Goal: Task Accomplishment & Management: Use online tool/utility

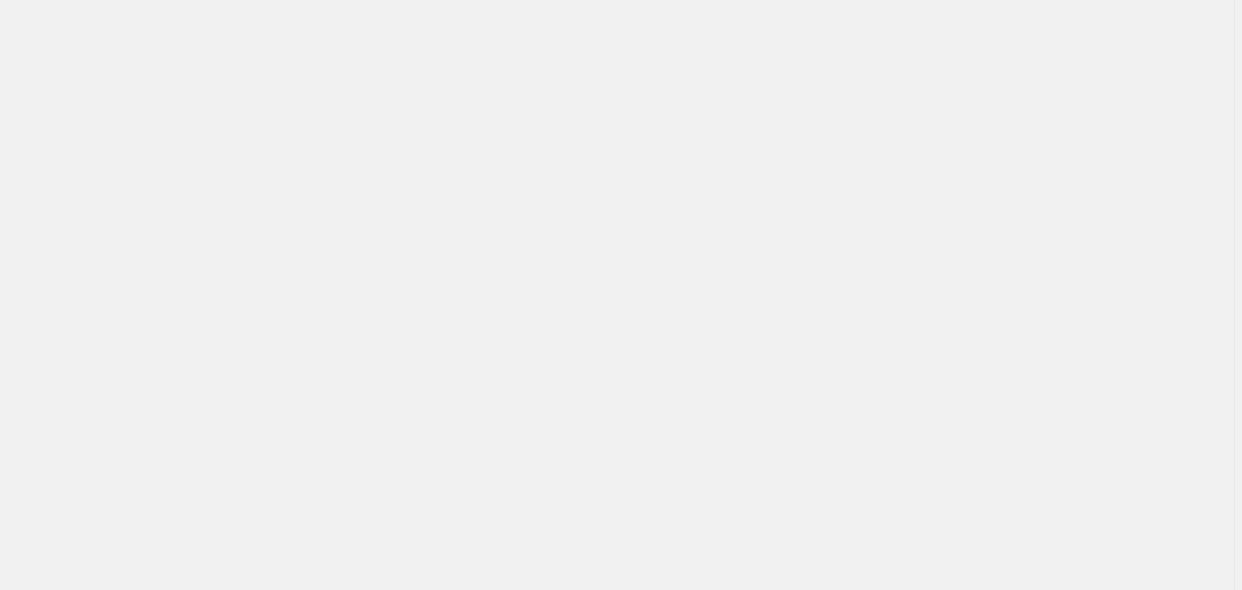
select select "**********"
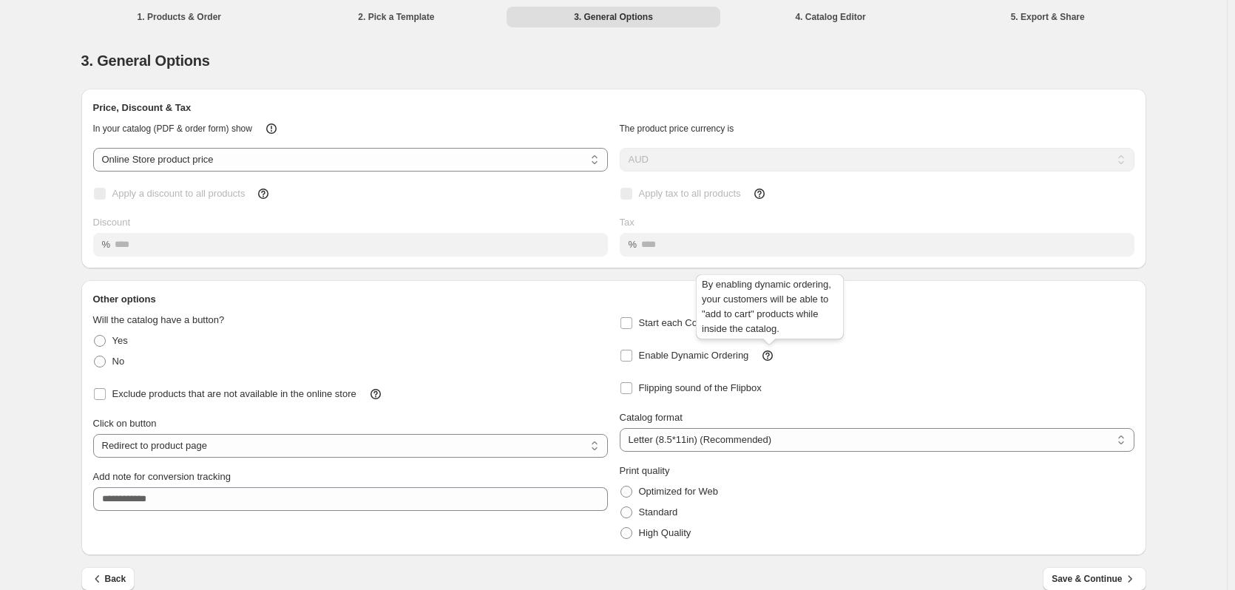
click at [770, 355] on icon at bounding box center [767, 355] width 15 height 15
click at [732, 357] on span "Enable Dynamic Ordering" at bounding box center [694, 355] width 110 height 11
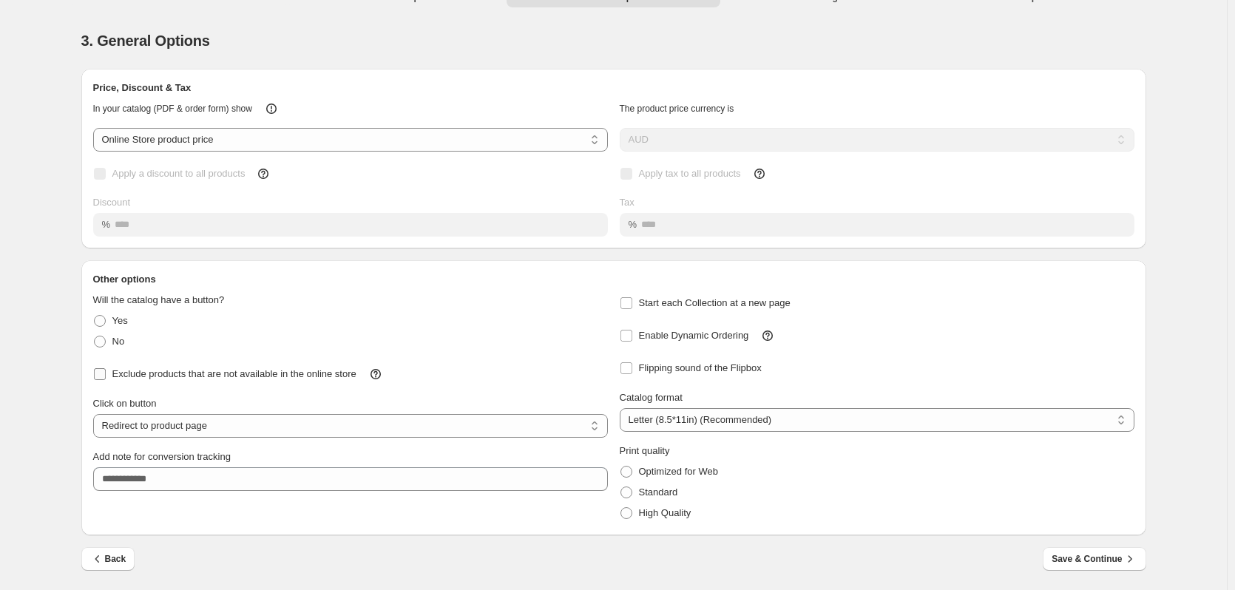
click at [126, 384] on label "Exclude products that are not available in the online store" at bounding box center [224, 374] width 263 height 21
click at [1049, 566] on div "Back Save & Continue" at bounding box center [607, 552] width 1076 height 35
click at [1073, 556] on span "Save & Continue" at bounding box center [1093, 559] width 85 height 15
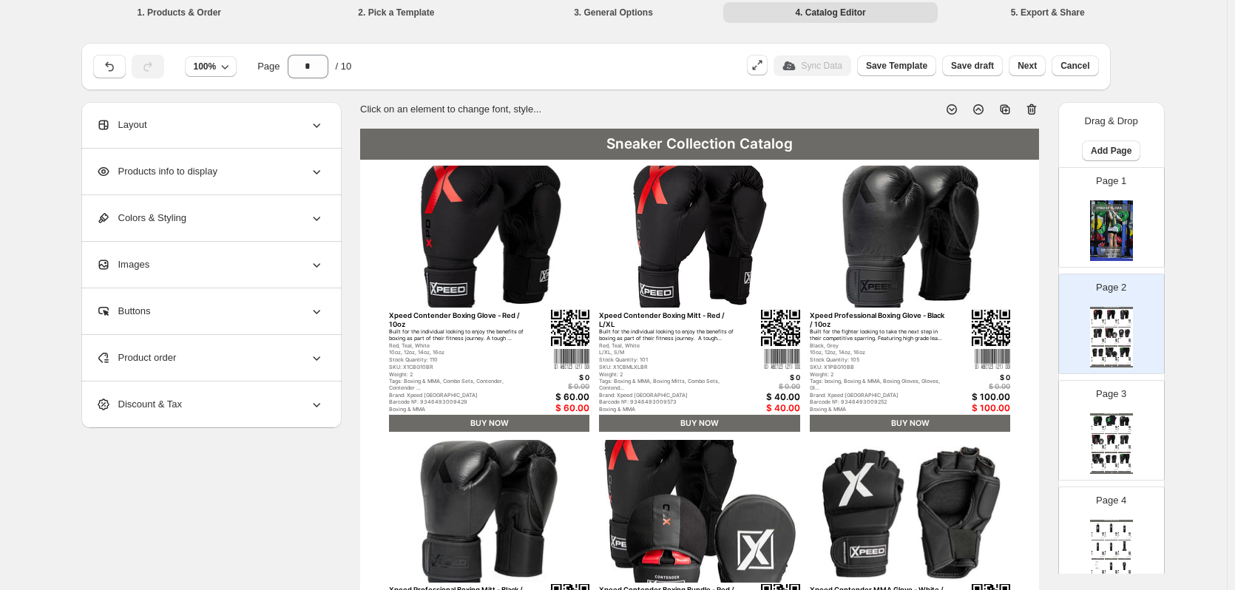
scroll to position [0, 0]
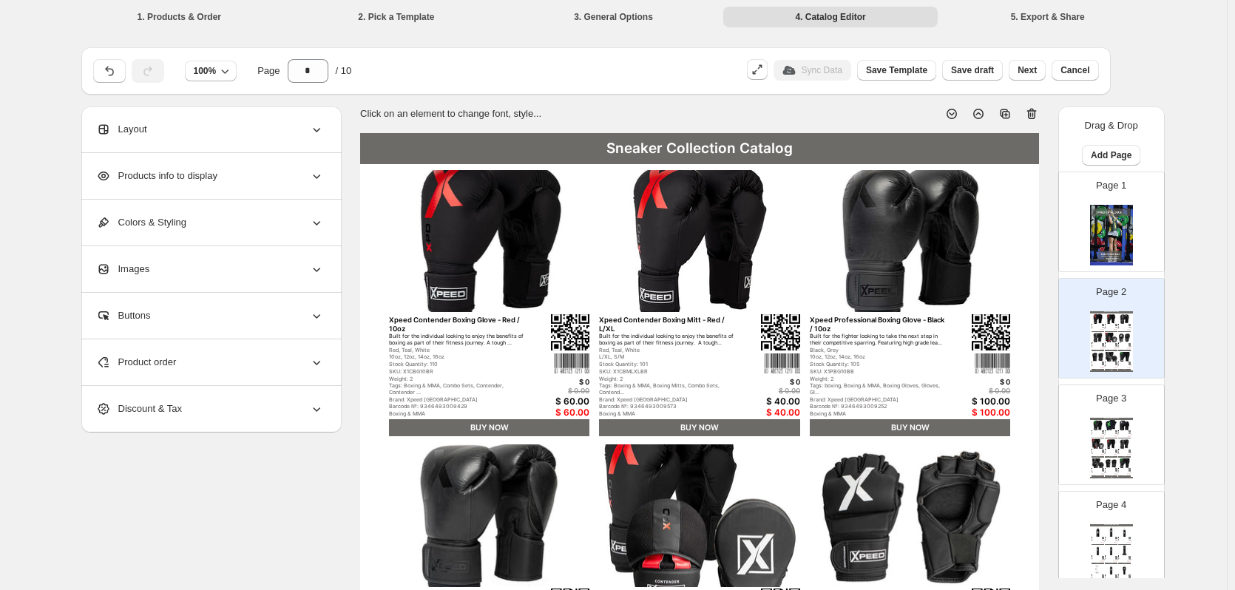
click at [266, 137] on div "Layout" at bounding box center [210, 129] width 228 height 46
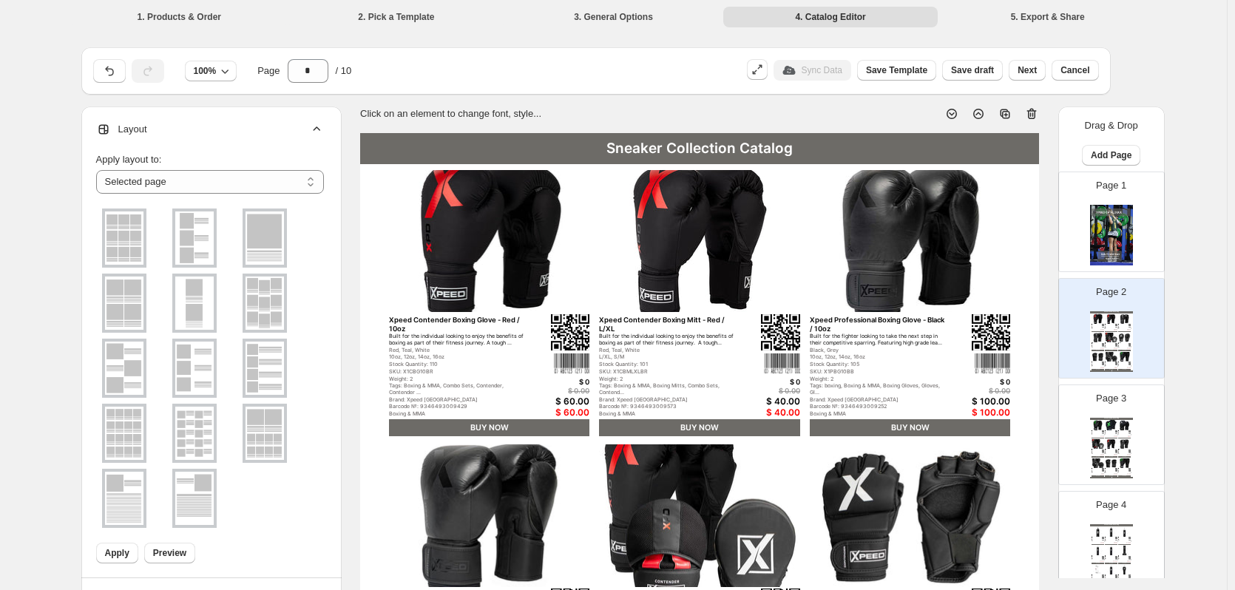
click at [268, 430] on img at bounding box center [264, 433] width 38 height 53
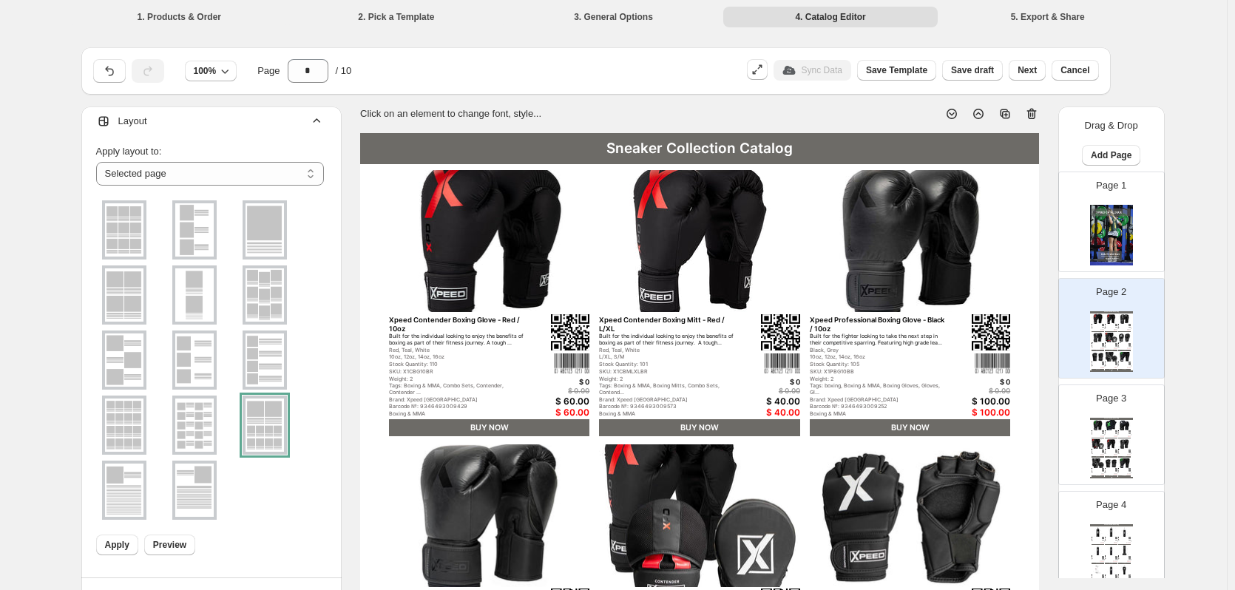
scroll to position [13, 0]
click at [111, 543] on span "Apply" at bounding box center [117, 541] width 24 height 12
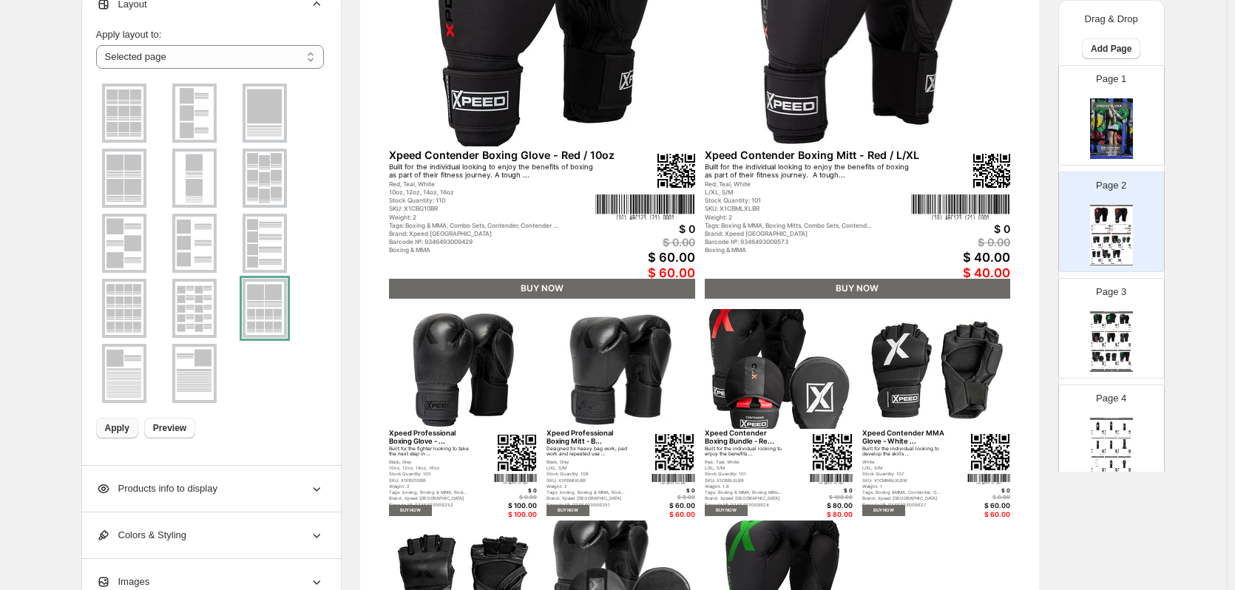
scroll to position [444, 0]
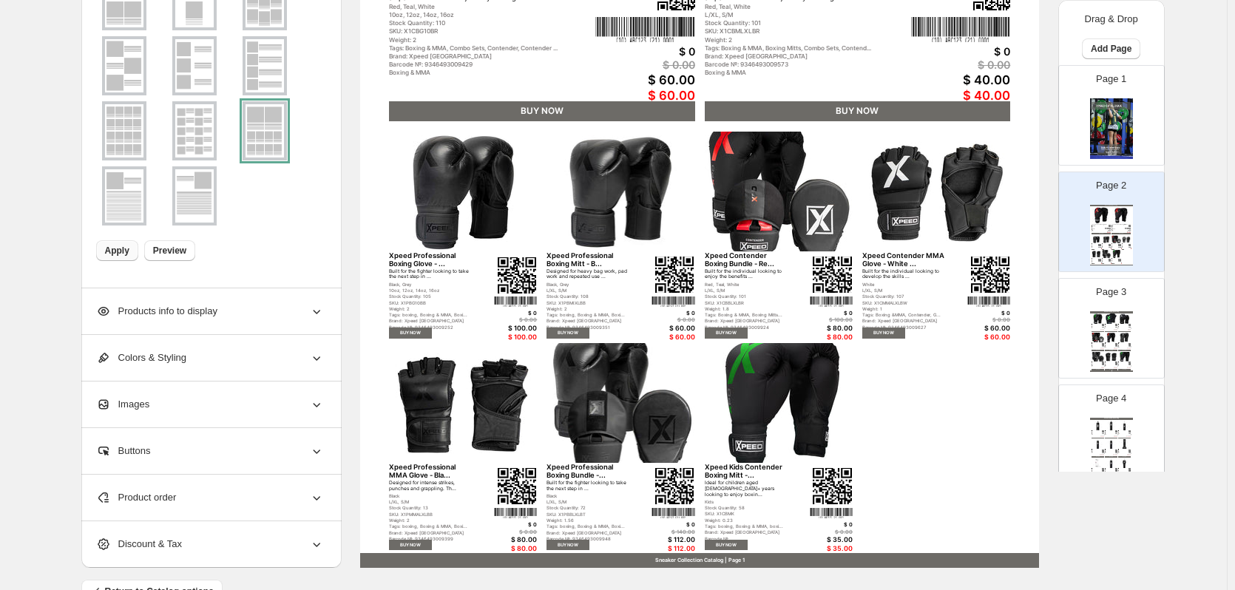
click at [641, 368] on img at bounding box center [620, 403] width 148 height 120
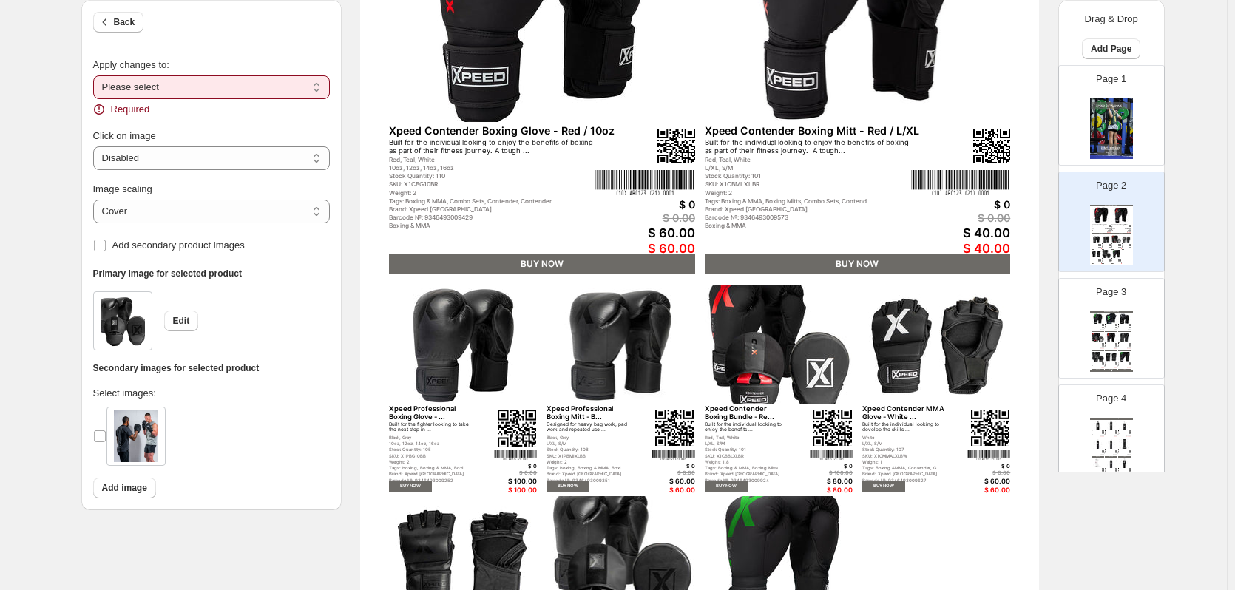
scroll to position [74, 0]
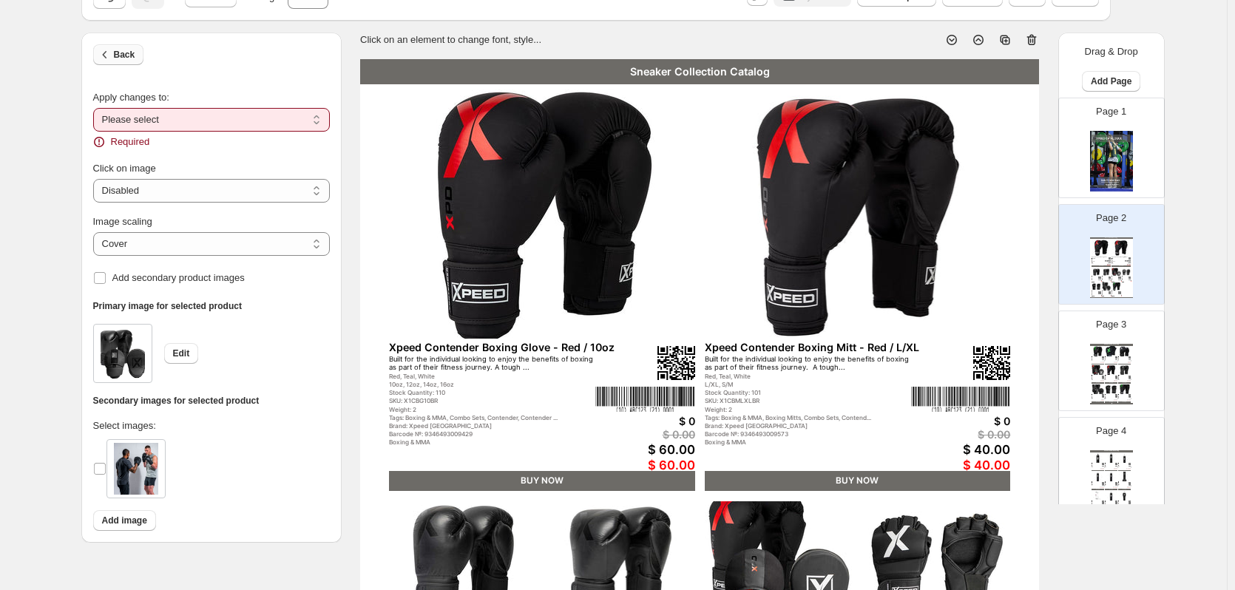
click at [124, 54] on span "Back" at bounding box center [124, 55] width 21 height 12
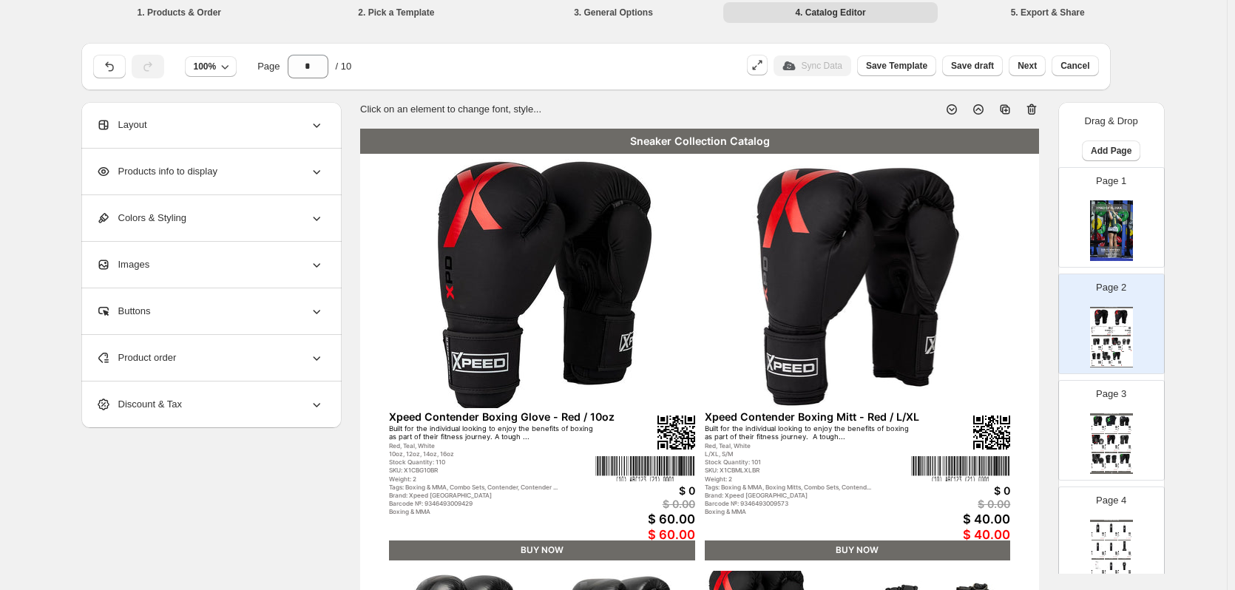
scroll to position [0, 0]
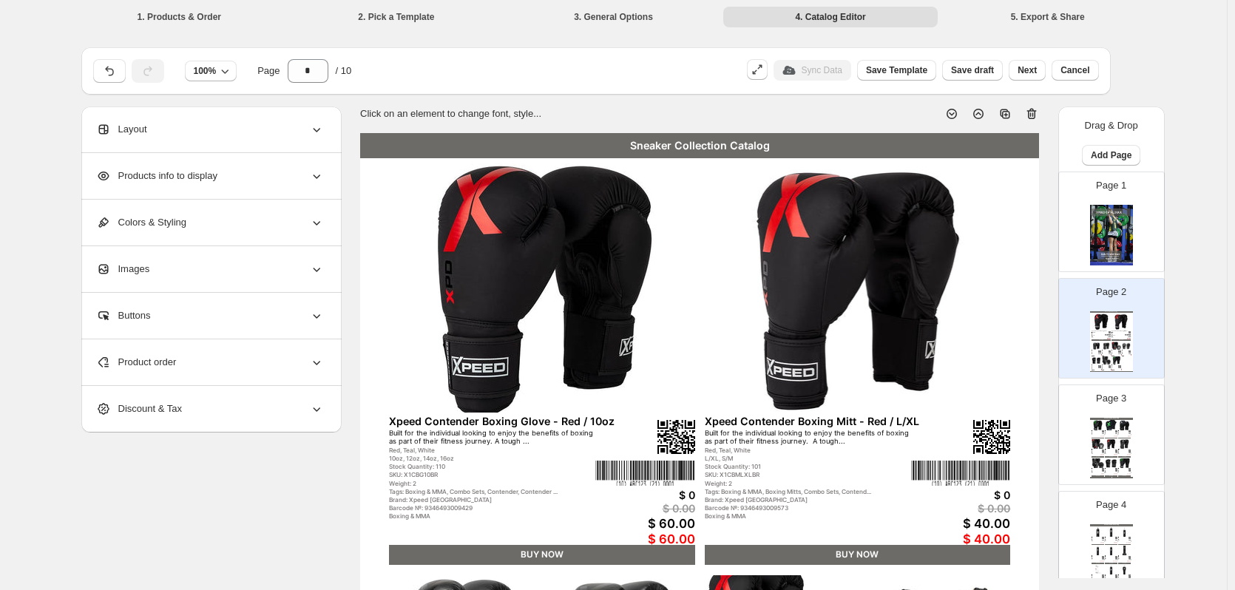
click at [285, 103] on div "**********" at bounding box center [607, 550] width 1076 height 1031
click at [283, 121] on div "Layout" at bounding box center [210, 129] width 228 height 46
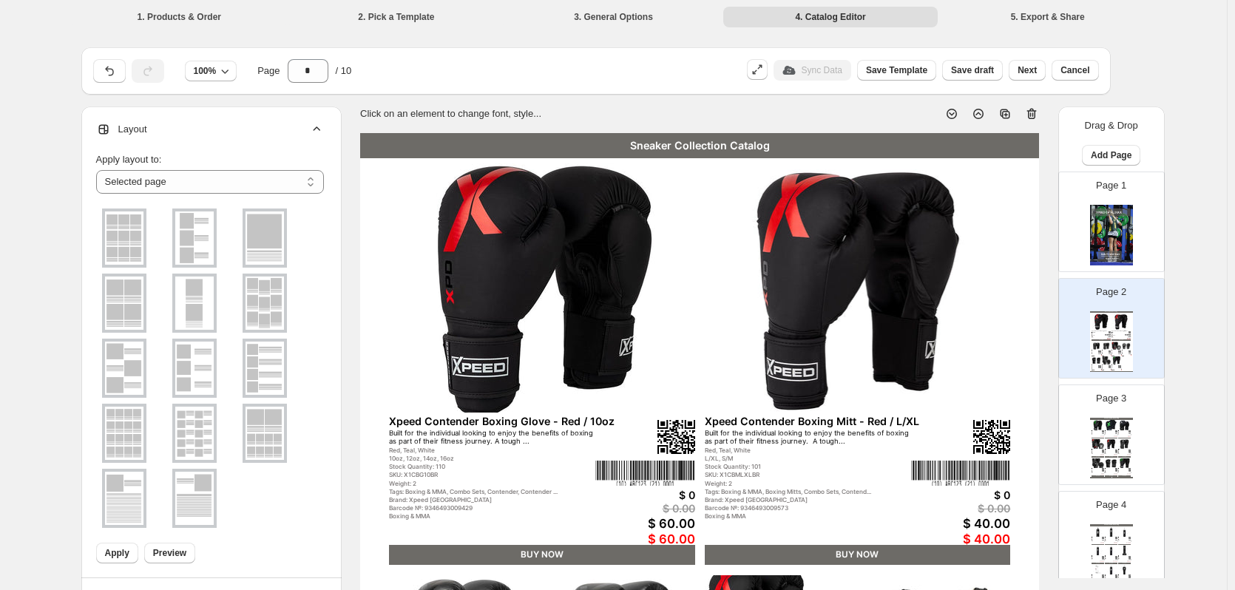
click at [205, 450] on img at bounding box center [194, 433] width 38 height 53
click at [104, 546] on button "Apply" at bounding box center [117, 553] width 42 height 21
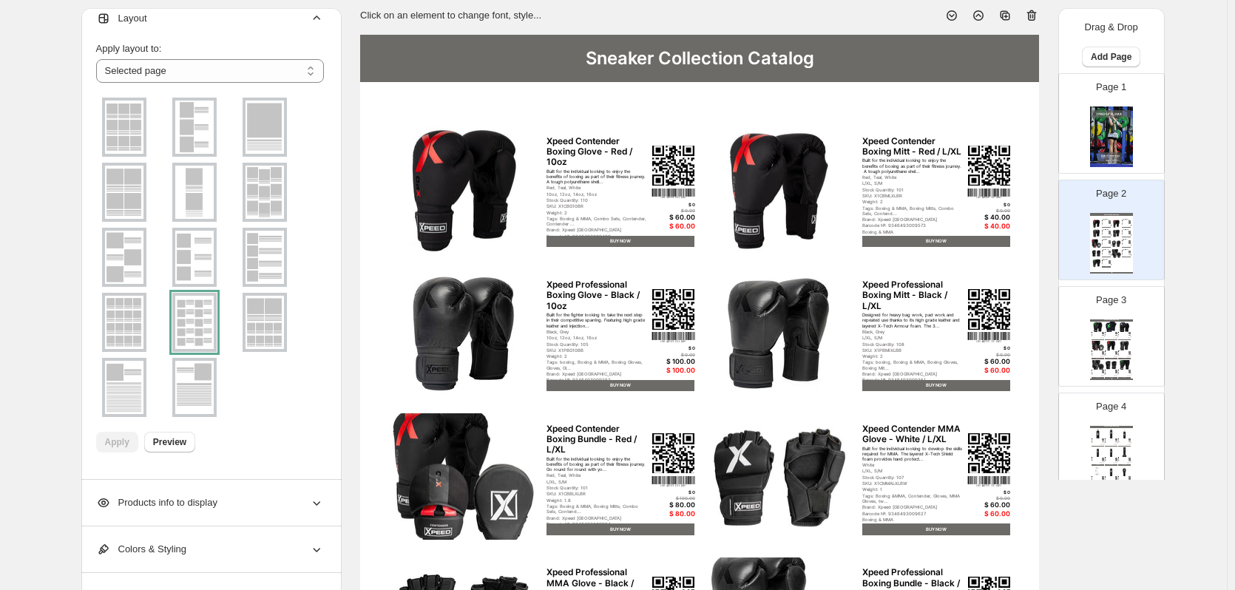
scroll to position [74, 0]
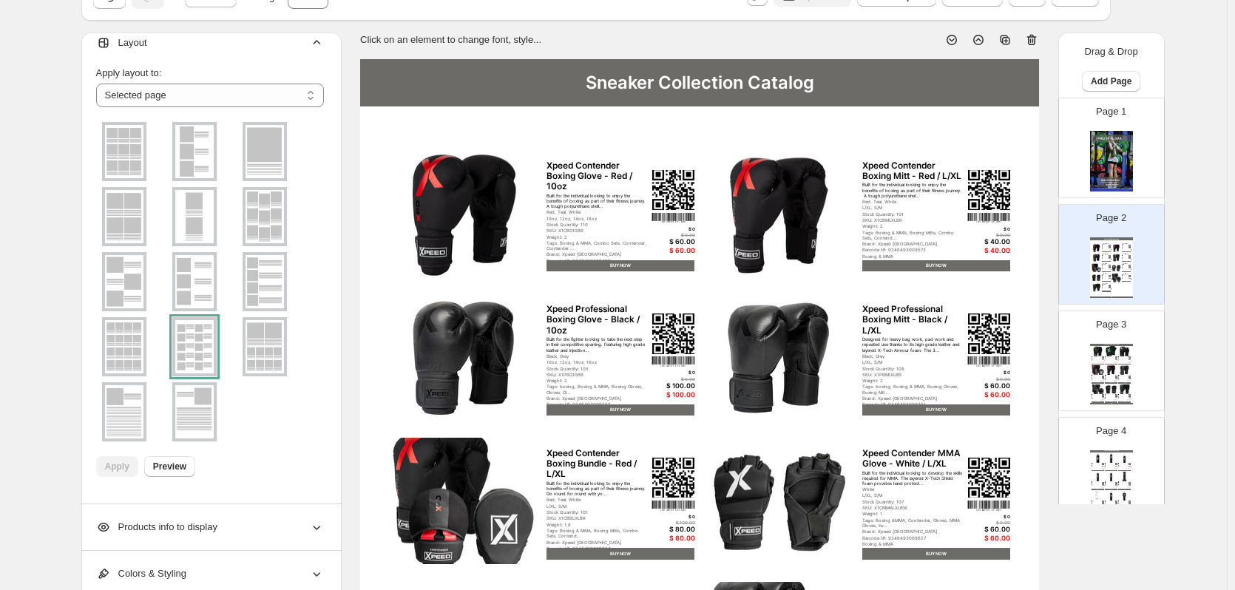
click at [1125, 378] on div "L/XL, S/M" at bounding box center [1122, 377] width 9 height 1
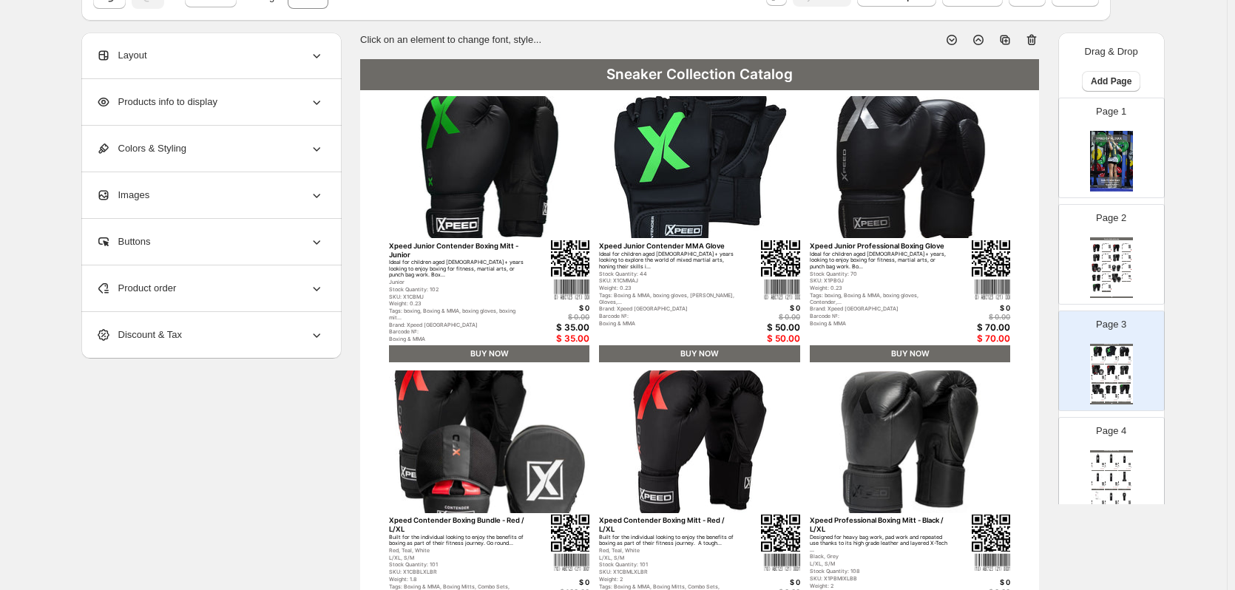
scroll to position [0, 0]
click at [1124, 285] on div "Sneaker Collection Catalog Xpeed Contender Boxing Glove - Red / 10oz Built for …" at bounding box center [1111, 267] width 43 height 61
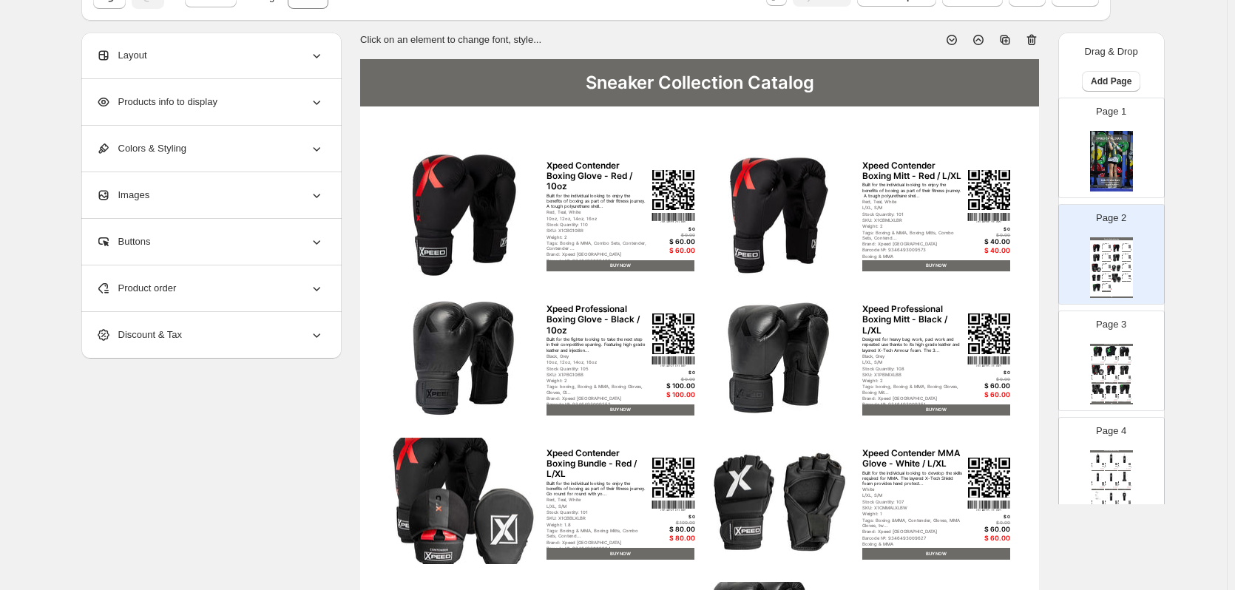
click at [217, 61] on div "Layout" at bounding box center [210, 56] width 228 height 46
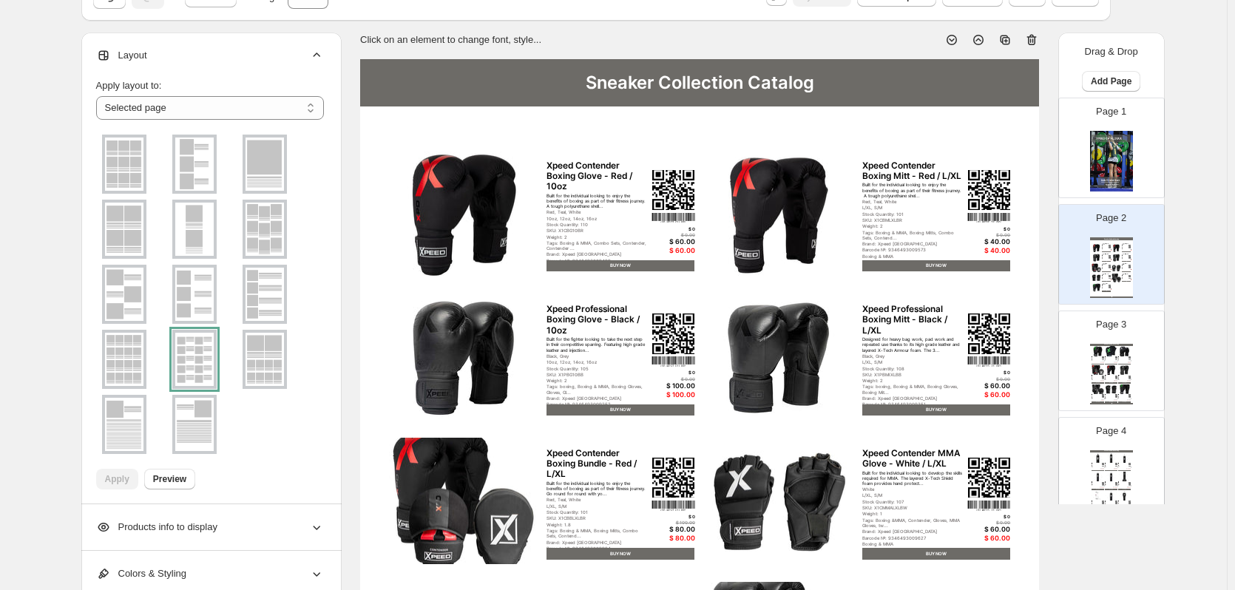
click at [206, 368] on div at bounding box center [194, 359] width 44 height 59
click at [206, 91] on div "Apply layout to:" at bounding box center [210, 85] width 228 height 15
click at [194, 104] on select "**********" at bounding box center [210, 108] width 228 height 24
click at [221, 112] on select "**********" at bounding box center [210, 108] width 228 height 24
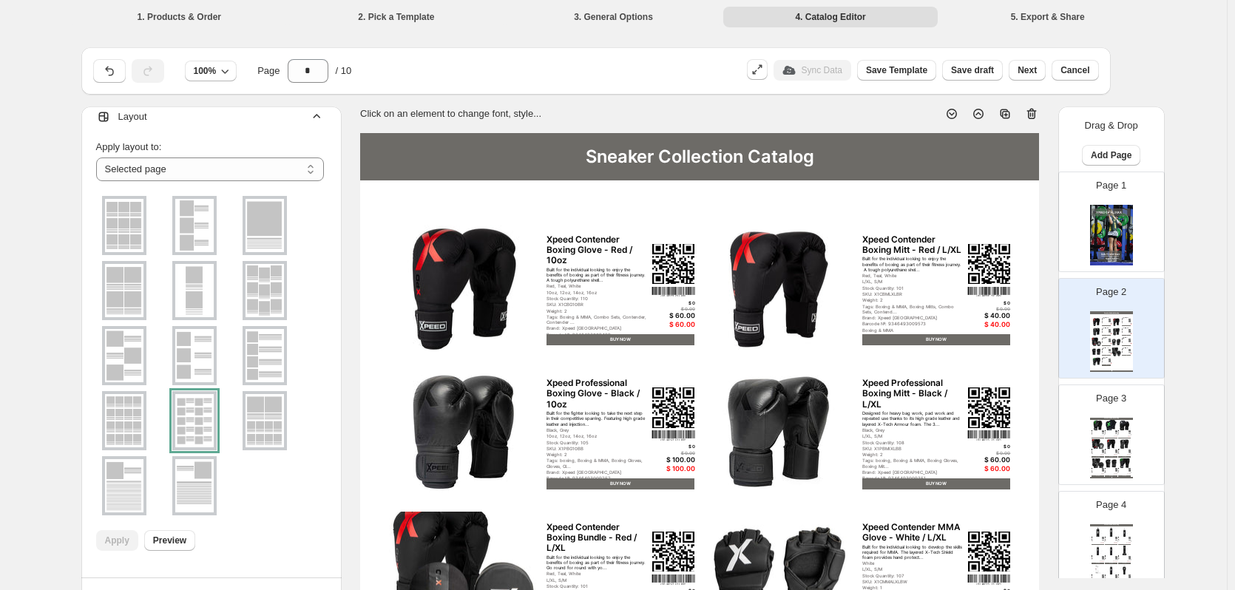
click at [1110, 430] on img at bounding box center [1111, 425] width 13 height 10
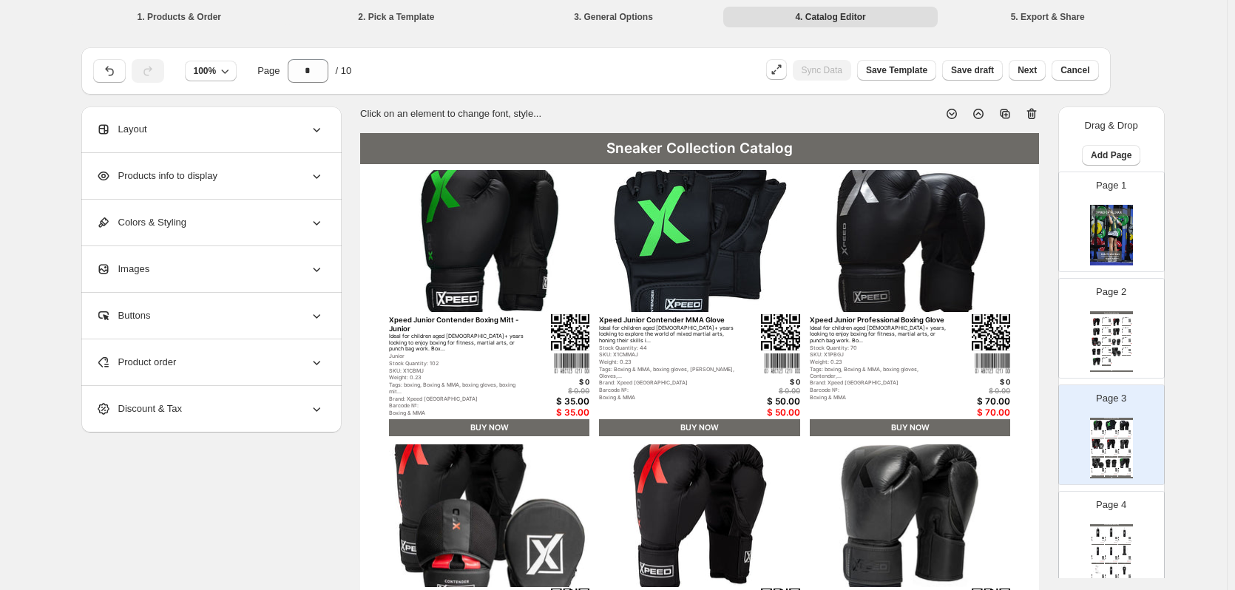
click at [203, 123] on div "Layout" at bounding box center [210, 129] width 228 height 46
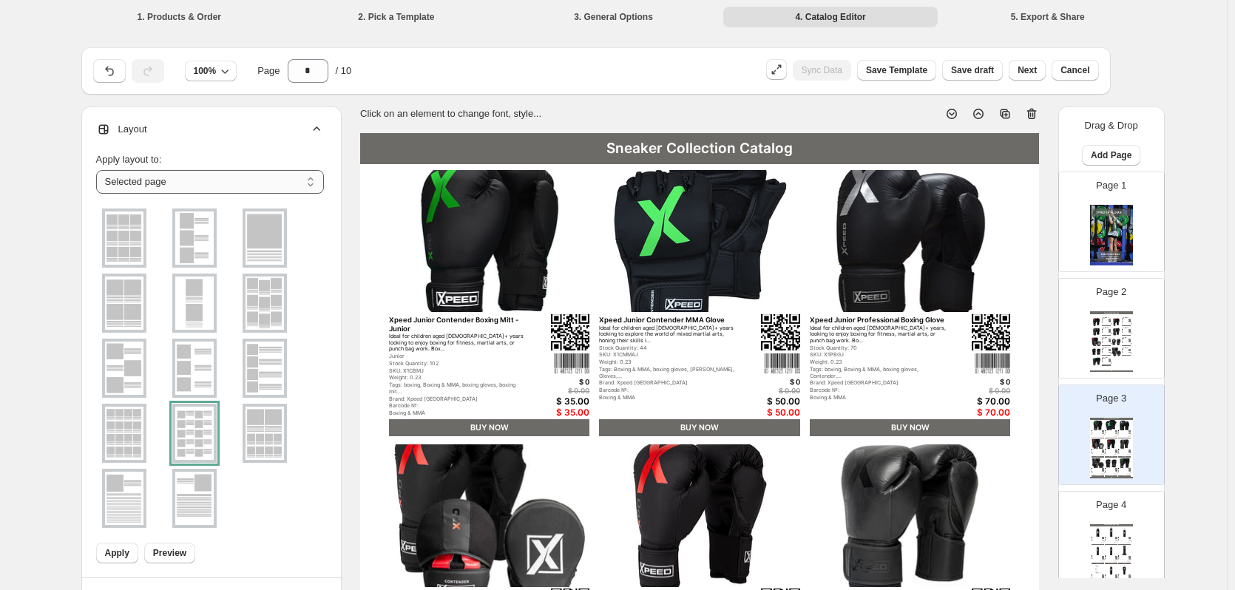
click at [171, 186] on select "**********" at bounding box center [210, 182] width 228 height 24
click at [99, 170] on select "**********" at bounding box center [210, 182] width 228 height 24
click at [206, 438] on div at bounding box center [194, 433] width 44 height 59
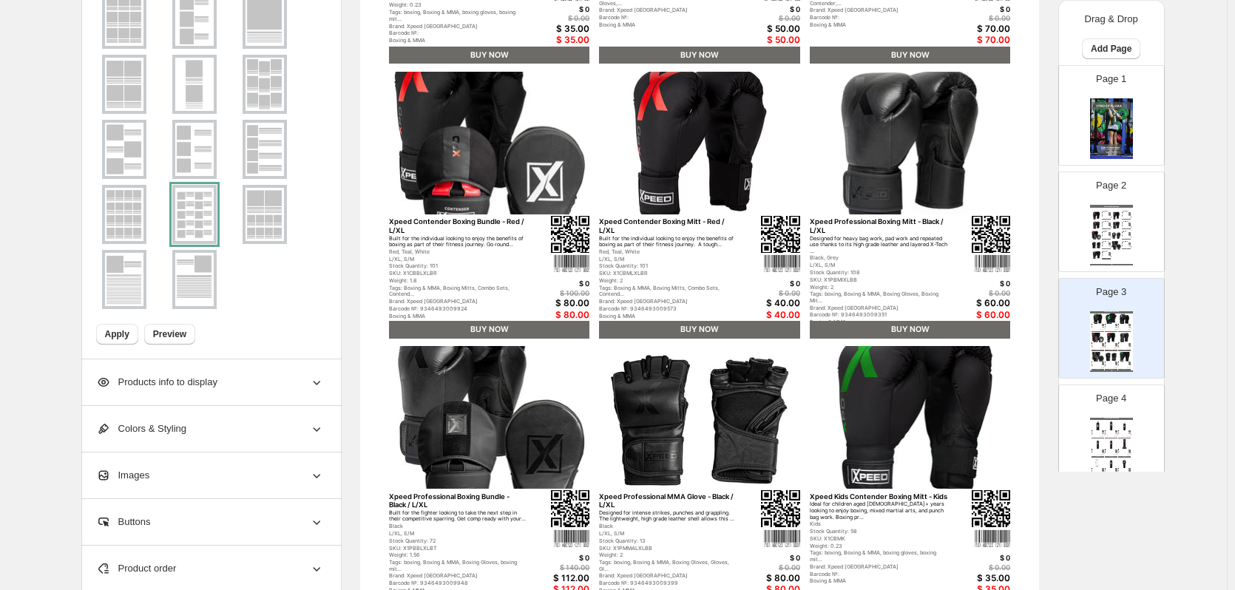
scroll to position [296, 0]
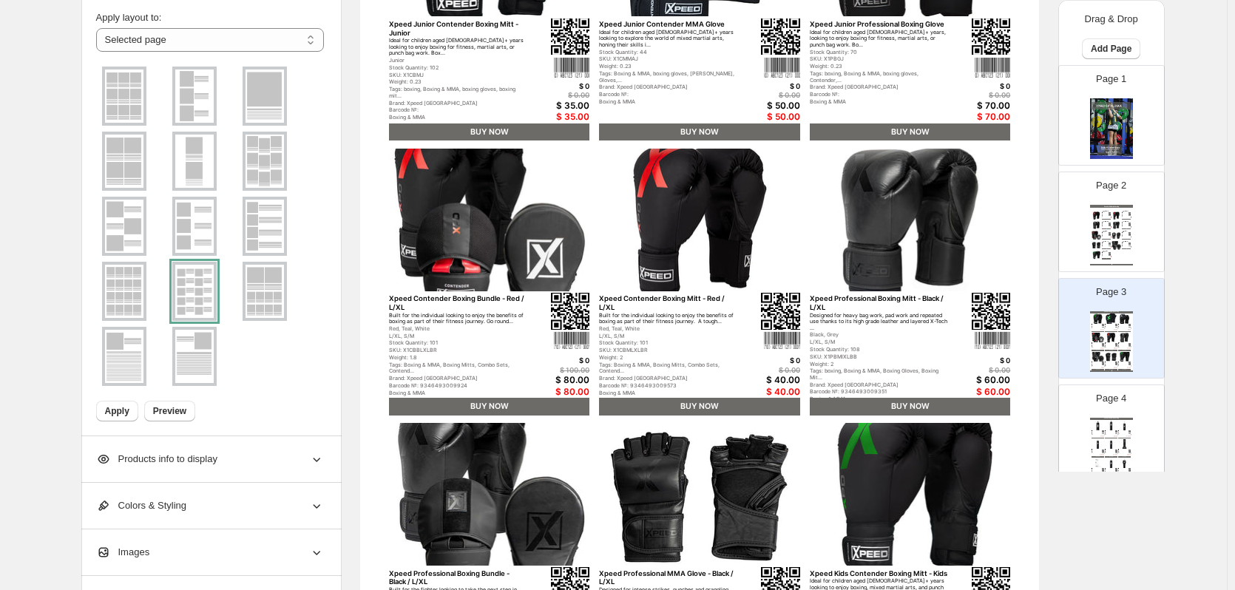
click at [137, 289] on img at bounding box center [124, 291] width 38 height 53
click at [174, 406] on span "Preview" at bounding box center [169, 411] width 33 height 12
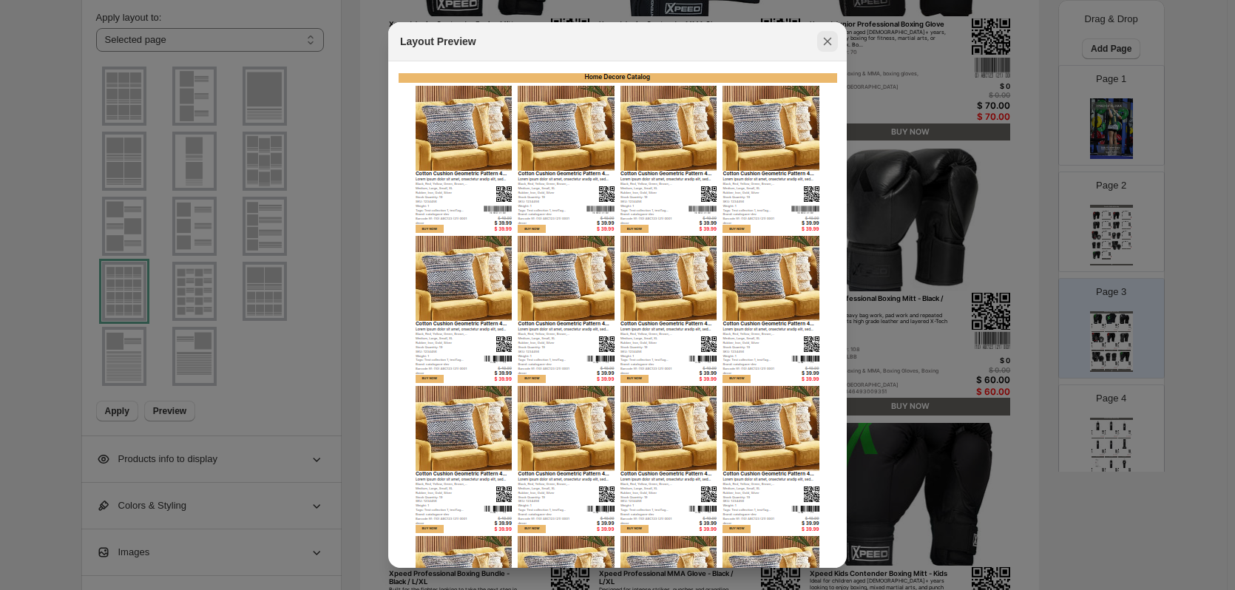
click at [828, 43] on icon ":r23j:" at bounding box center [828, 42] width 8 height 8
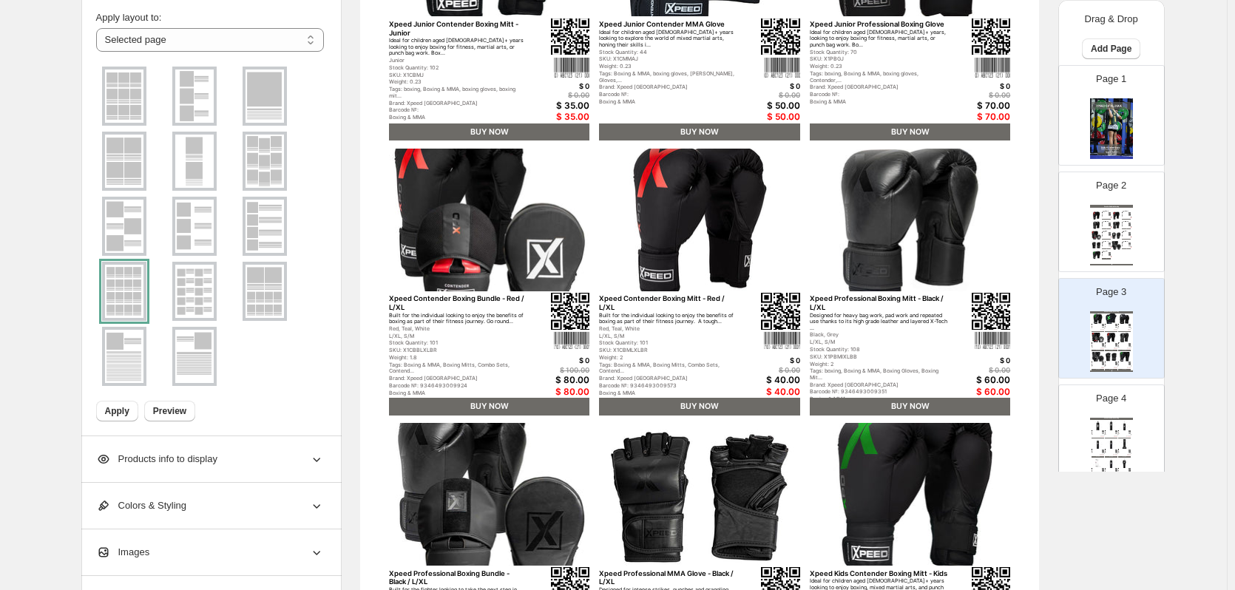
click at [119, 102] on img at bounding box center [124, 95] width 38 height 53
click at [214, 312] on img at bounding box center [194, 291] width 38 height 53
click at [127, 409] on span "Apply" at bounding box center [117, 411] width 24 height 12
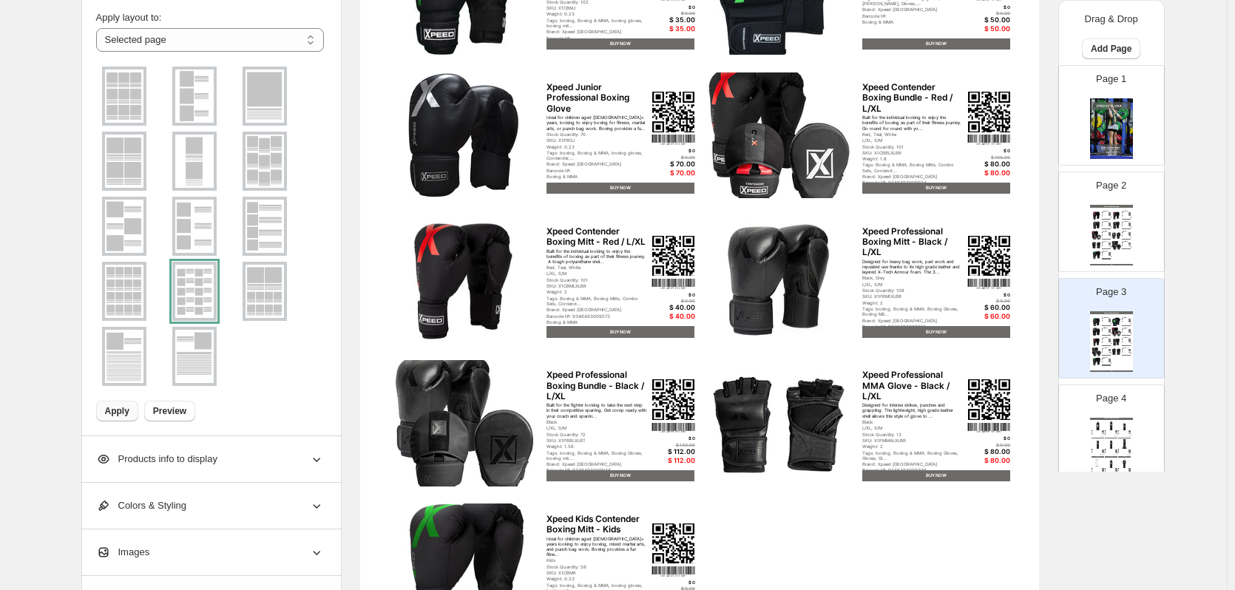
click at [1108, 254] on img at bounding box center [1109, 253] width 3 height 3
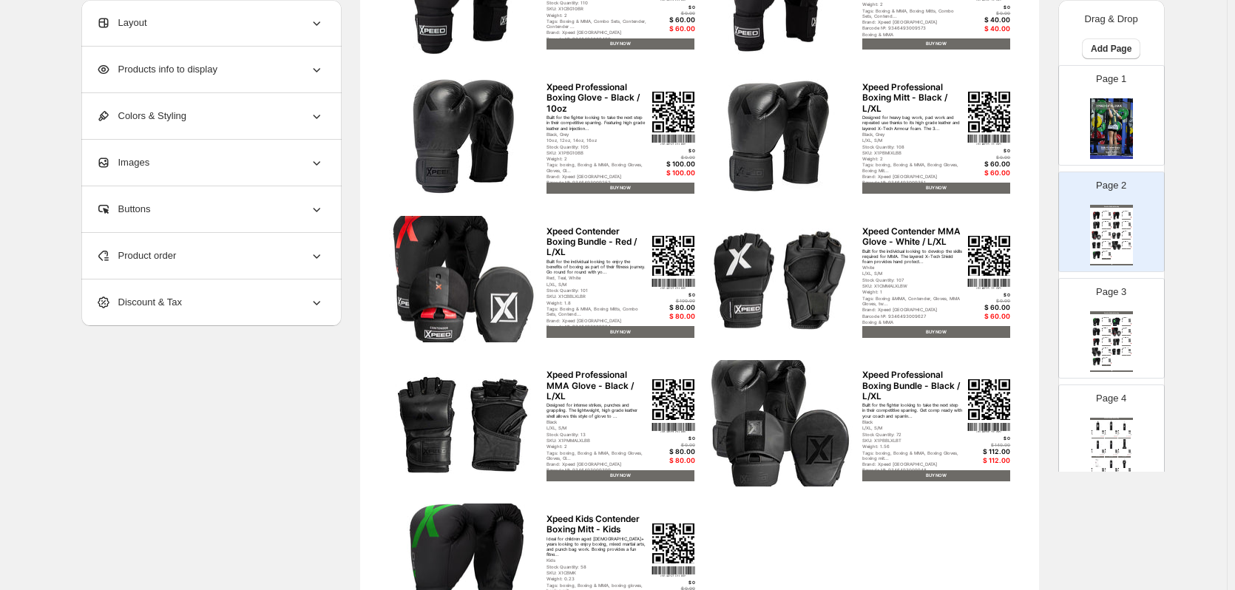
click at [1105, 314] on div "Sneaker Collection Catalog" at bounding box center [1111, 312] width 43 height 3
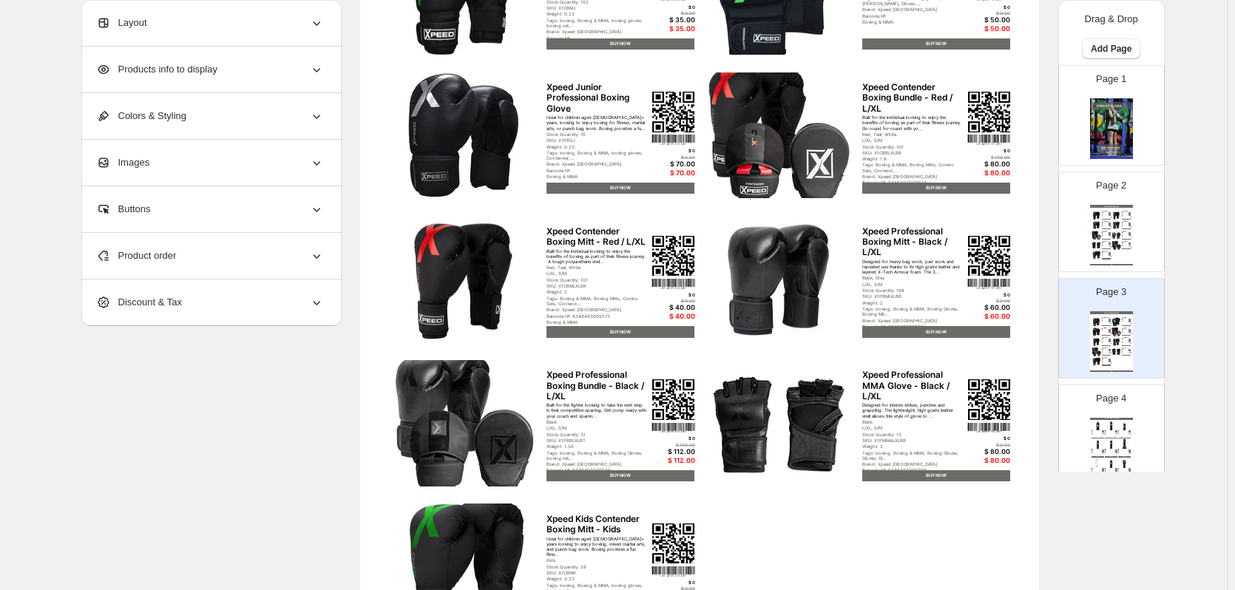
click at [1110, 257] on div "Sneaker Collection Catalog Xpeed Contender Boxing Glove - Red / 10oz Built for …" at bounding box center [1111, 235] width 43 height 61
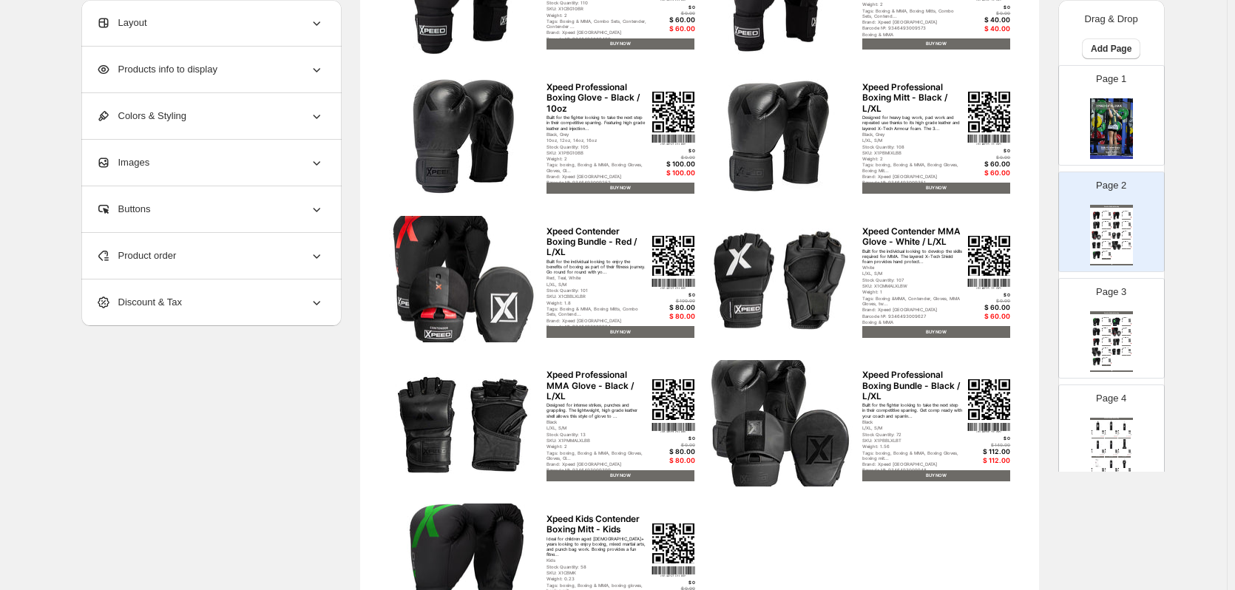
click at [1113, 300] on div "Page 3 Sneaker Collection Catalog Xpeed Junior Contender Boxing Mitt - Junior I…" at bounding box center [1105, 322] width 93 height 99
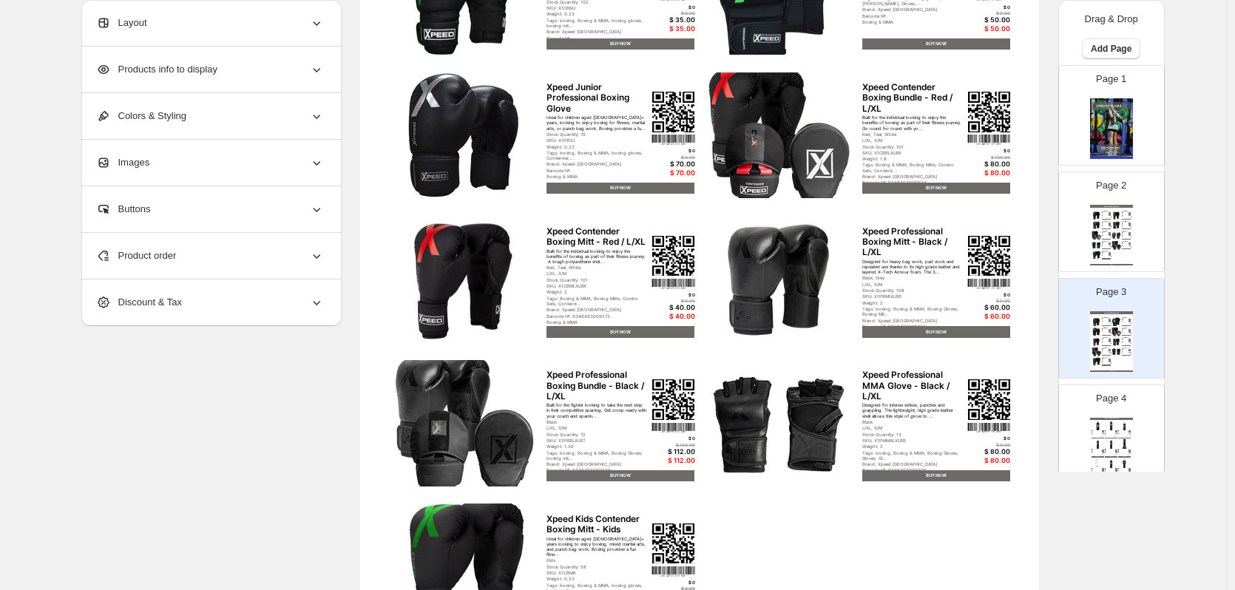
click at [1115, 241] on img at bounding box center [1116, 245] width 10 height 9
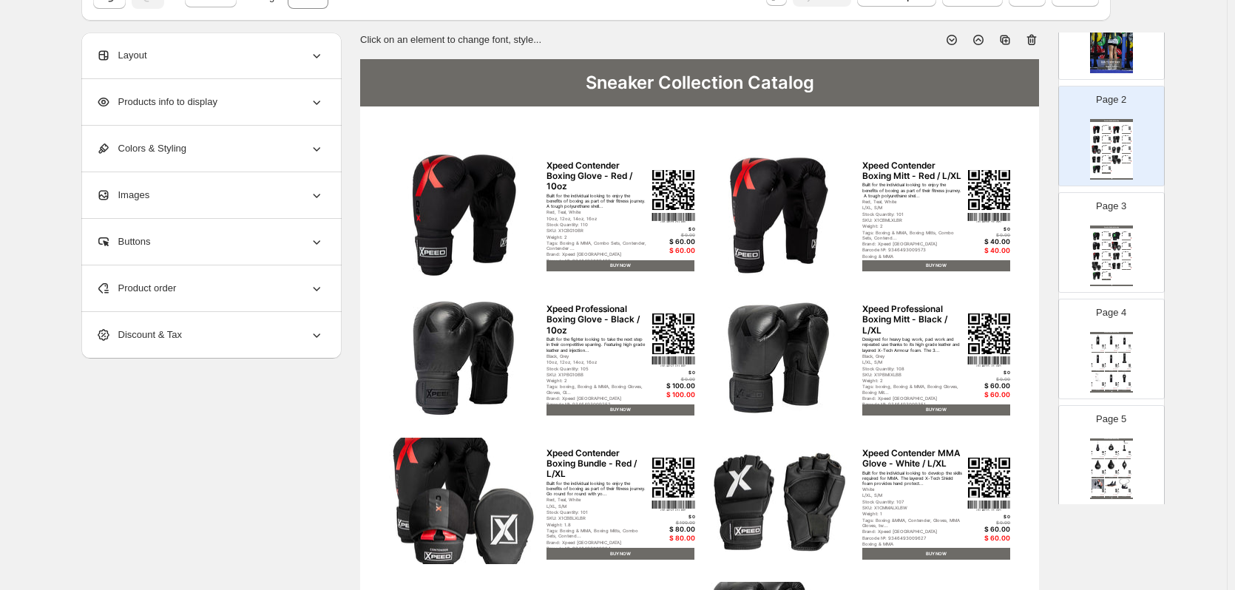
scroll to position [148, 0]
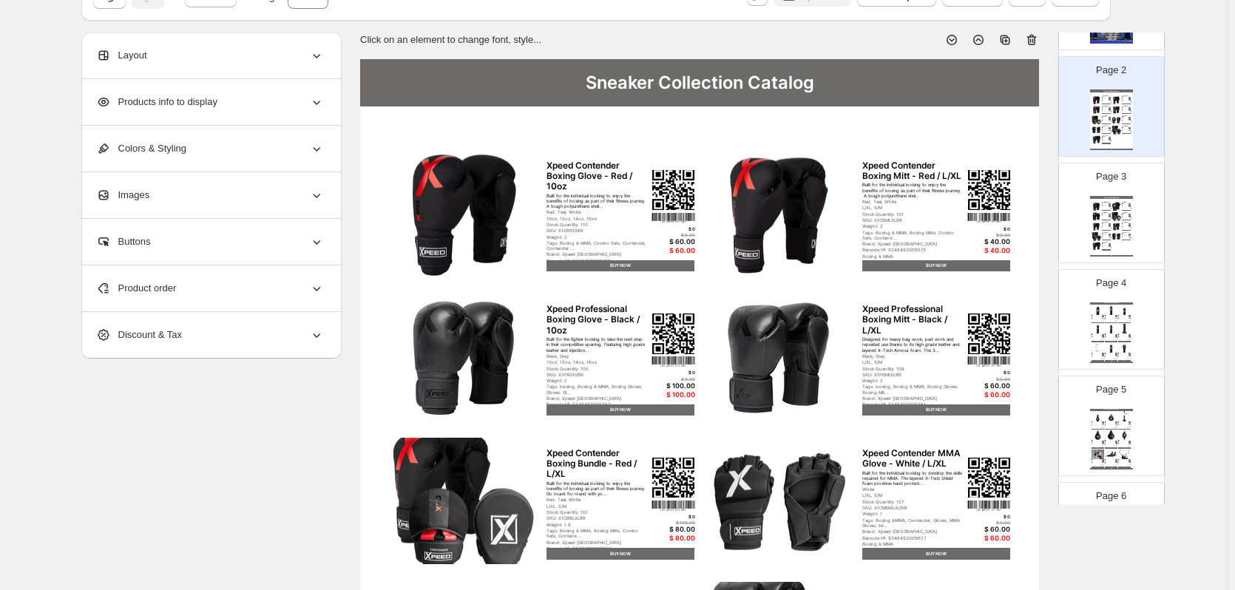
click at [1123, 227] on div "Tags: boxing, Boxing & MMA, Boxing Gloves, Boxing Mit..." at bounding box center [1125, 227] width 7 height 0
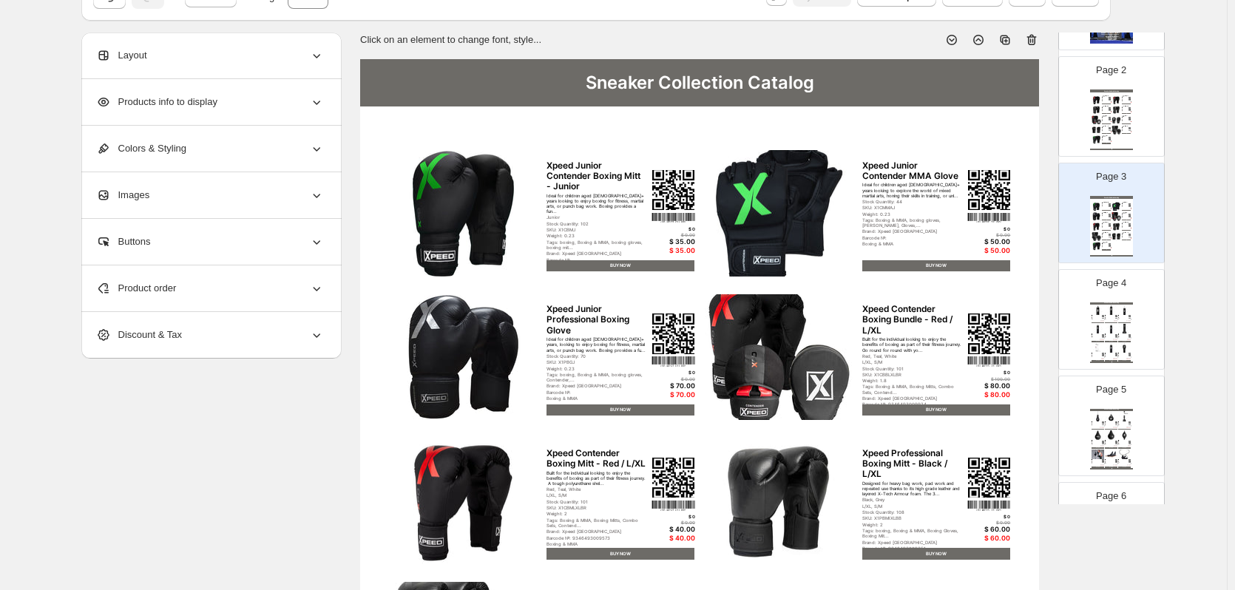
click at [1115, 325] on img at bounding box center [1111, 329] width 13 height 10
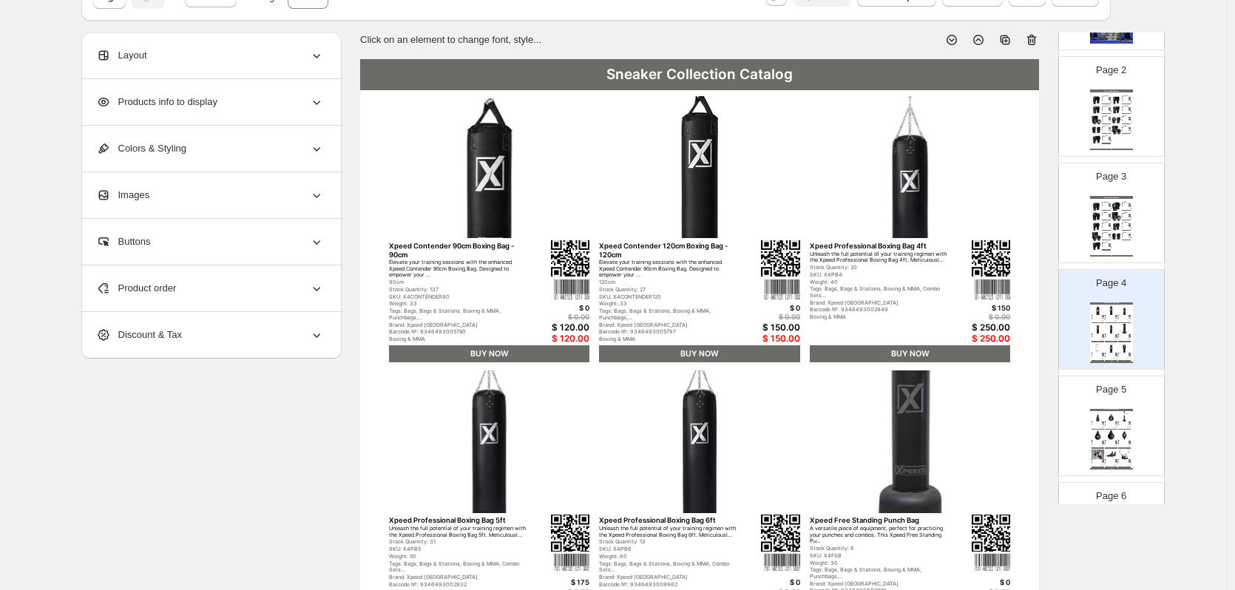
click at [155, 57] on div "Layout" at bounding box center [210, 56] width 228 height 46
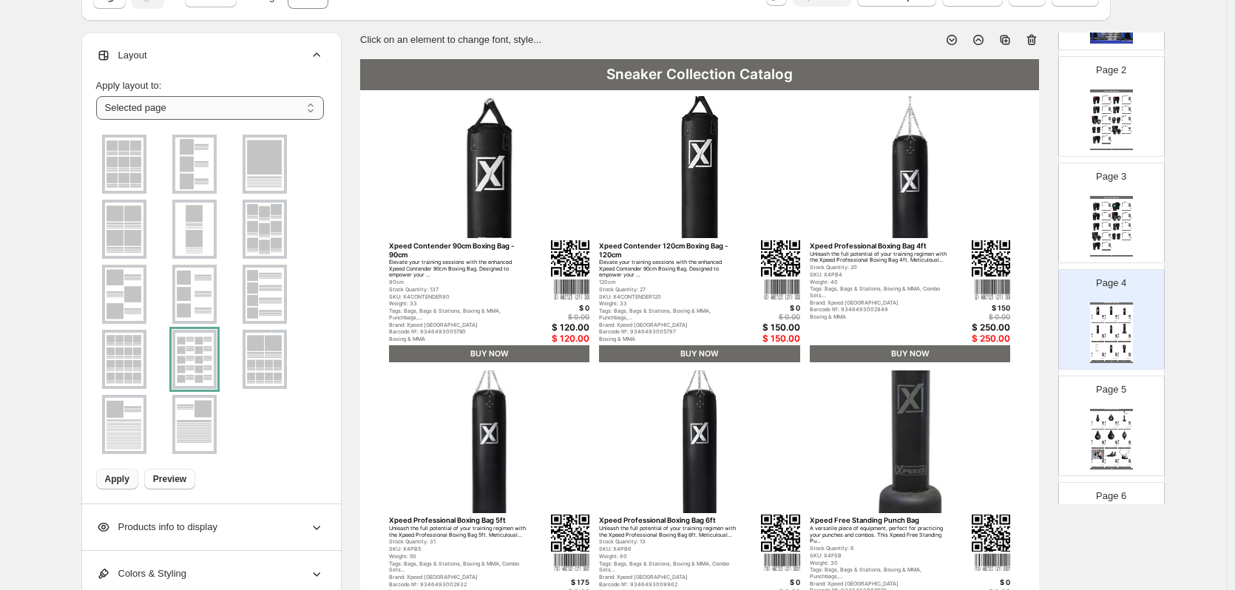
click at [166, 108] on select "**********" at bounding box center [210, 108] width 228 height 24
click at [171, 106] on select "**********" at bounding box center [210, 108] width 228 height 24
click at [194, 346] on div at bounding box center [194, 359] width 44 height 59
click at [123, 481] on span "Apply" at bounding box center [117, 479] width 24 height 12
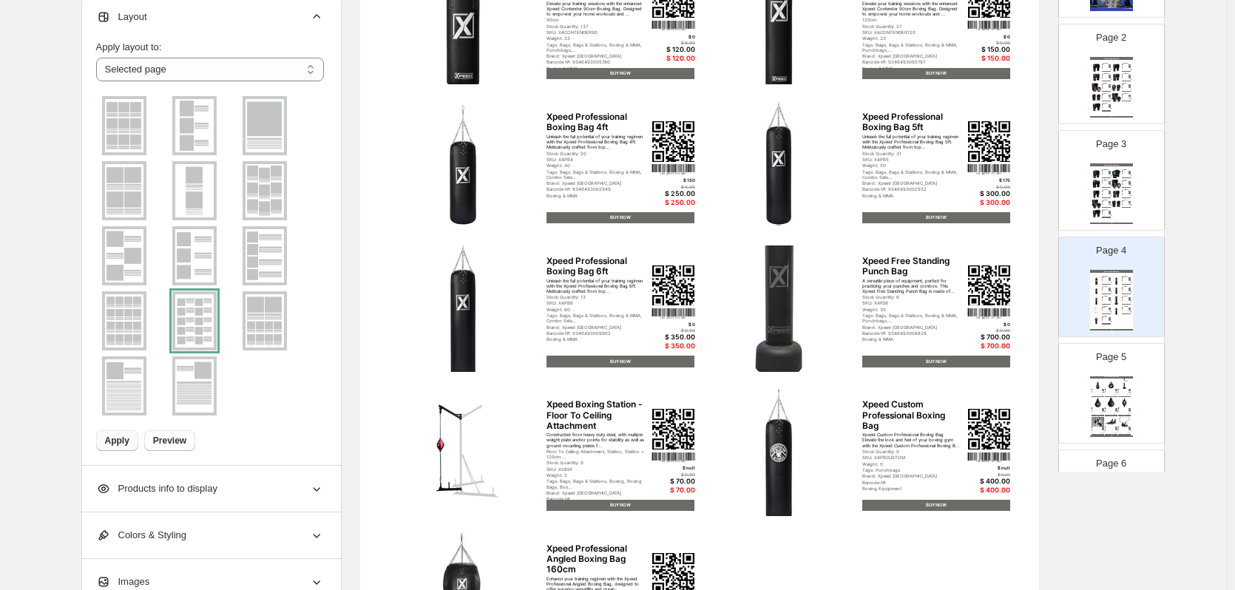
scroll to position [296, 0]
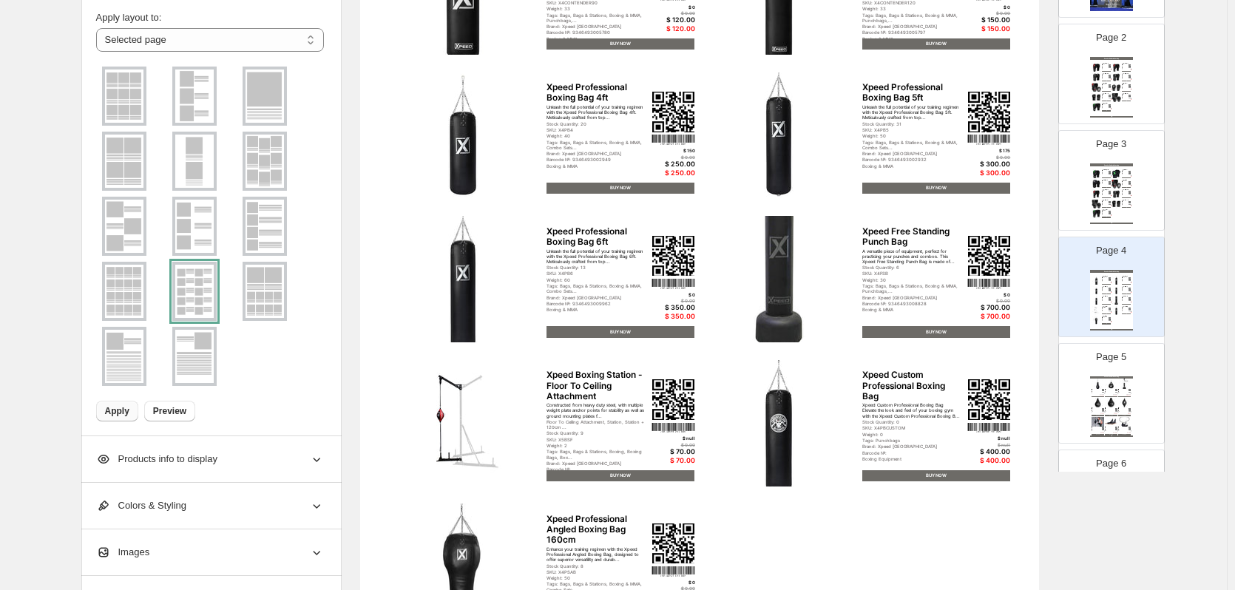
click at [1115, 409] on img at bounding box center [1116, 409] width 2 height 2
type input "*"
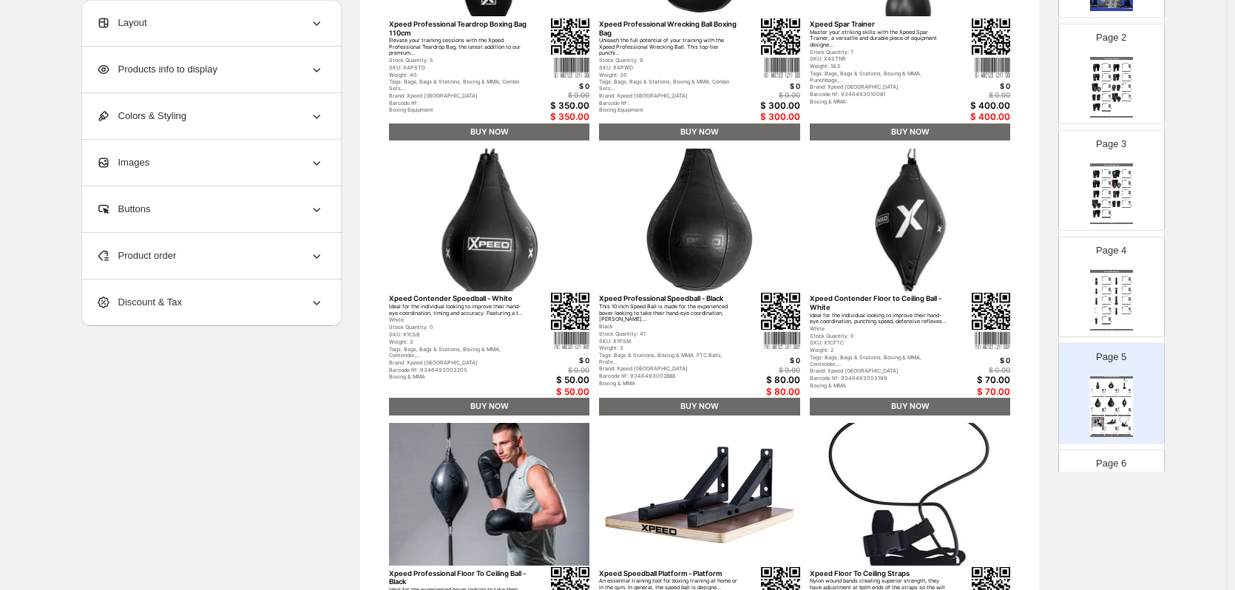
click at [179, 37] on div "Layout" at bounding box center [210, 23] width 228 height 46
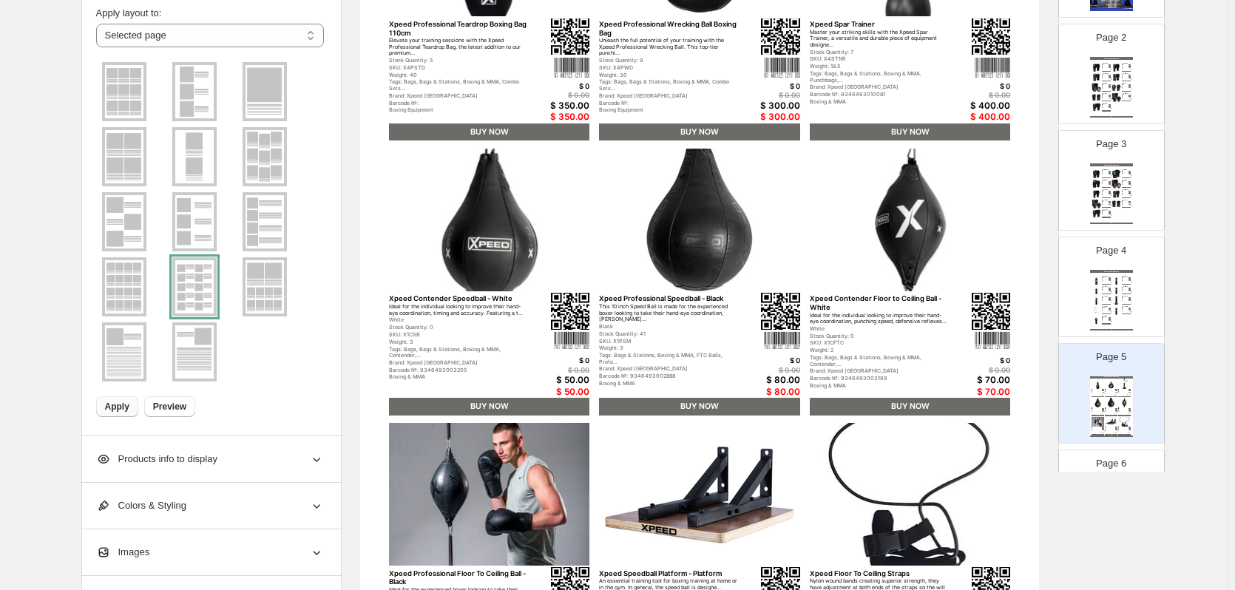
scroll to position [13, 0]
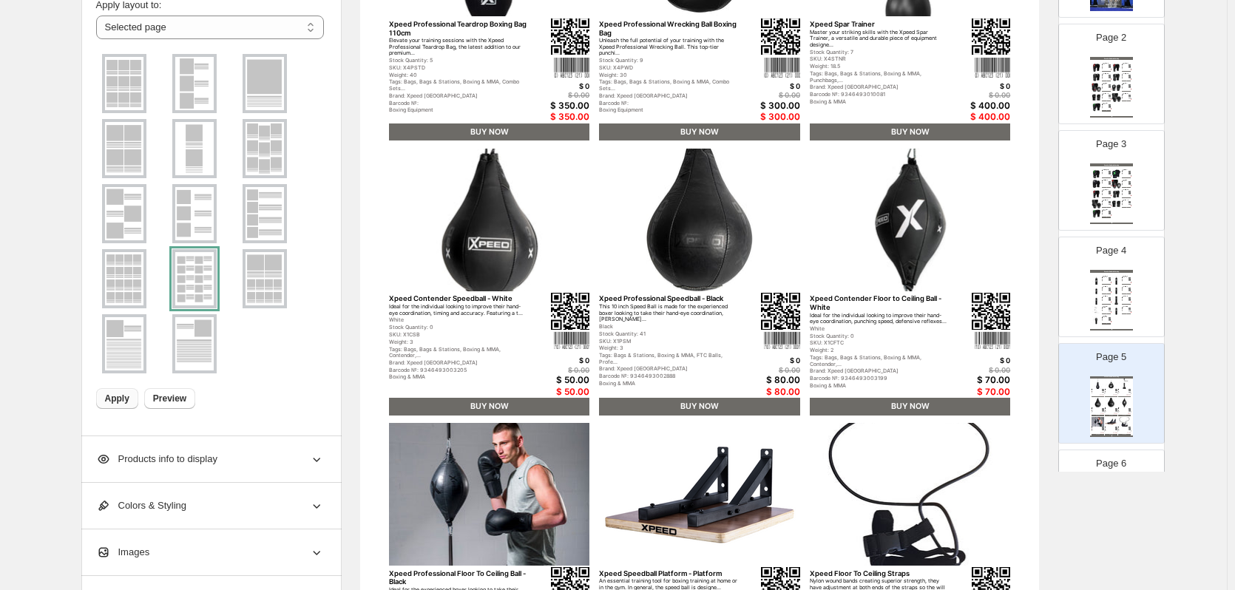
click at [112, 400] on span "Apply" at bounding box center [117, 399] width 24 height 12
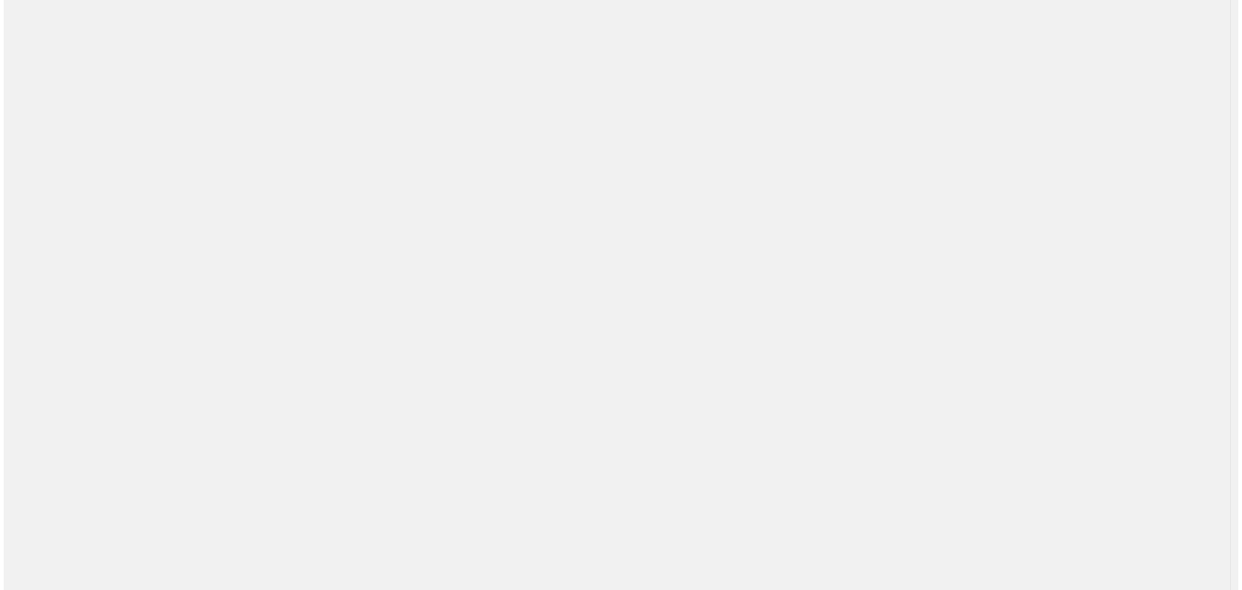
scroll to position [0, 0]
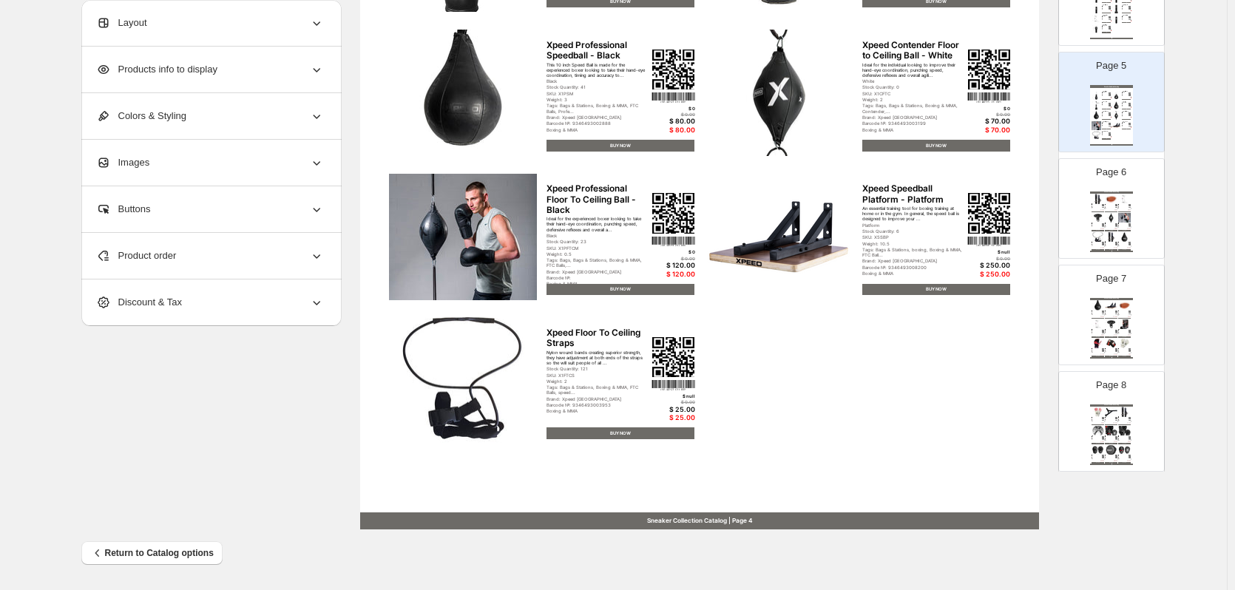
scroll to position [444, 0]
click at [1130, 202] on div "Sneaker Collection Catalog Xpeed Floor To Ceiling Brackets Designed to be fixed…" at bounding box center [1111, 217] width 43 height 61
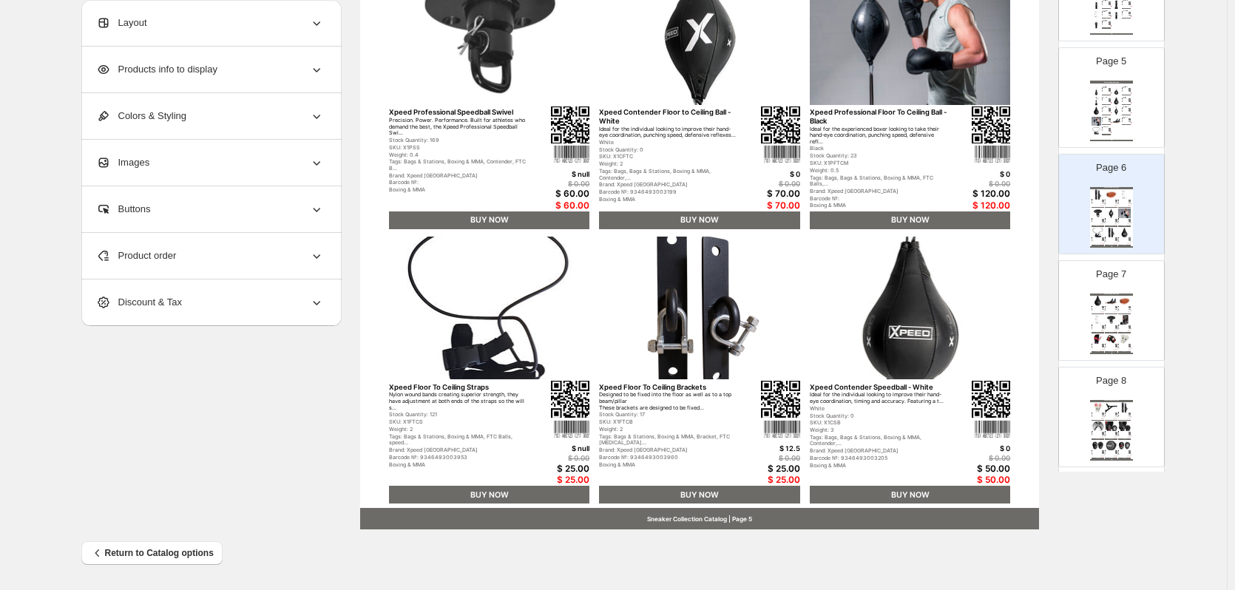
click at [187, 32] on div "Layout" at bounding box center [210, 23] width 228 height 46
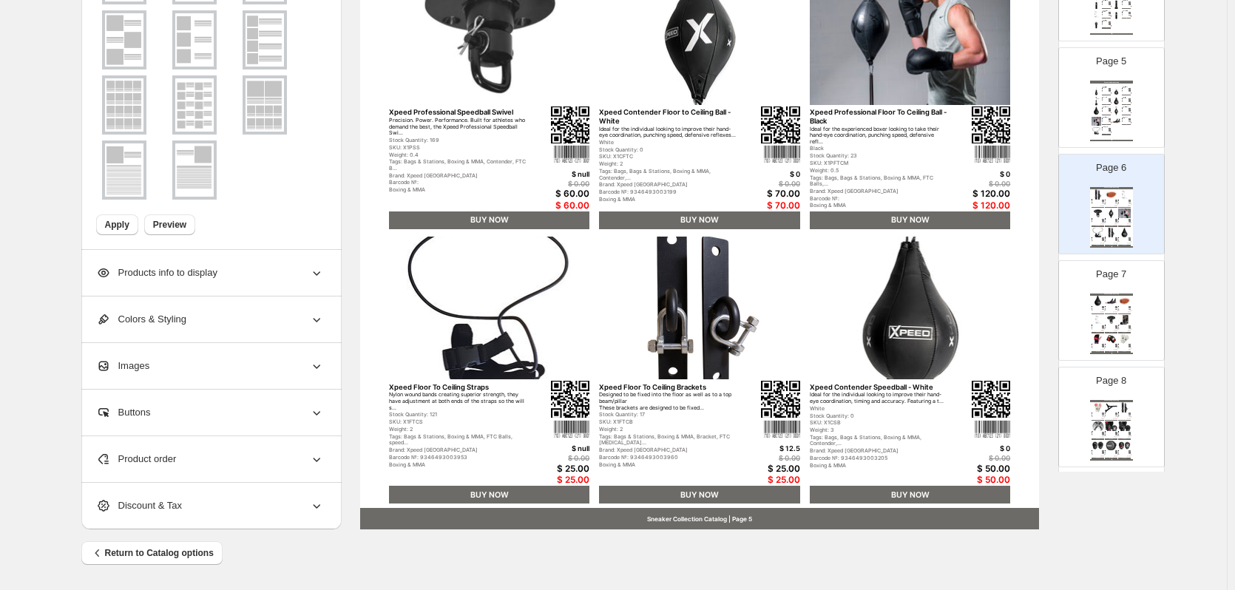
click at [189, 115] on img at bounding box center [194, 104] width 38 height 53
click at [124, 231] on button "Apply" at bounding box center [117, 224] width 42 height 21
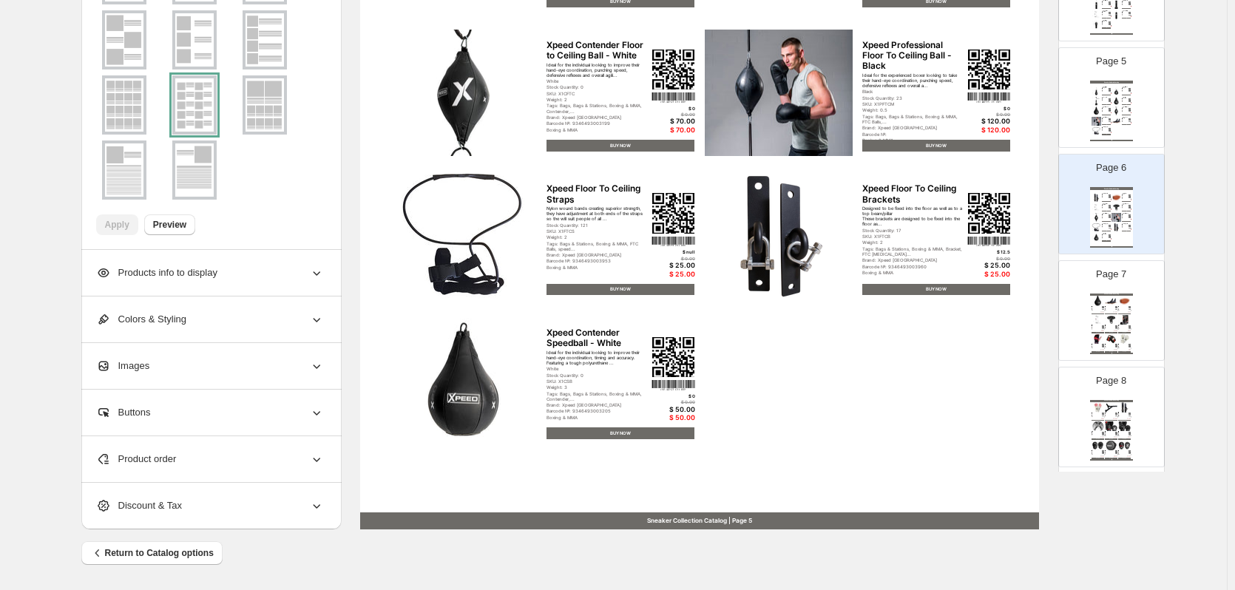
click at [1099, 329] on div "$ null" at bounding box center [1101, 329] width 4 height 1
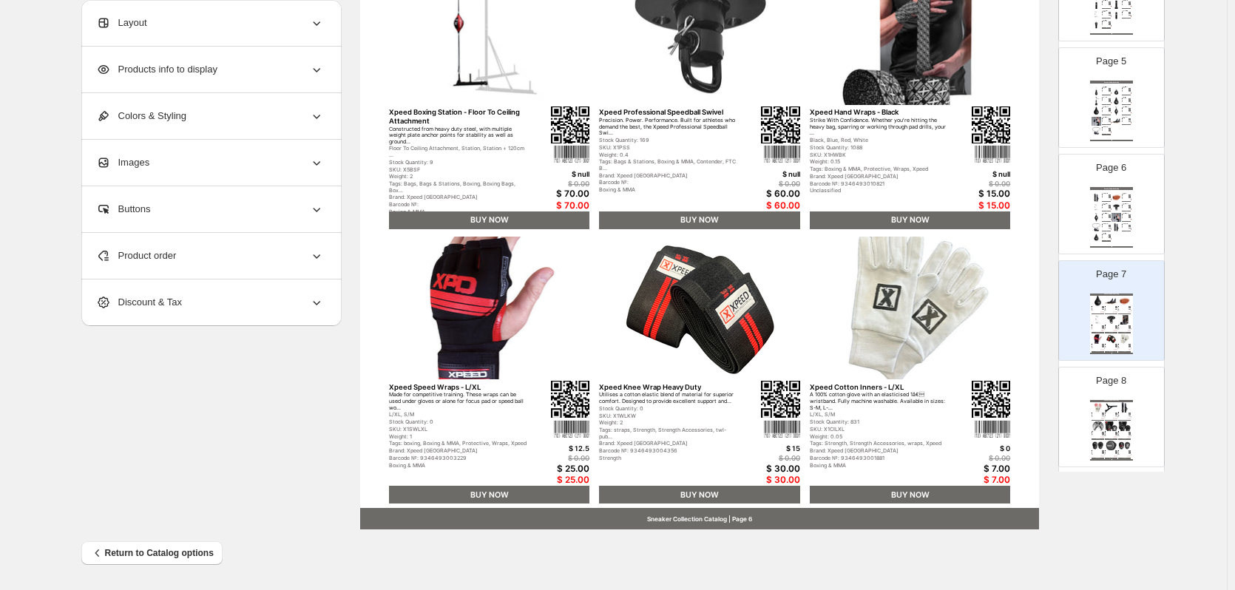
click at [194, 61] on div "Products info to display" at bounding box center [210, 70] width 228 height 46
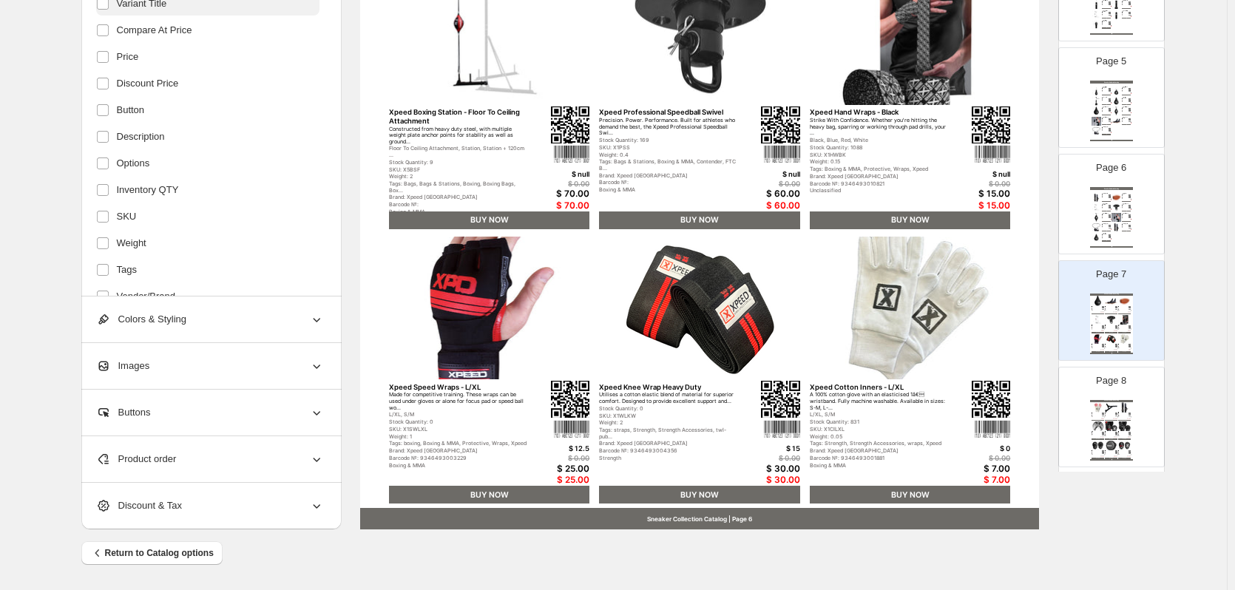
click at [199, 0] on label "Variant Title" at bounding box center [207, 4] width 223 height 24
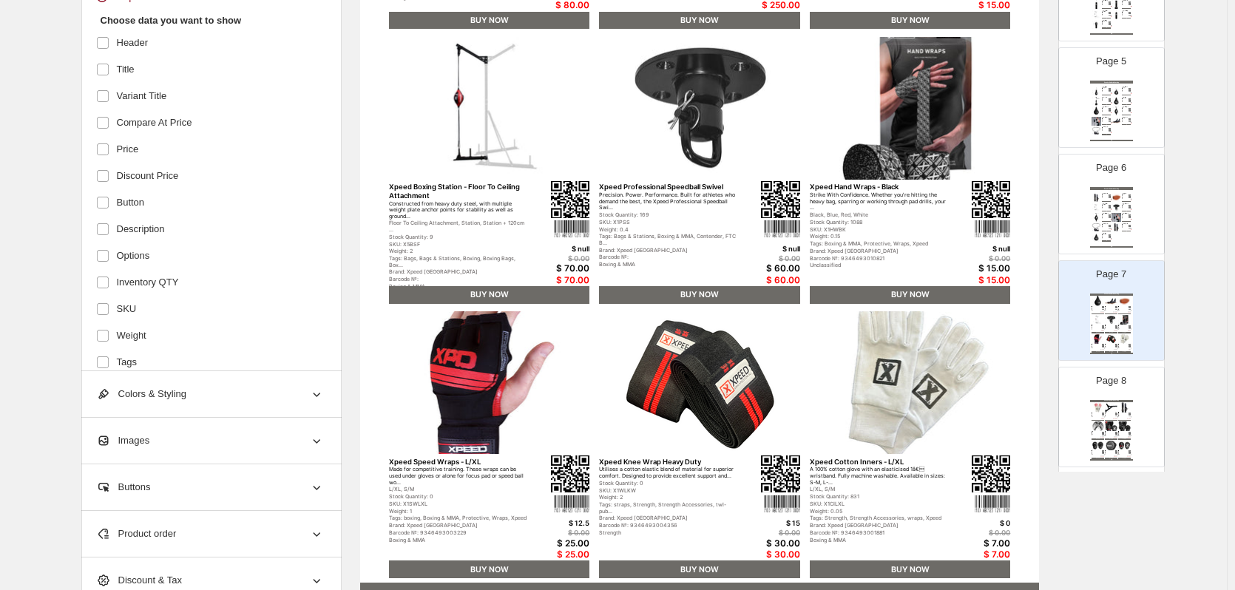
scroll to position [332, 0]
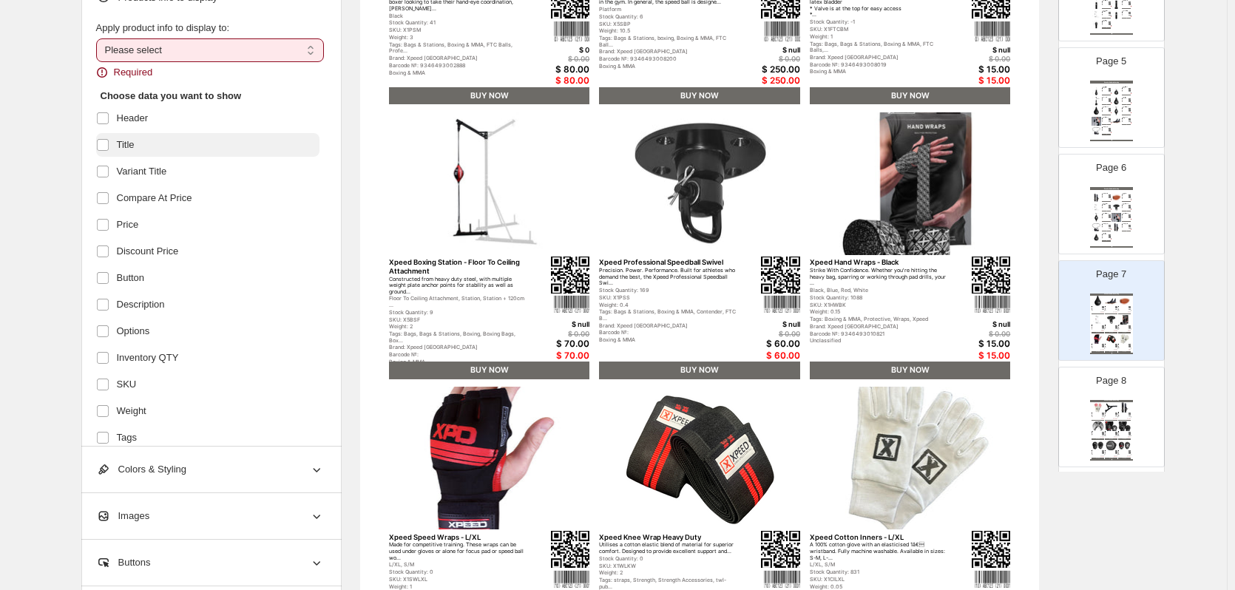
click at [144, 149] on label "Title" at bounding box center [207, 145] width 223 height 24
click at [133, 123] on span "Header" at bounding box center [133, 118] width 32 height 15
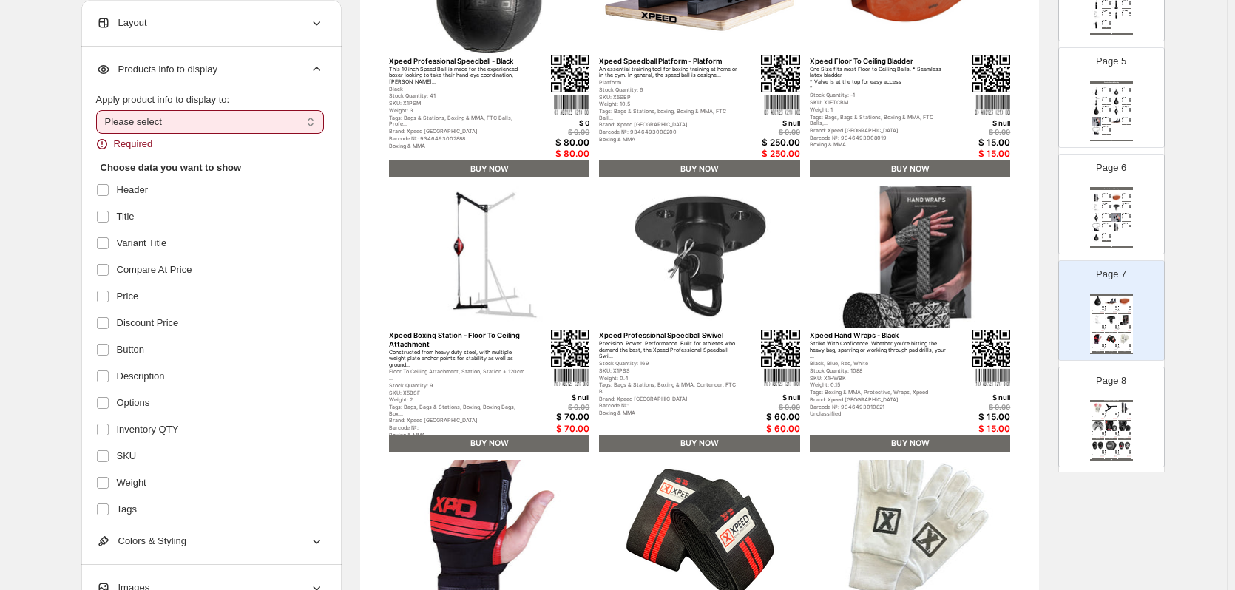
scroll to position [110, 0]
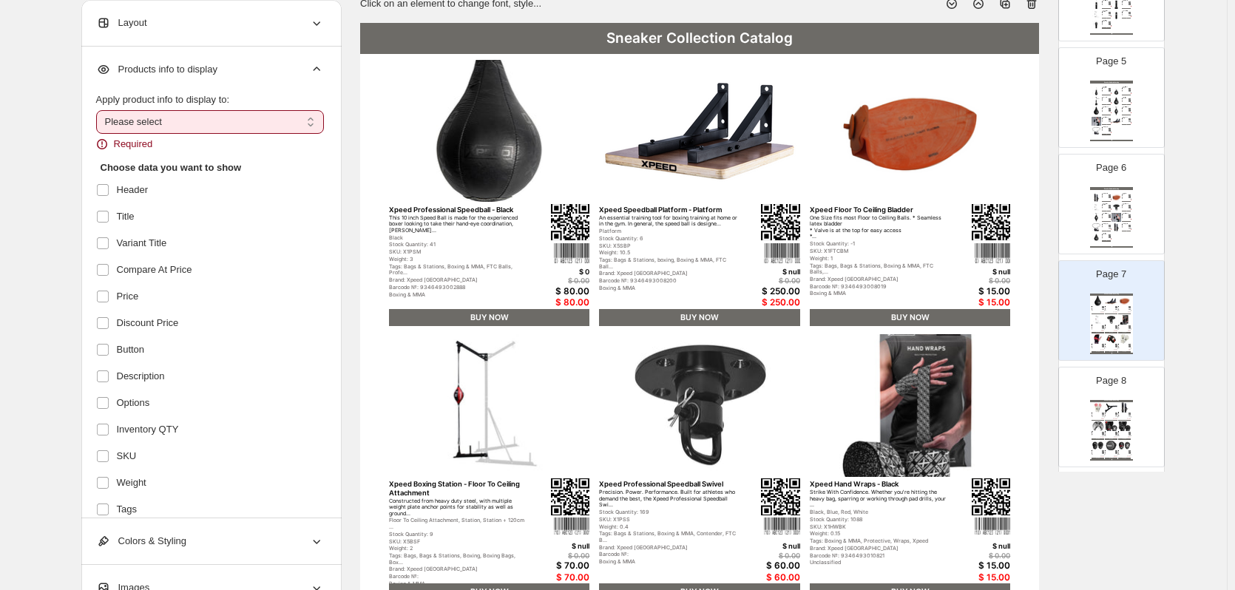
click at [206, 28] on div "Layout" at bounding box center [210, 23] width 228 height 46
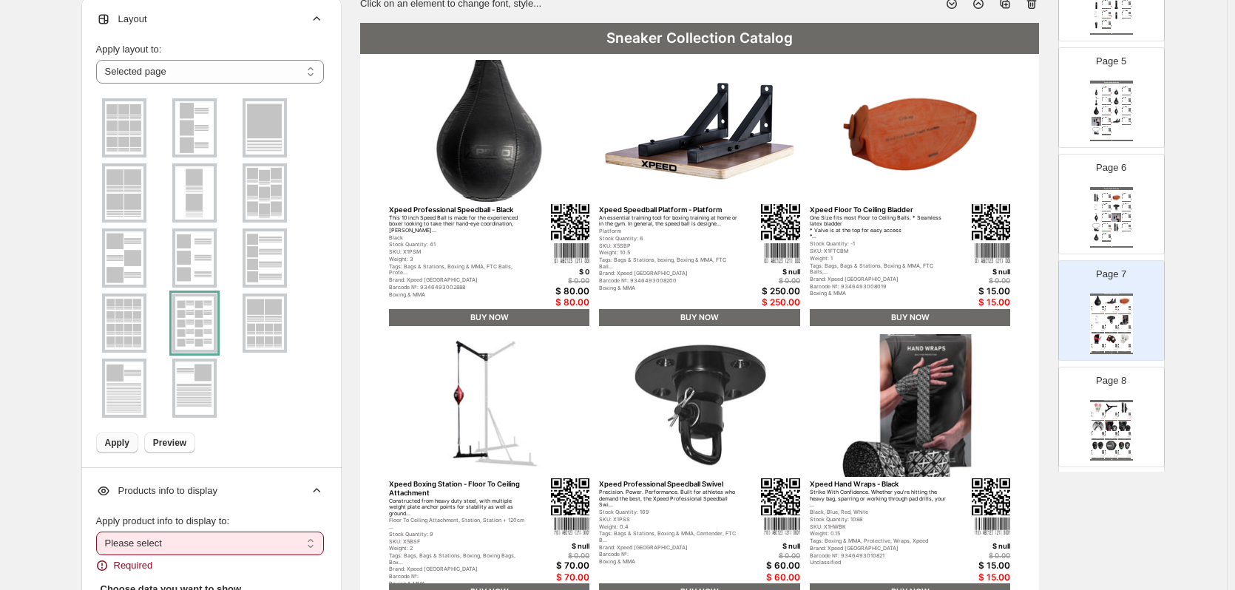
click at [125, 450] on button "Apply" at bounding box center [117, 443] width 42 height 21
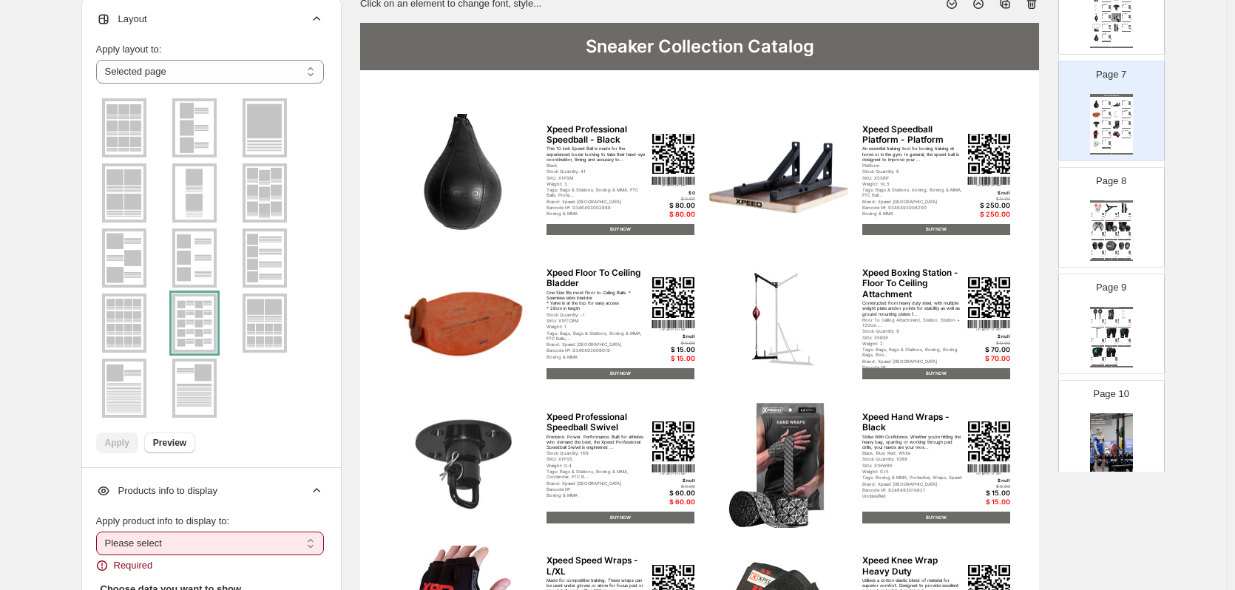
scroll to position [665, 0]
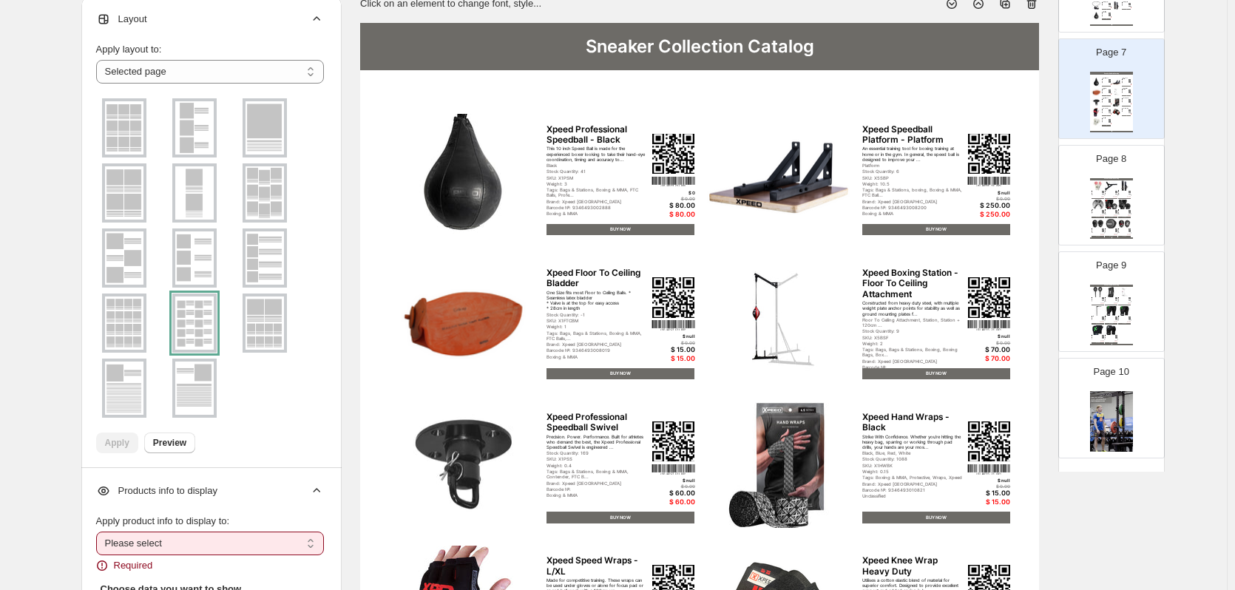
click at [1122, 214] on div "Tags: boxing, Boxing & MMA, Boxing Gloves, boxing mit..." at bounding box center [1122, 213] width 9 height 1
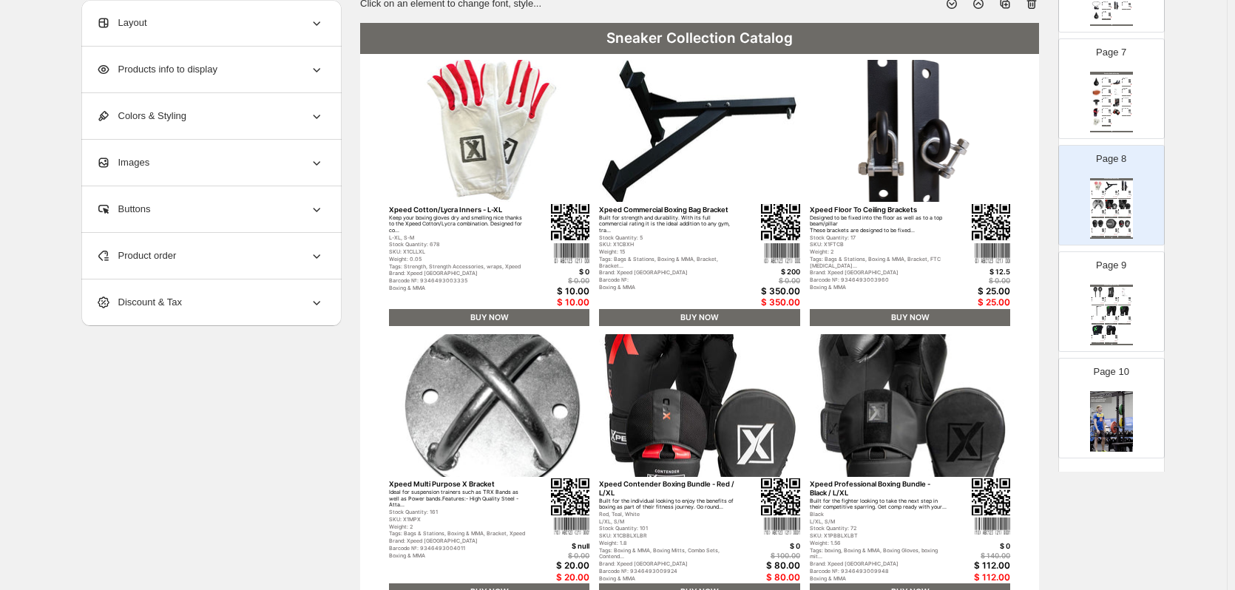
click at [212, 34] on div "Layout" at bounding box center [210, 23] width 228 height 46
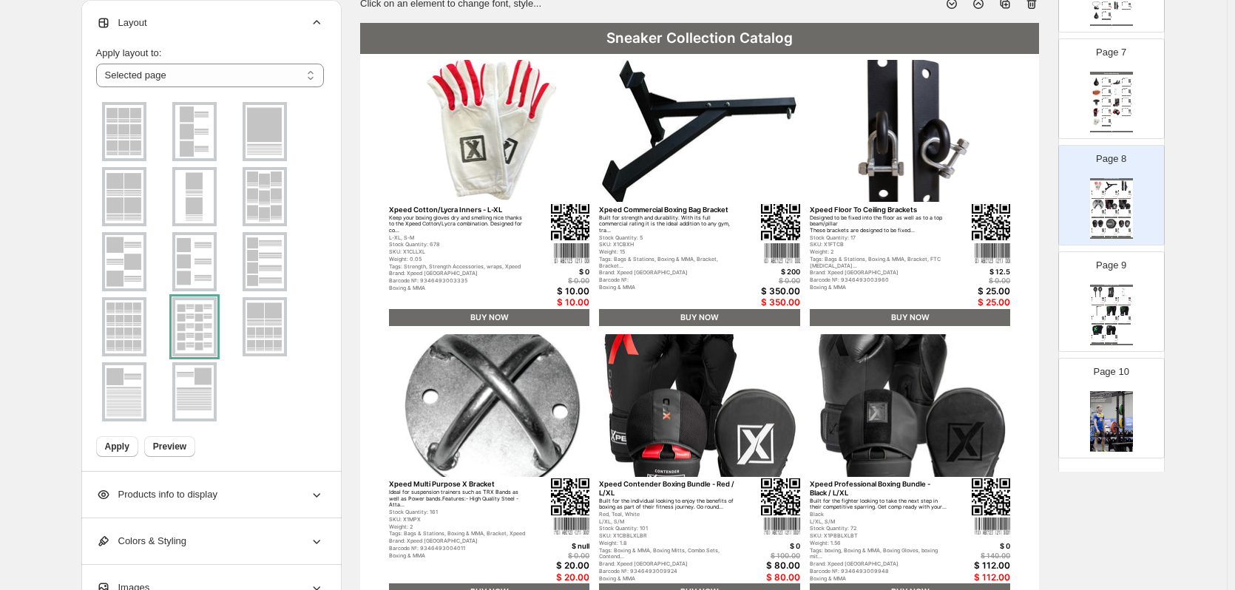
click at [106, 445] on button "Apply" at bounding box center [117, 446] width 42 height 21
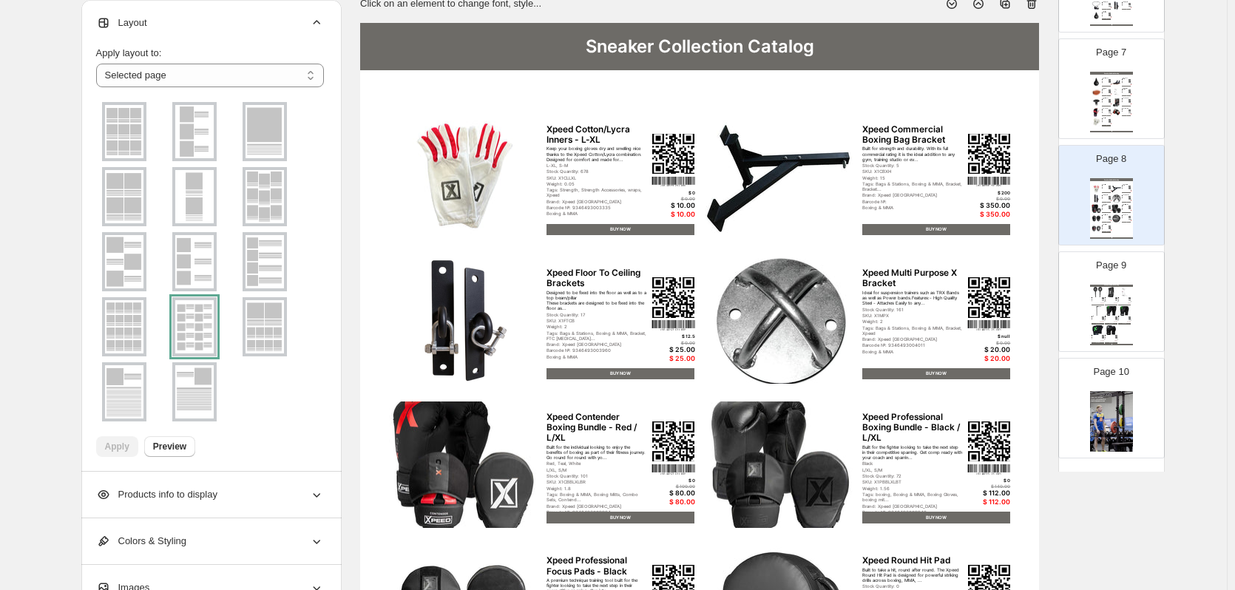
click at [1093, 288] on img at bounding box center [1097, 292] width 13 height 10
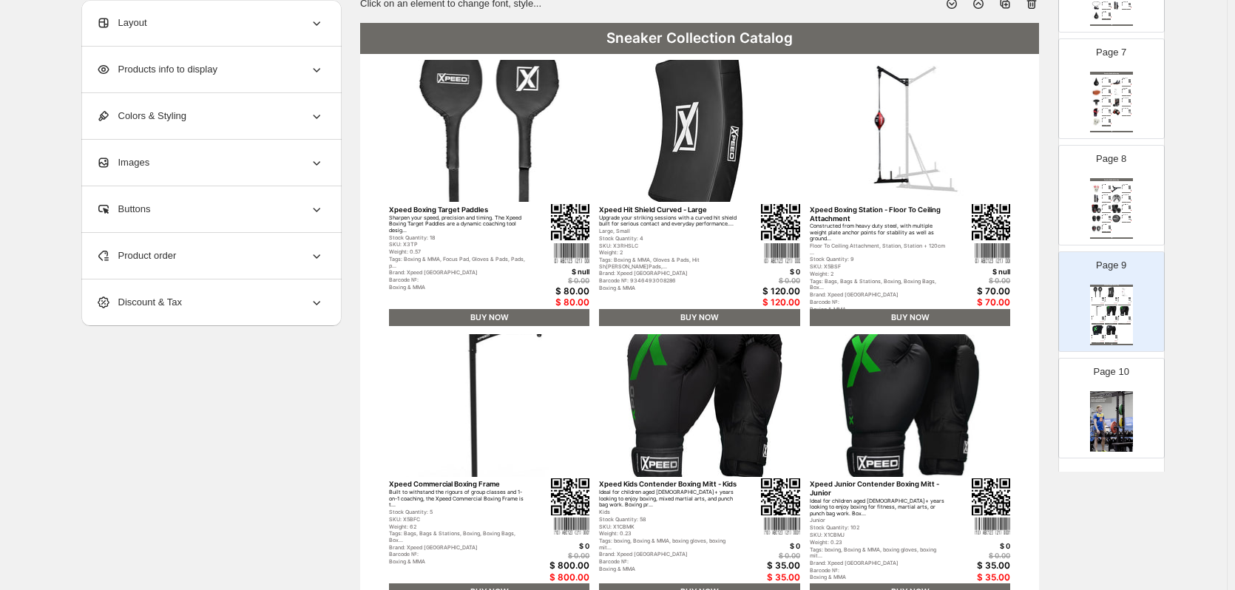
click at [183, 27] on div "Layout" at bounding box center [210, 23] width 228 height 46
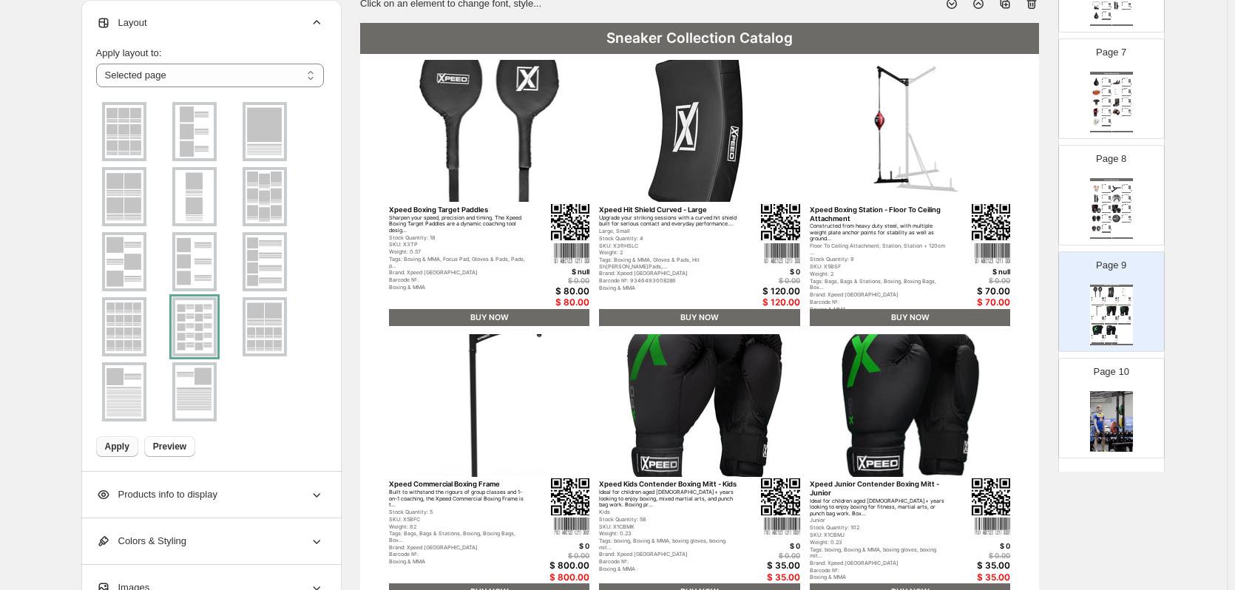
click at [120, 452] on span "Apply" at bounding box center [117, 447] width 24 height 12
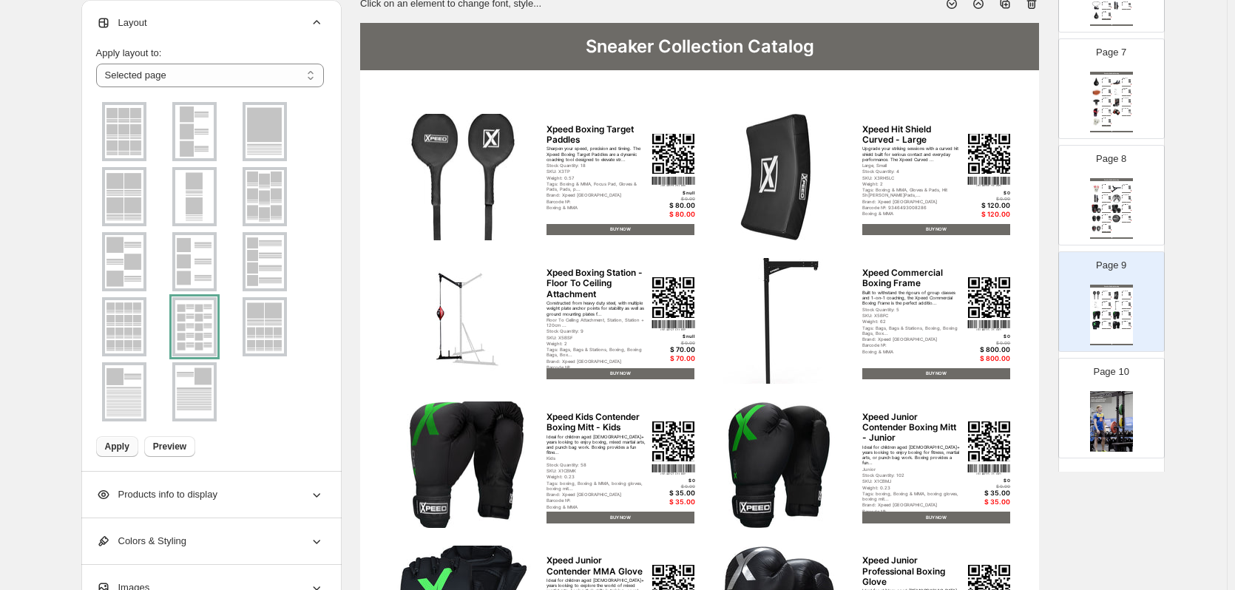
click at [1127, 420] on img at bounding box center [1111, 421] width 43 height 61
type input "**"
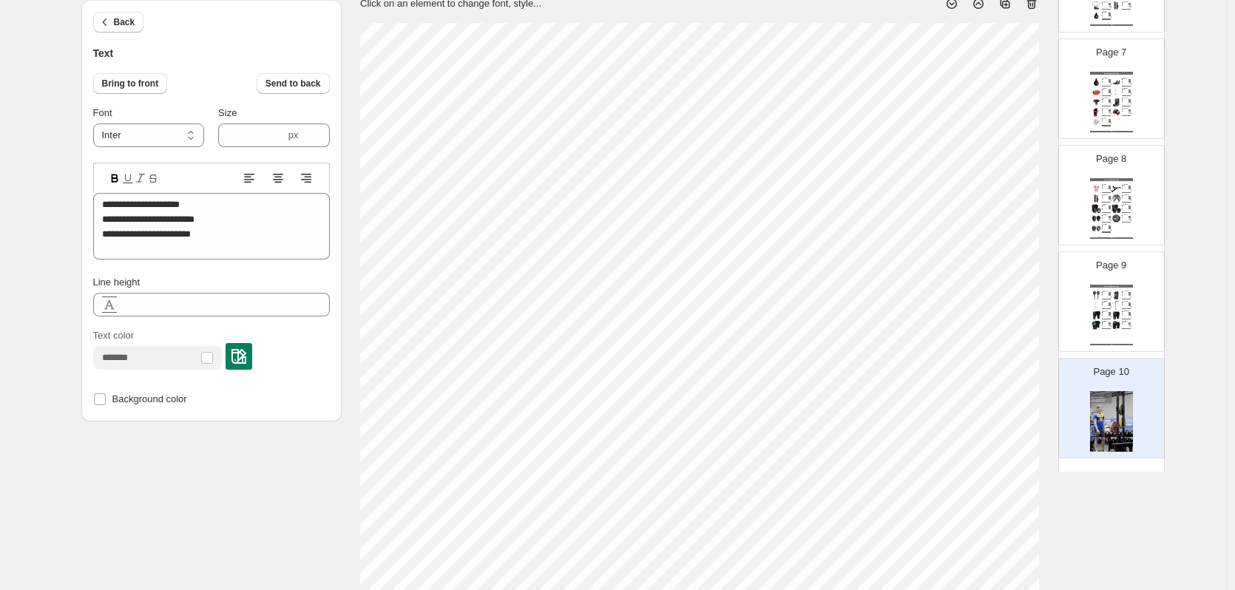
type input "****"
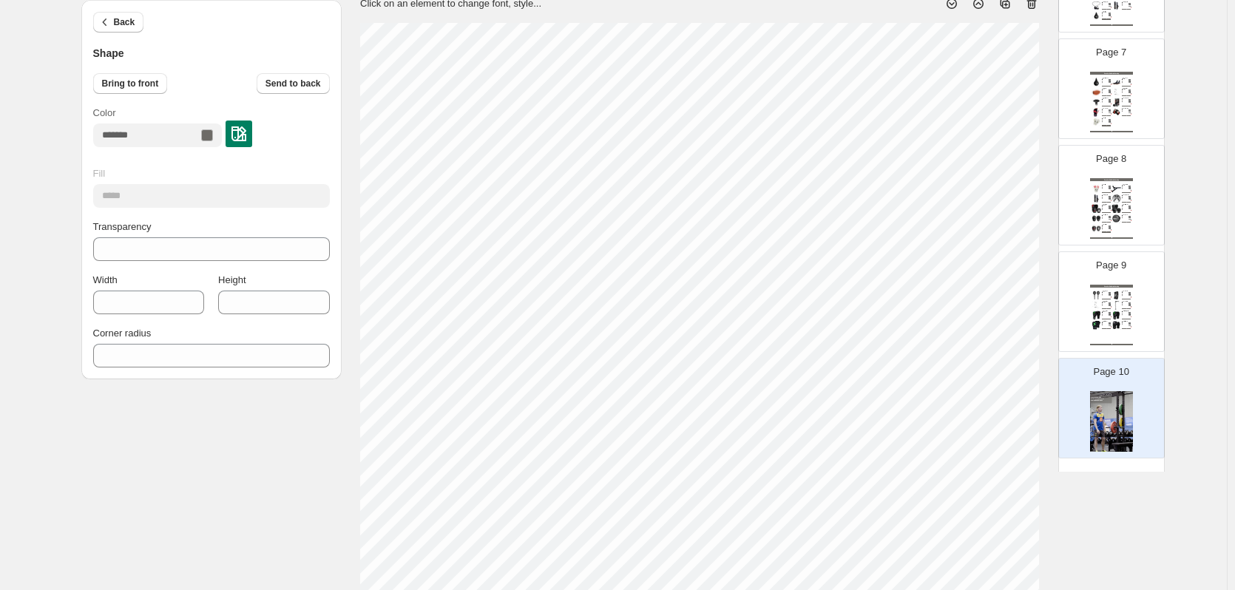
type input "***"
type input "**"
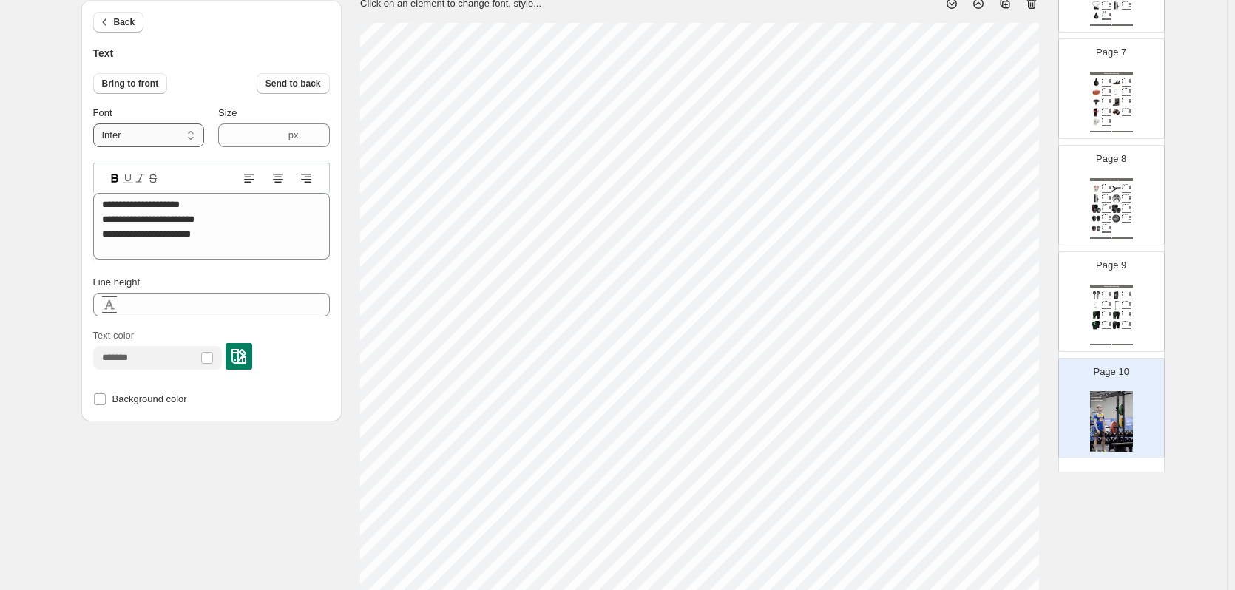
click at [154, 140] on select "**********" at bounding box center [148, 135] width 111 height 24
select select "*******"
click at [96, 123] on select "**********" at bounding box center [148, 135] width 111 height 24
click at [225, 47] on div "Text" at bounding box center [211, 54] width 237 height 16
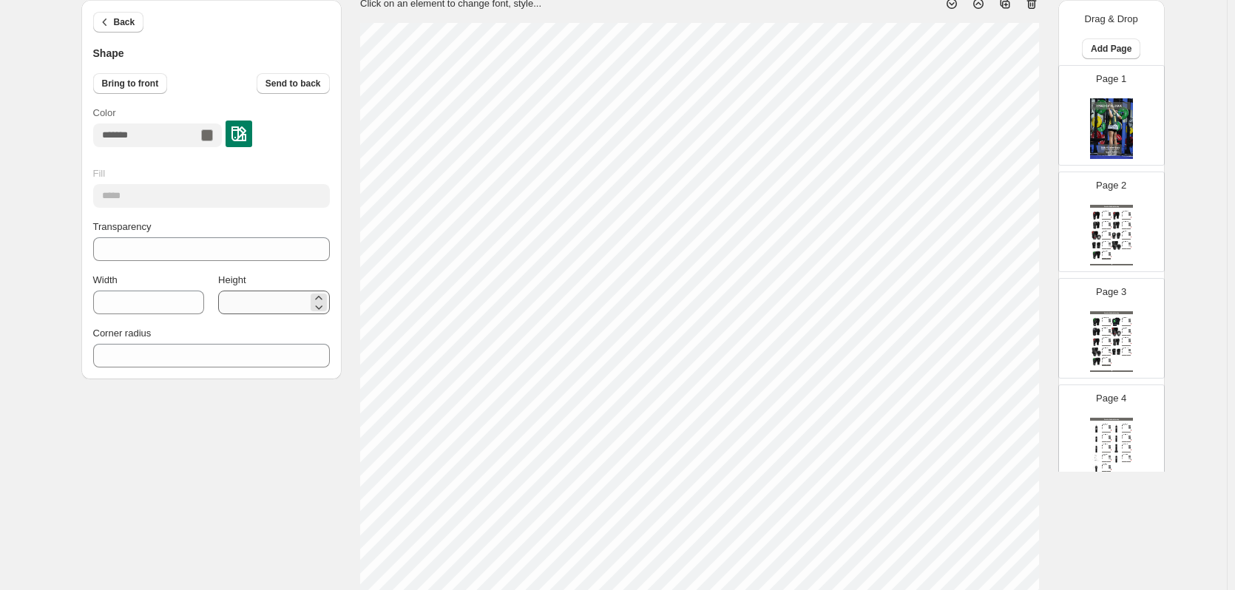
scroll to position [665, 0]
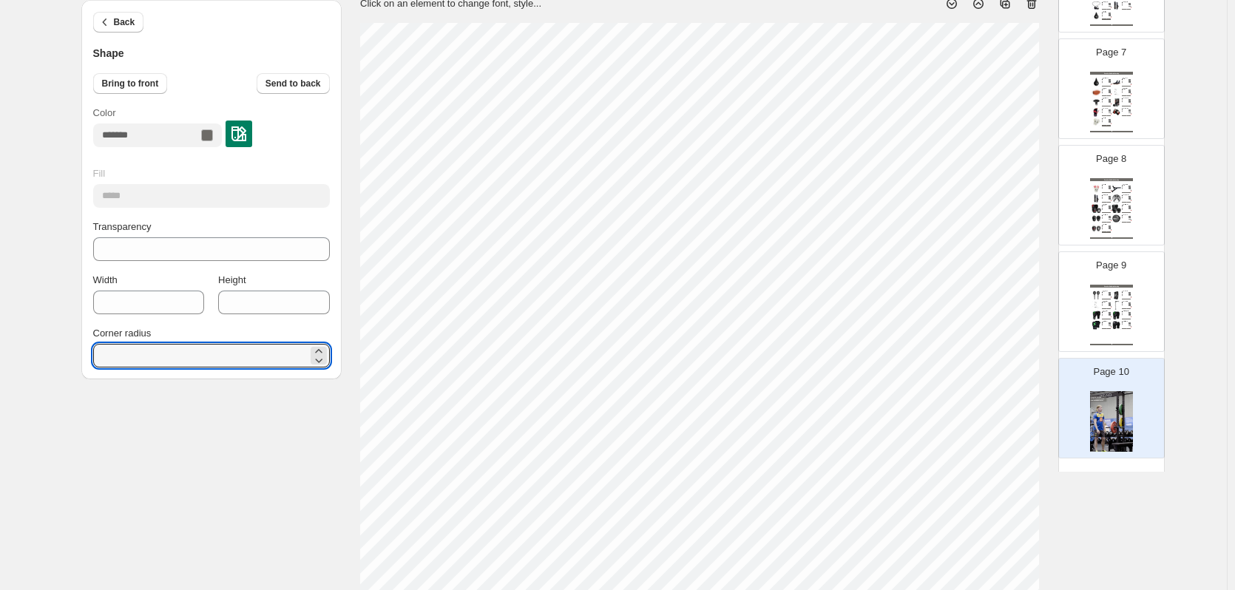
drag, startPoint x: 193, startPoint y: 353, endPoint x: 24, endPoint y: 355, distance: 169.3
click at [24, 355] on div "1. Products & Order 2. Pick a Template 3. General Options 4. Catalog Editor 5. …" at bounding box center [613, 426] width 1227 height 1072
type input "*"
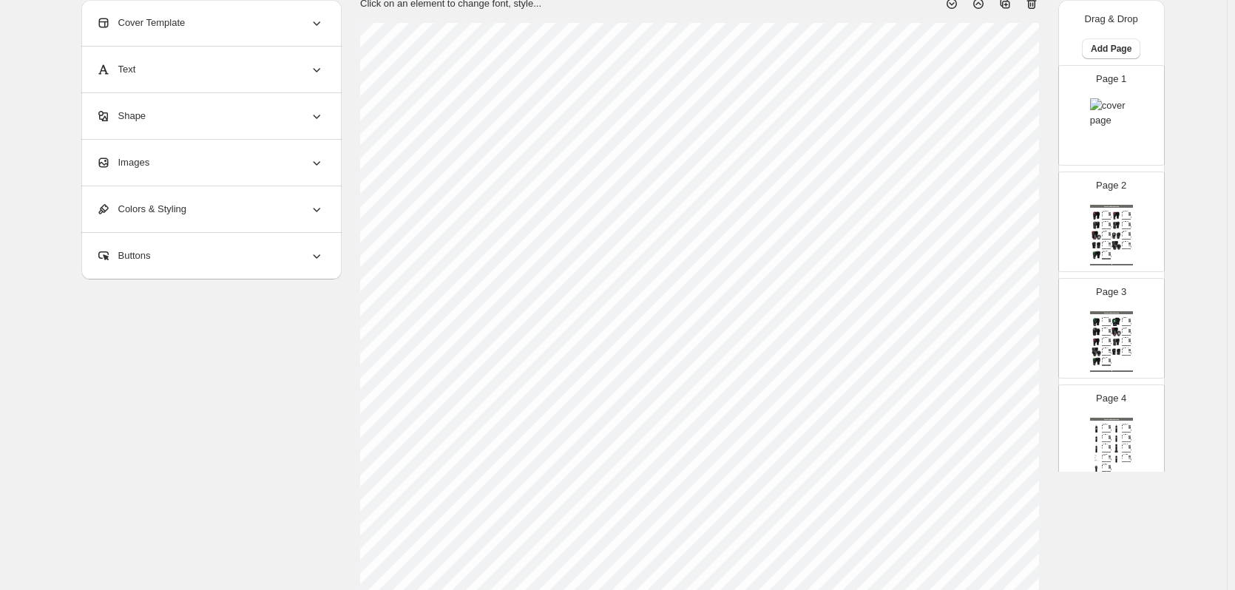
scroll to position [0, 0]
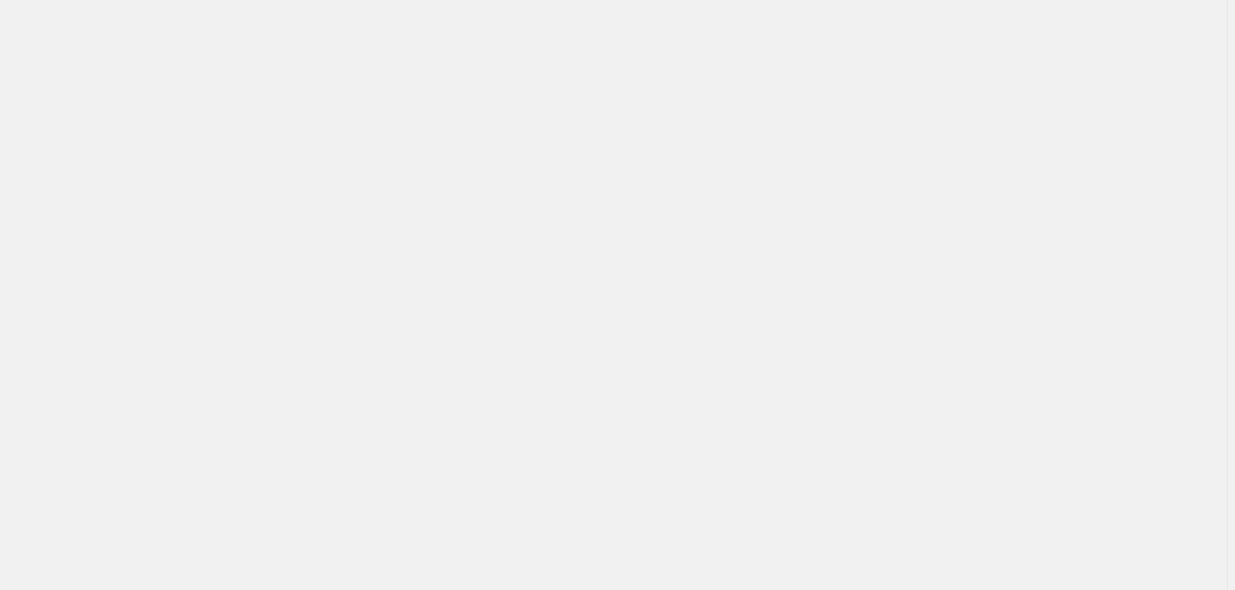
drag, startPoint x: 180, startPoint y: 346, endPoint x: 1119, endPoint y: 213, distance: 947.6
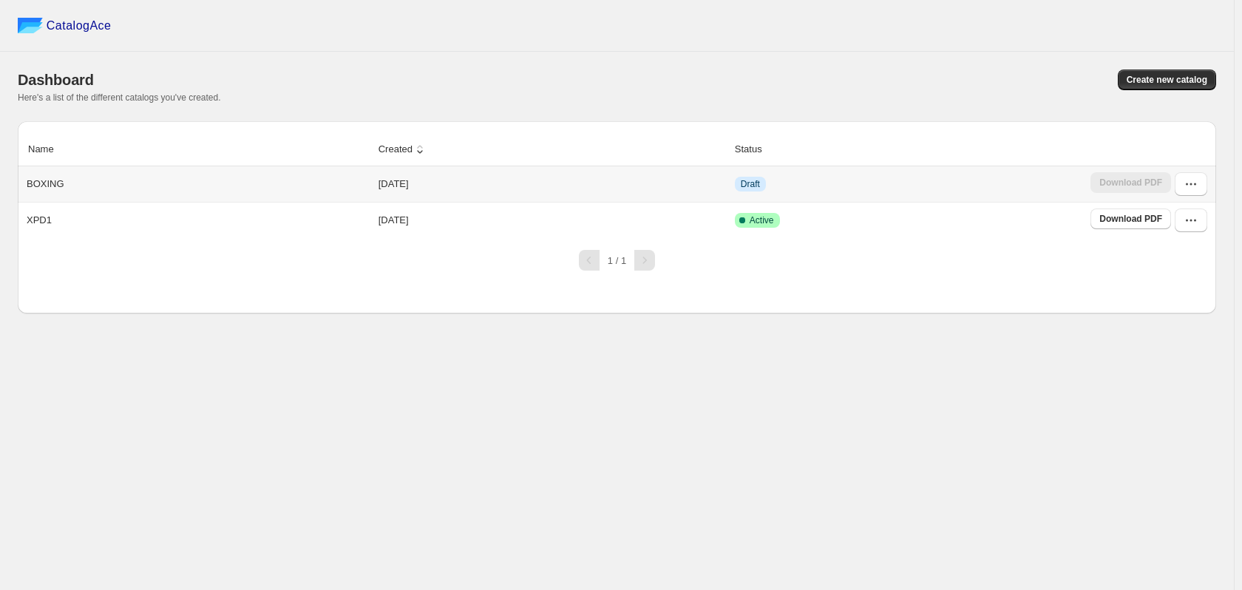
click at [1168, 180] on div "Download PDF" at bounding box center [1131, 184] width 81 height 24
click at [1179, 182] on button "button" at bounding box center [1191, 184] width 33 height 24
click at [1191, 311] on span "Edit" at bounding box center [1189, 318] width 75 height 15
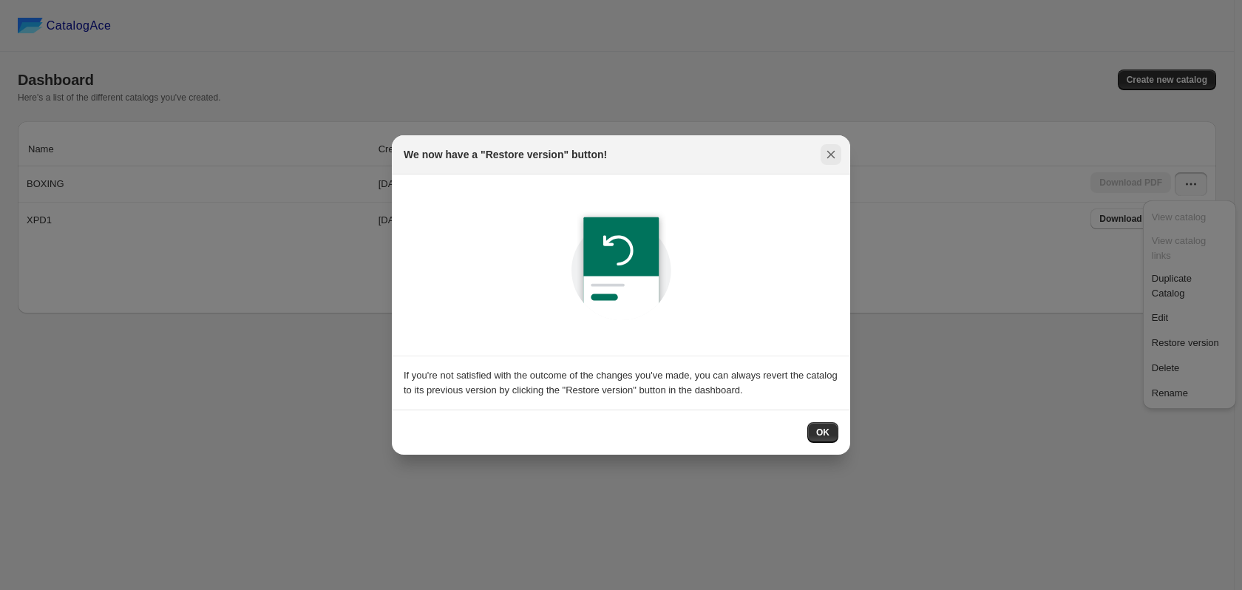
click at [831, 154] on icon ":r9:" at bounding box center [831, 154] width 15 height 15
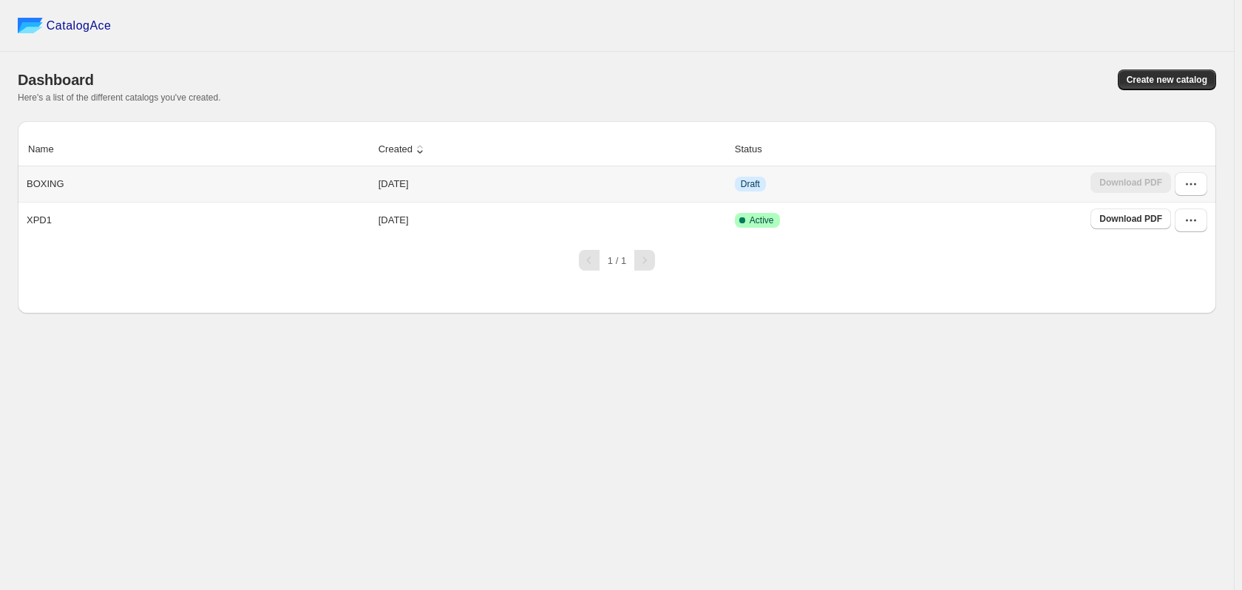
click at [1184, 197] on td "Download PDF" at bounding box center [1151, 183] width 130 height 35
click at [1182, 192] on button "button" at bounding box center [1191, 184] width 33 height 24
click at [1165, 336] on span "Restore version" at bounding box center [1189, 343] width 75 height 15
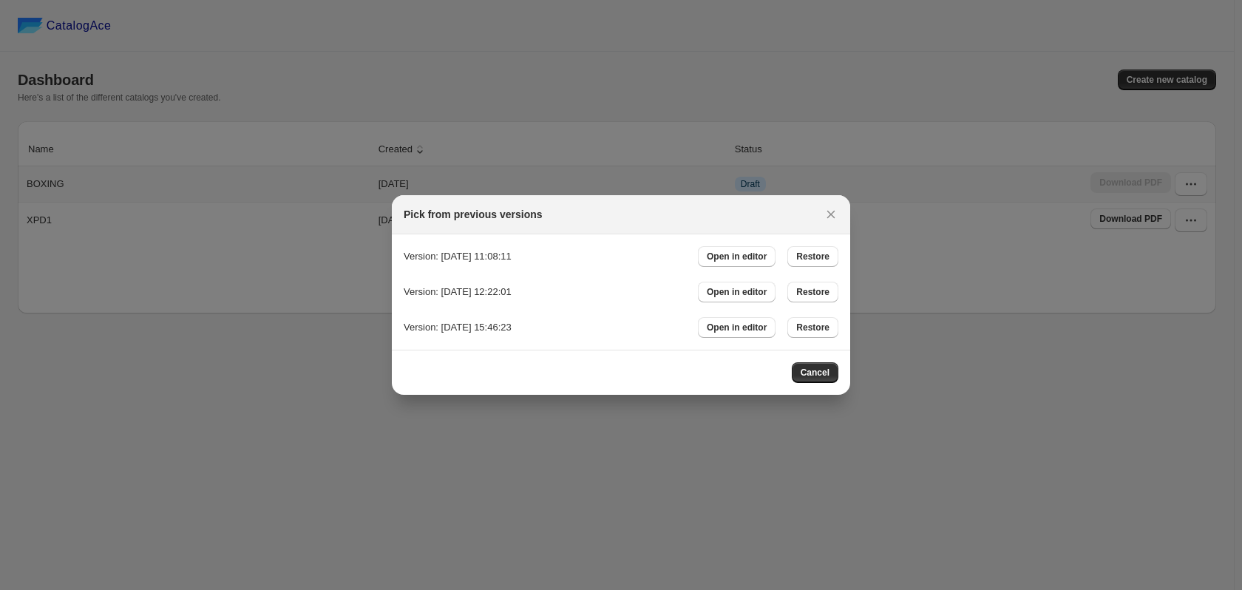
drag, startPoint x: 828, startPoint y: 211, endPoint x: 1034, endPoint y: 220, distance: 206.5
click at [834, 211] on icon ":r7:" at bounding box center [831, 215] width 8 height 8
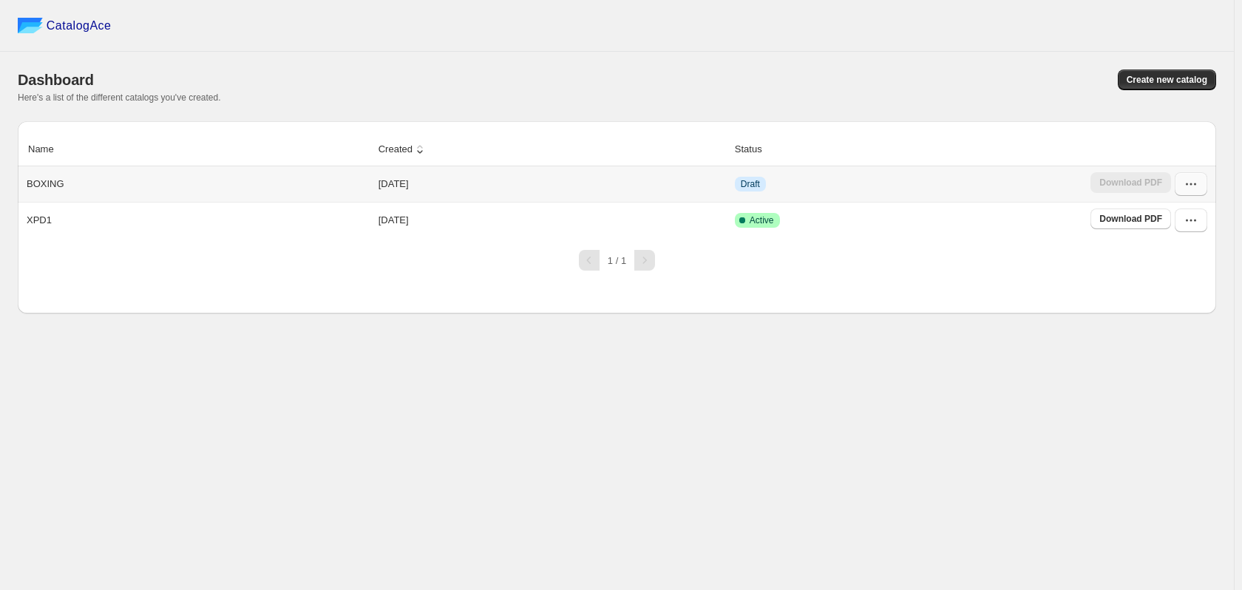
click at [1198, 186] on icon "button" at bounding box center [1191, 184] width 15 height 15
click at [1178, 311] on span "Edit" at bounding box center [1189, 318] width 75 height 15
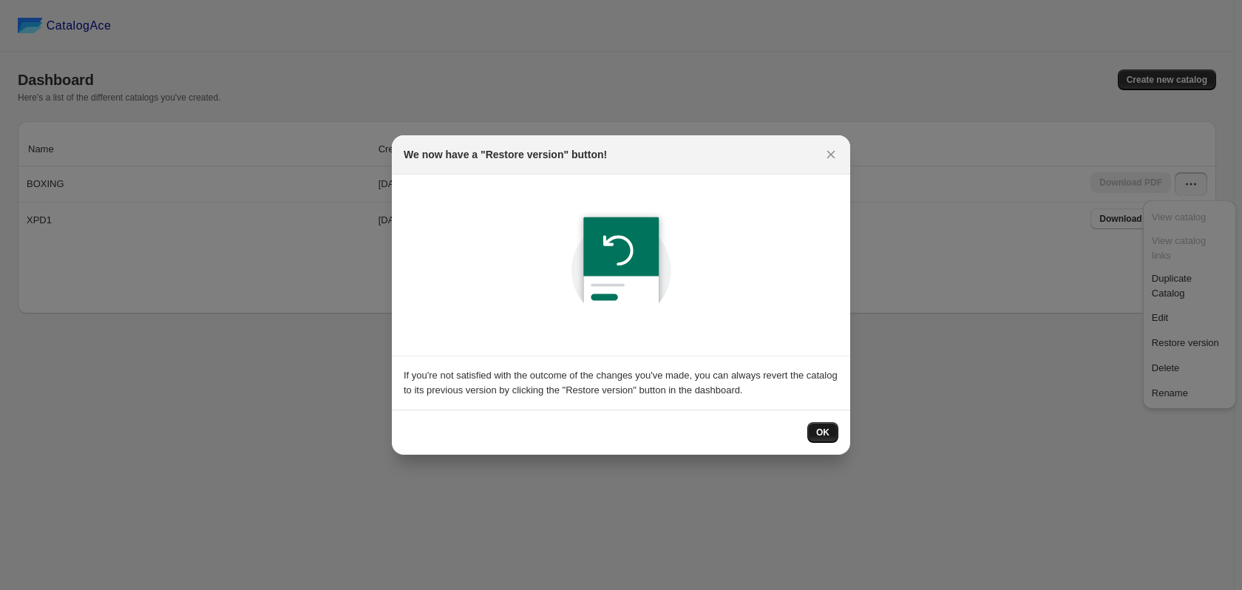
click at [818, 438] on span "OK" at bounding box center [822, 433] width 13 height 12
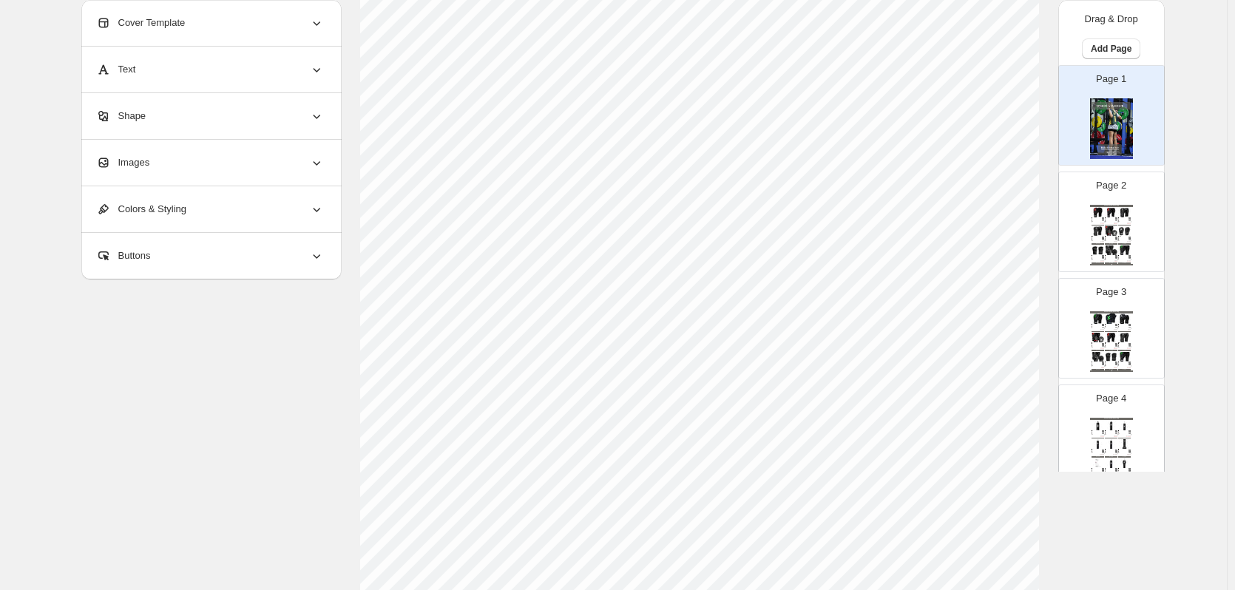
click at [1108, 205] on div "Sneaker Collection Catalog" at bounding box center [1111, 206] width 43 height 2
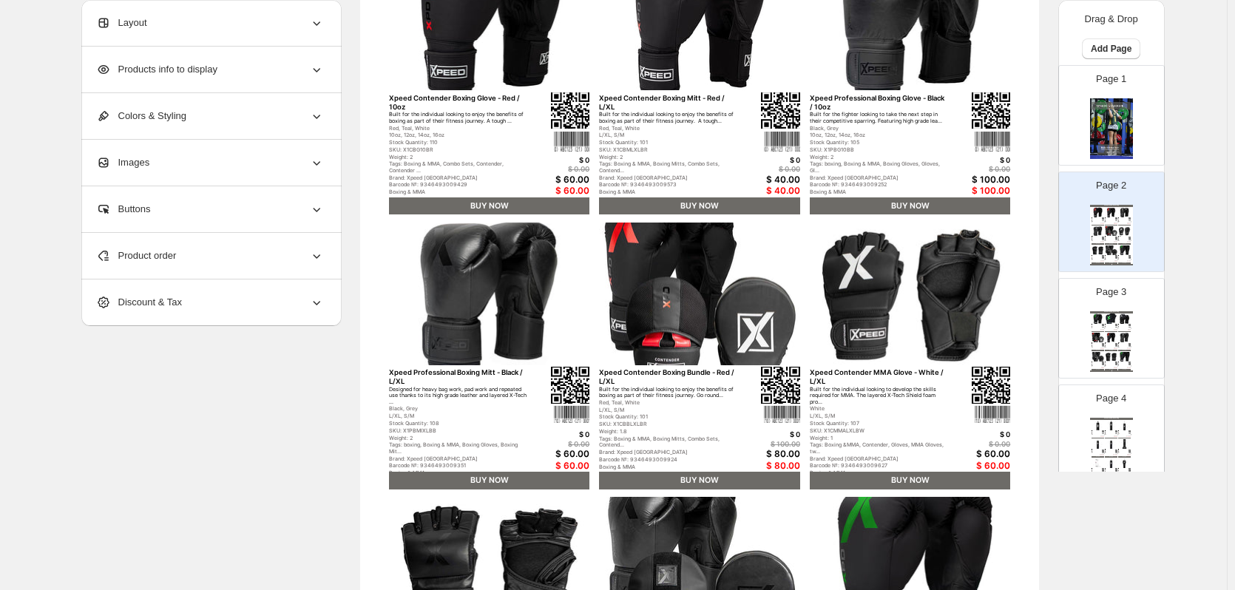
click at [302, 20] on div "Layout" at bounding box center [210, 23] width 228 height 46
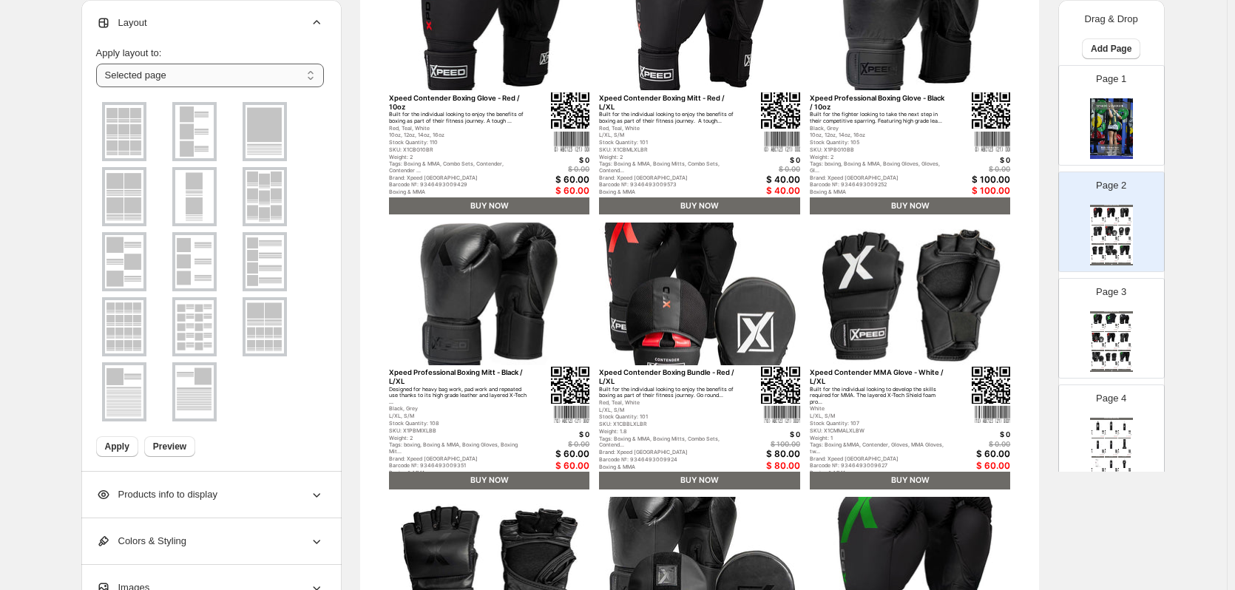
click at [281, 76] on select "**********" at bounding box center [210, 76] width 228 height 24
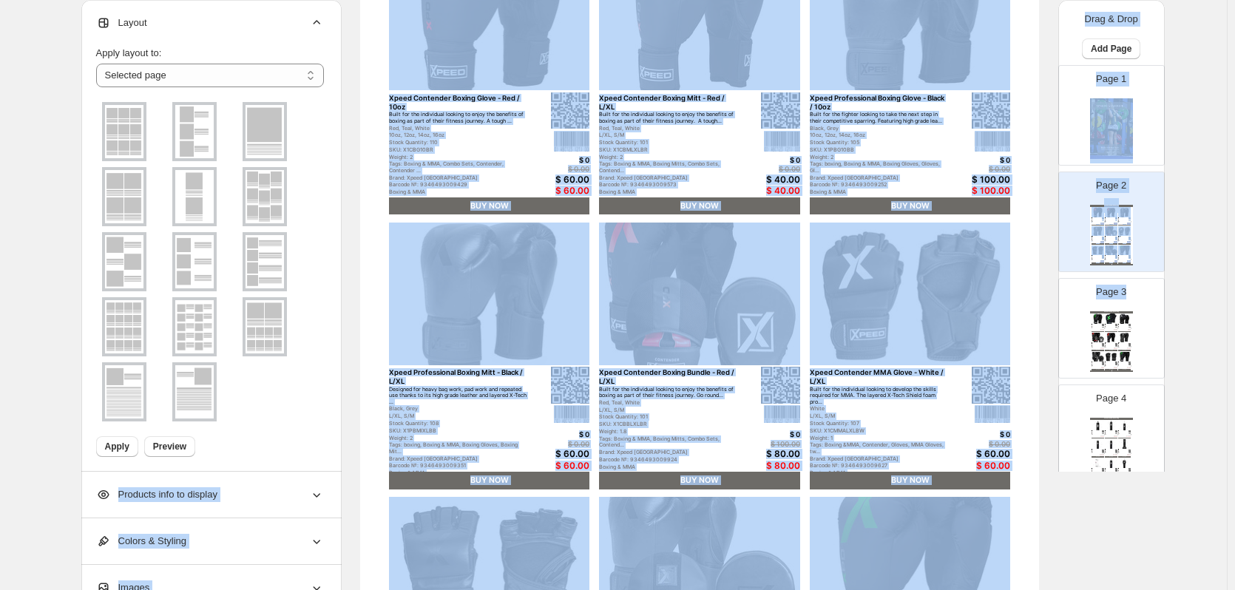
click at [1123, 305] on div "Page 3 Sneaker Collection Catalog Xpeed Junior Contender Boxing Mitt - Junior I…" at bounding box center [1105, 322] width 93 height 99
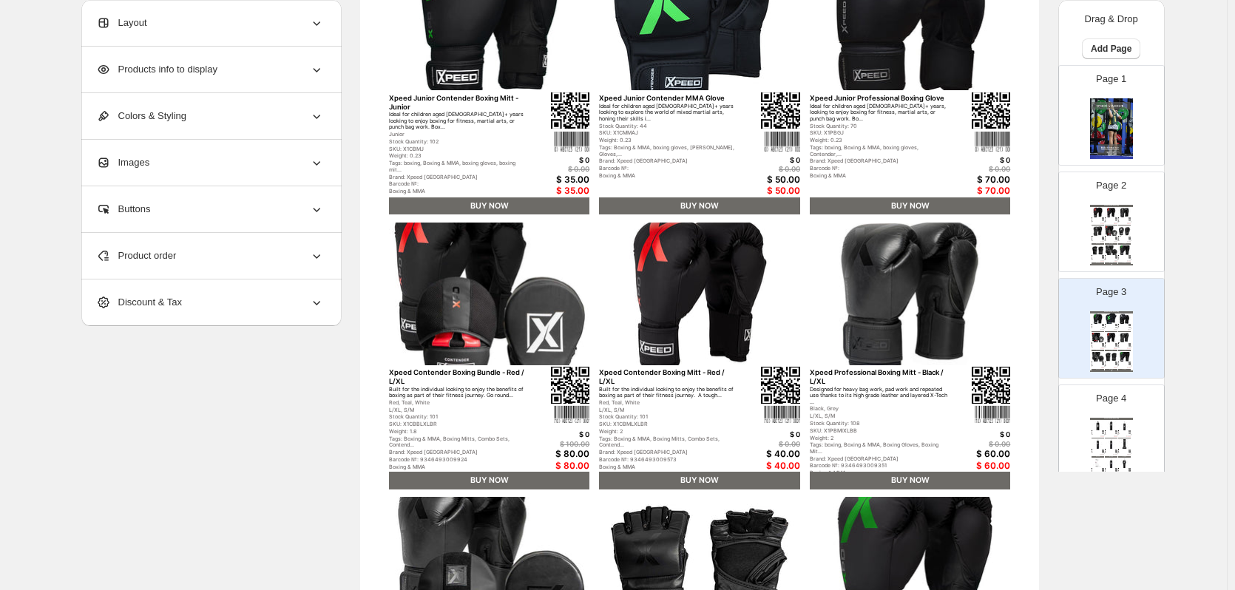
click at [1204, 228] on div "**********" at bounding box center [613, 314] width 1227 height 1072
click at [1130, 191] on div "Page 2 Sneaker Collection Catalog Xpeed Contender Boxing Glove - Red / 10oz Bui…" at bounding box center [1105, 215] width 93 height 99
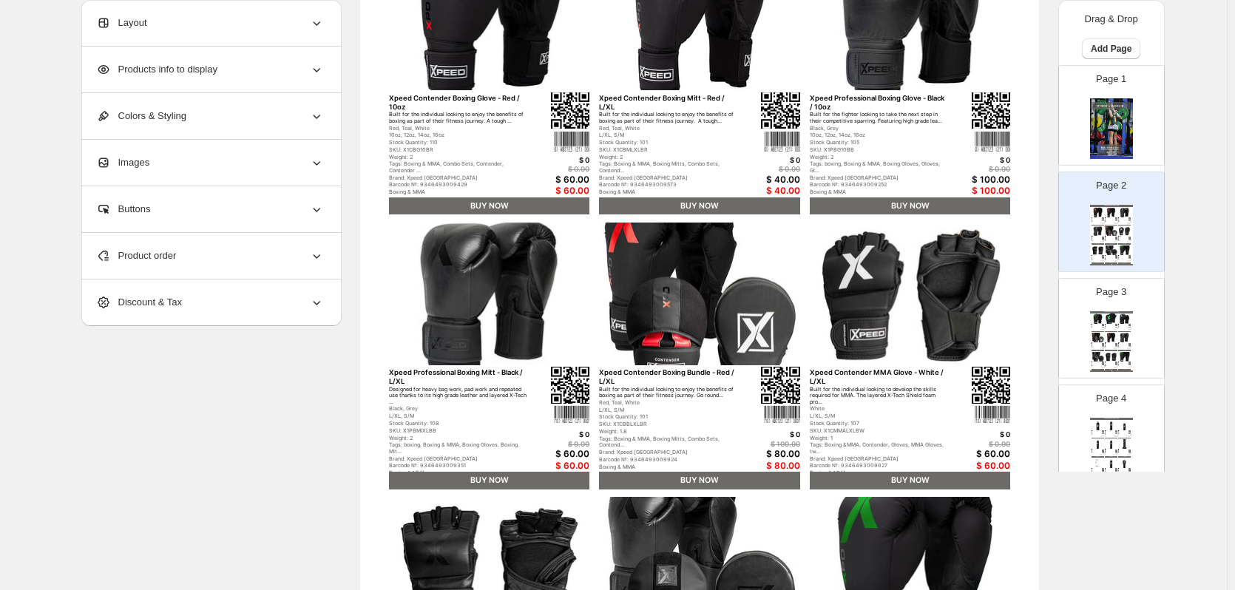
click at [1126, 302] on div "Page 3 Sneaker Collection Catalog Xpeed Junior Contender Boxing Mitt - Junior I…" at bounding box center [1105, 322] width 93 height 99
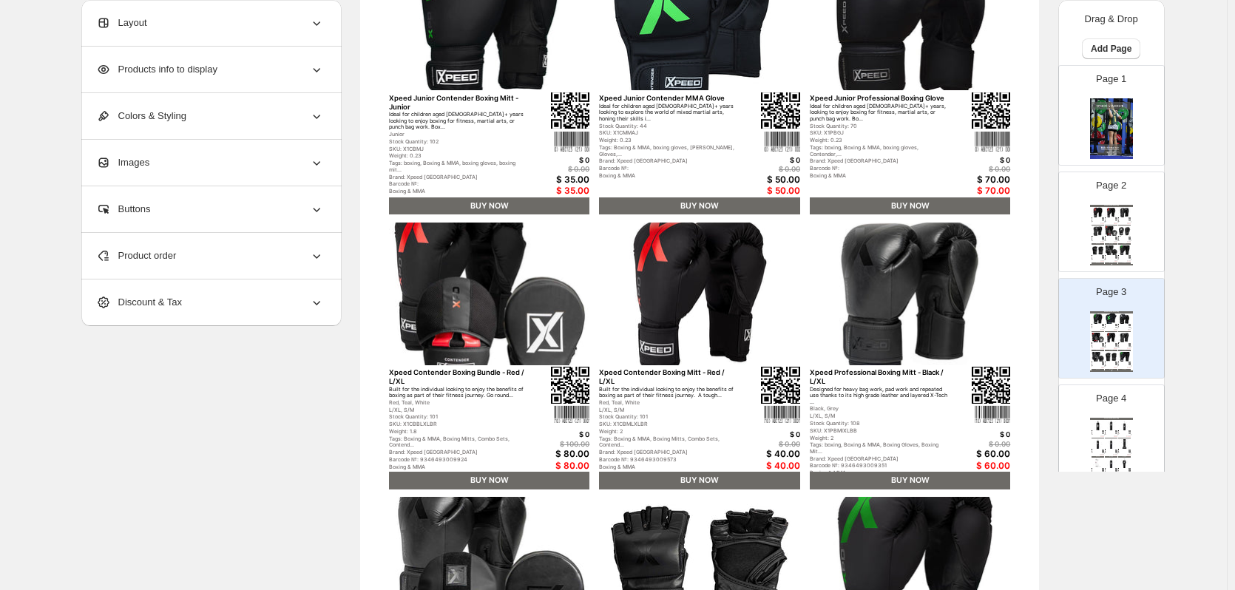
click at [1126, 254] on img at bounding box center [1124, 250] width 13 height 10
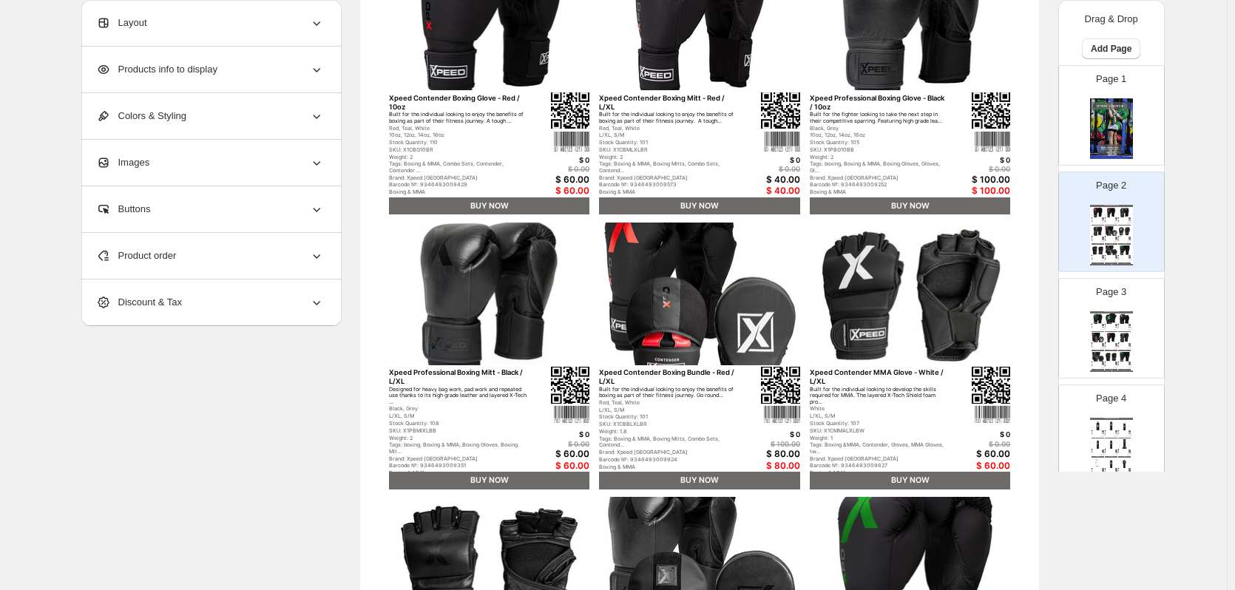
click at [1121, 294] on p "Page 3" at bounding box center [1111, 292] width 30 height 15
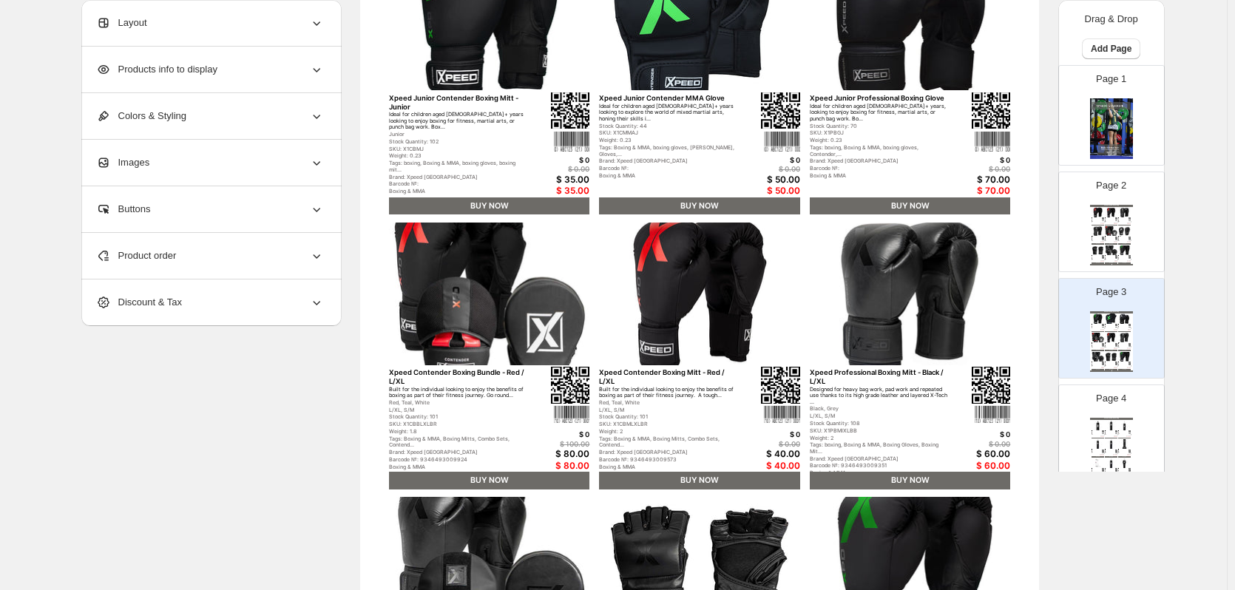
click at [1121, 289] on p "Page 3" at bounding box center [1111, 292] width 30 height 15
click at [1138, 242] on div "Page 2 Sneaker Collection Catalog Xpeed Contender Boxing Glove - Red / 10oz Bui…" at bounding box center [1105, 215] width 93 height 99
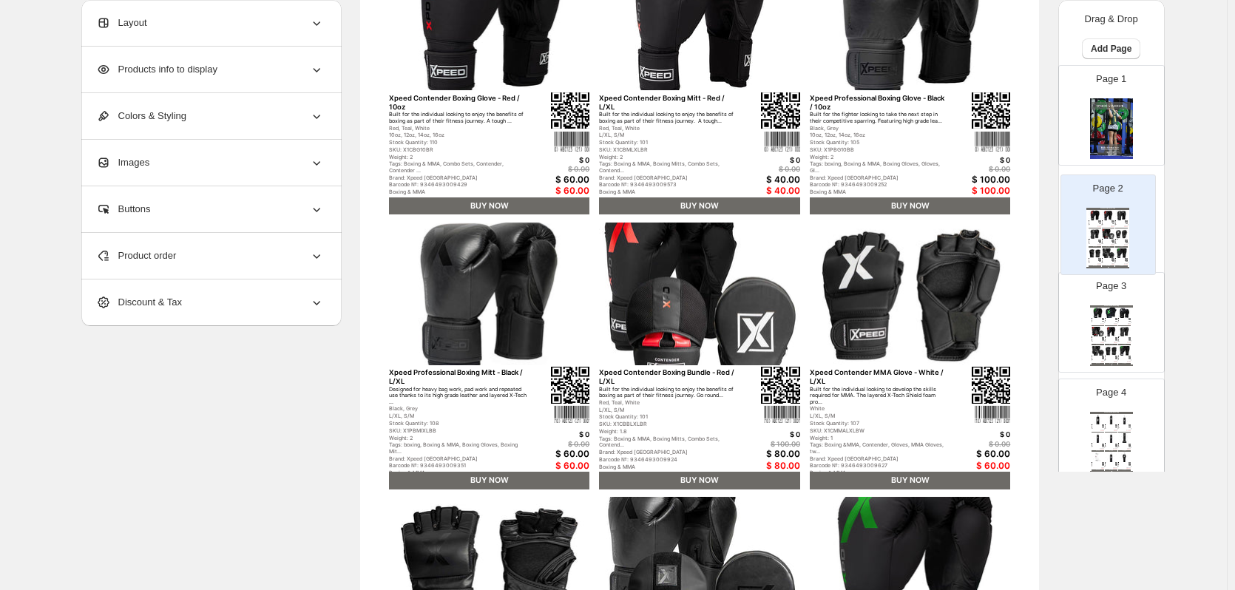
drag, startPoint x: 1139, startPoint y: 231, endPoint x: 1138, endPoint y: 239, distance: 7.5
click at [1138, 239] on div "Page 1 Page 2 Sneaker Collection Catalog Xpeed Contender Boxing Glove - Red / 1…" at bounding box center [1111, 594] width 106 height 1059
click at [266, 23] on div "Layout" at bounding box center [210, 23] width 228 height 46
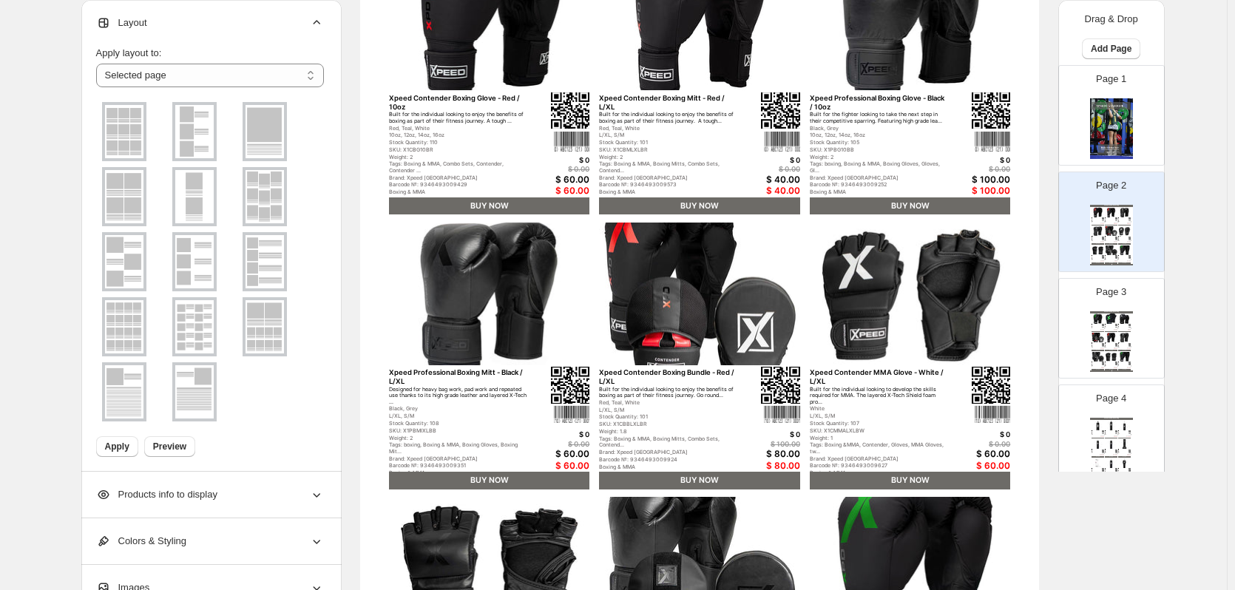
drag, startPoint x: 200, startPoint y: 319, endPoint x: 189, endPoint y: 325, distance: 12.9
click at [202, 319] on img at bounding box center [194, 326] width 38 height 53
drag, startPoint x: 129, startPoint y: 451, endPoint x: 143, endPoint y: 433, distance: 23.1
click at [129, 448] on span "Apply" at bounding box center [117, 447] width 24 height 12
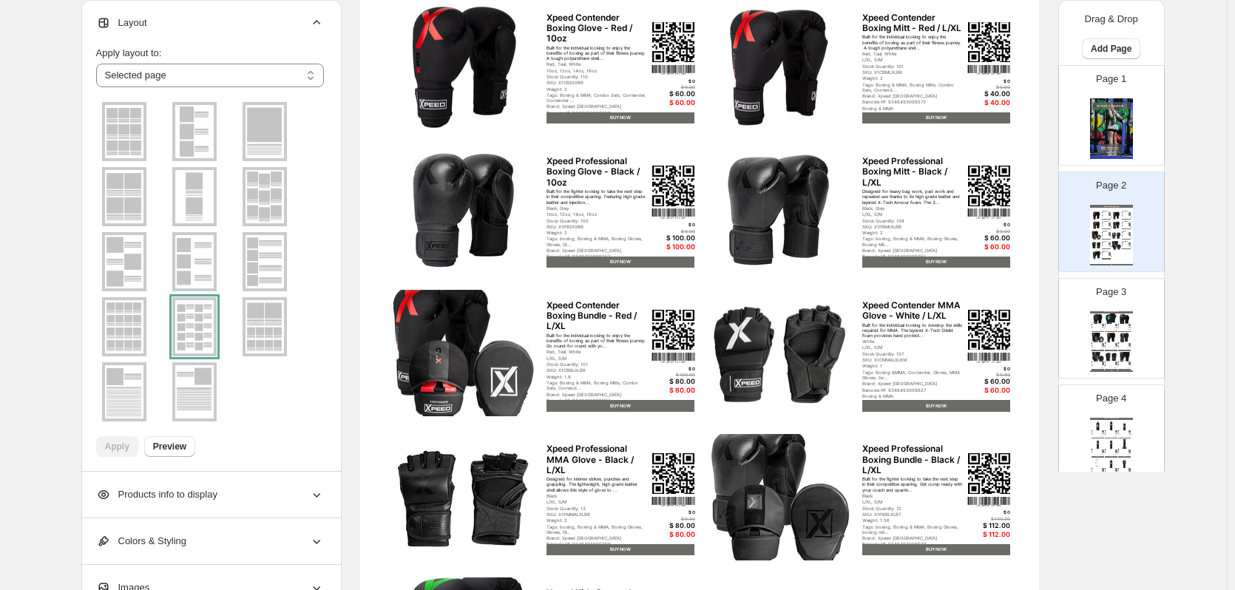
click at [1121, 340] on img at bounding box center [1124, 338] width 13 height 10
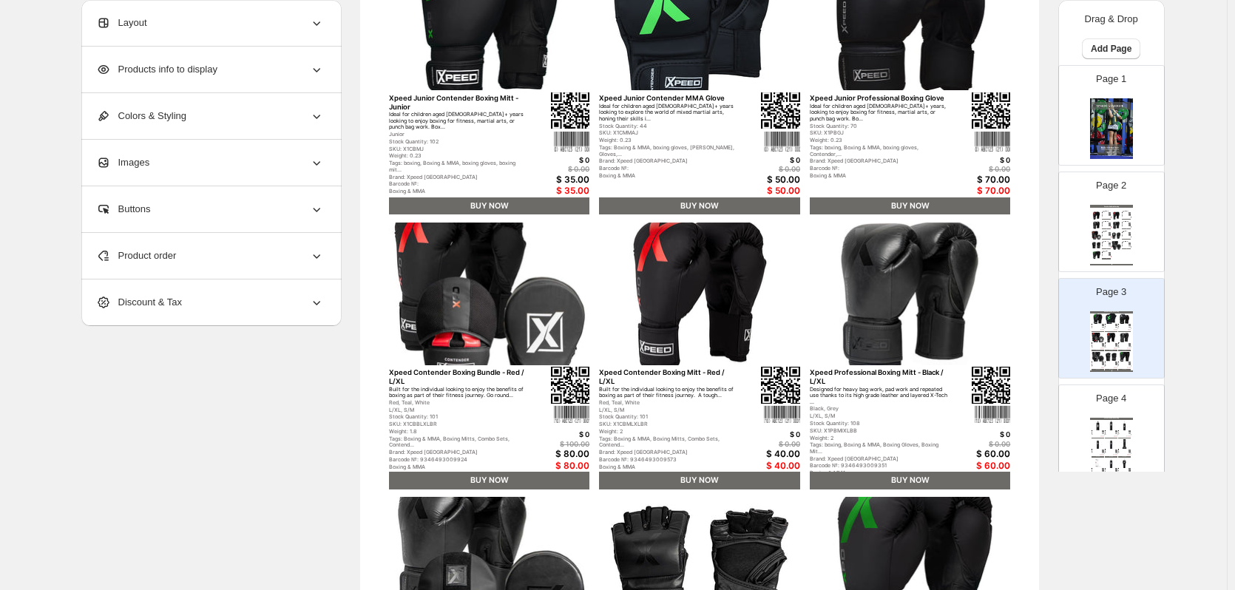
click at [134, 69] on span "Products info to display" at bounding box center [156, 69] width 121 height 15
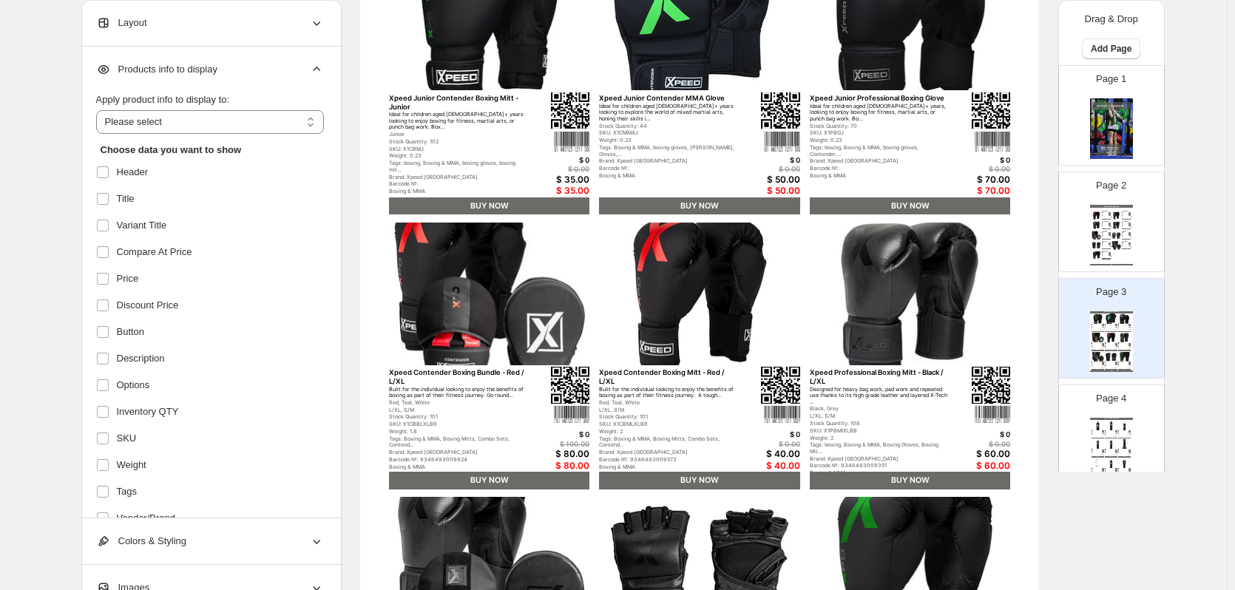
click at [135, 18] on span "Layout" at bounding box center [121, 23] width 51 height 15
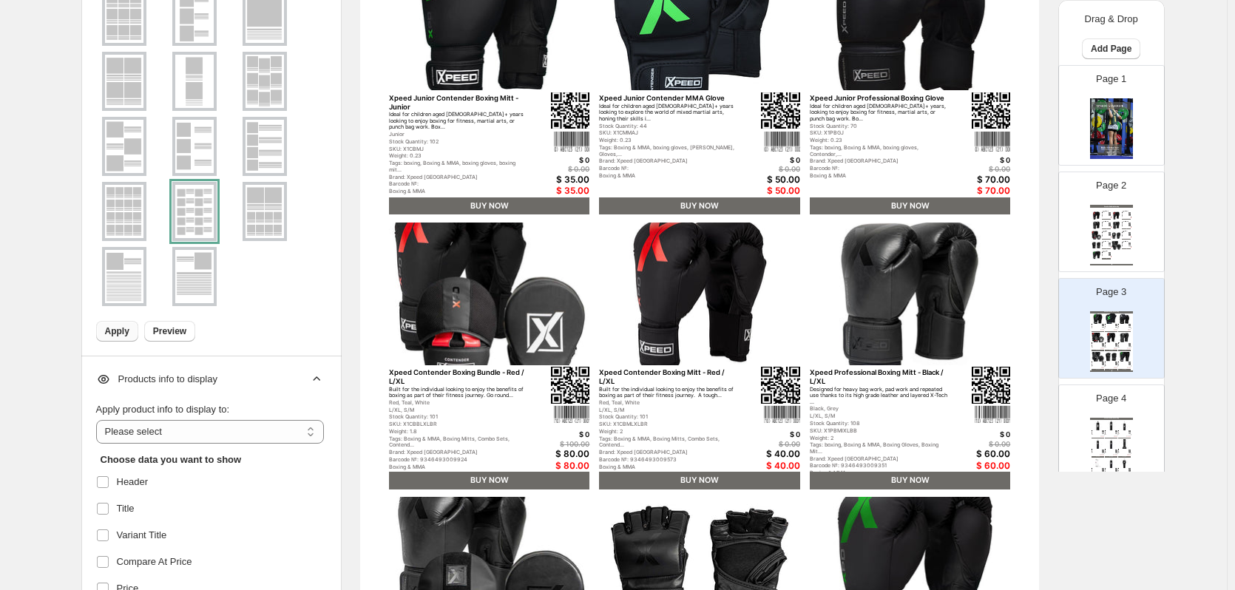
click at [111, 328] on span "Apply" at bounding box center [117, 331] width 24 height 12
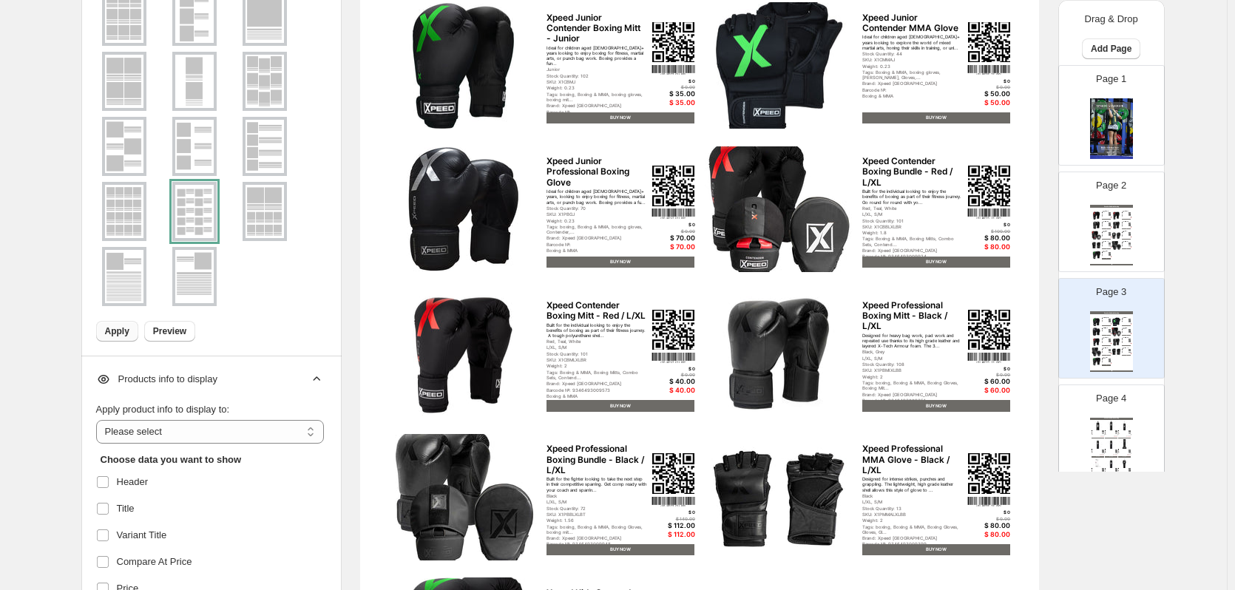
click at [1126, 422] on img at bounding box center [1124, 425] width 13 height 10
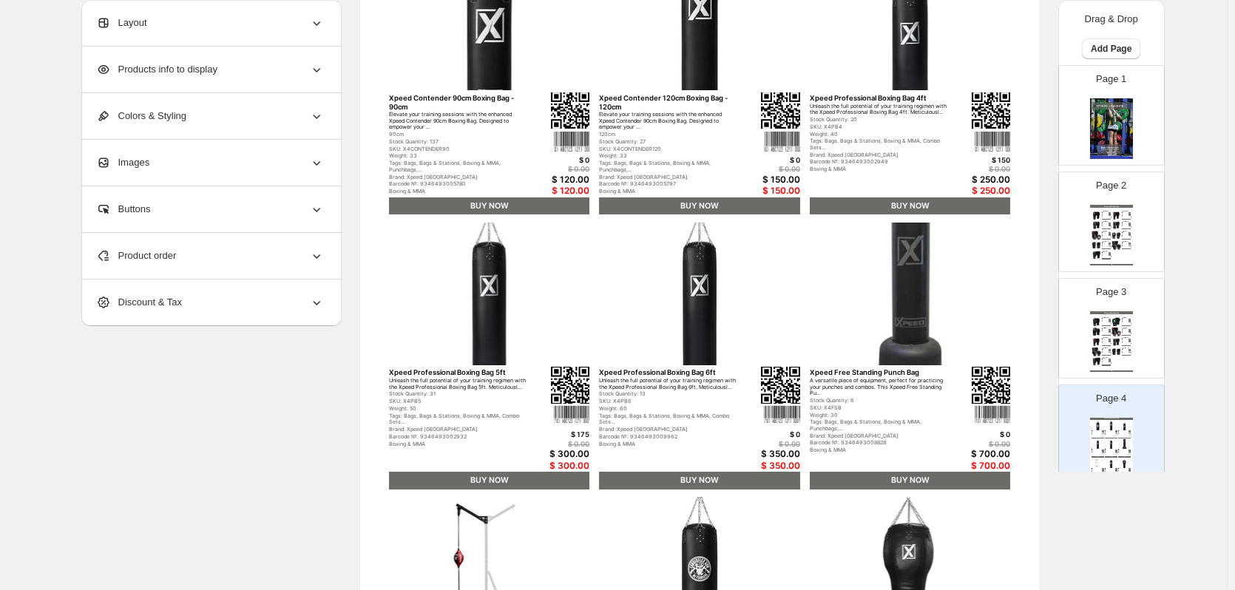
click at [141, 28] on span "Layout" at bounding box center [121, 23] width 51 height 15
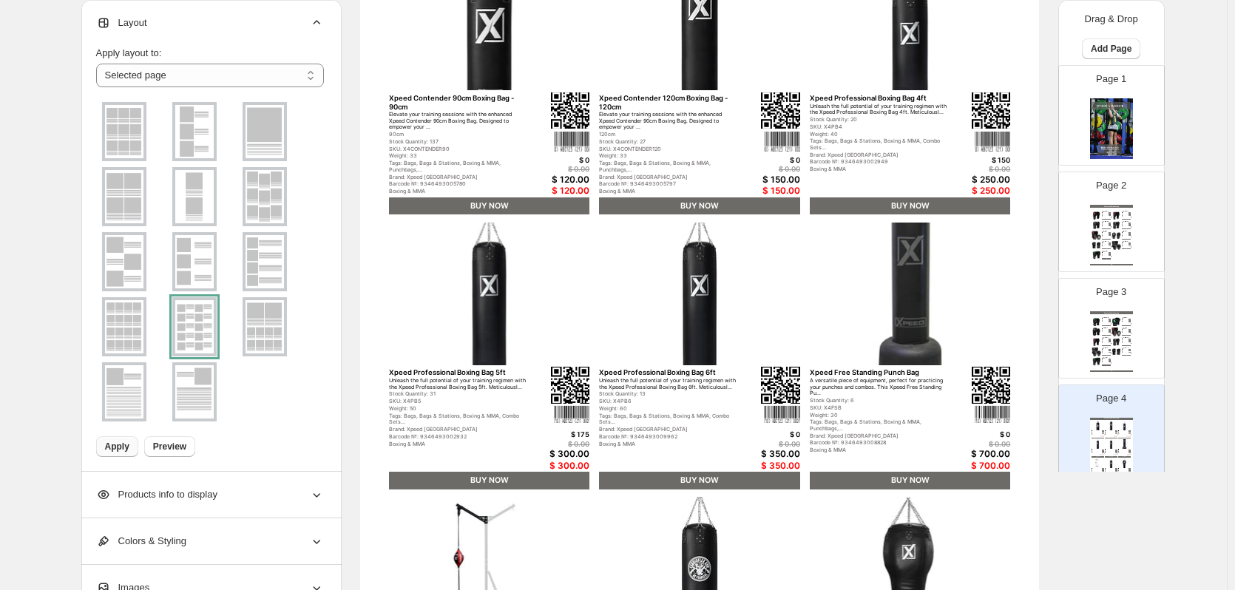
click at [115, 452] on button "Apply" at bounding box center [117, 446] width 42 height 21
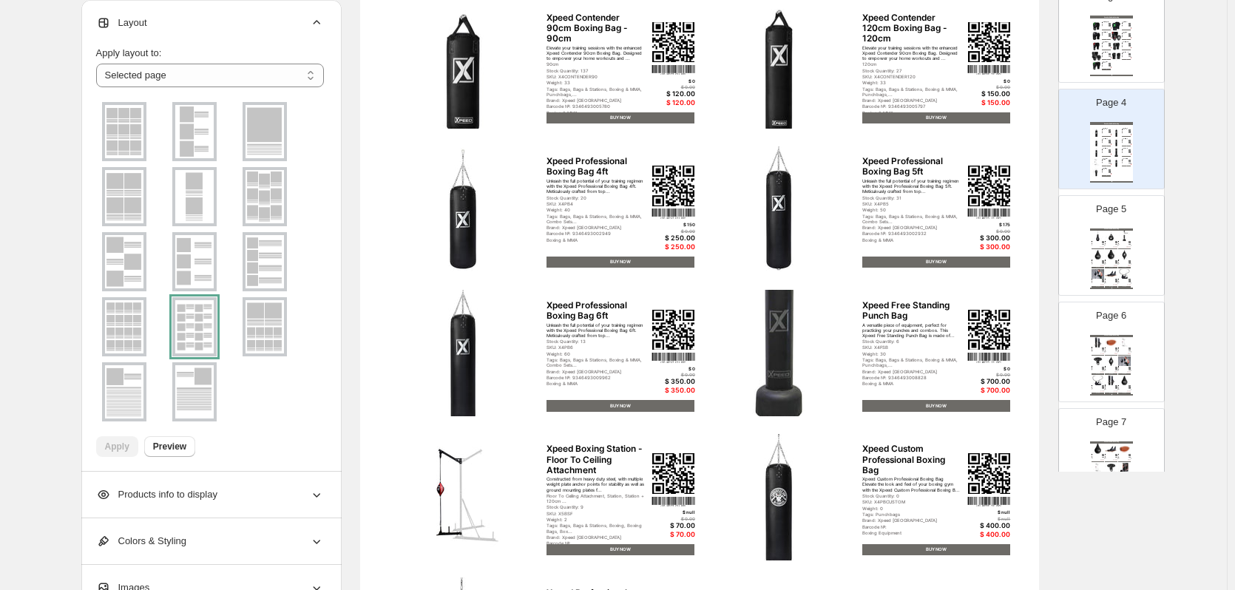
scroll to position [370, 0]
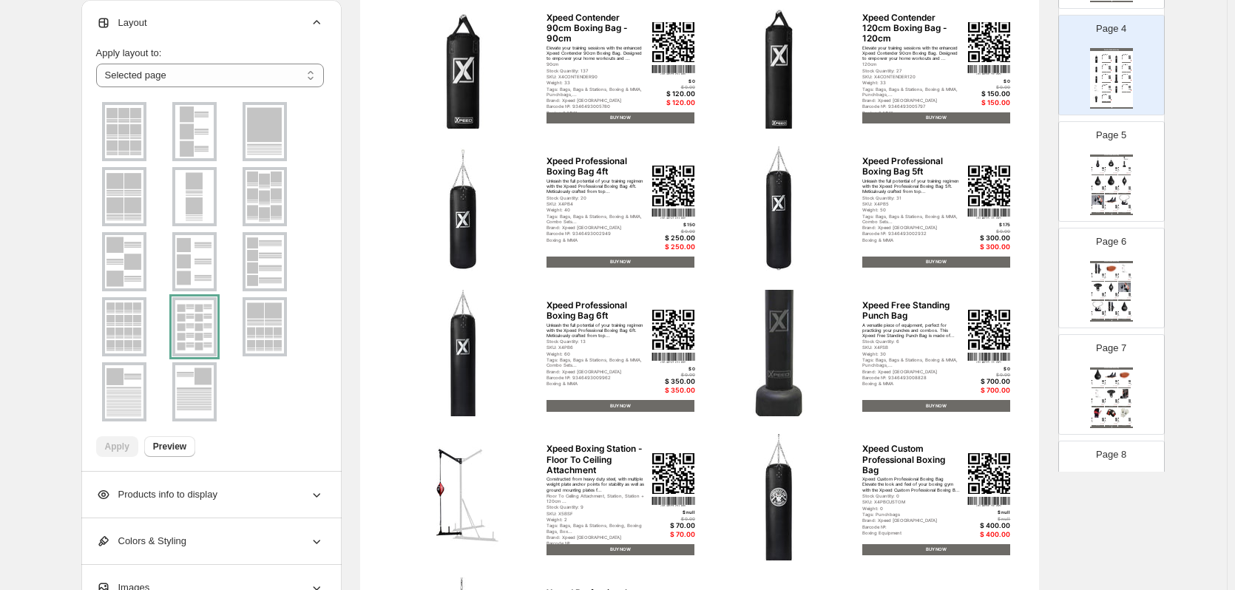
click at [1119, 194] on div "BUY NOW" at bounding box center [1124, 193] width 13 height 1
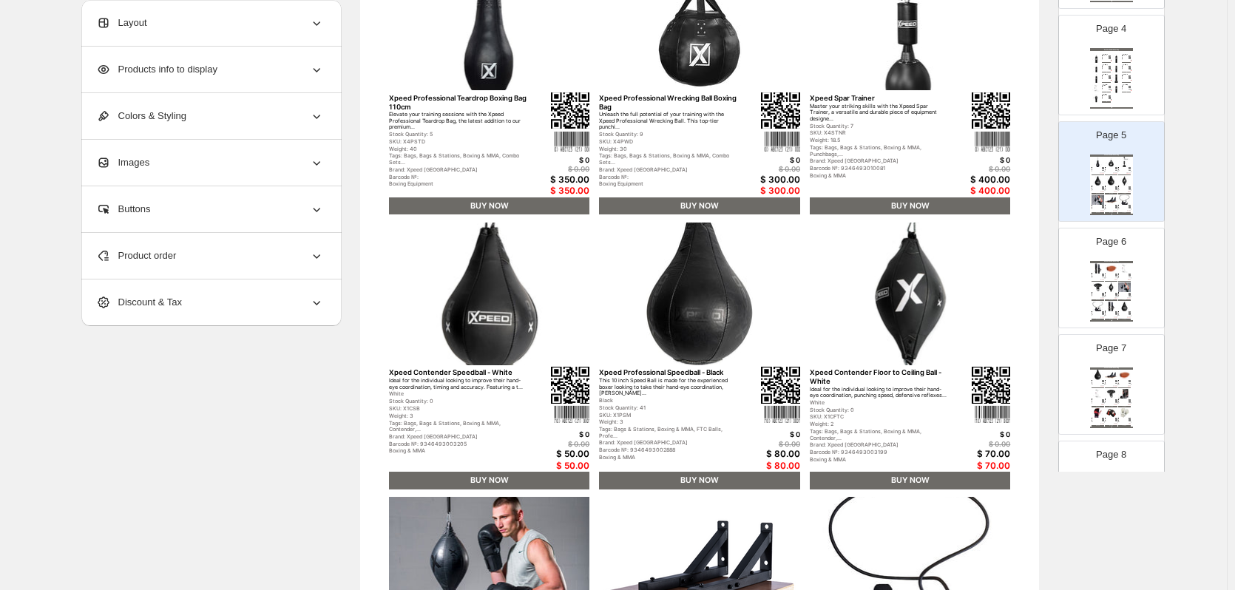
click at [153, 67] on span "Products info to display" at bounding box center [156, 69] width 121 height 15
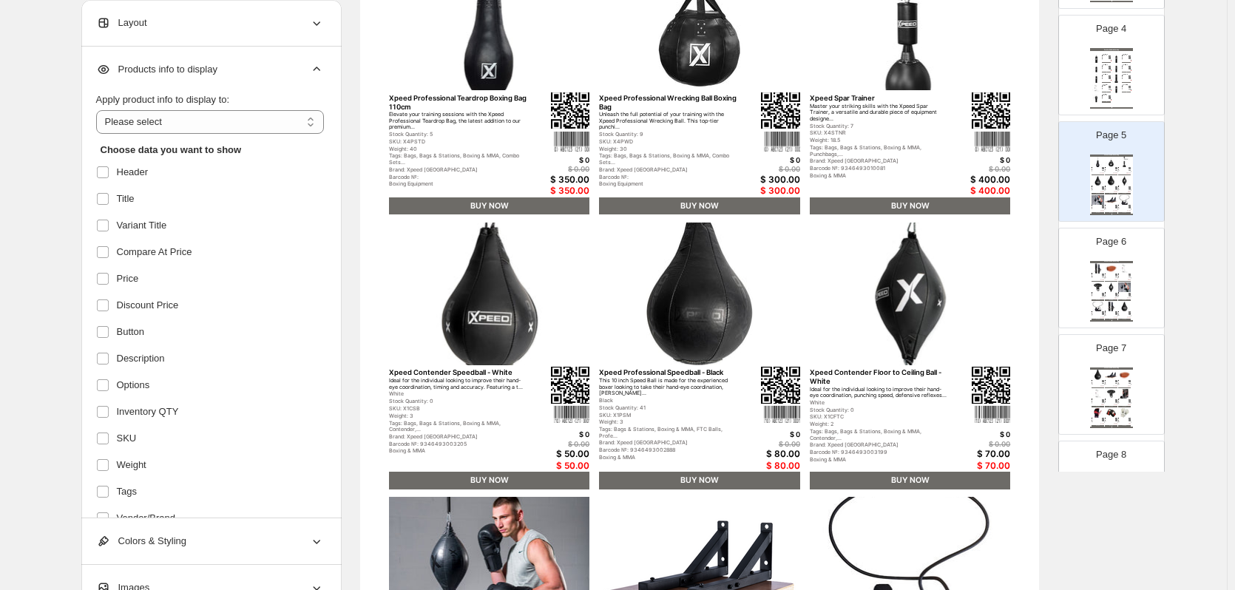
click at [152, 21] on div "Layout" at bounding box center [210, 23] width 228 height 46
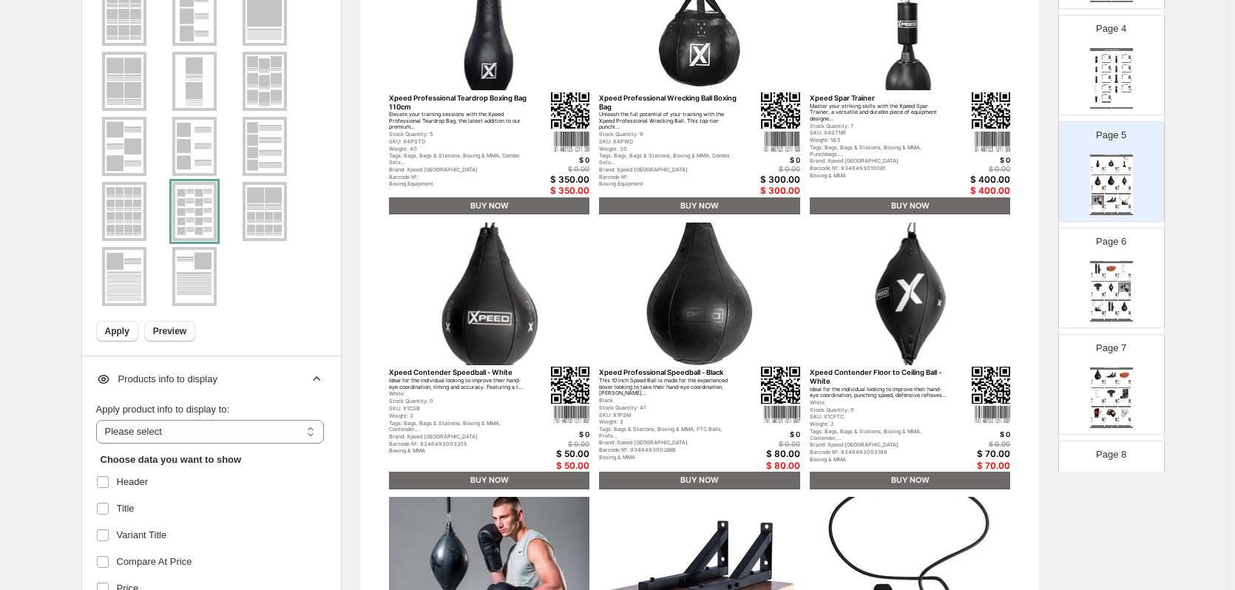
click at [133, 329] on button "Apply" at bounding box center [117, 331] width 42 height 21
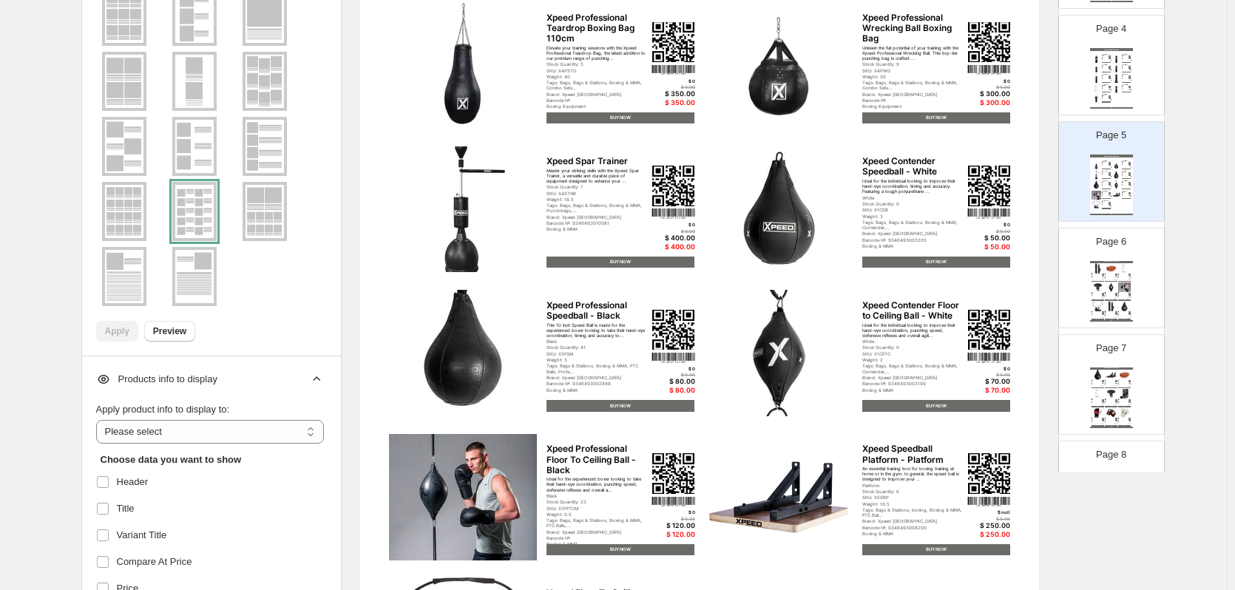
click at [1106, 313] on div "Designed to be fixed into the floor as well as to a top beam/pillar These brack…" at bounding box center [1109, 312] width 9 height 1
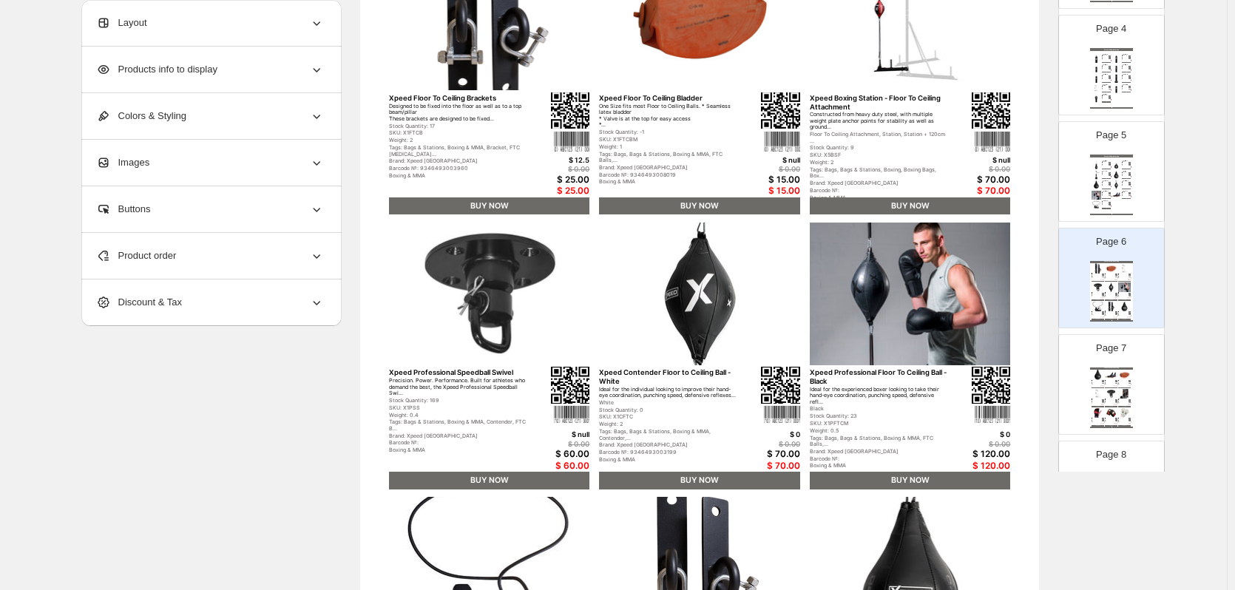
click at [129, 21] on span "Layout" at bounding box center [121, 23] width 51 height 15
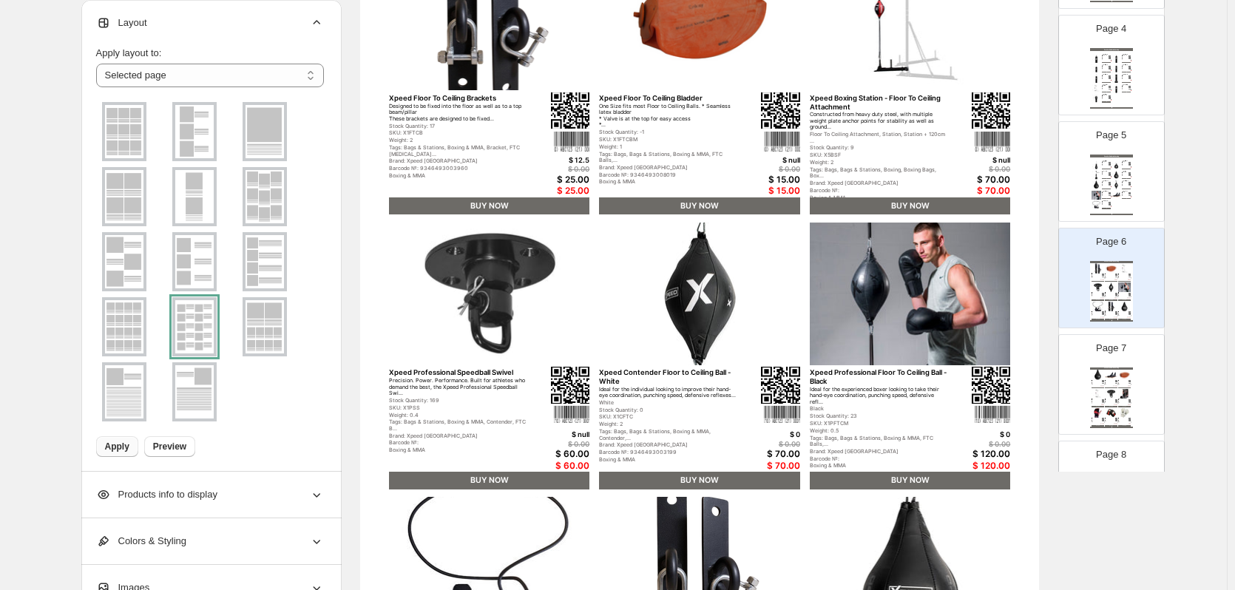
click at [129, 447] on span "Apply" at bounding box center [117, 447] width 24 height 12
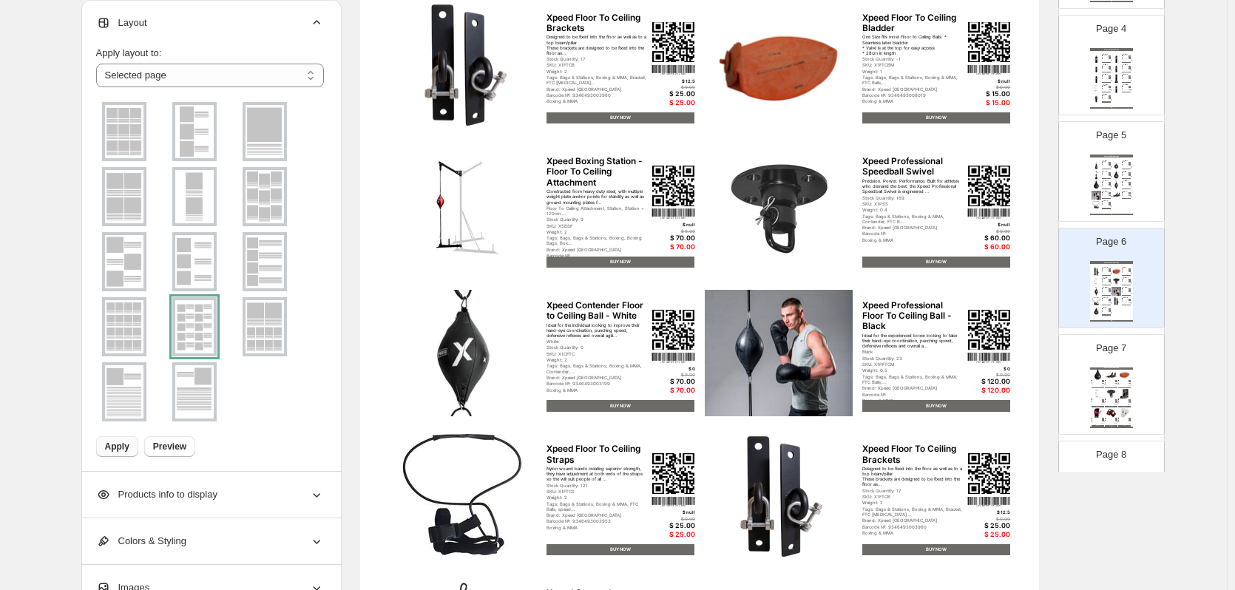
click at [1110, 381] on div "An essential training tool for boxing training at home or in the gym. In genera…" at bounding box center [1109, 381] width 9 height 1
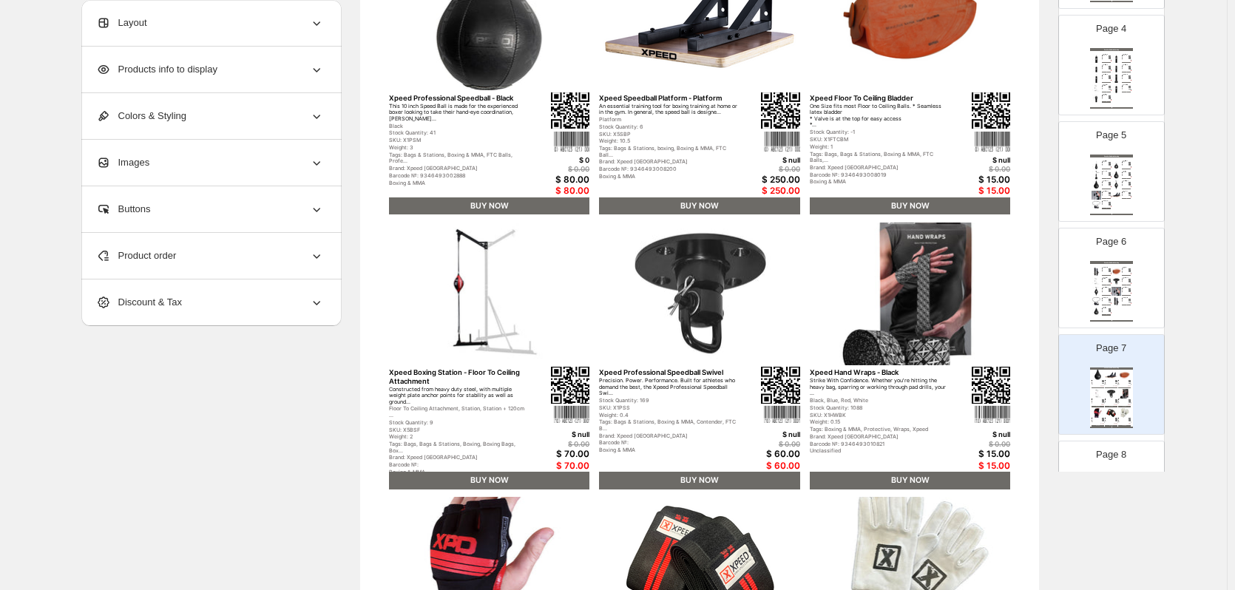
click at [189, 7] on div "Layout" at bounding box center [210, 23] width 228 height 46
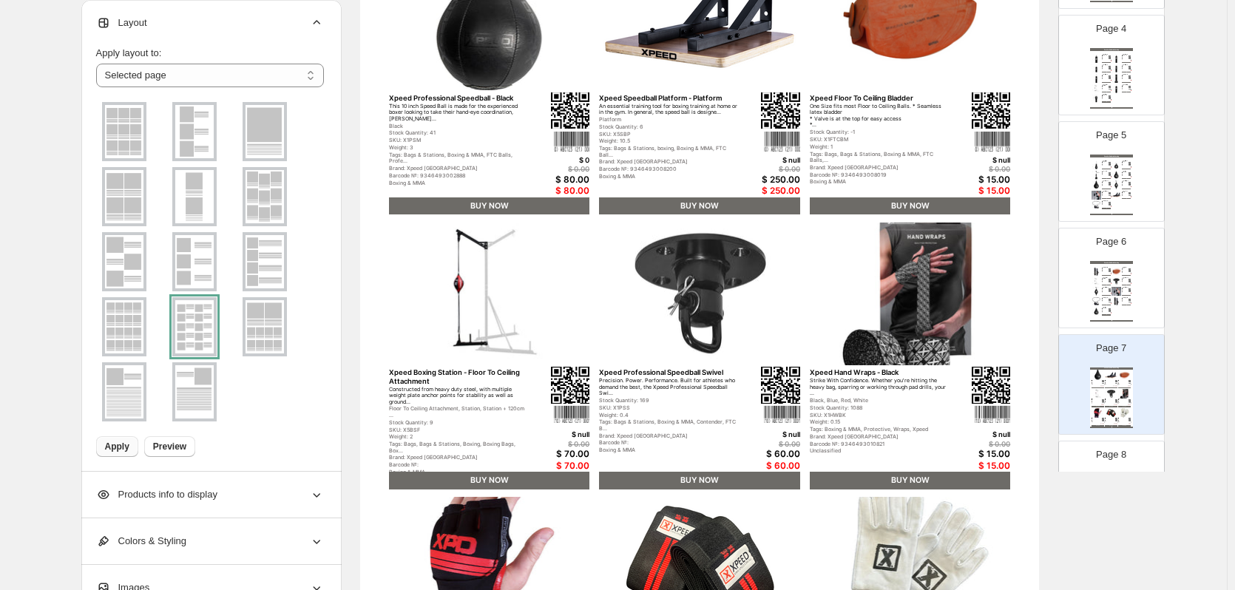
click at [118, 450] on span "Apply" at bounding box center [117, 447] width 24 height 12
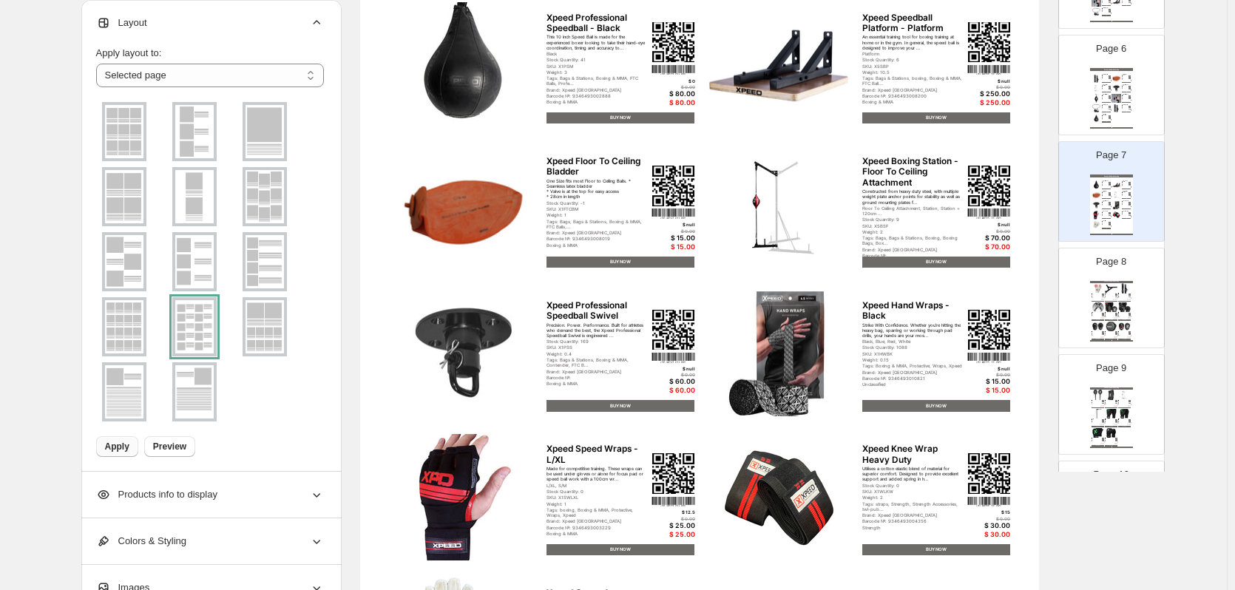
scroll to position [591, 0]
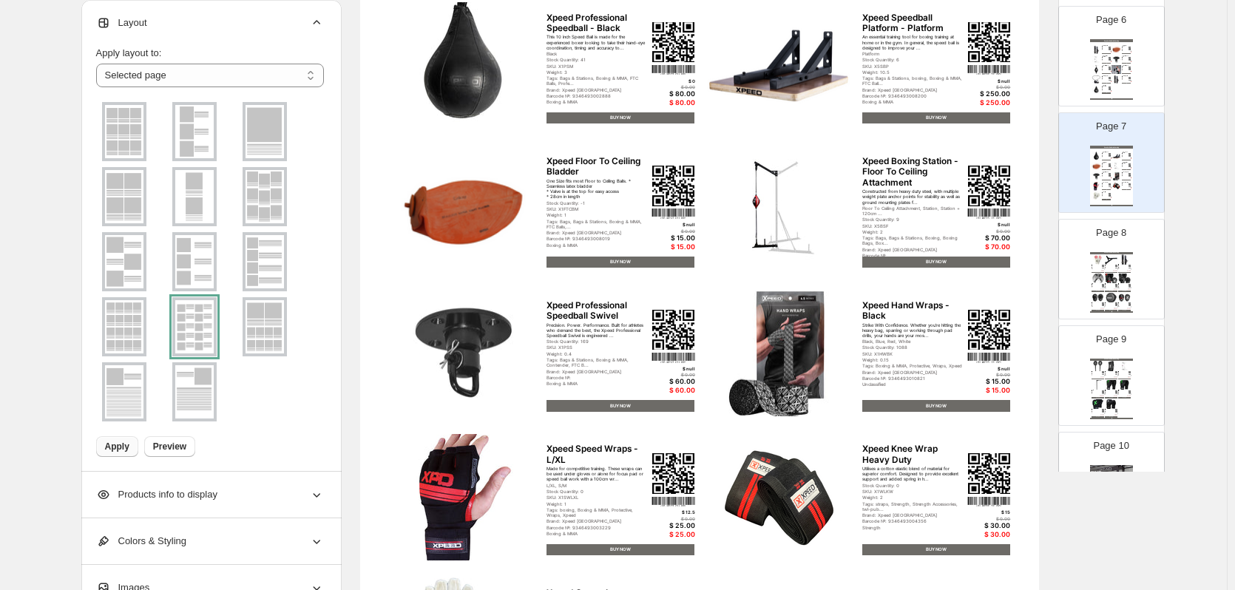
click at [1124, 294] on img at bounding box center [1124, 298] width 13 height 10
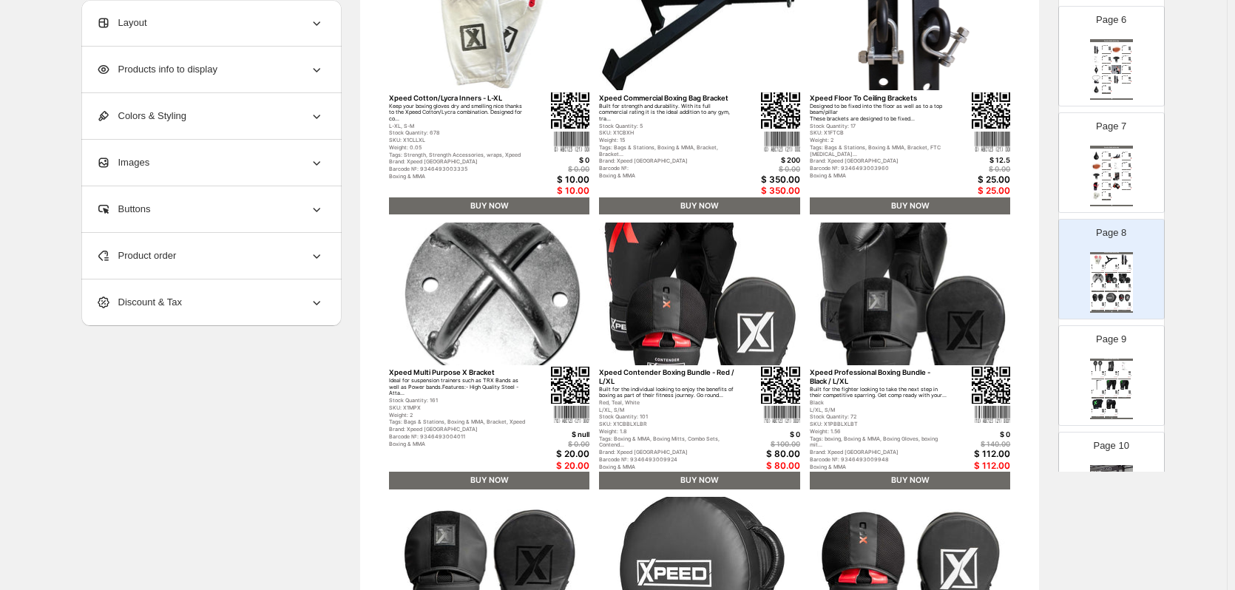
click at [172, 33] on div "Layout" at bounding box center [210, 23] width 228 height 46
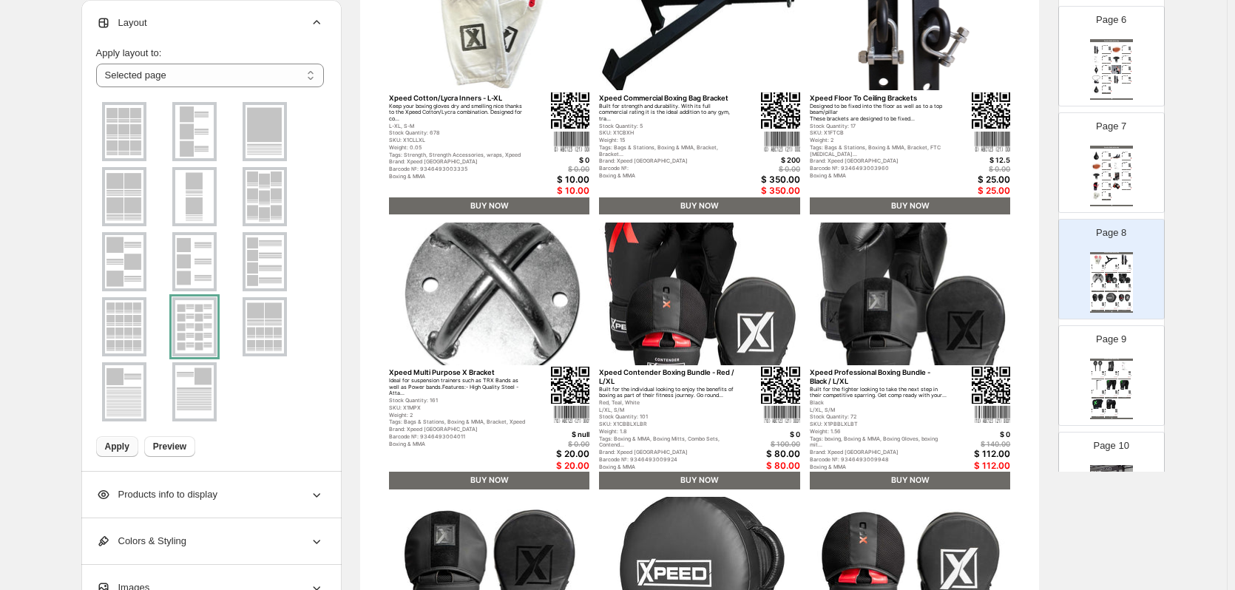
click at [114, 444] on span "Apply" at bounding box center [117, 447] width 24 height 12
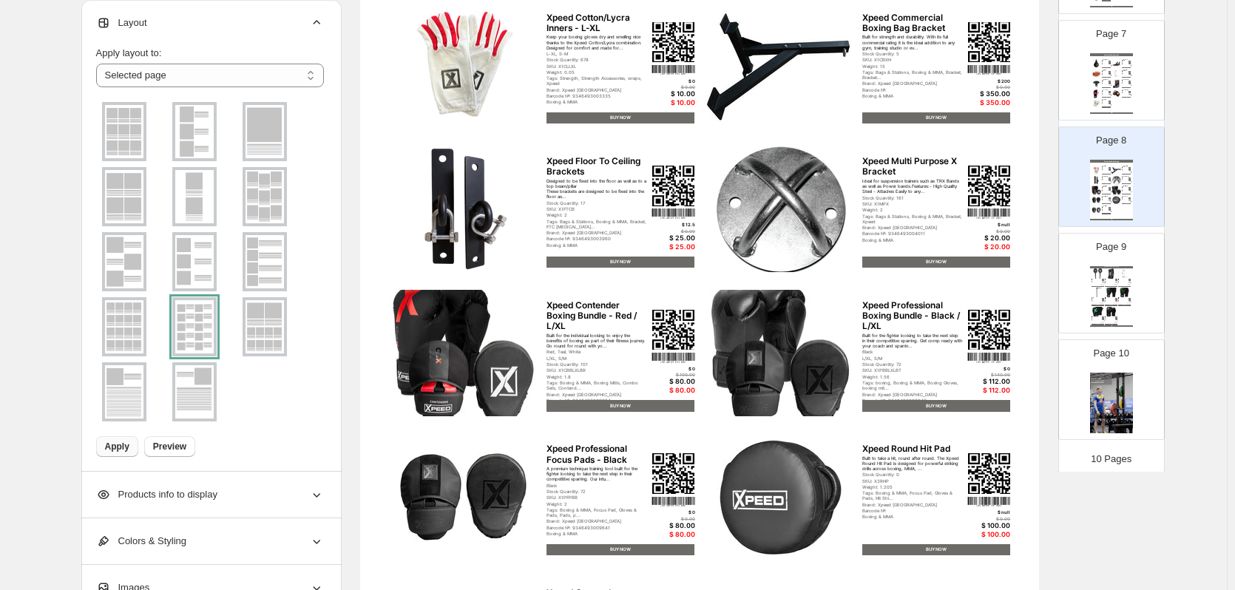
scroll to position [691, 0]
click at [1149, 271] on div "Page 9 Sneaker Collection Catalog Xpeed Boxing Target Paddles Sharpen your spee…" at bounding box center [1111, 276] width 105 height 99
type input "*"
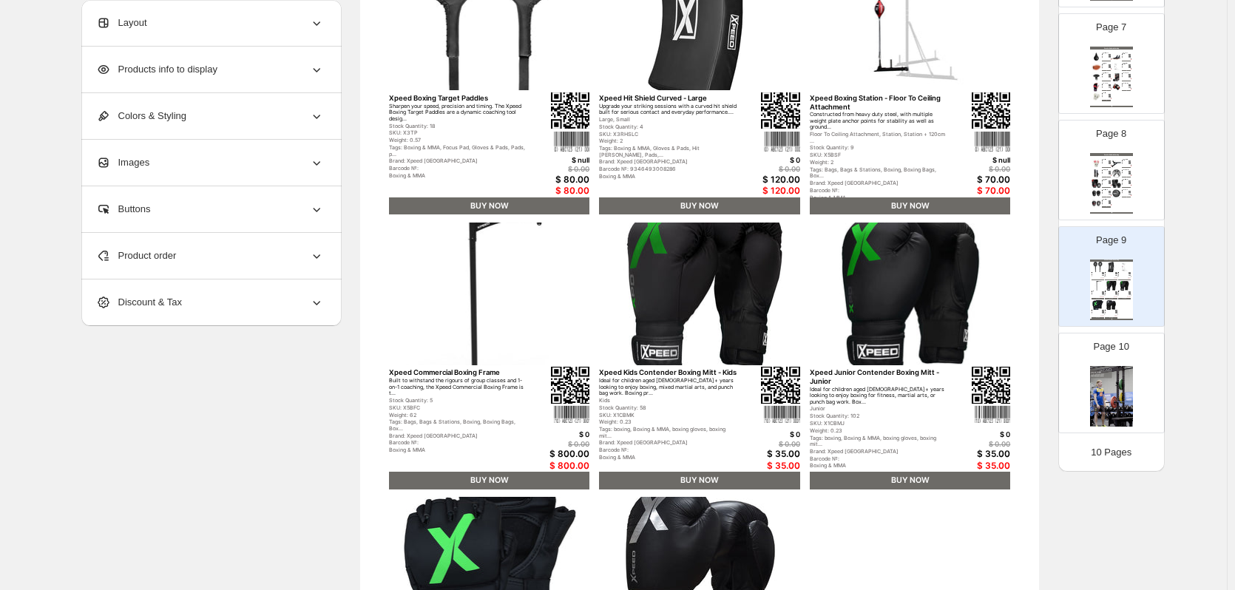
click at [197, 30] on div "Layout" at bounding box center [210, 23] width 228 height 46
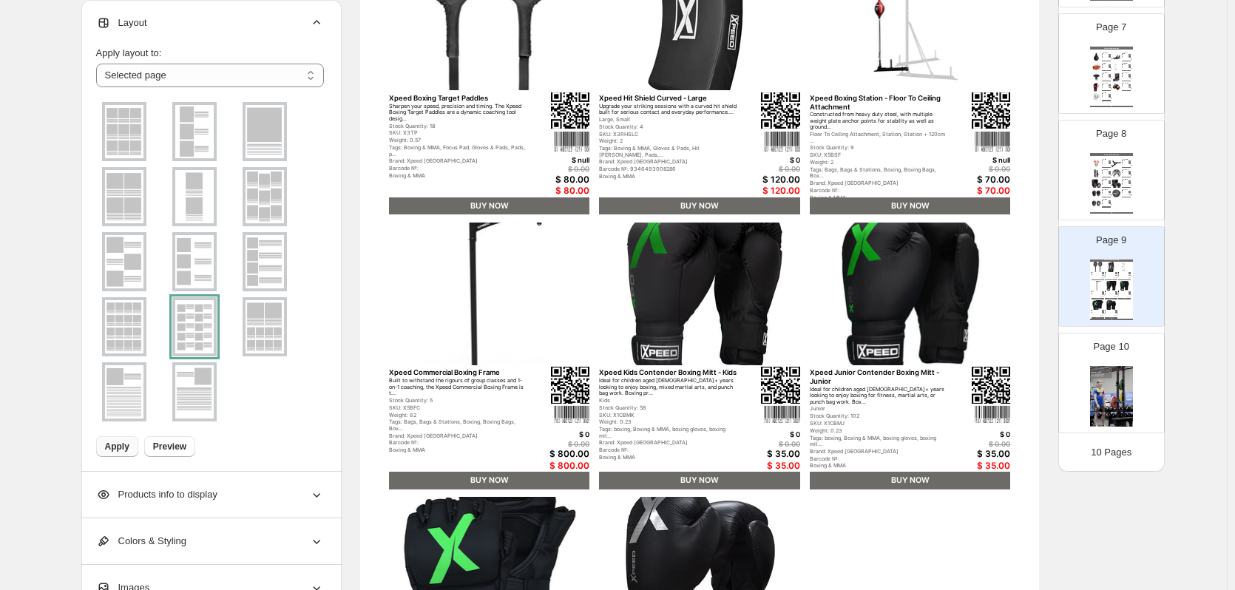
click at [121, 452] on button "Apply" at bounding box center [117, 446] width 42 height 21
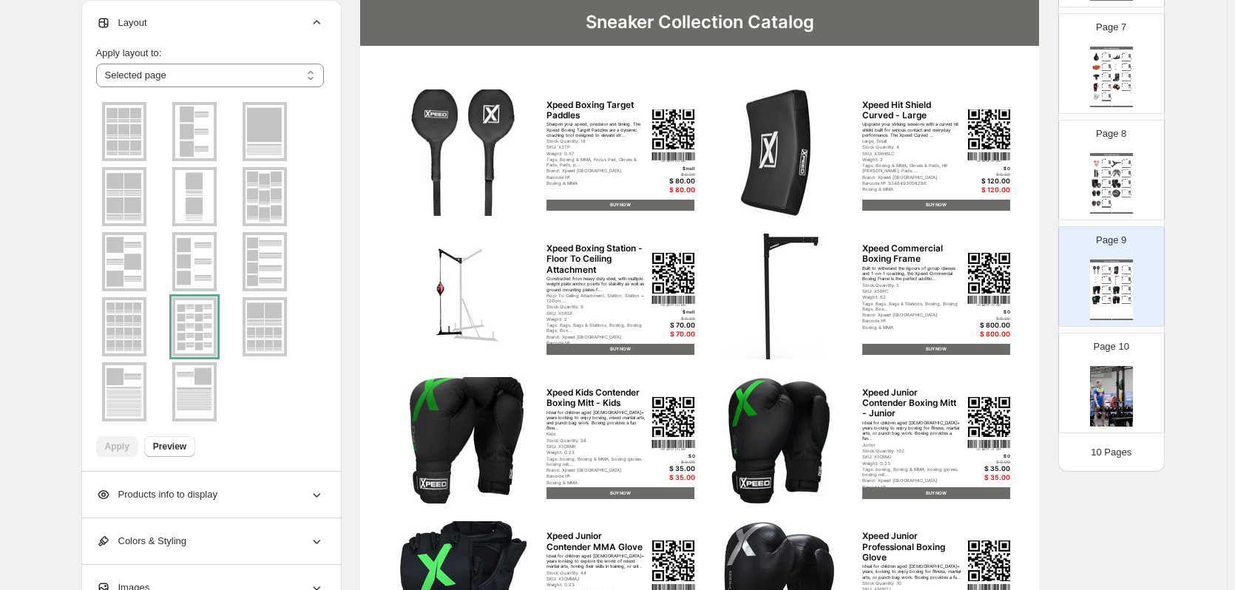
scroll to position [0, 0]
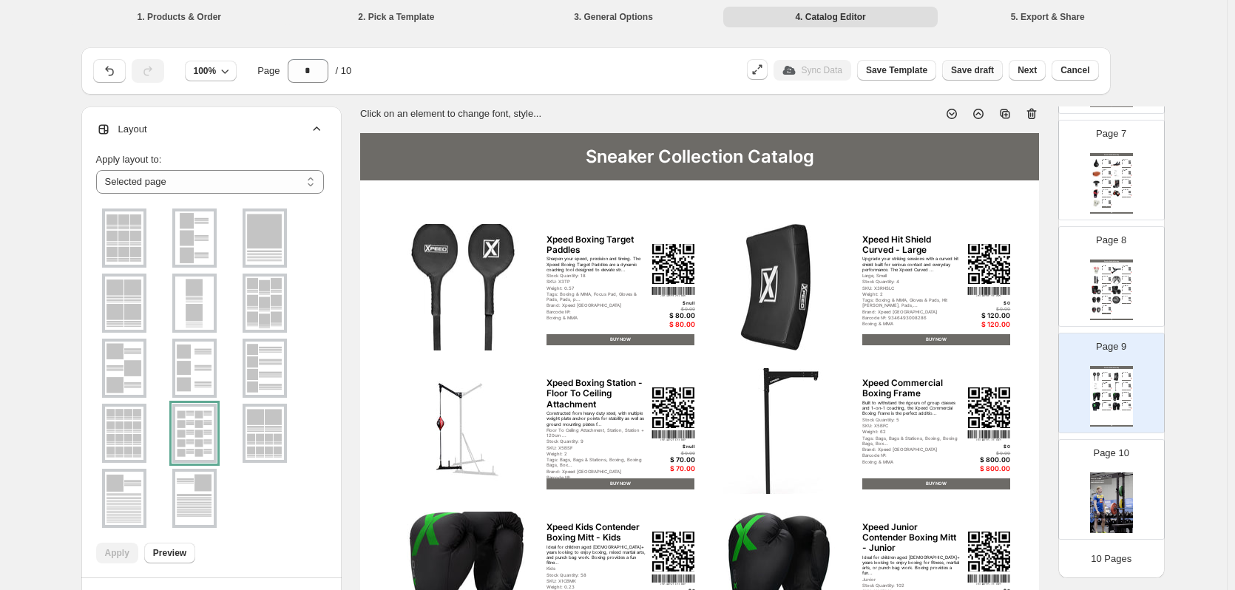
click at [978, 71] on span "Save draft" at bounding box center [972, 70] width 43 height 12
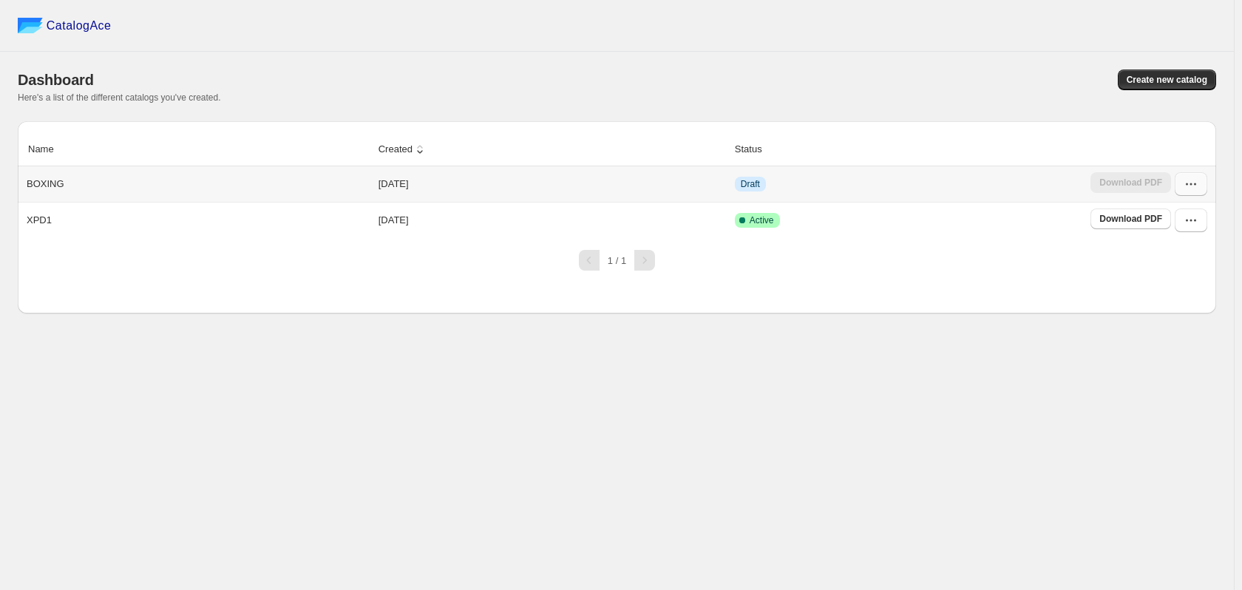
click at [1190, 189] on icon "button" at bounding box center [1191, 184] width 15 height 15
click at [1179, 311] on span "Edit" at bounding box center [1189, 318] width 75 height 15
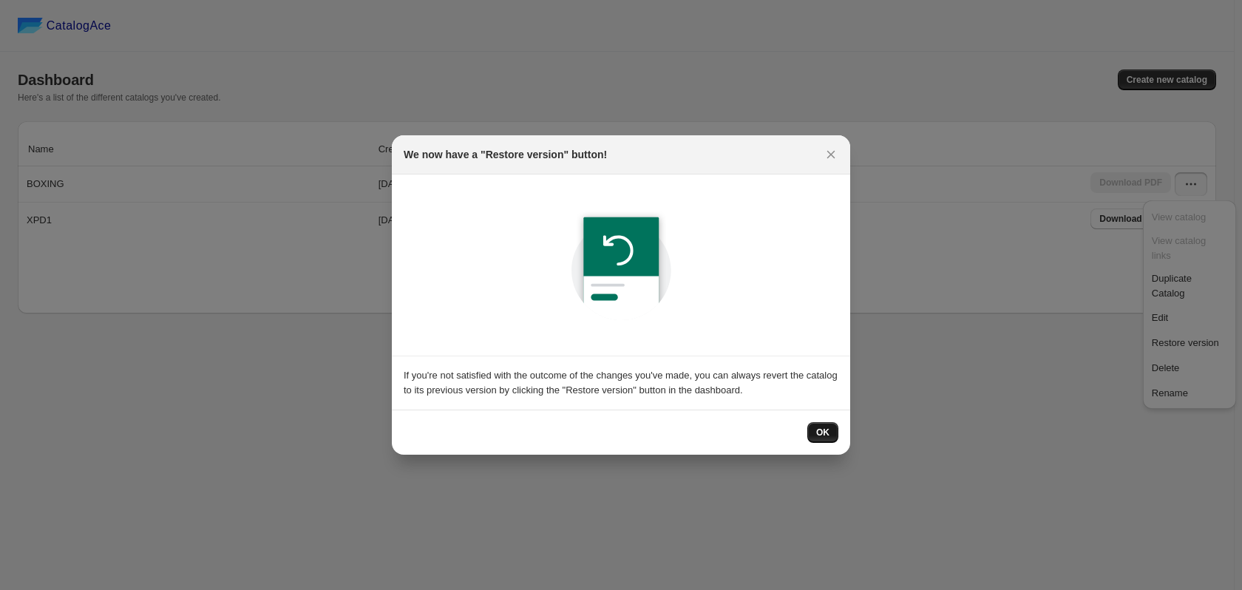
click at [816, 439] on button "OK" at bounding box center [822, 432] width 31 height 21
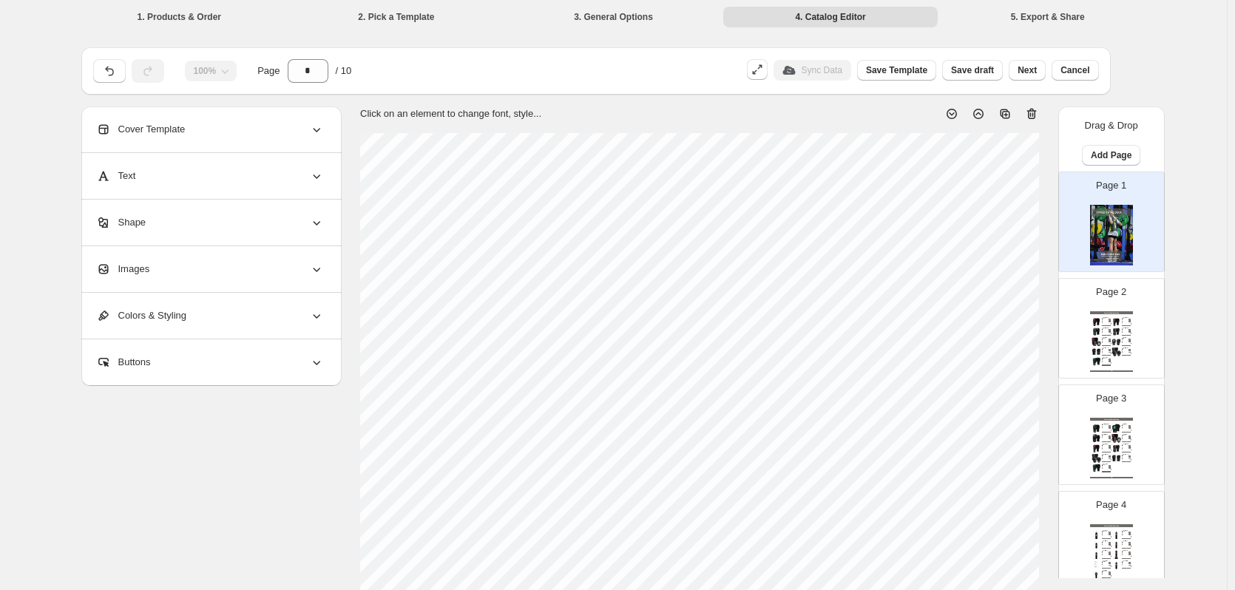
click at [1128, 344] on div "$ 60.00" at bounding box center [1129, 344] width 3 height 1
type input "*"
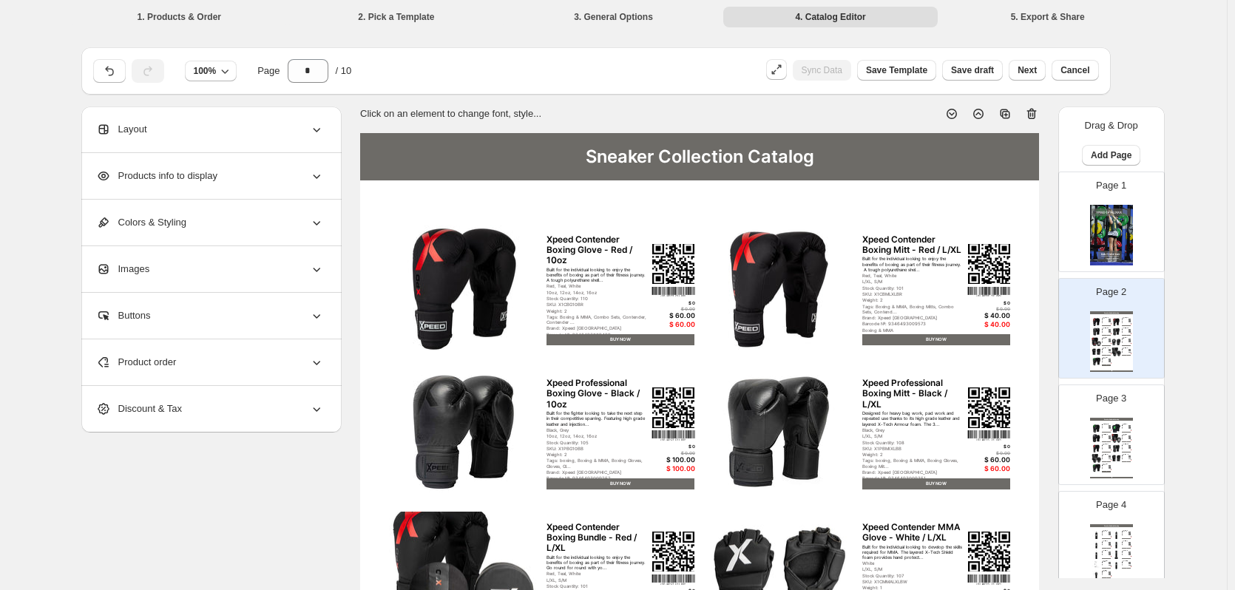
click at [646, 155] on div "Sneaker Collection Catalog" at bounding box center [699, 156] width 679 height 47
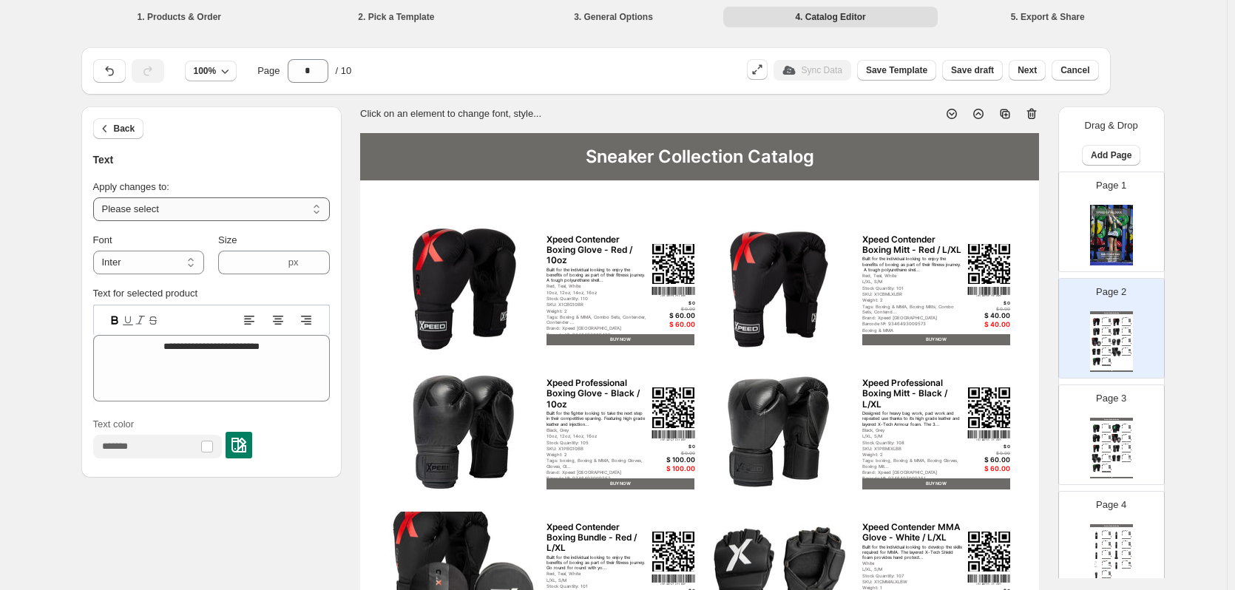
click at [224, 208] on select "**********" at bounding box center [211, 209] width 237 height 24
select select "**********"
click at [96, 197] on select "**********" at bounding box center [211, 209] width 237 height 24
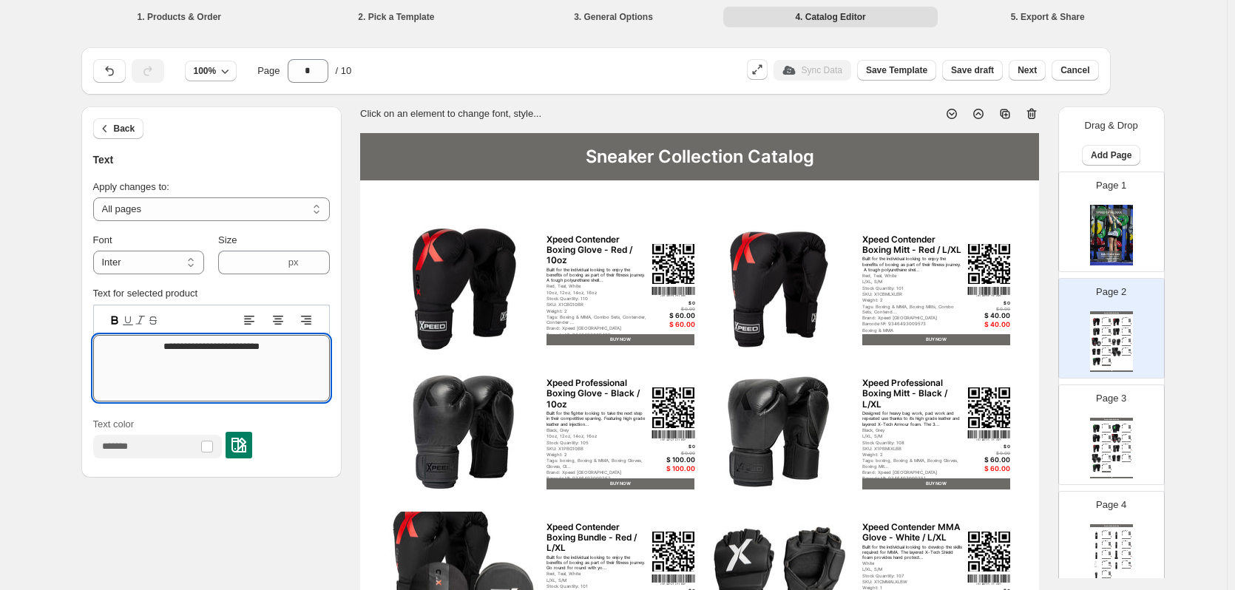
click at [234, 343] on textarea "**********" at bounding box center [211, 368] width 237 height 67
type textarea "**********"
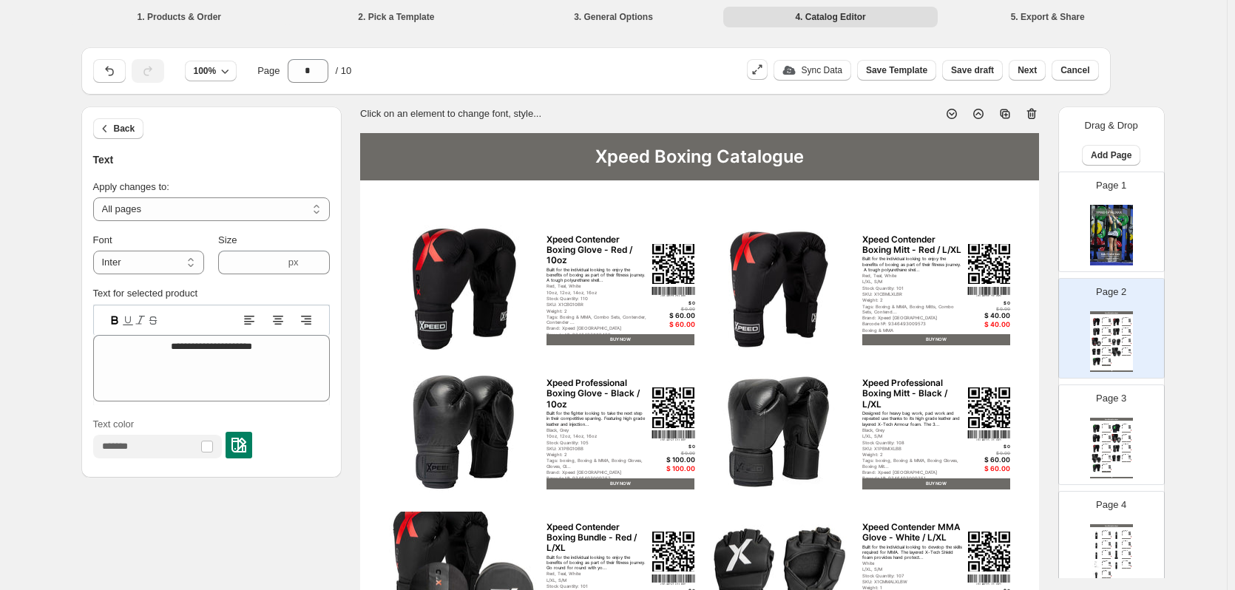
click at [143, 518] on div "**********" at bounding box center [613, 558] width 1065 height 905
click at [112, 135] on icon "button" at bounding box center [105, 128] width 15 height 15
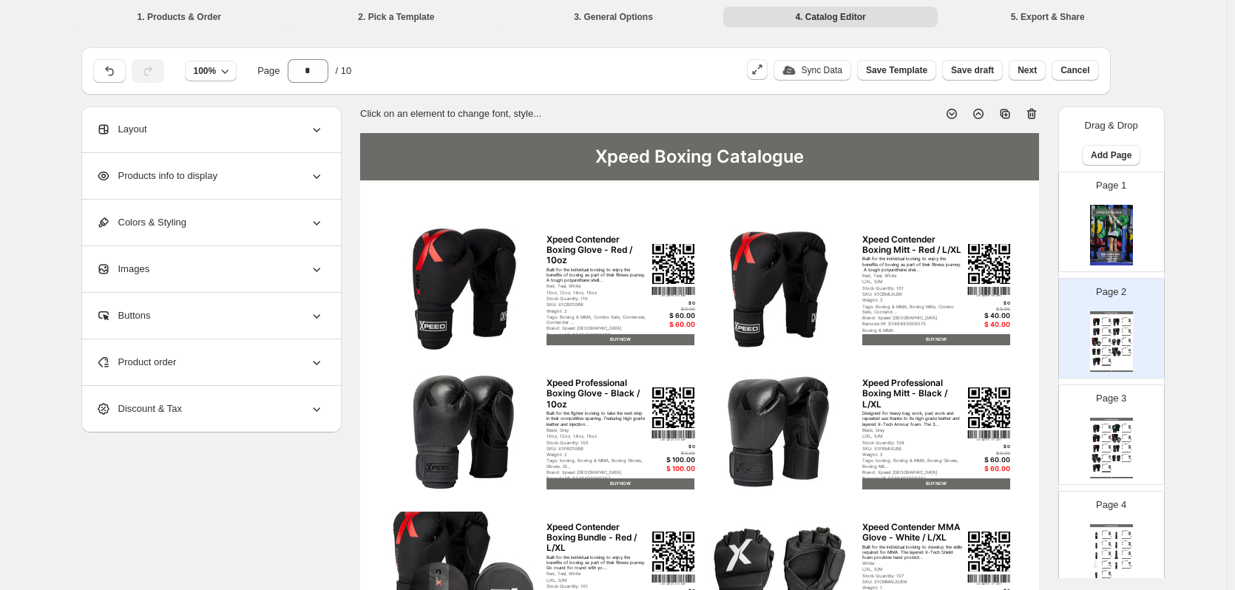
click at [1125, 248] on img at bounding box center [1111, 235] width 43 height 61
type input "*"
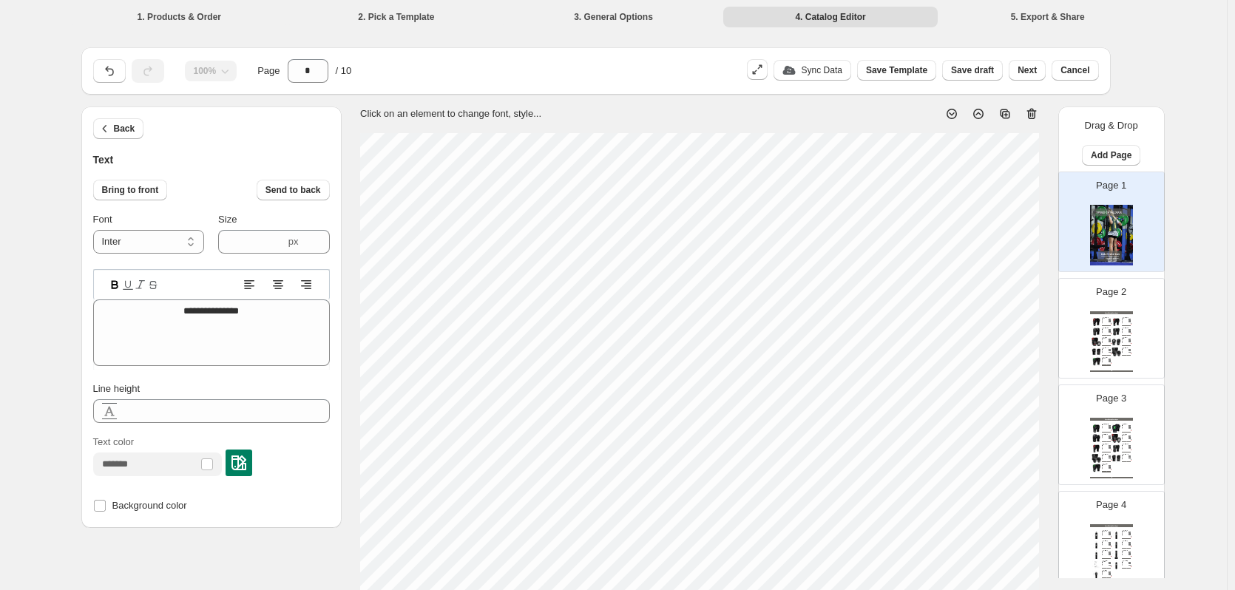
scroll to position [12, 5]
type textarea "*******"
type textarea "********"
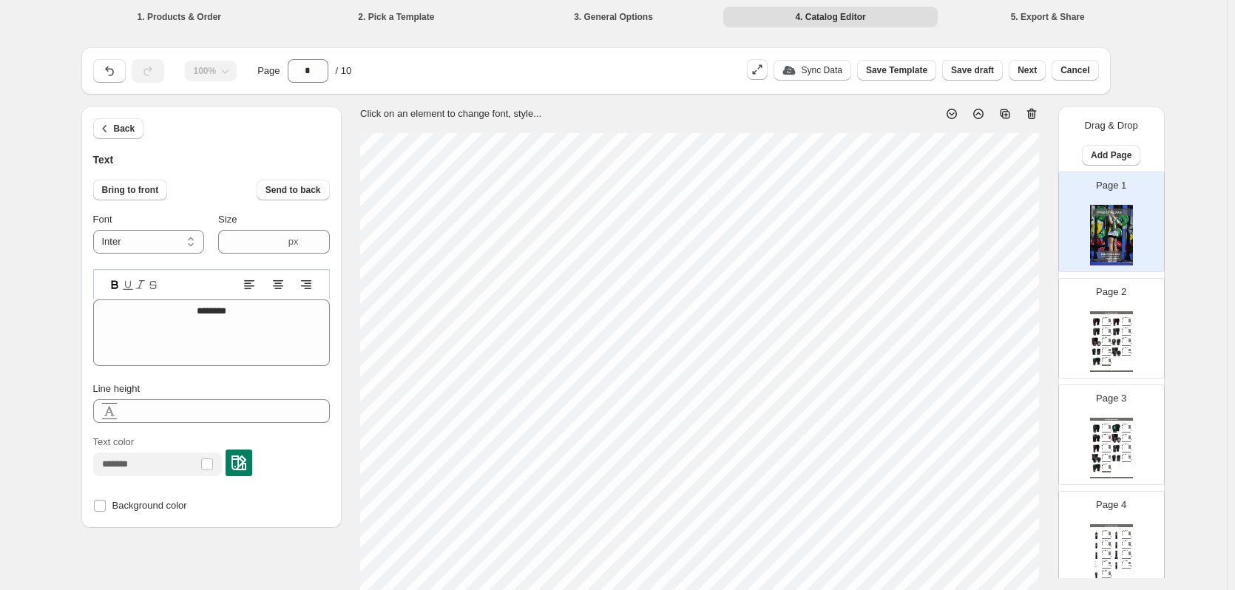
type textarea "********"
type textarea "*********"
type textarea "**********"
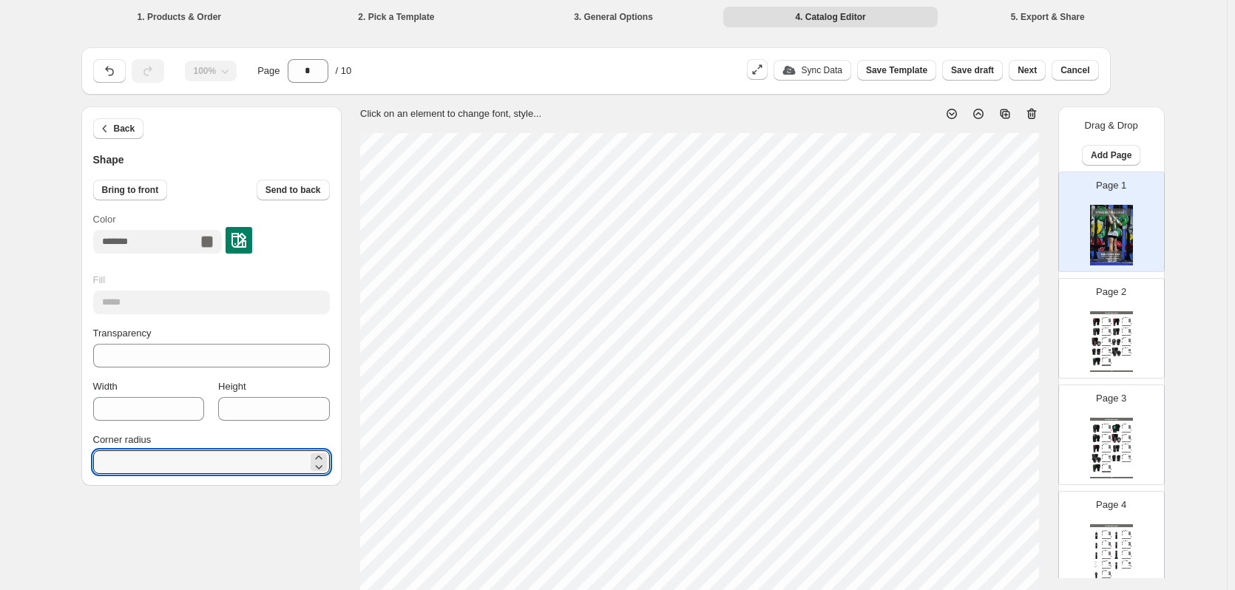
type input "*"
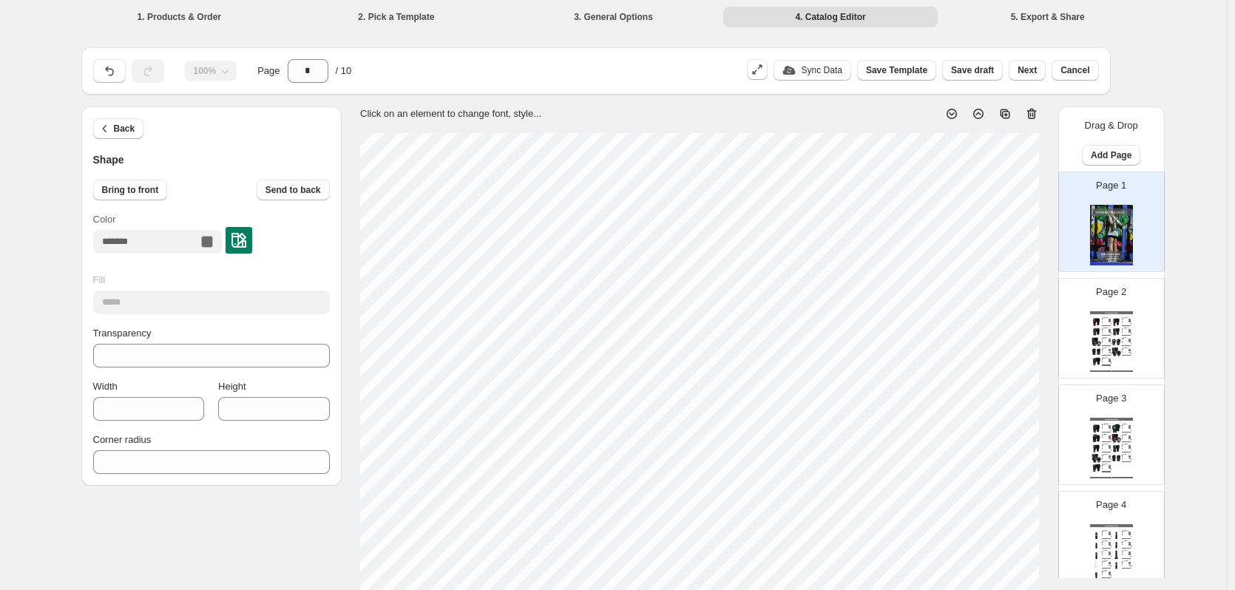
click at [136, 558] on div "Back Shape Bring to front Send to back Color Fill ***** Transparency ** Width *…" at bounding box center [613, 558] width 1065 height 905
click at [1210, 407] on div "1. Products & Order 2. Pick a Template 3. General Options 4. Catalog Editor 5. …" at bounding box center [613, 536] width 1227 height 1072
click at [174, 555] on div "Back Shape Bring to front Send to back Color Fill ***** Transparency ** Width *…" at bounding box center [613, 558] width 1065 height 905
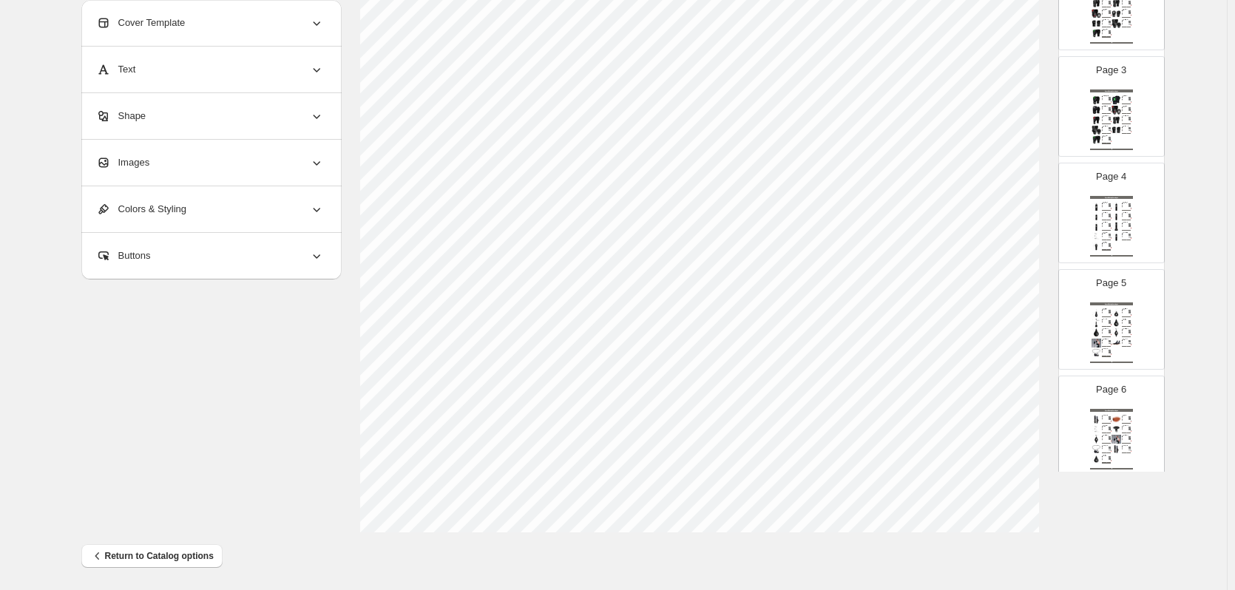
scroll to position [482, 0]
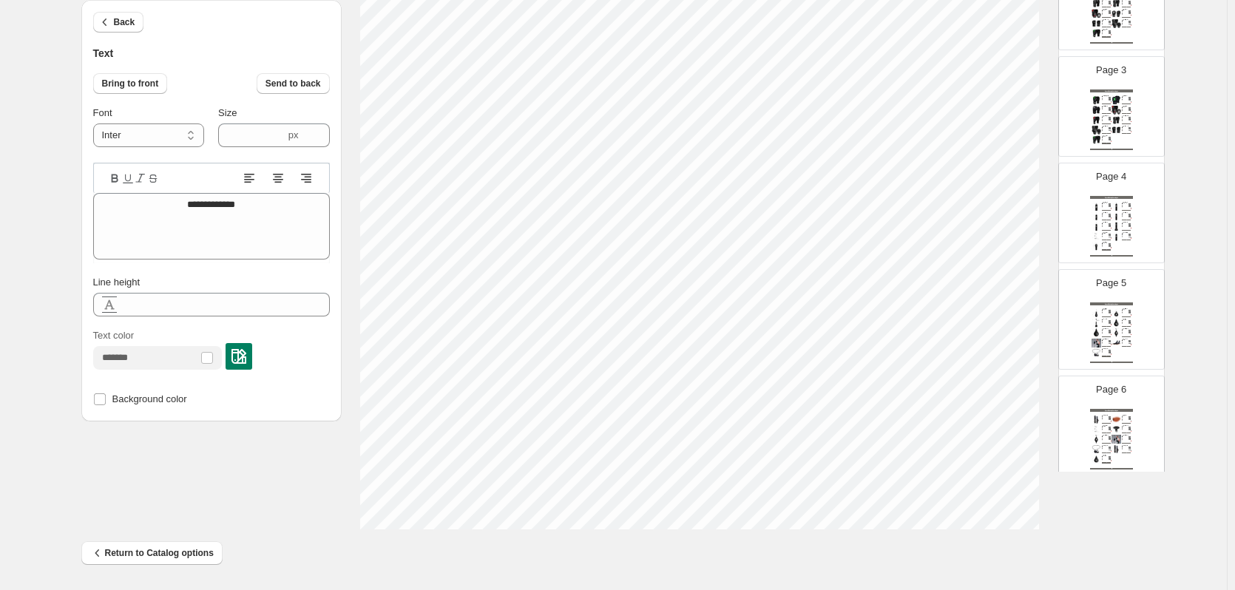
type input "****"
type textarea "**********"
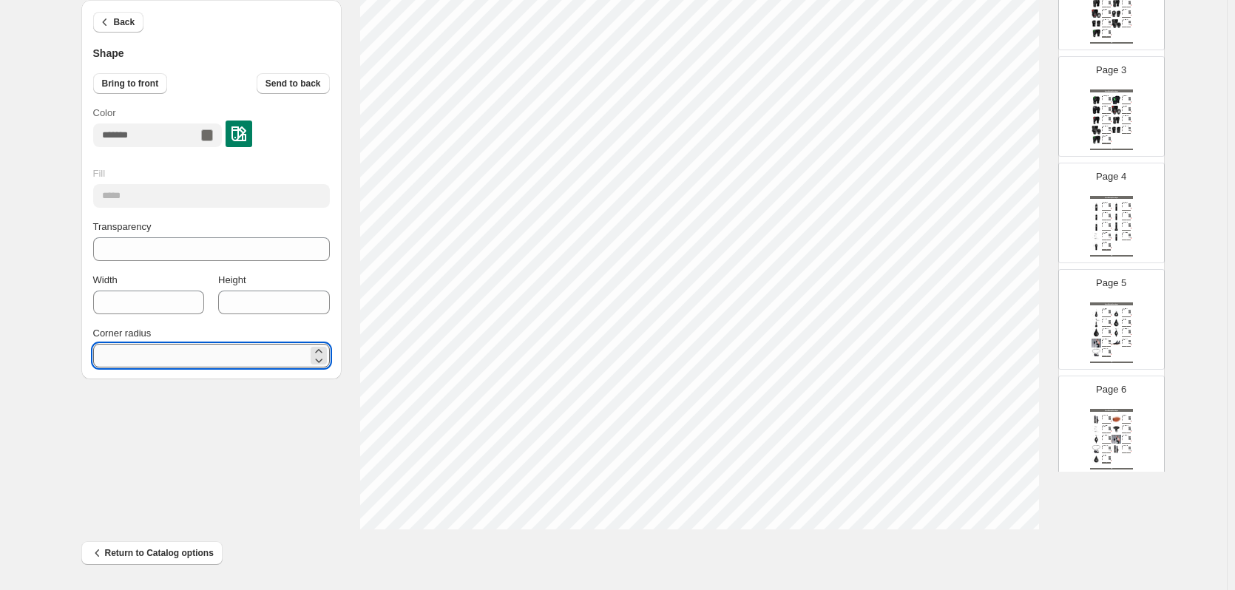
drag, startPoint x: 123, startPoint y: 351, endPoint x: 102, endPoint y: 351, distance: 20.7
click at [102, 351] on input "**" at bounding box center [200, 356] width 214 height 24
type input "*"
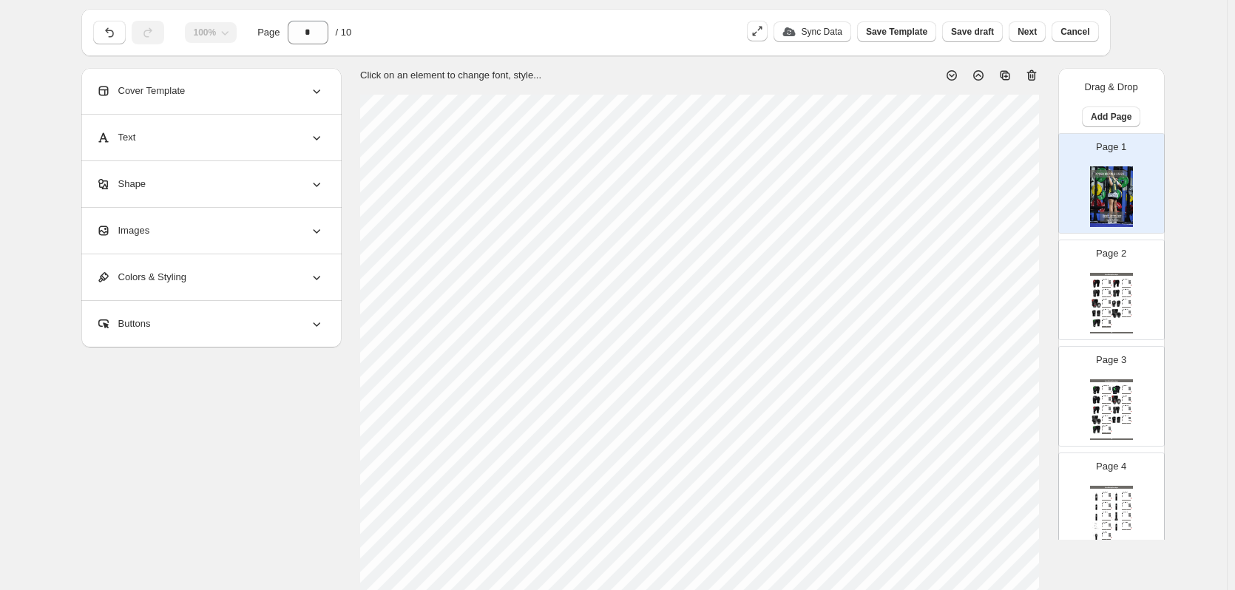
scroll to position [222, 0]
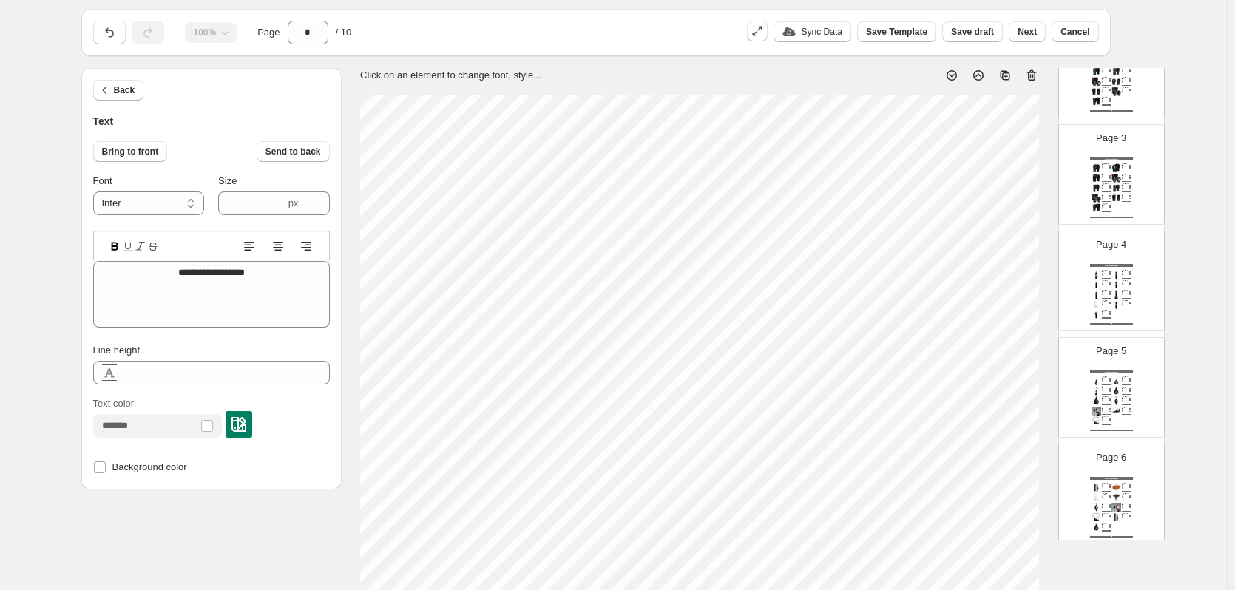
click at [245, 557] on div "**********" at bounding box center [613, 520] width 1065 height 905
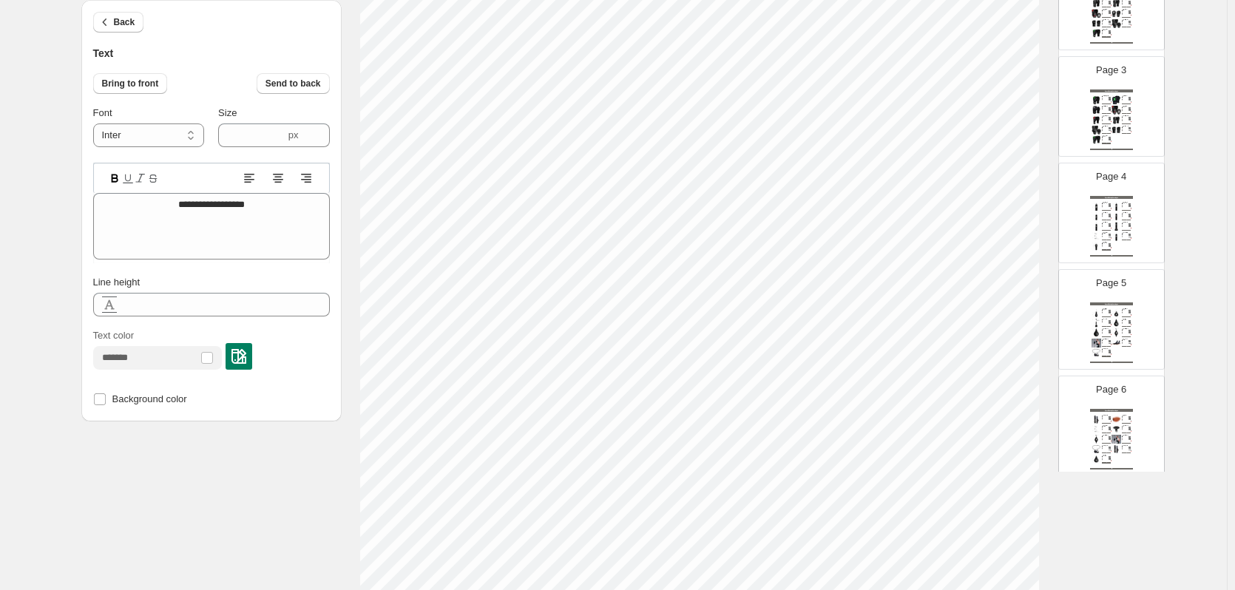
scroll to position [38, 0]
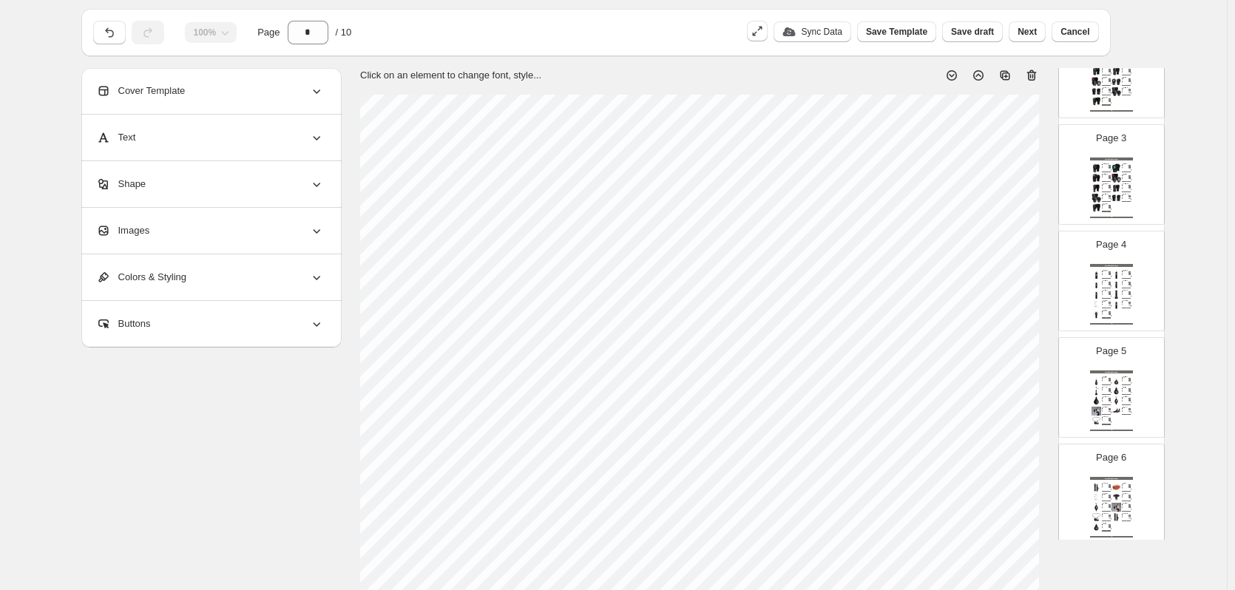
click at [241, 103] on div "Cover Template" at bounding box center [210, 91] width 228 height 46
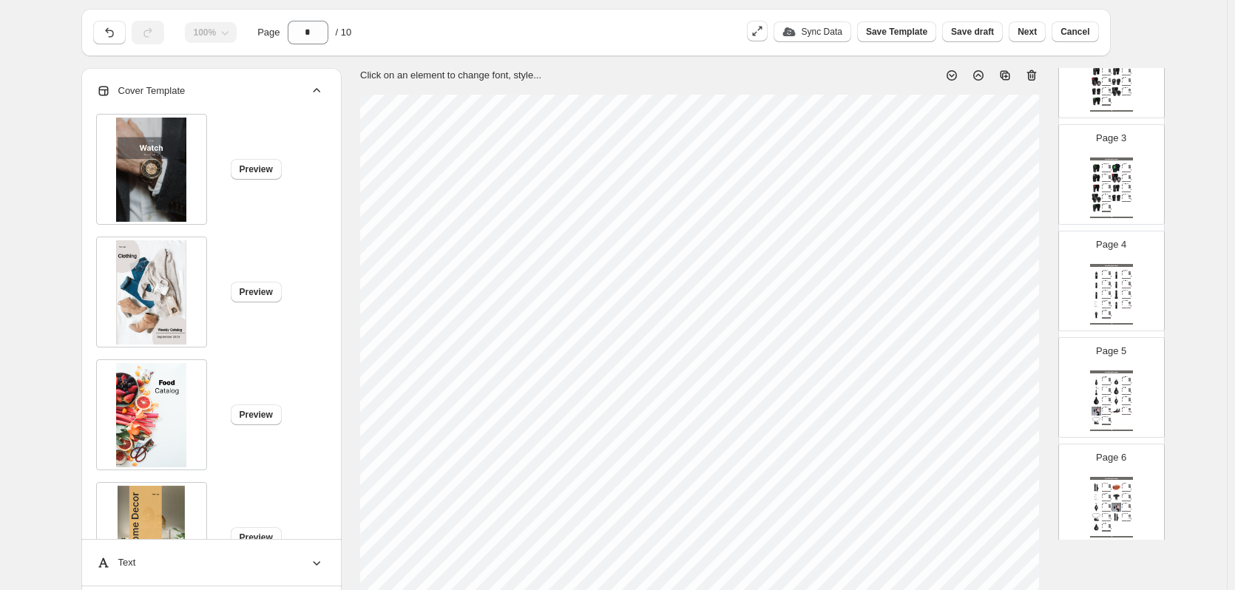
click at [324, 87] on icon at bounding box center [316, 91] width 15 height 15
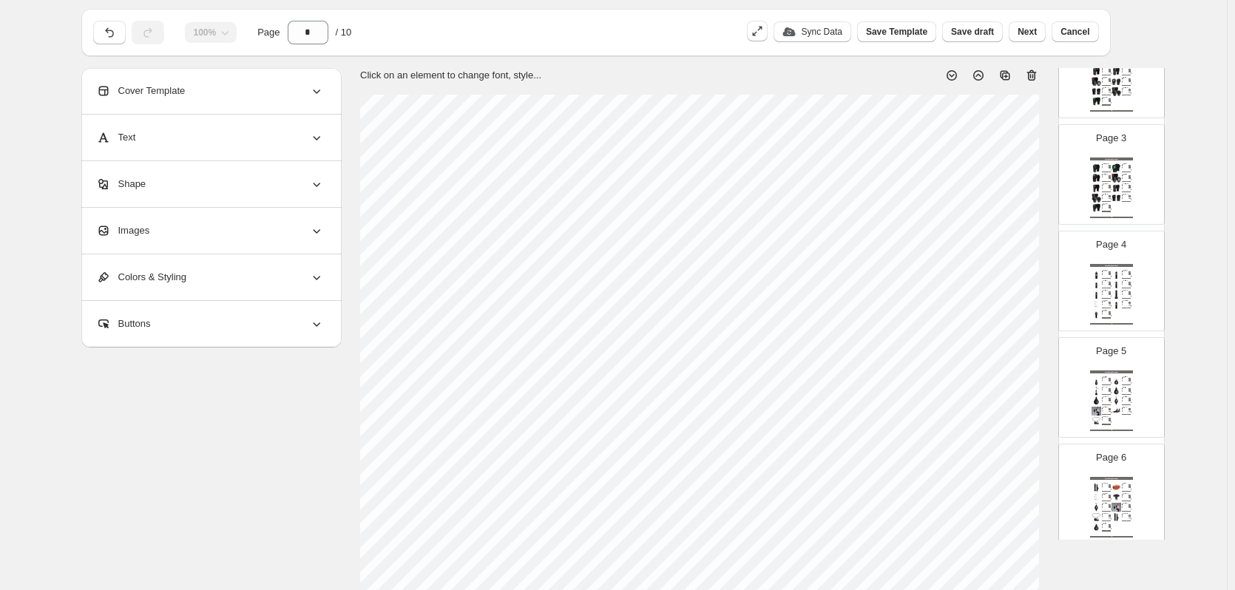
click at [231, 219] on div "Images" at bounding box center [210, 231] width 228 height 46
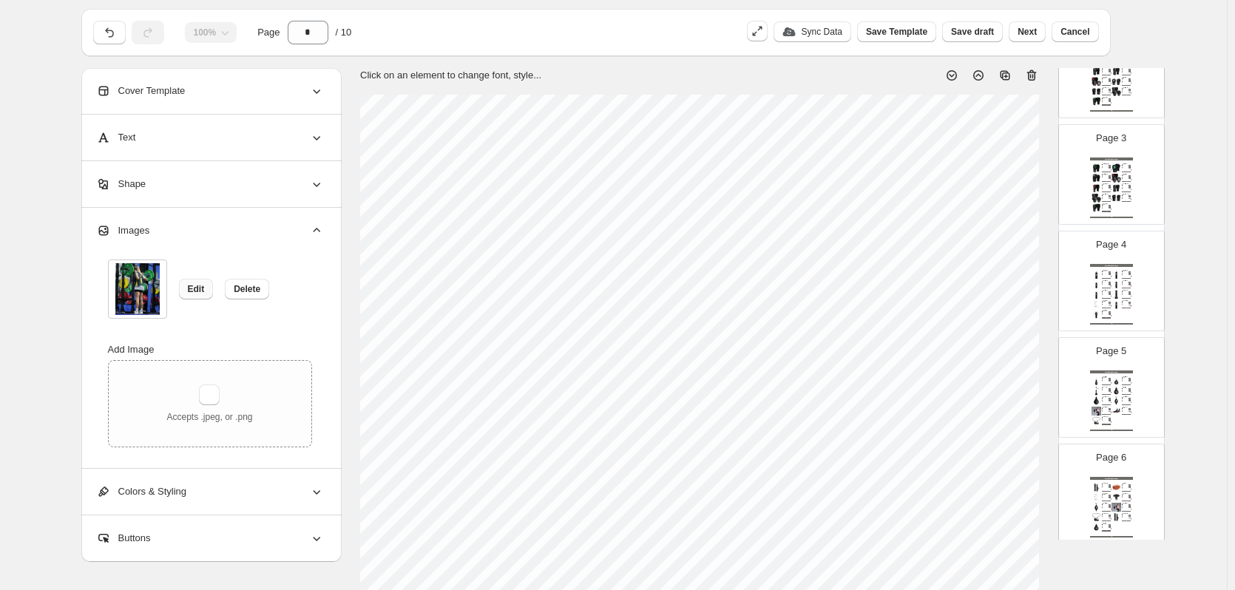
click at [192, 279] on button "Edit" at bounding box center [196, 289] width 35 height 21
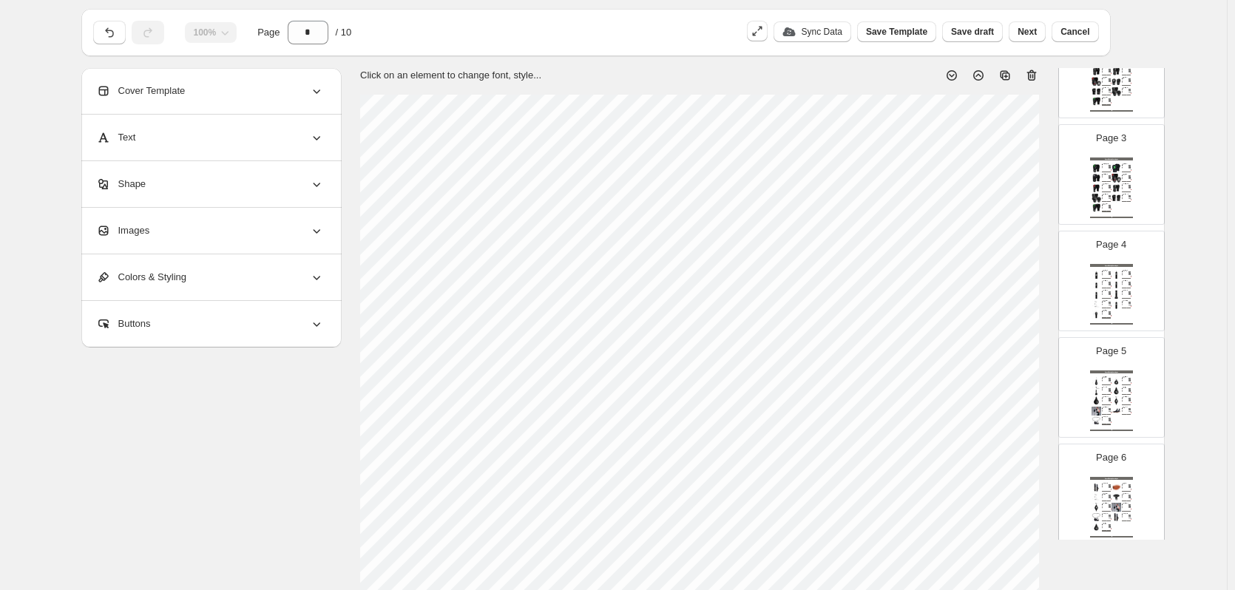
click at [187, 234] on div "Images" at bounding box center [210, 231] width 228 height 46
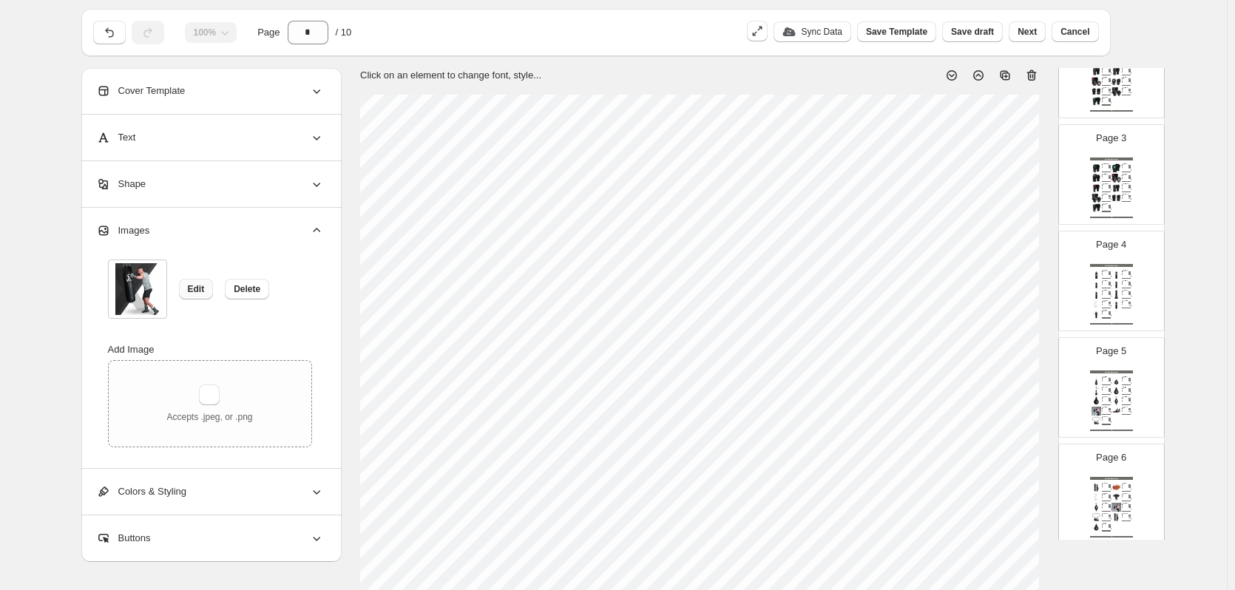
click at [200, 288] on span "Edit" at bounding box center [196, 289] width 17 height 12
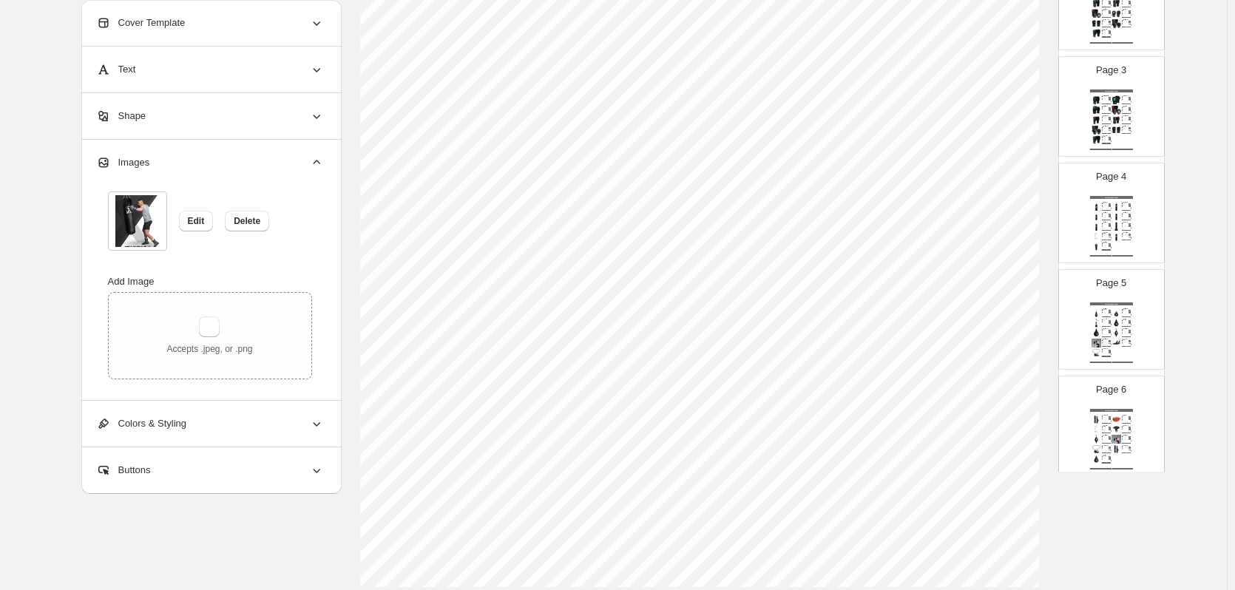
scroll to position [482, 0]
click at [199, 217] on span "Edit" at bounding box center [196, 221] width 17 height 12
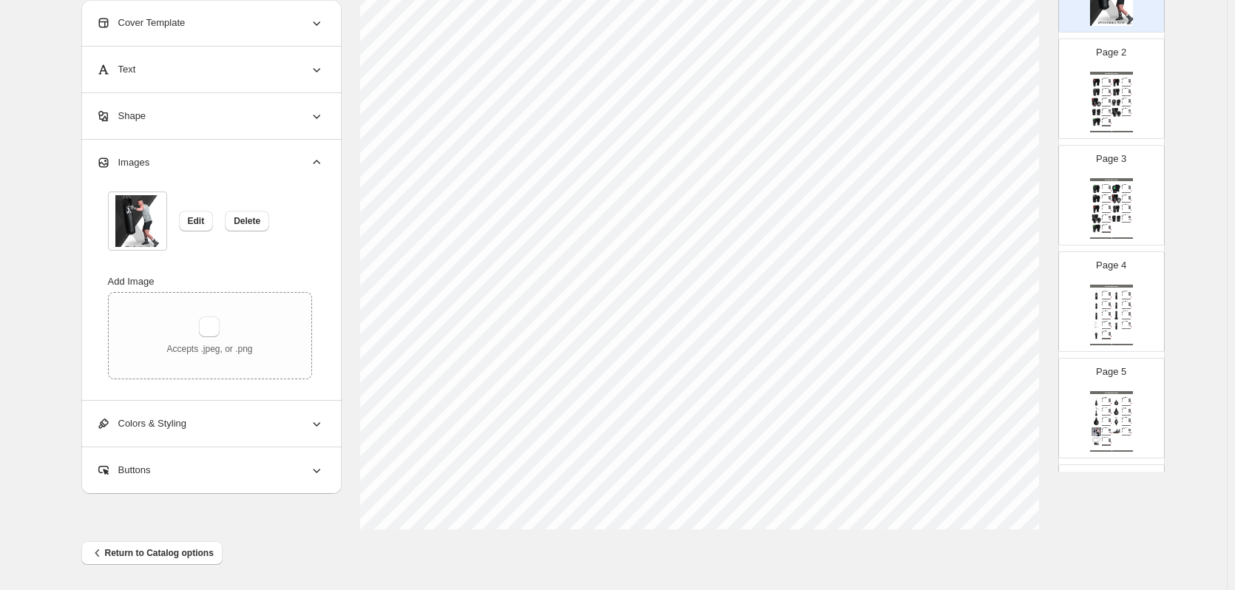
scroll to position [0, 0]
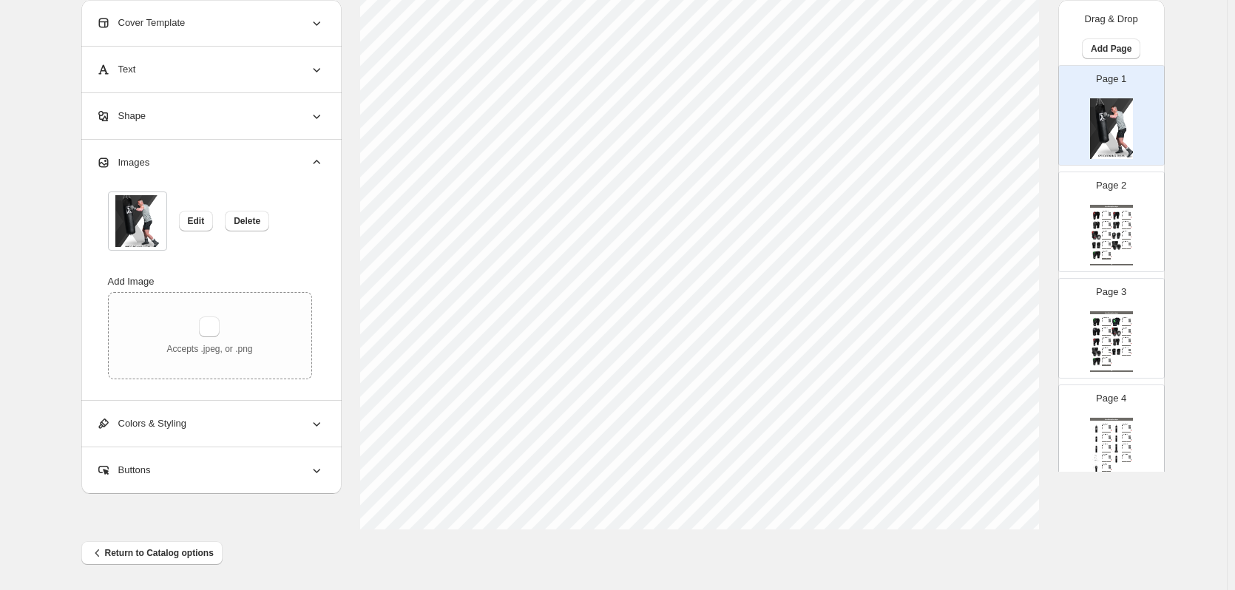
click at [1093, 245] on img at bounding box center [1096, 245] width 10 height 9
type input "*"
select select "**********"
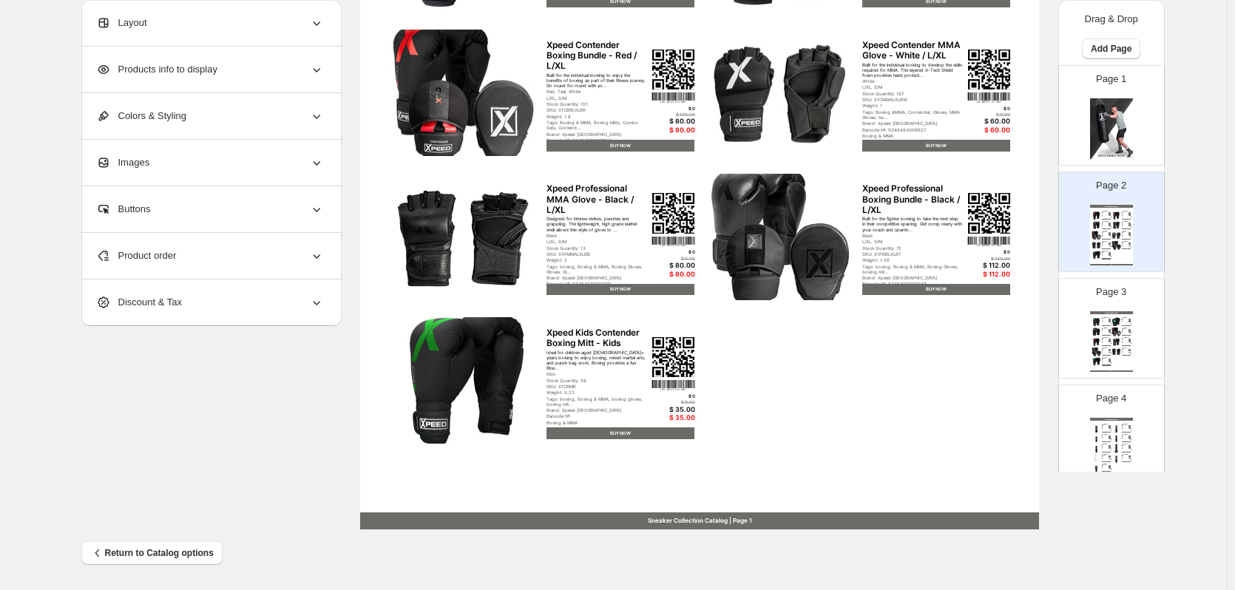
click at [194, 118] on div "Colors & Styling" at bounding box center [210, 116] width 228 height 46
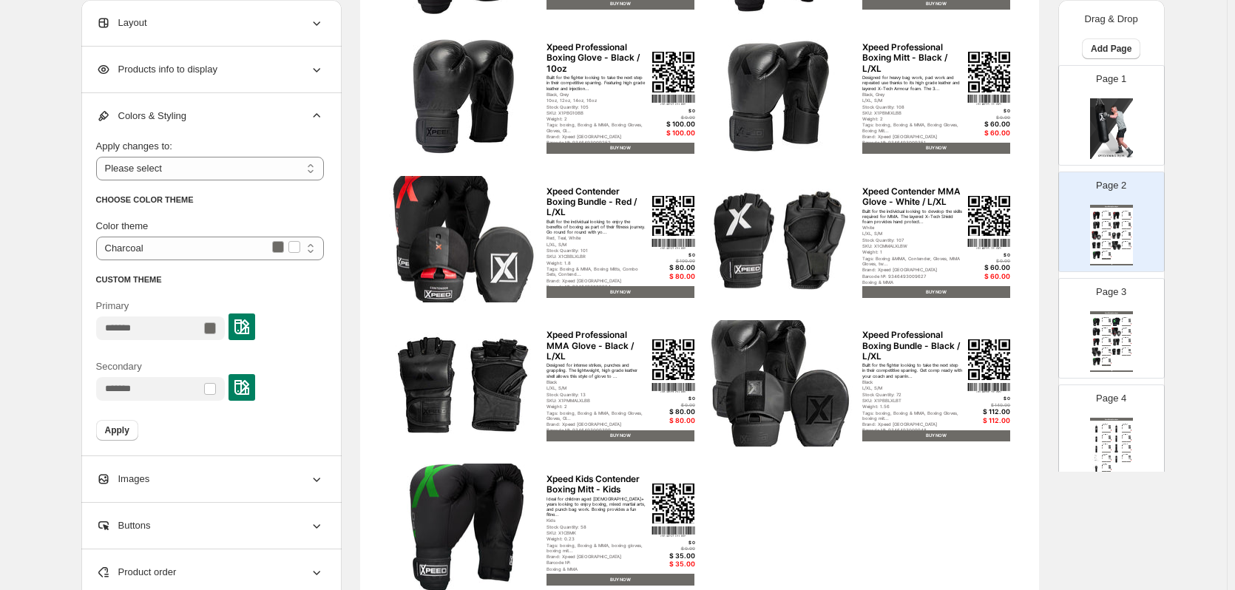
scroll to position [334, 0]
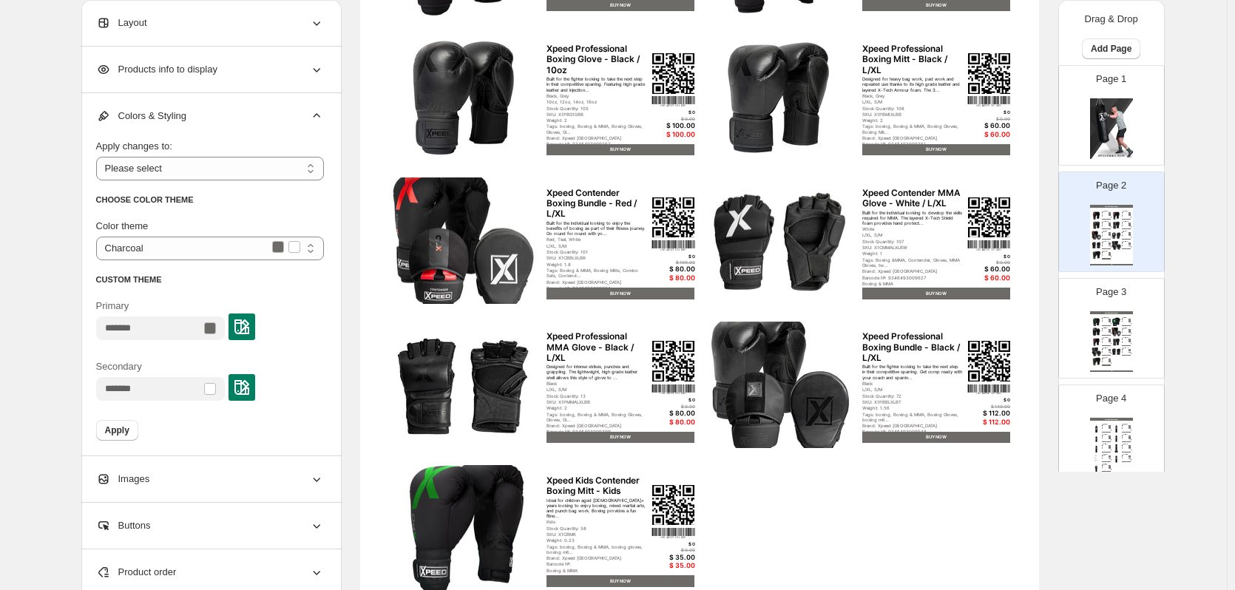
click at [180, 114] on span "Colors & Styling" at bounding box center [141, 116] width 90 height 15
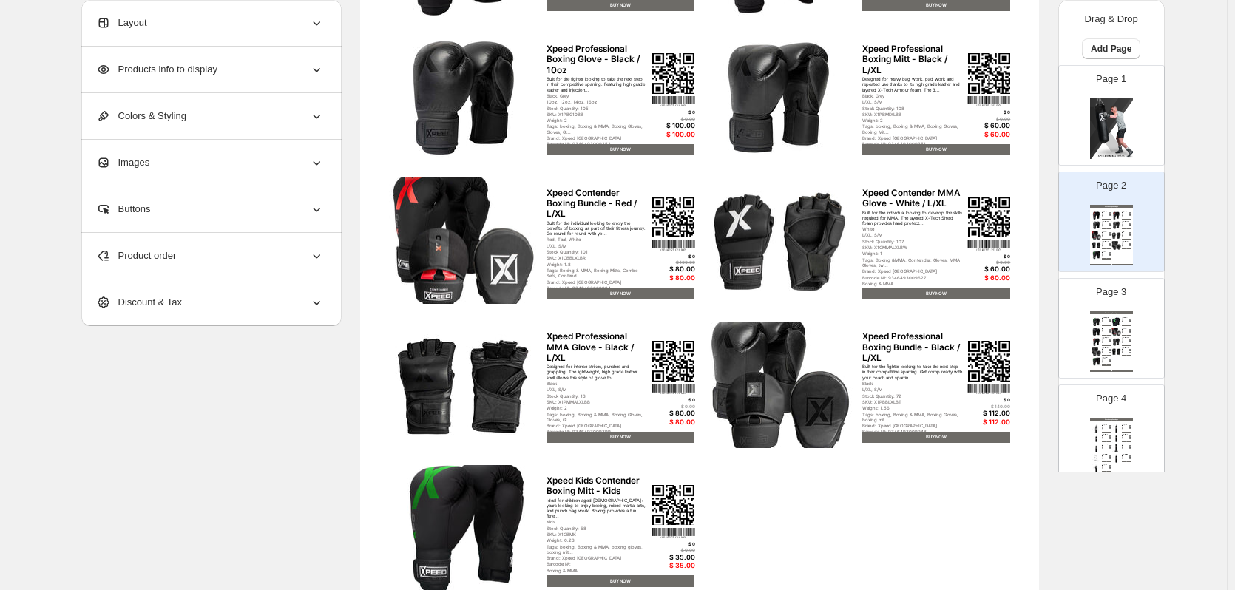
click at [209, 72] on span "Products info to display" at bounding box center [156, 69] width 121 height 15
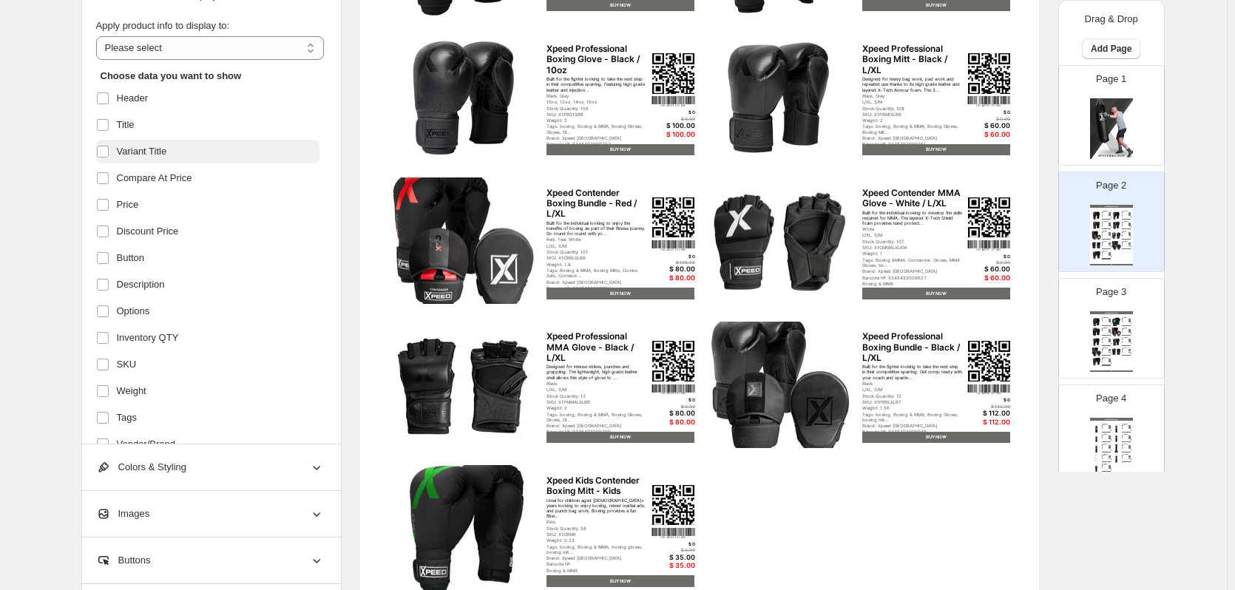
click at [125, 146] on span "Variant Title" at bounding box center [142, 151] width 50 height 15
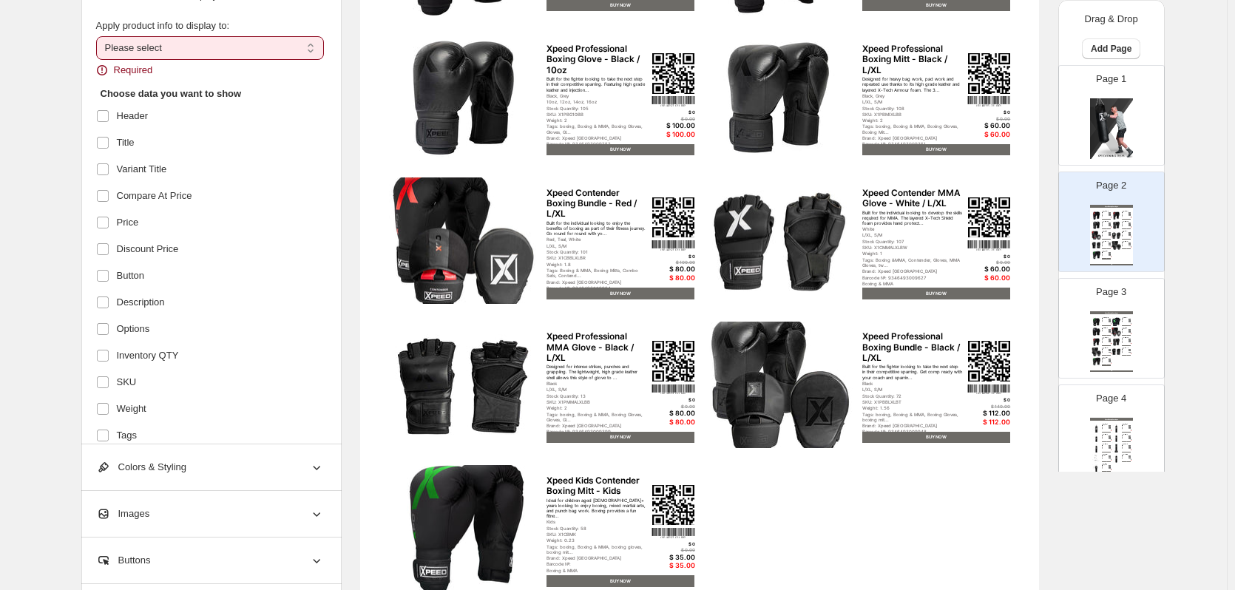
click at [152, 52] on select "**********" at bounding box center [210, 48] width 228 height 24
select select "*********"
click at [99, 36] on select "**********" at bounding box center [210, 48] width 228 height 24
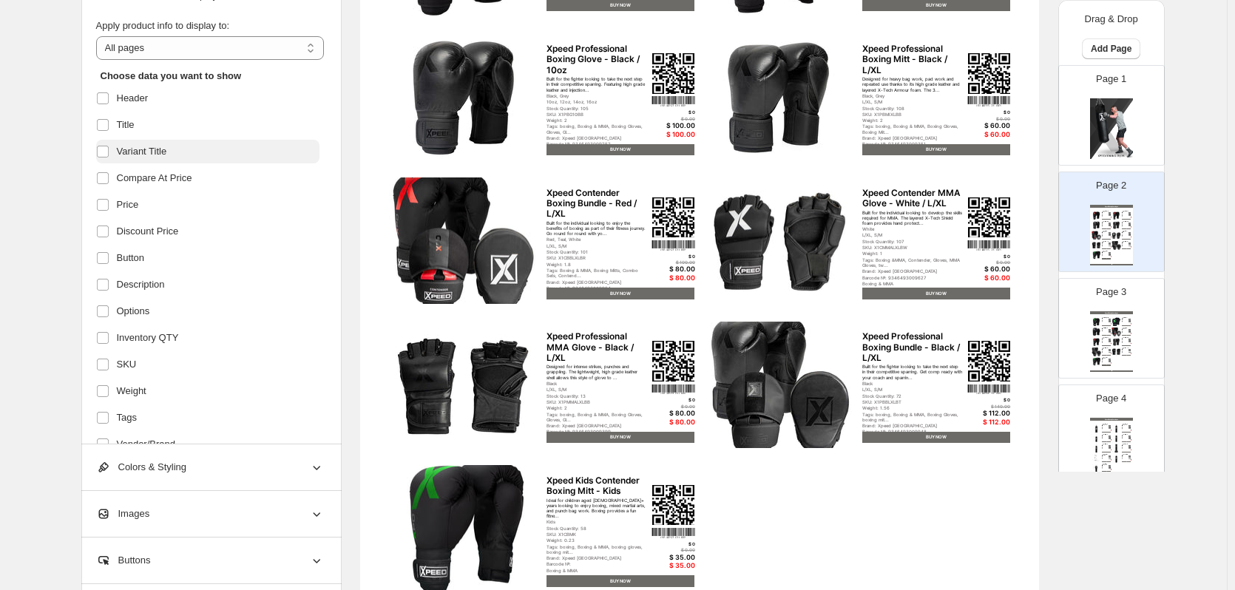
click at [132, 144] on span "Variant Title" at bounding box center [142, 151] width 50 height 15
click at [129, 180] on span "Compare At Price" at bounding box center [154, 178] width 75 height 15
click at [147, 224] on span "Discount Price" at bounding box center [148, 231] width 62 height 15
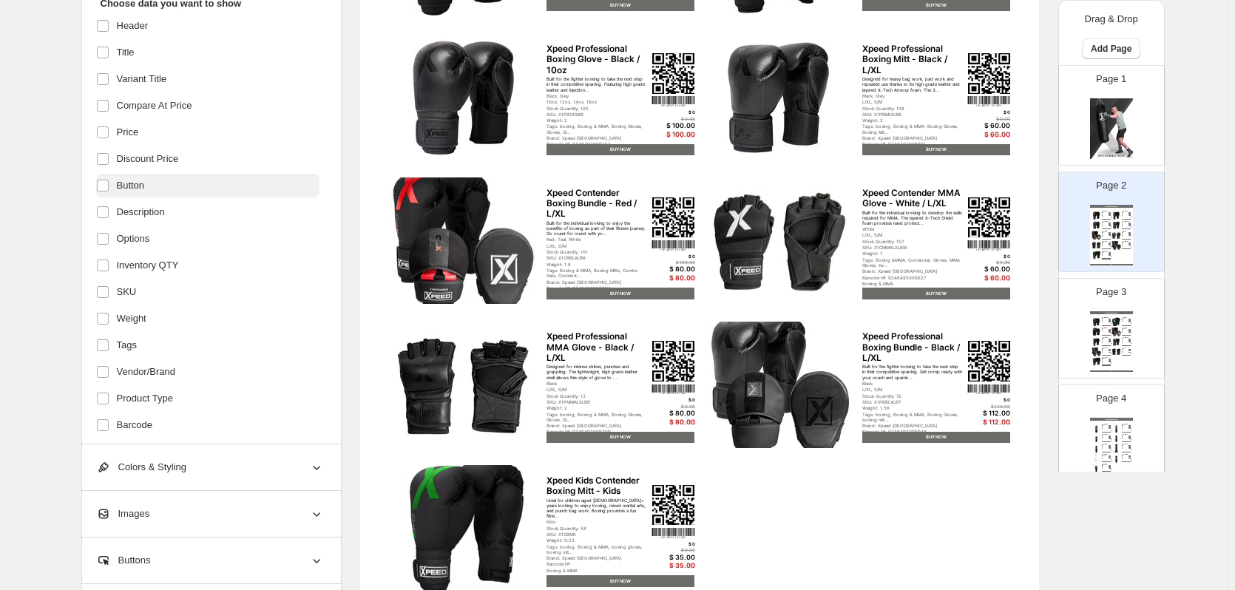
scroll to position [74, 0]
click at [146, 263] on span "Inventory QTY" at bounding box center [148, 264] width 62 height 15
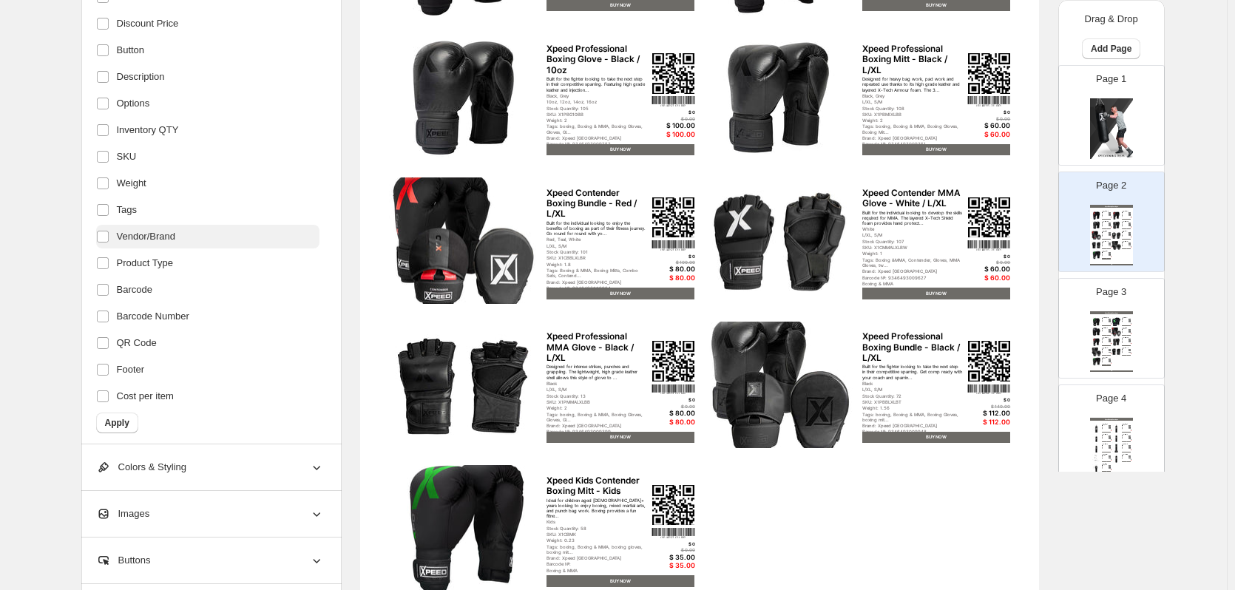
scroll to position [212, 0]
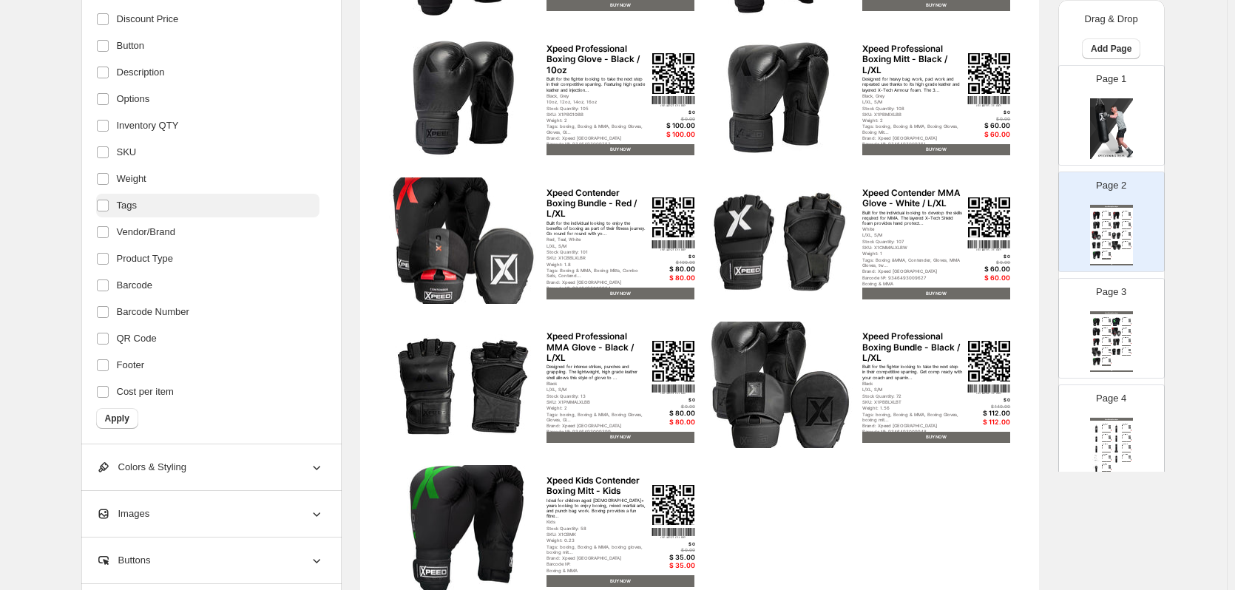
click at [134, 208] on span "Tags" at bounding box center [127, 205] width 20 height 15
click at [135, 399] on label "Cost per item" at bounding box center [207, 392] width 223 height 24
click at [129, 422] on span "Apply" at bounding box center [117, 419] width 24 height 12
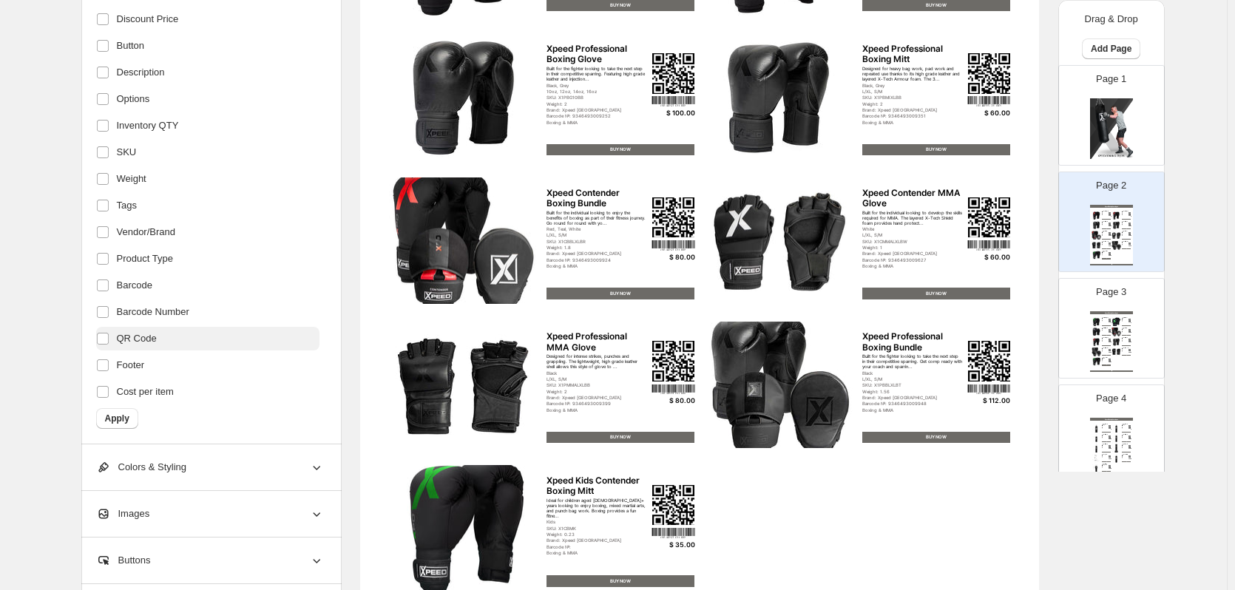
click at [146, 340] on span "QR Code" at bounding box center [137, 338] width 40 height 15
click at [123, 411] on button "Apply" at bounding box center [117, 418] width 42 height 21
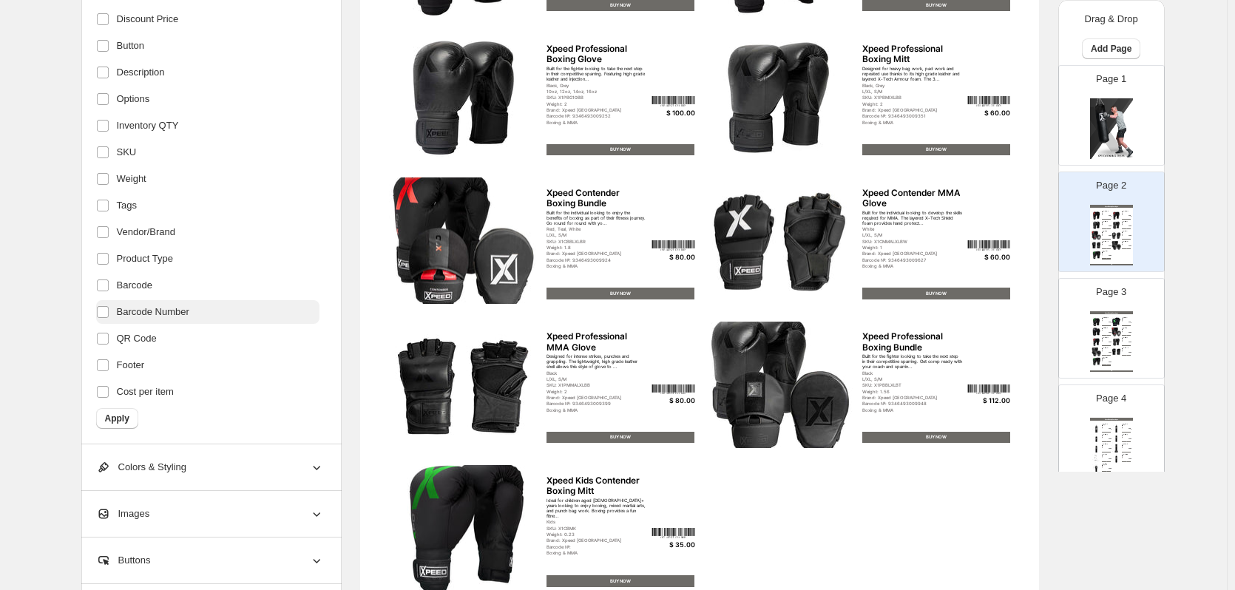
click at [148, 317] on span "Barcode Number" at bounding box center [153, 312] width 72 height 15
click at [127, 420] on span "Apply" at bounding box center [117, 419] width 24 height 12
click at [132, 283] on span "Barcode" at bounding box center [134, 285] width 35 height 15
click at [112, 414] on span "Apply" at bounding box center [117, 419] width 24 height 12
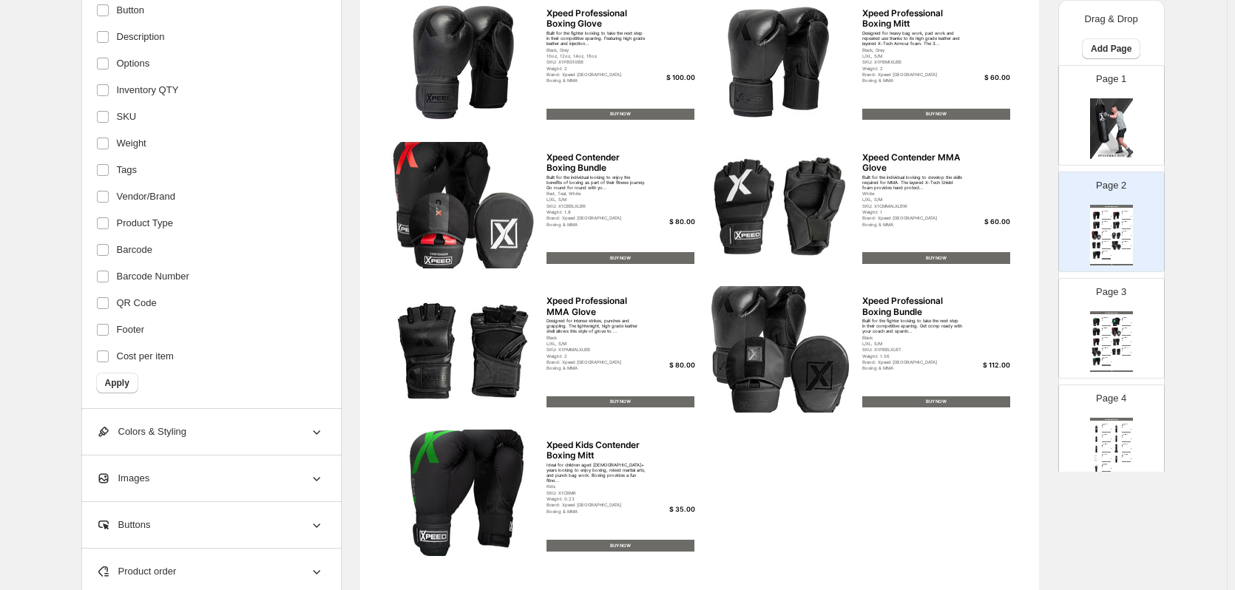
scroll to position [482, 0]
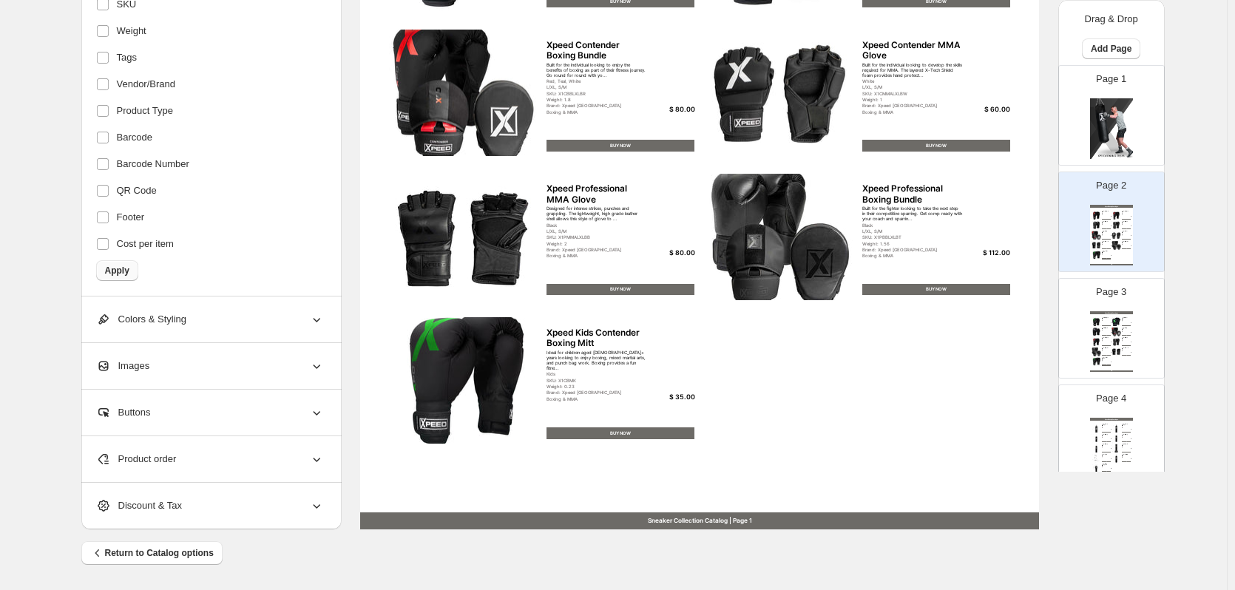
click at [121, 275] on span "Apply" at bounding box center [117, 271] width 24 height 12
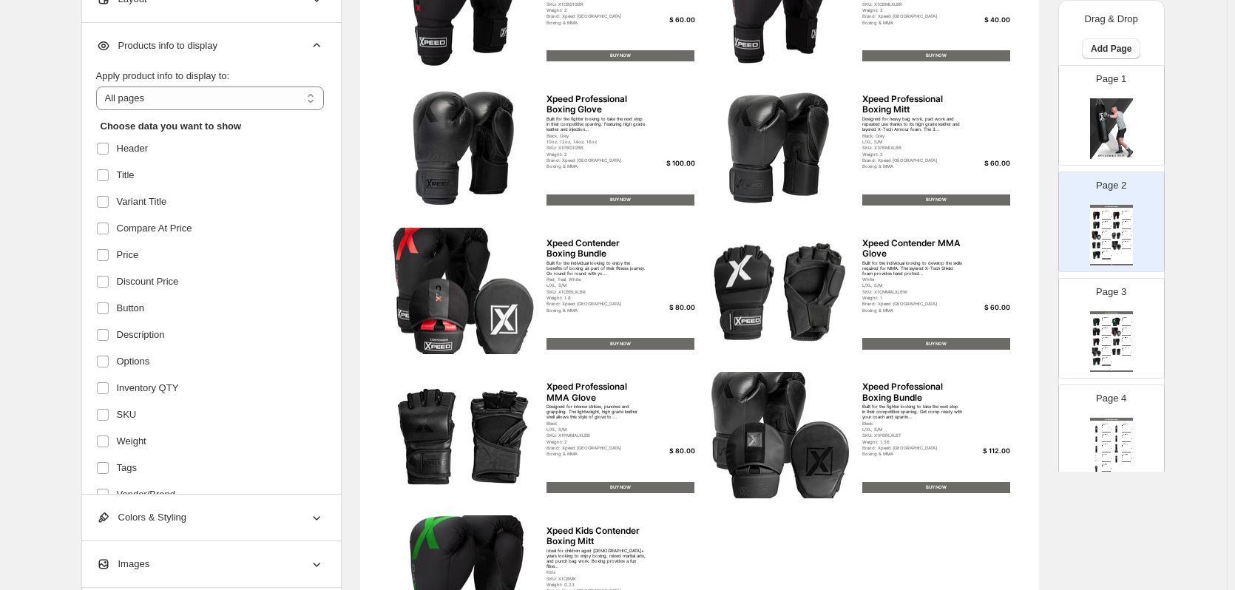
scroll to position [0, 0]
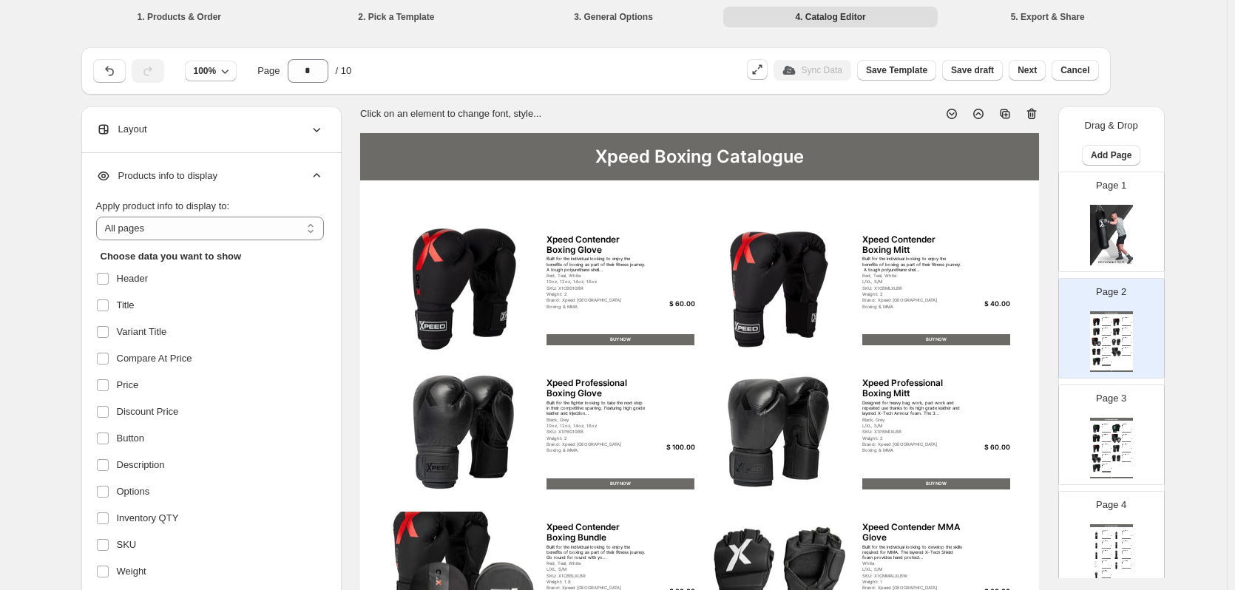
click at [480, 156] on div "Xpeed Boxing Catalogue" at bounding box center [699, 156] width 679 height 47
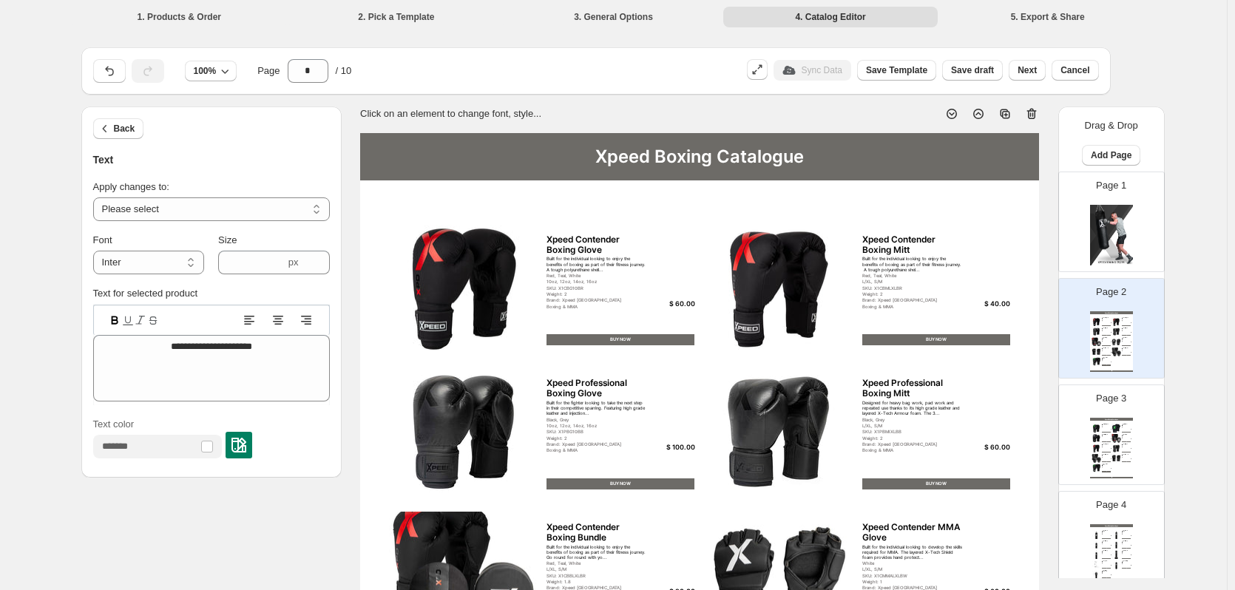
click at [546, 146] on div "Xpeed Boxing Catalogue" at bounding box center [699, 156] width 679 height 47
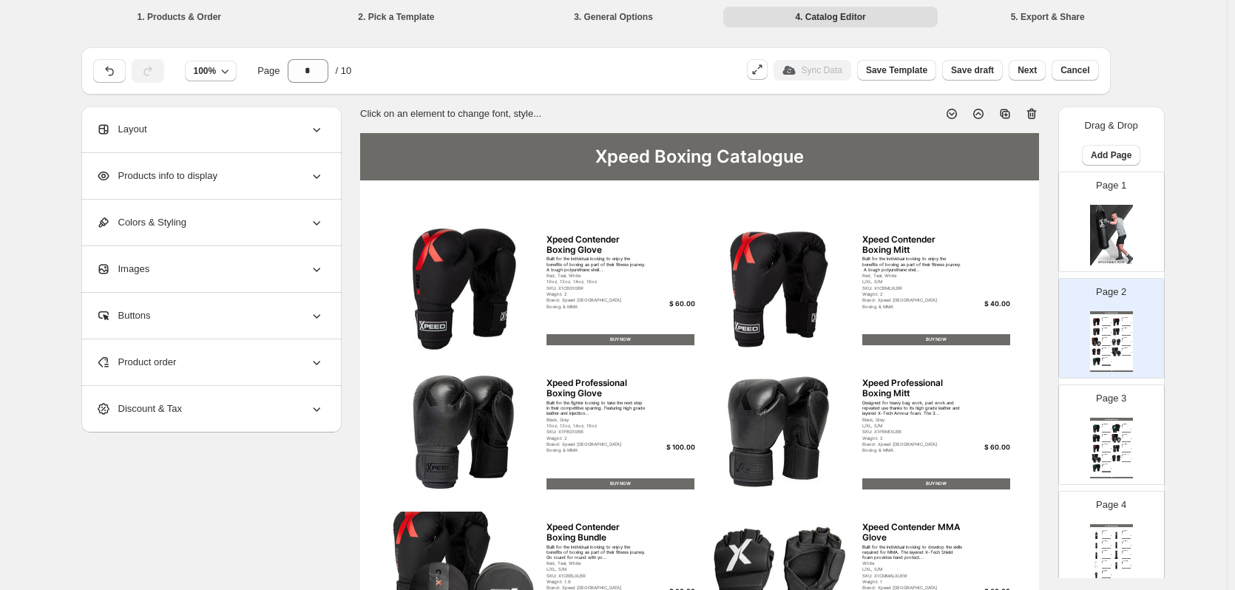
click at [240, 230] on div "Colors & Styling" at bounding box center [210, 223] width 228 height 46
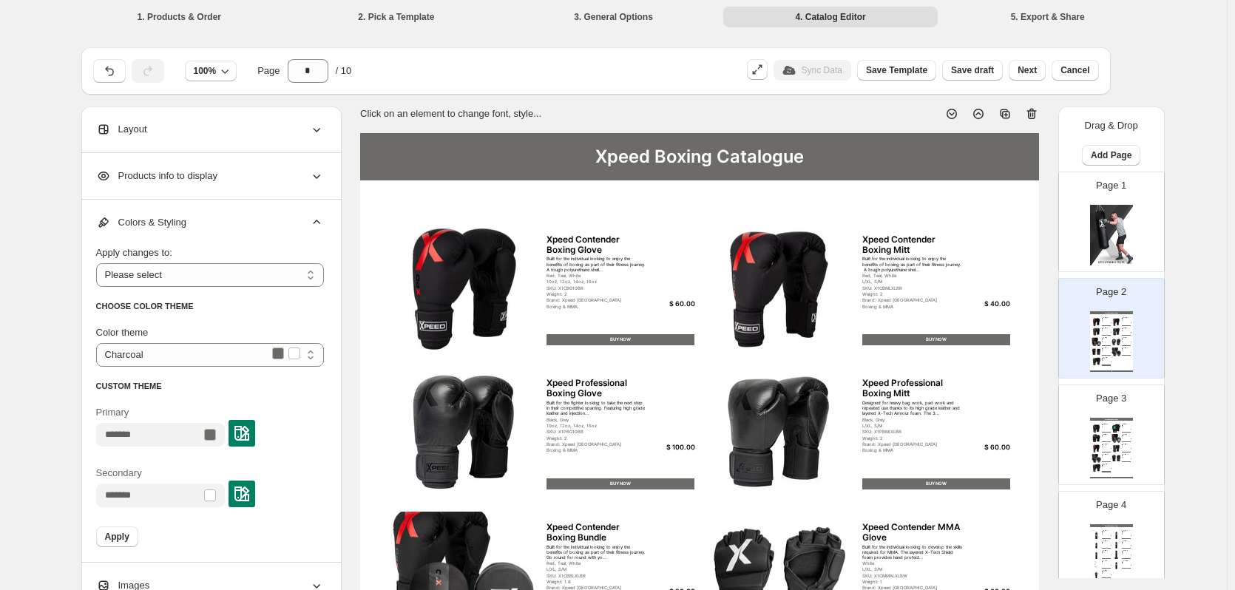
click at [216, 434] on div at bounding box center [210, 435] width 12 height 12
click at [249, 432] on img at bounding box center [241, 433] width 15 height 15
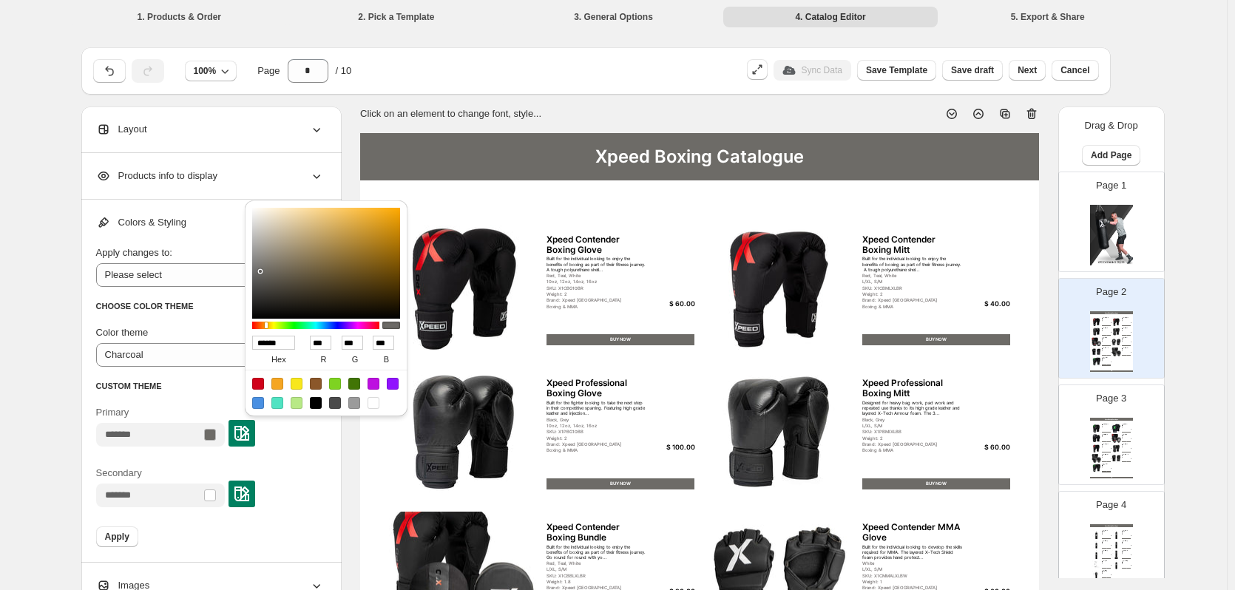
click at [333, 405] on div at bounding box center [335, 403] width 12 height 12
type input "******"
type input "**"
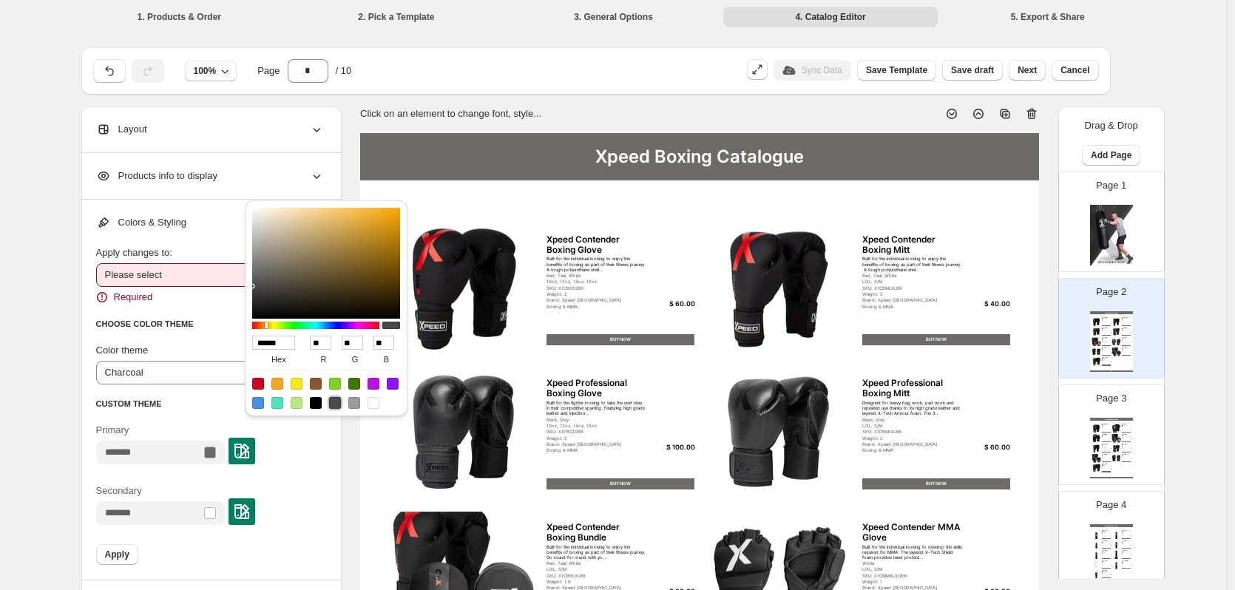
click at [152, 268] on select "**********" at bounding box center [210, 275] width 228 height 24
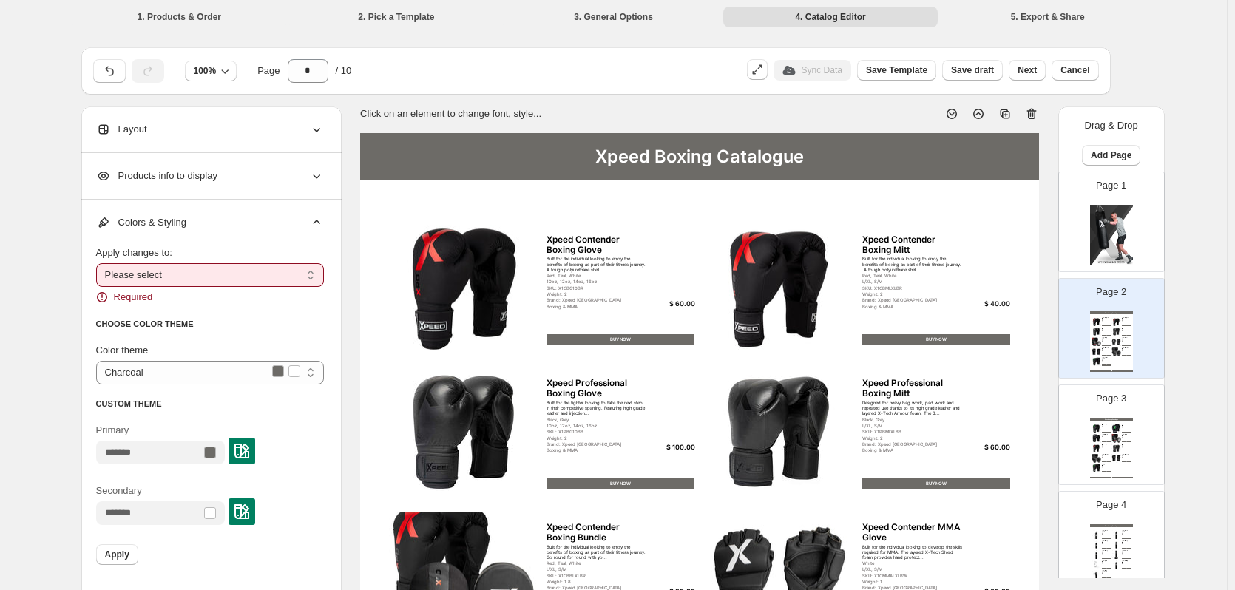
select select "**********"
click at [99, 263] on select "**********" at bounding box center [210, 275] width 228 height 24
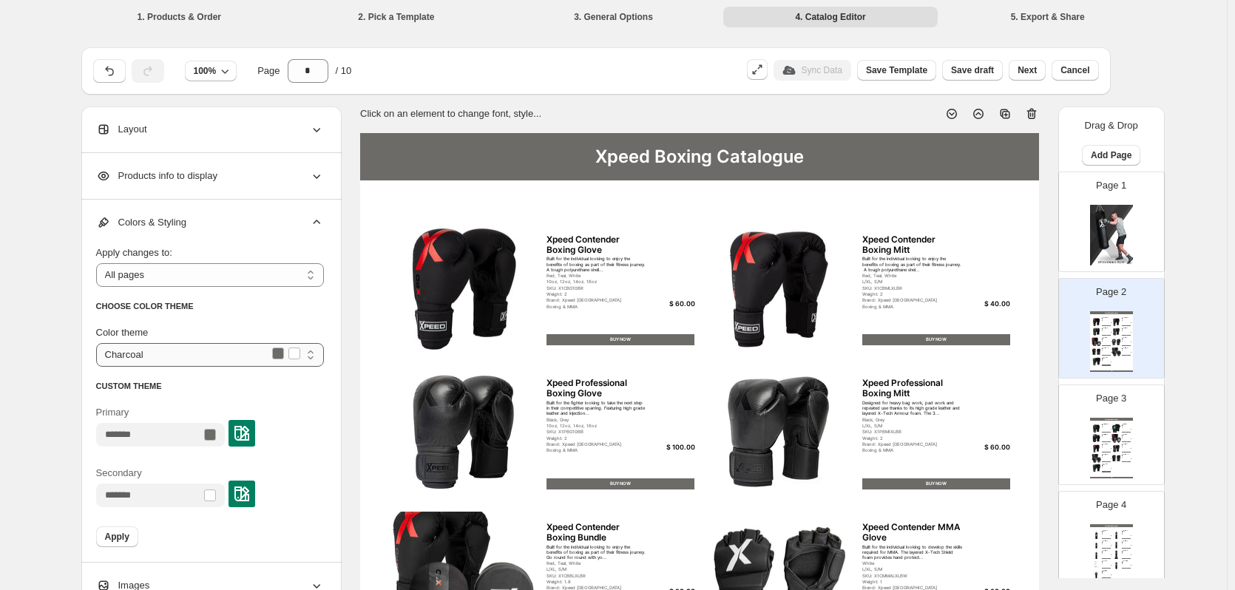
click at [282, 356] on select "**********" at bounding box center [210, 355] width 228 height 24
click at [216, 436] on div at bounding box center [210, 435] width 12 height 12
click at [249, 430] on img at bounding box center [241, 433] width 15 height 15
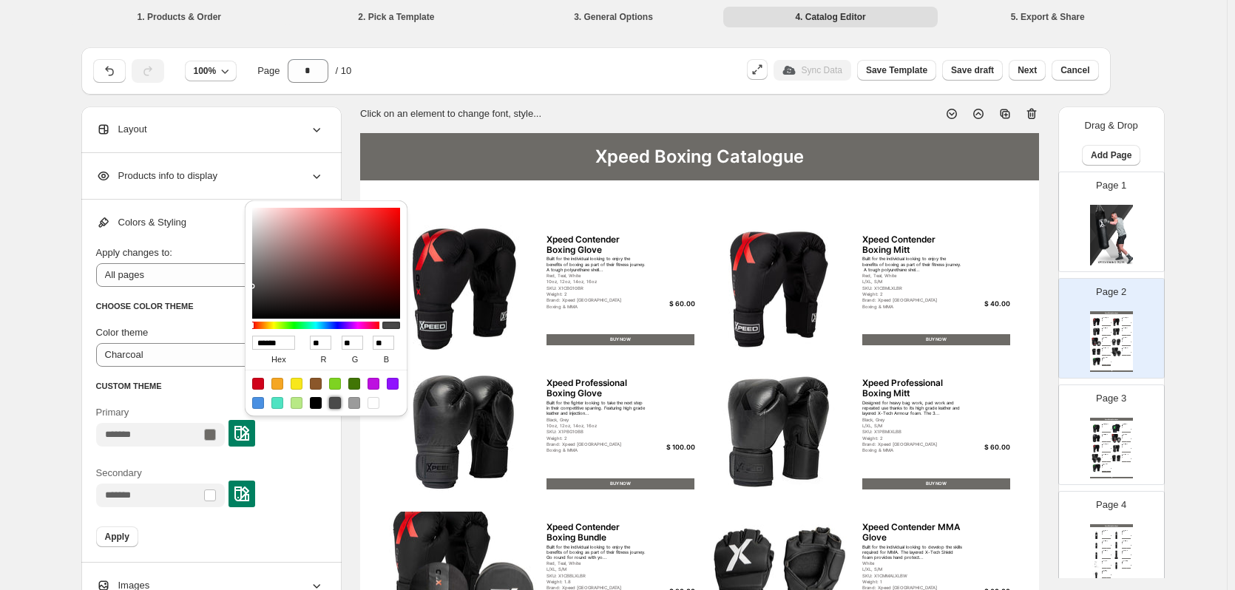
click at [333, 407] on div at bounding box center [335, 403] width 12 height 12
click at [127, 535] on span "Apply" at bounding box center [117, 537] width 24 height 12
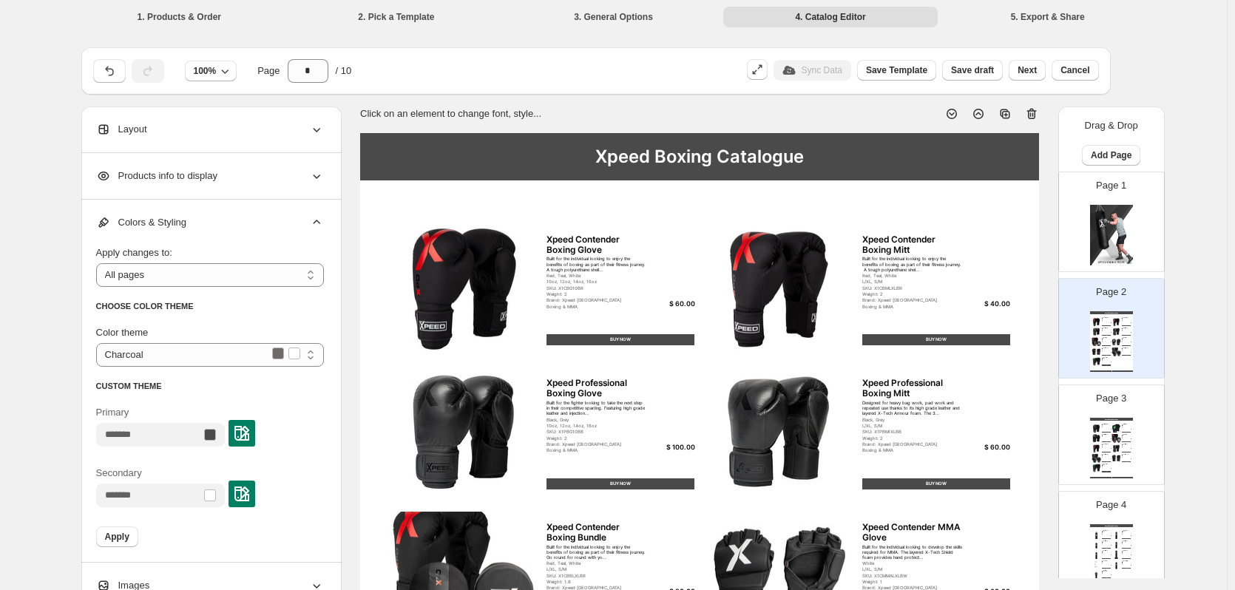
click at [249, 439] on img at bounding box center [241, 433] width 15 height 15
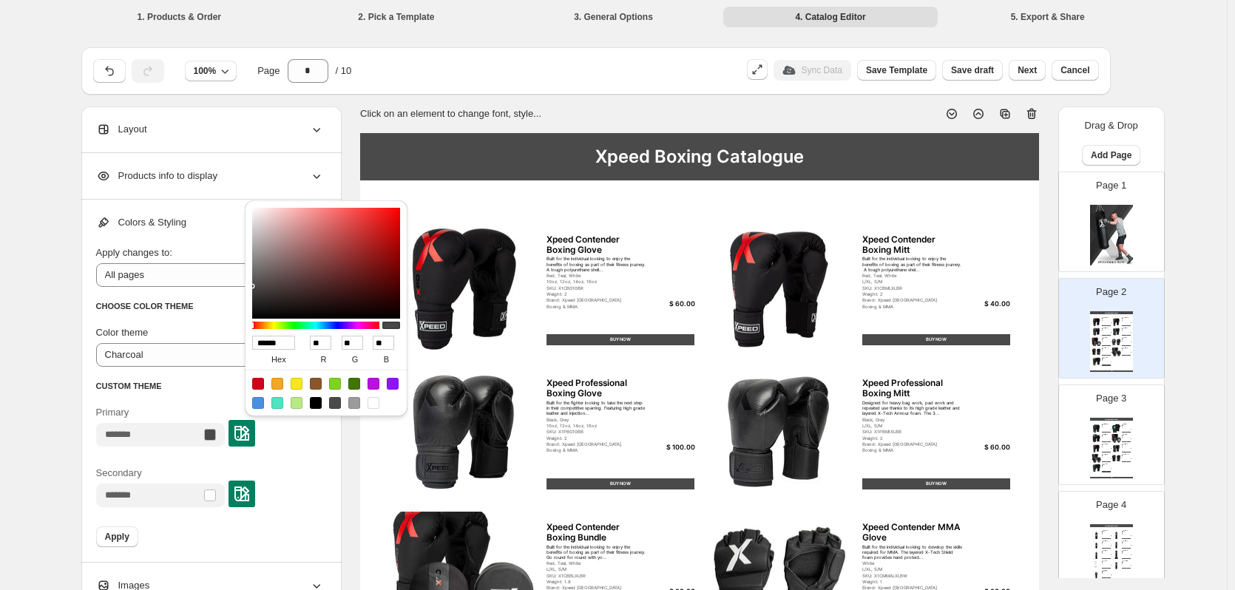
click at [35, 317] on div "**********" at bounding box center [613, 536] width 1227 height 1072
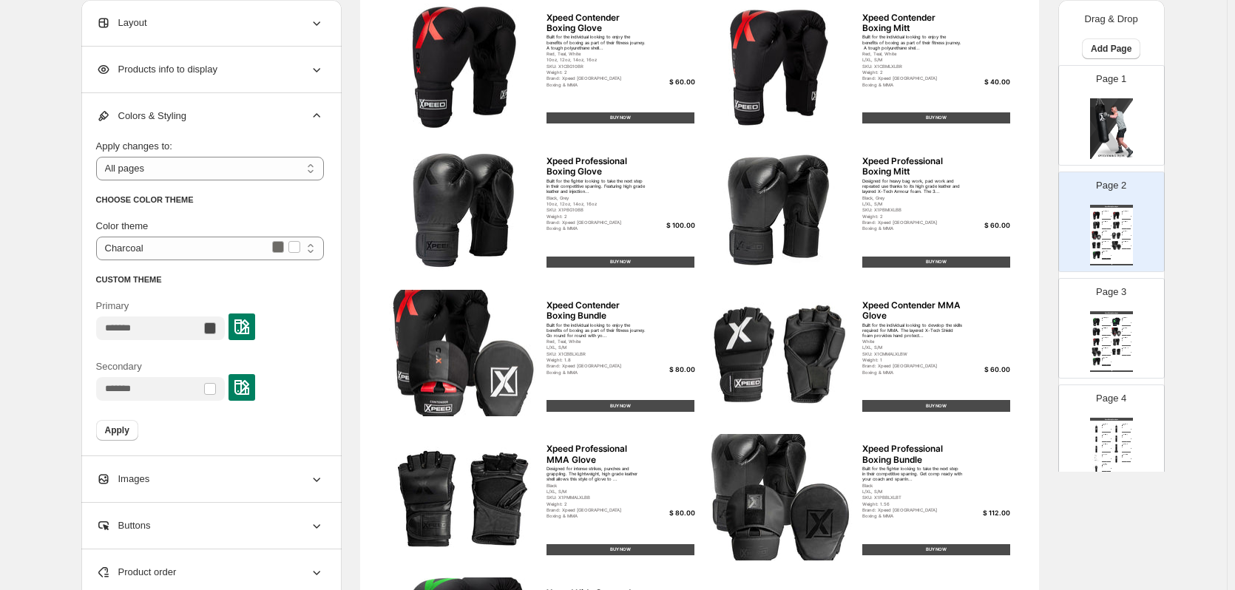
scroll to position [482, 0]
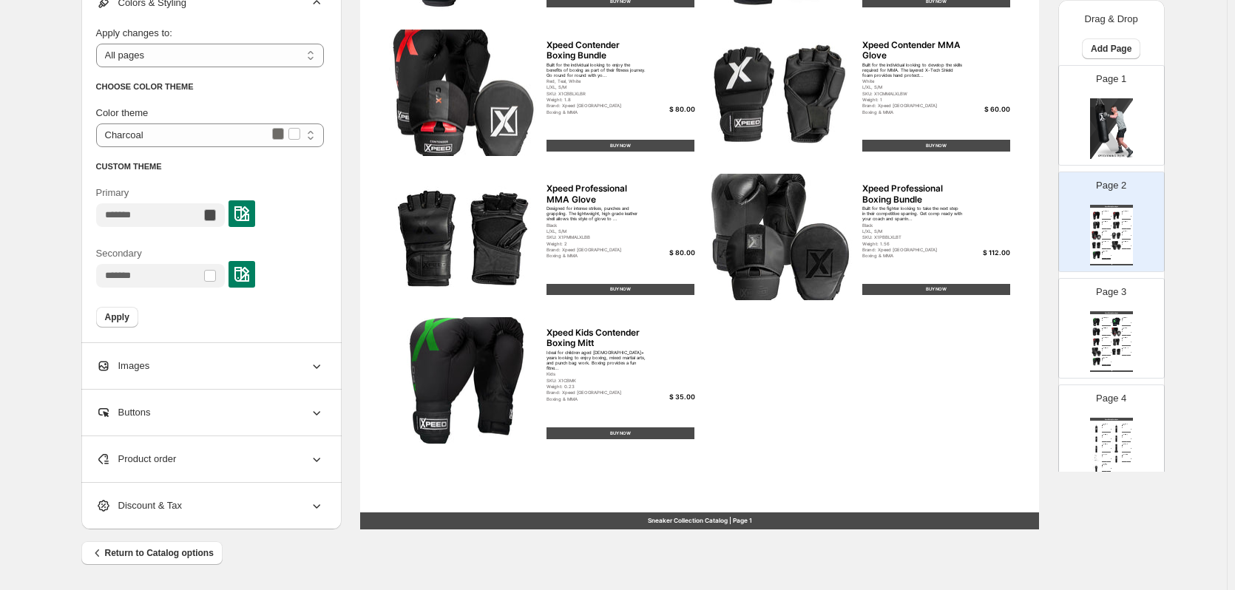
click at [676, 519] on div "Sneaker Collection Catalog | Page 1" at bounding box center [699, 520] width 679 height 17
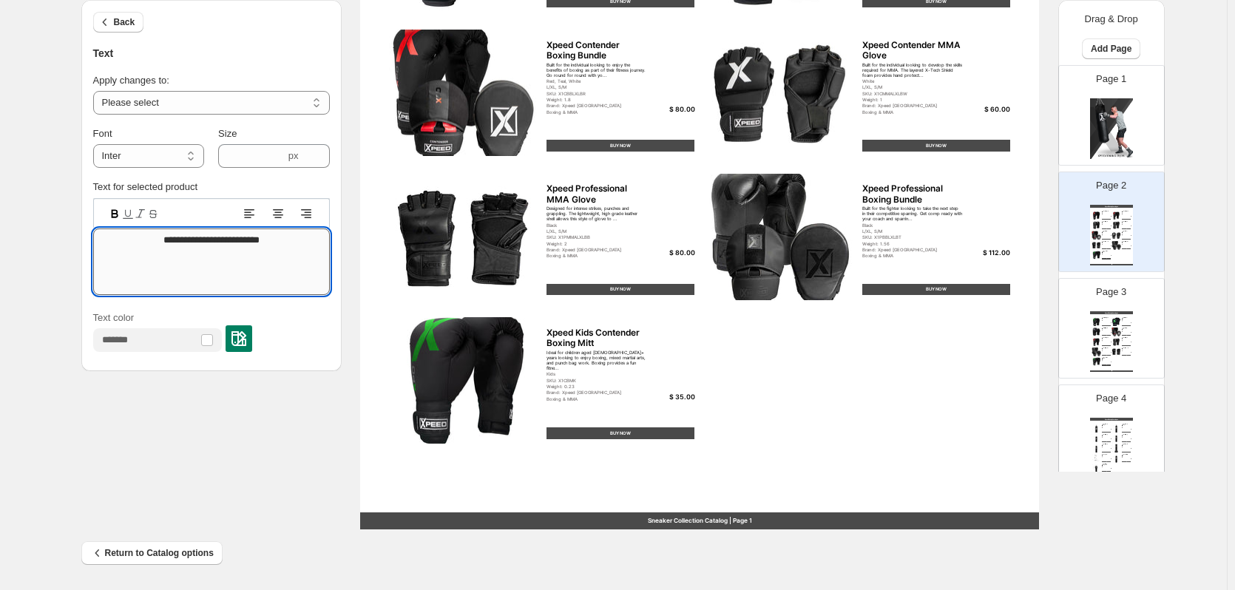
drag, startPoint x: 274, startPoint y: 242, endPoint x: 144, endPoint y: 239, distance: 130.2
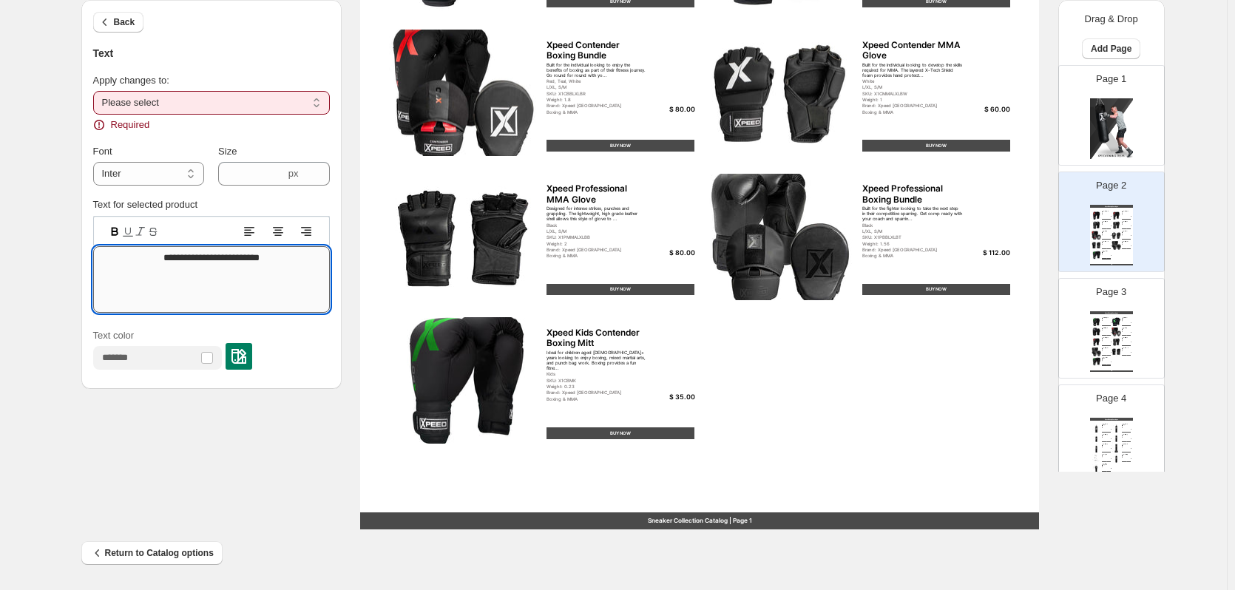
type textarea "**********"
click at [201, 119] on div "Required" at bounding box center [211, 125] width 237 height 15
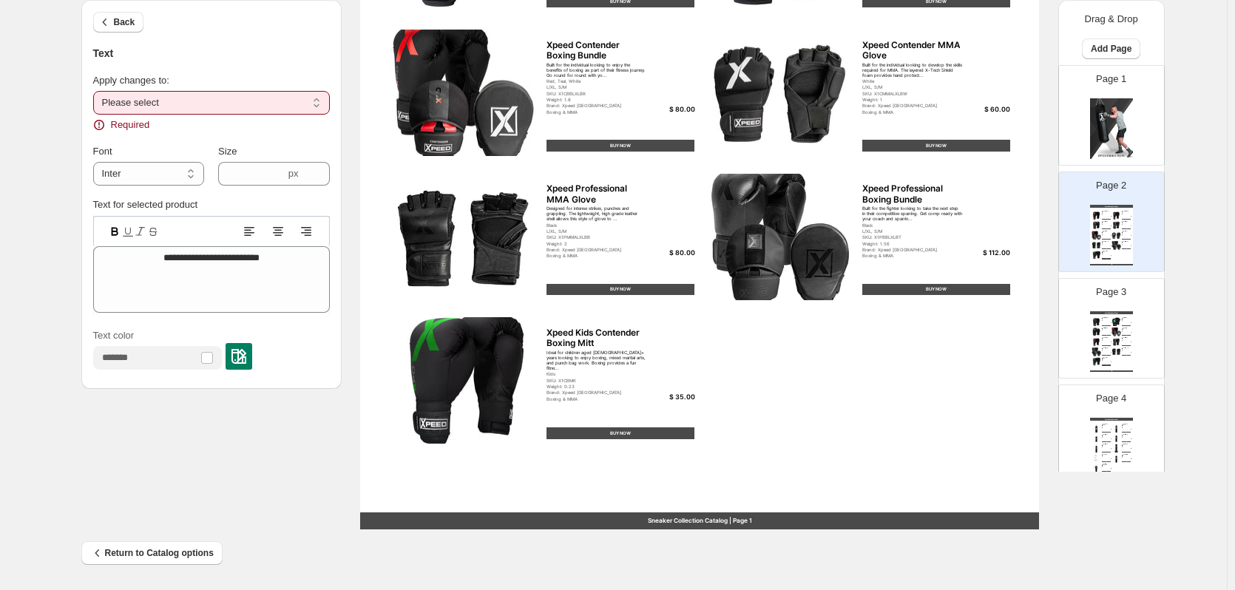
click at [203, 112] on select "**********" at bounding box center [211, 103] width 237 height 24
select select "**********"
click at [96, 91] on select "**********" at bounding box center [211, 103] width 237 height 24
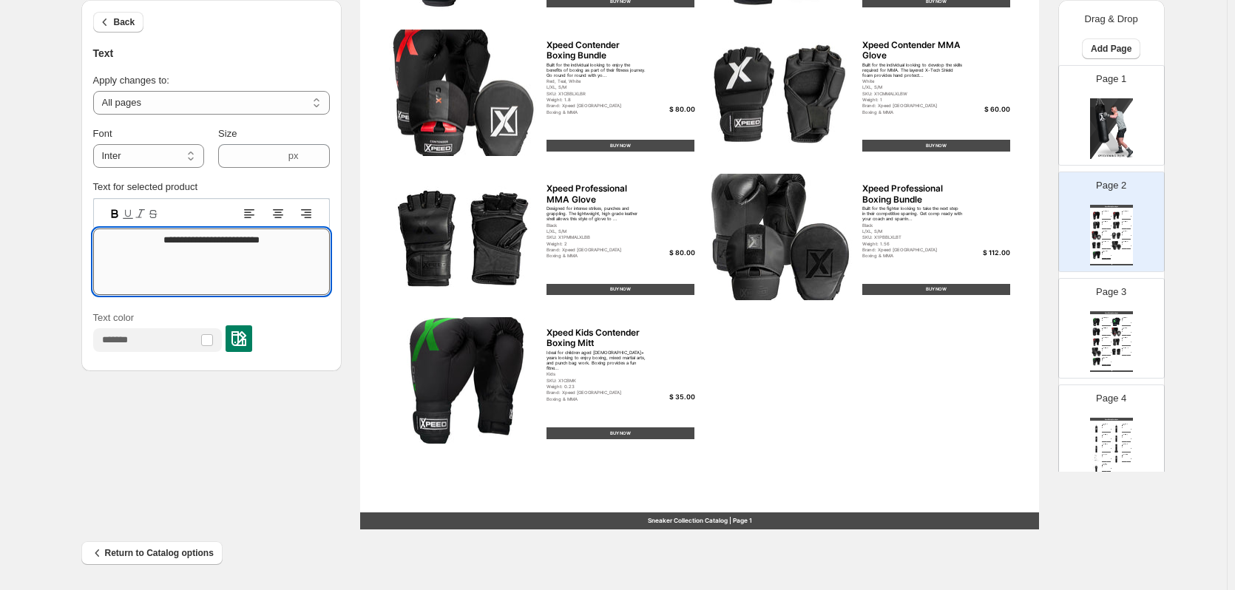
click at [188, 259] on textarea "**********" at bounding box center [211, 261] width 237 height 67
click at [197, 243] on textarea "**********" at bounding box center [211, 261] width 237 height 67
type textarea "**********"
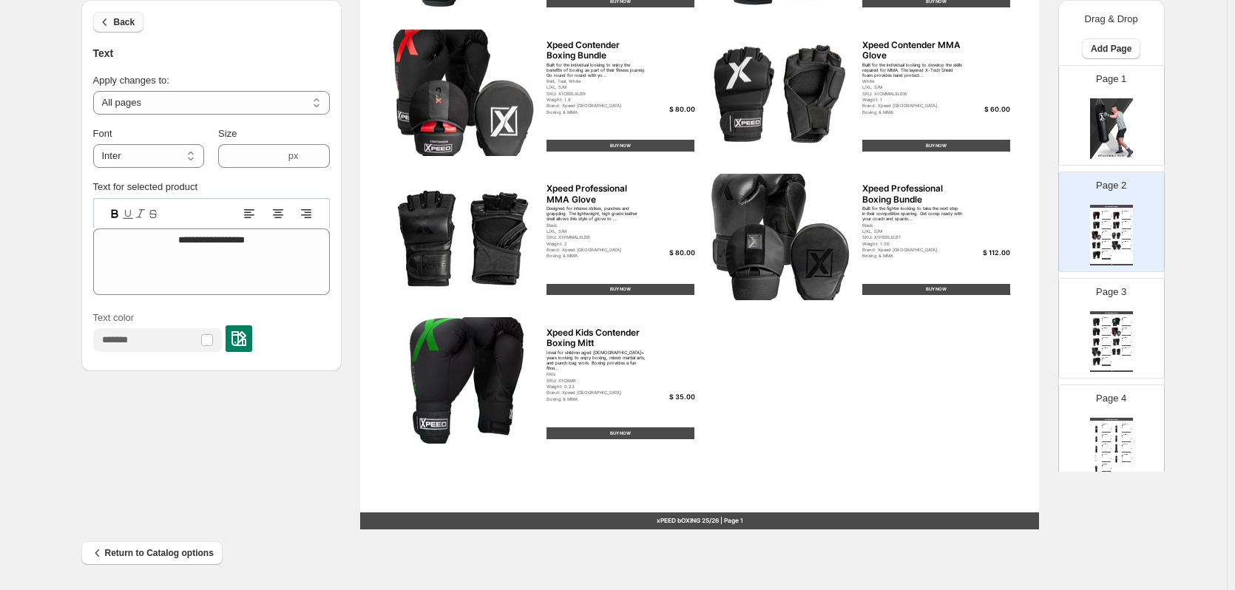
click at [127, 28] on button "Back" at bounding box center [118, 22] width 51 height 21
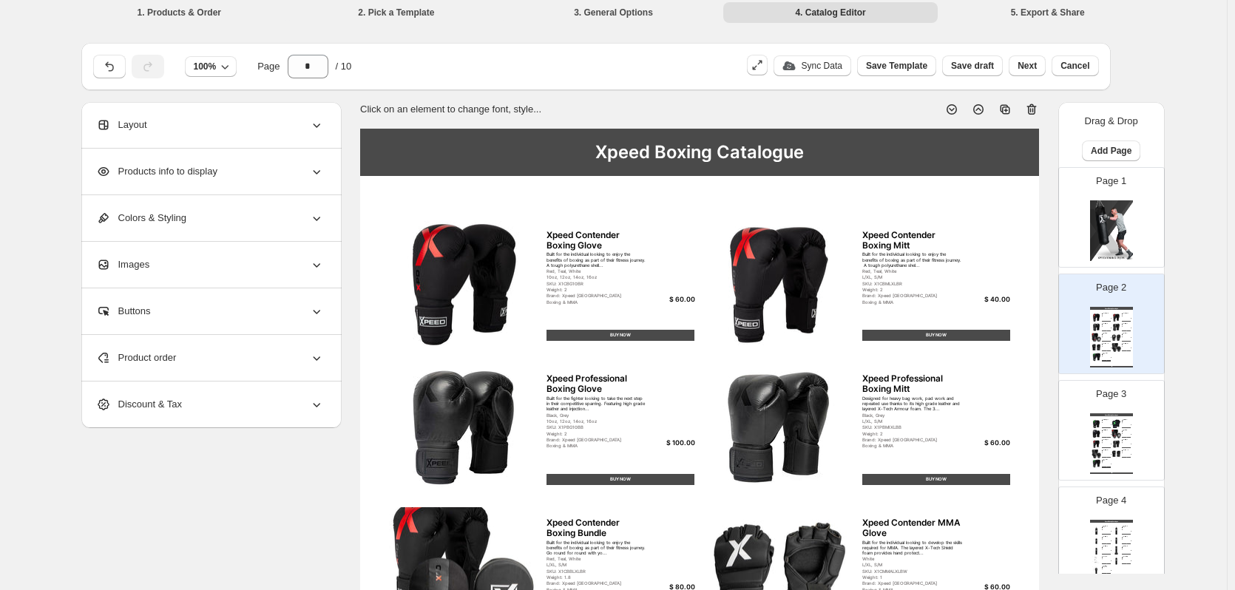
scroll to position [0, 0]
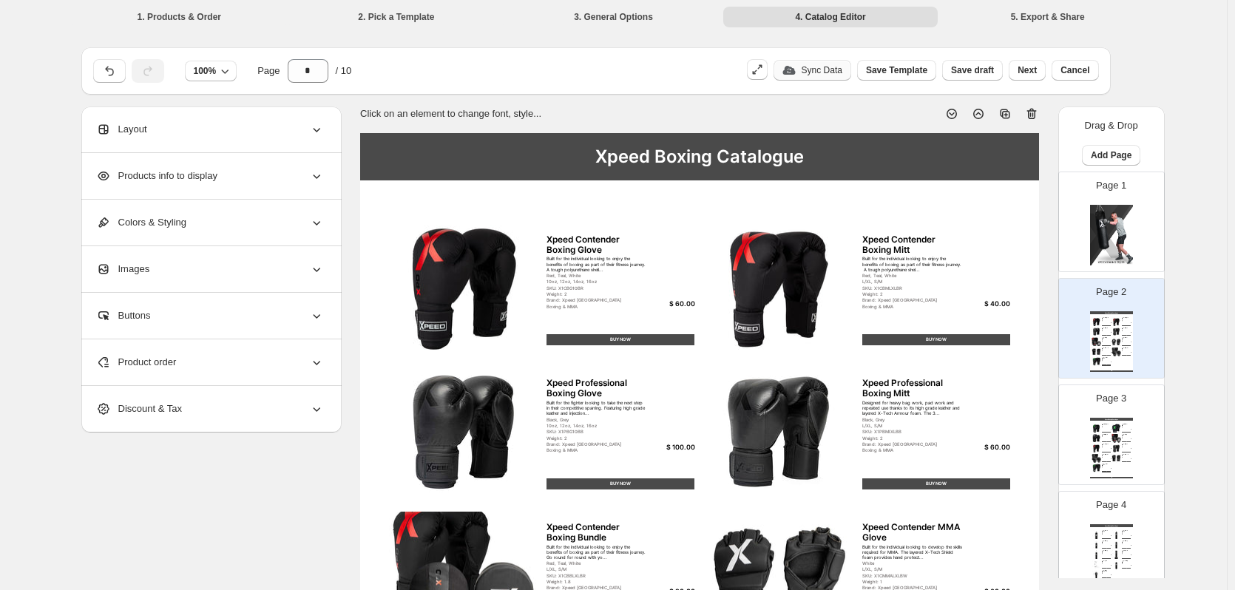
click at [823, 68] on p "Sync Data" at bounding box center [821, 70] width 41 height 12
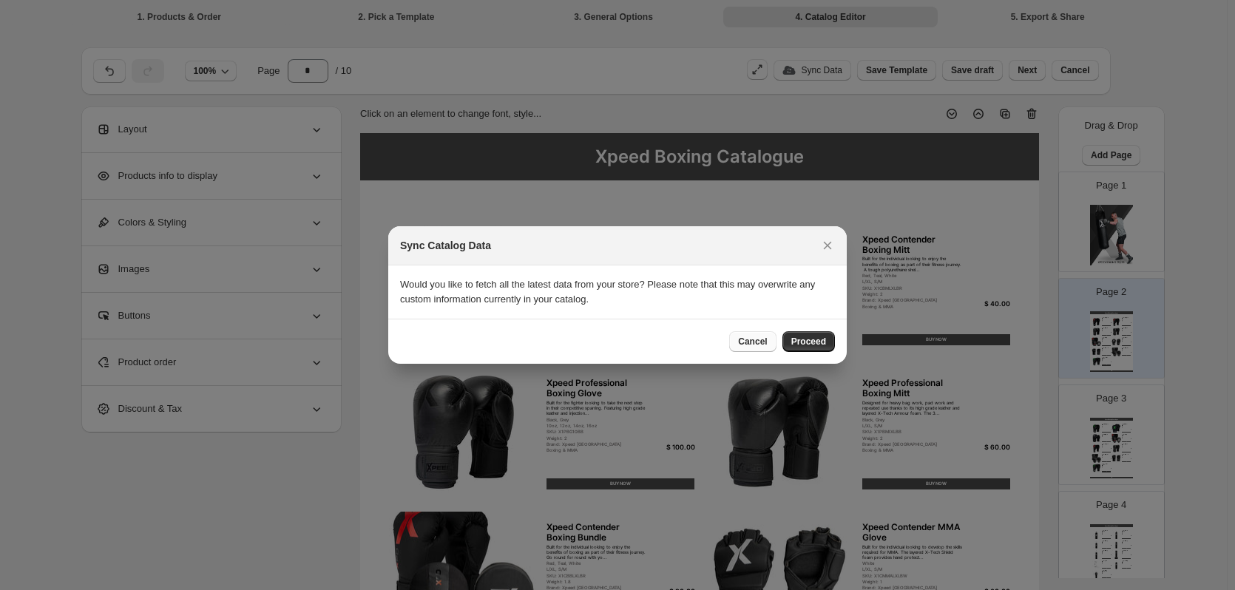
click at [765, 342] on span "Cancel" at bounding box center [752, 342] width 29 height 12
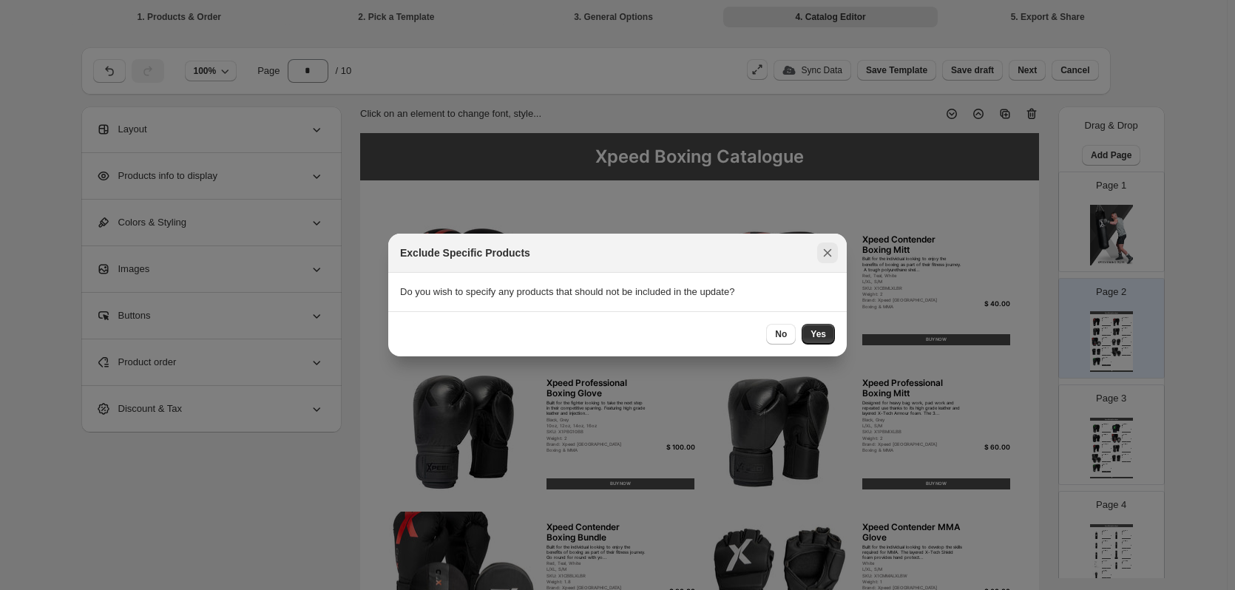
click at [824, 255] on icon ":r4r:" at bounding box center [827, 252] width 15 height 15
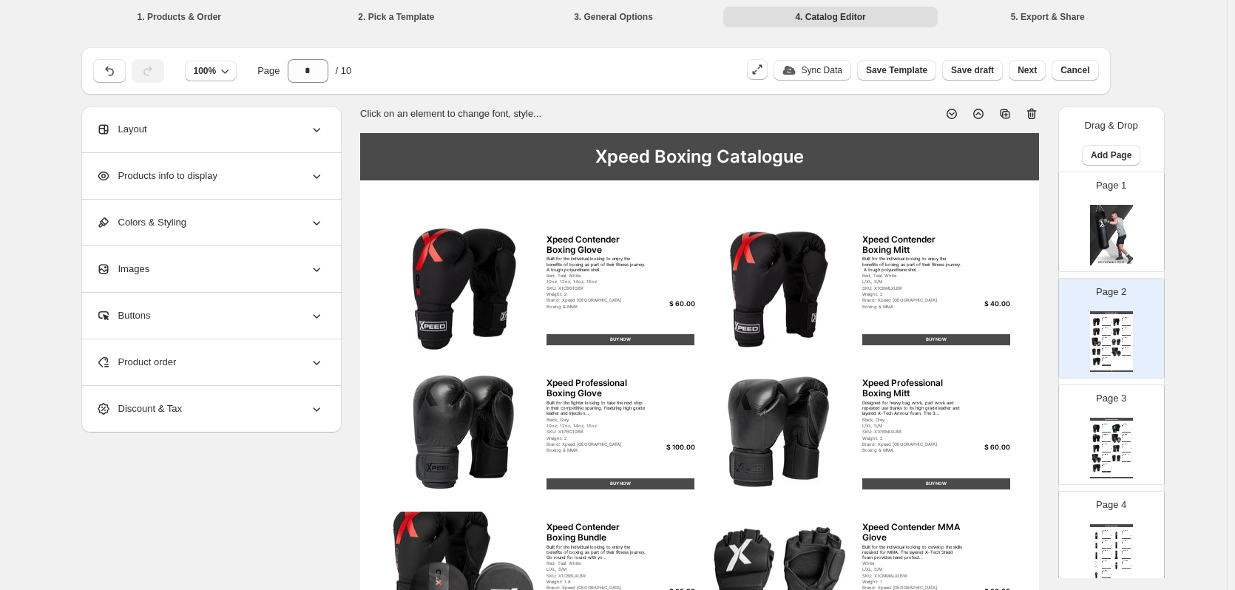
click at [1117, 414] on div "Page 3 Xpeed Boxing Catalogue Xpeed Junior Contender Boxing Mitt Ideal for chil…" at bounding box center [1105, 428] width 93 height 99
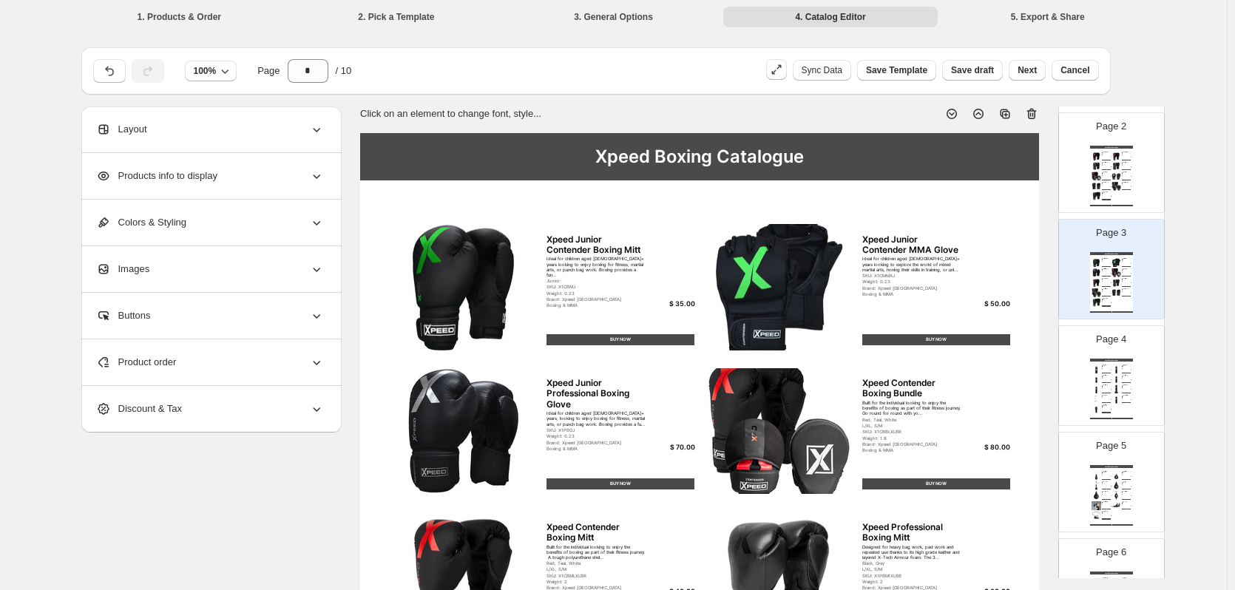
scroll to position [222, 0]
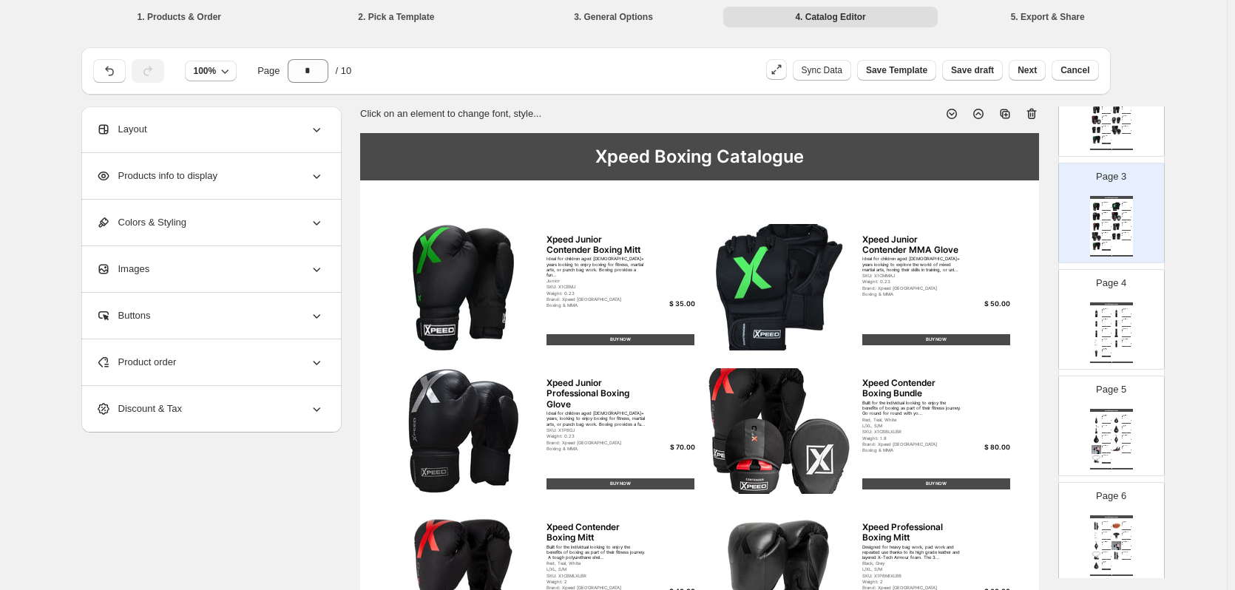
drag, startPoint x: 1128, startPoint y: 347, endPoint x: 1128, endPoint y: 360, distance: 12.6
click at [1128, 349] on div "Xpeed Boxing Catalogue Xpeed Contender 90cm Boxing Bag Elevate your training se…" at bounding box center [1111, 332] width 43 height 61
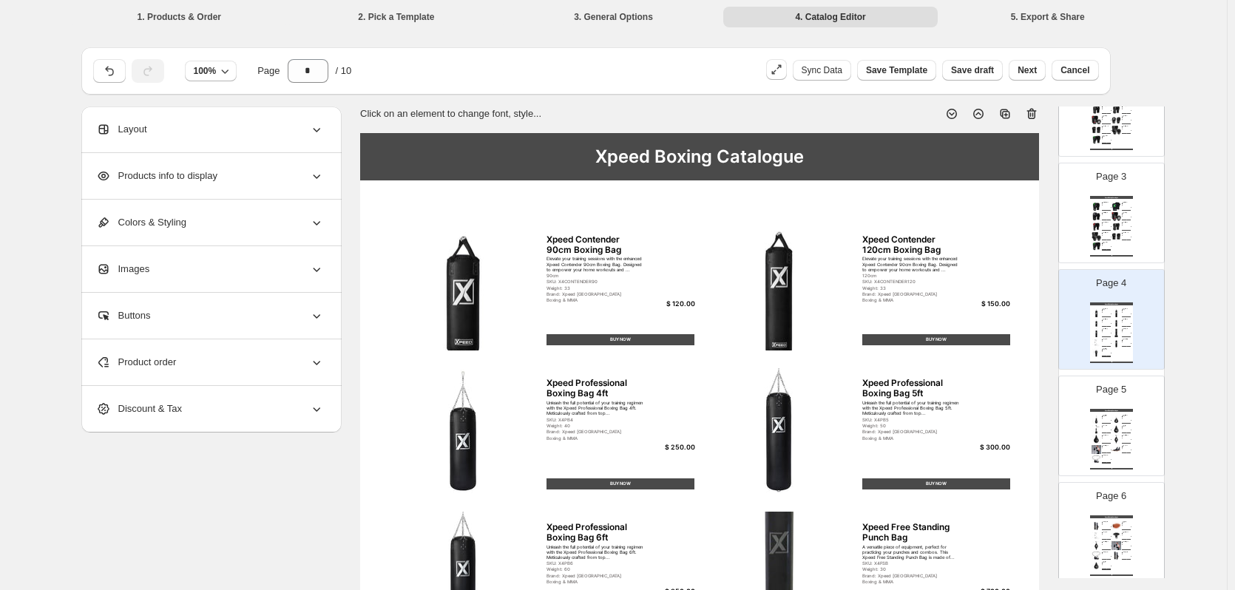
click at [1123, 432] on div "Xpeed Boxing Catalogue Xpeed Professional Teardrop Boxing Bag 110cm Elevate you…" at bounding box center [1111, 439] width 43 height 61
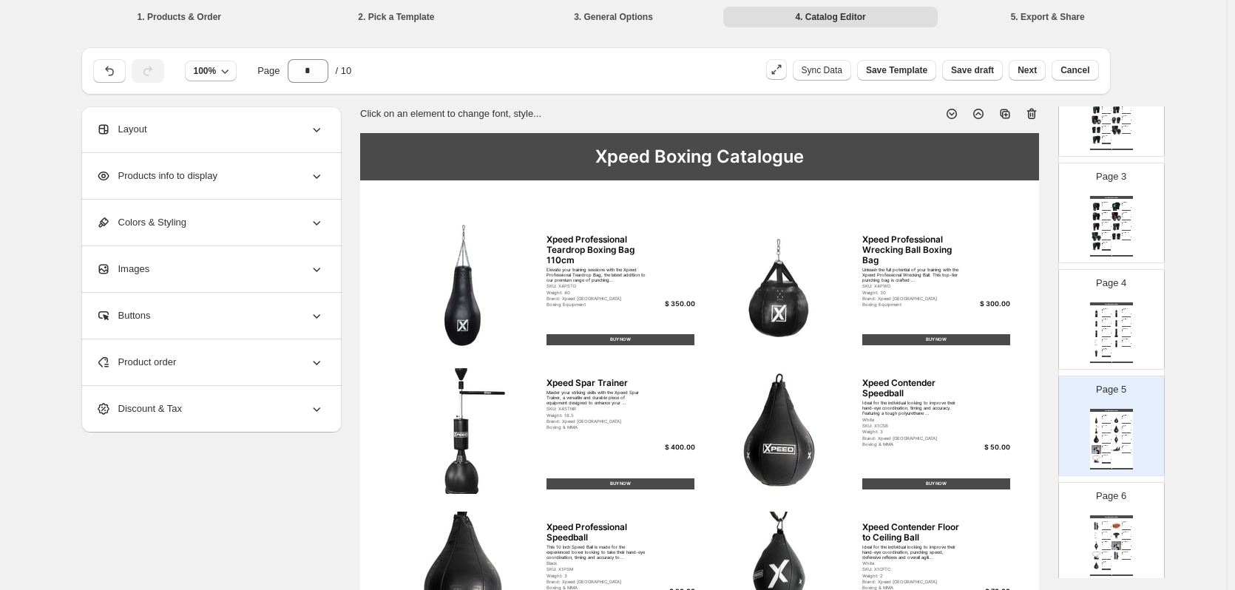
click at [1124, 503] on div "Page 6 Xpeed Boxing Catalogue Xpeed Floor To Ceiling Brackets Designed to be fi…" at bounding box center [1105, 526] width 93 height 99
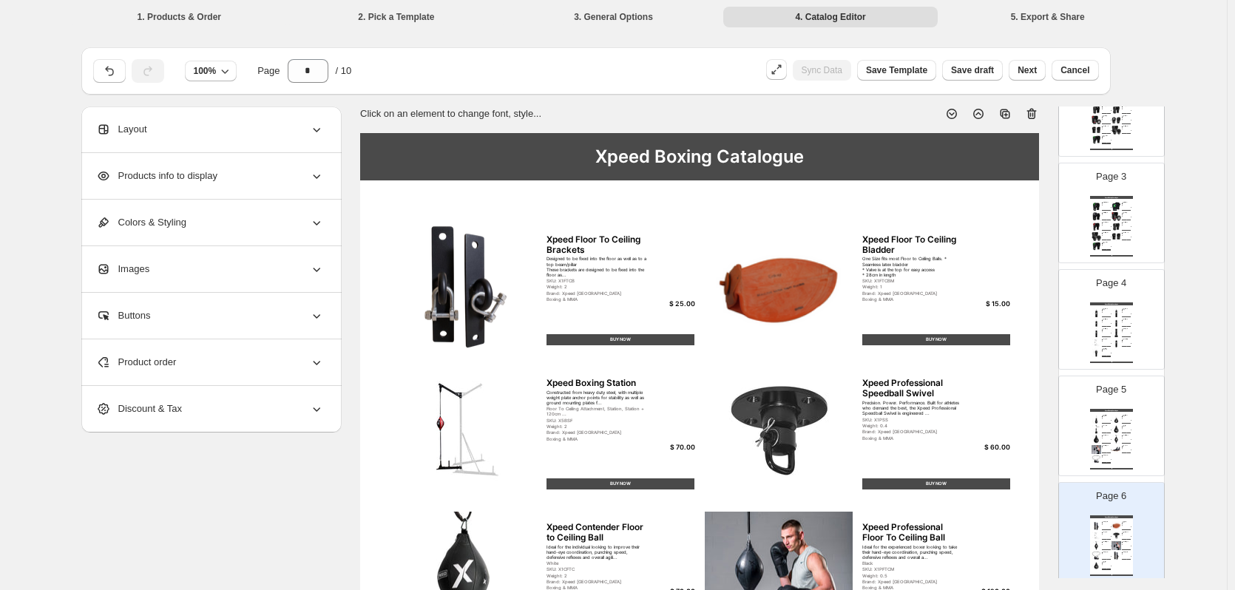
click at [1124, 554] on div "Designed to be fixed into the floor as well as to a top beam/pillar These brack…" at bounding box center [1125, 553] width 7 height 1
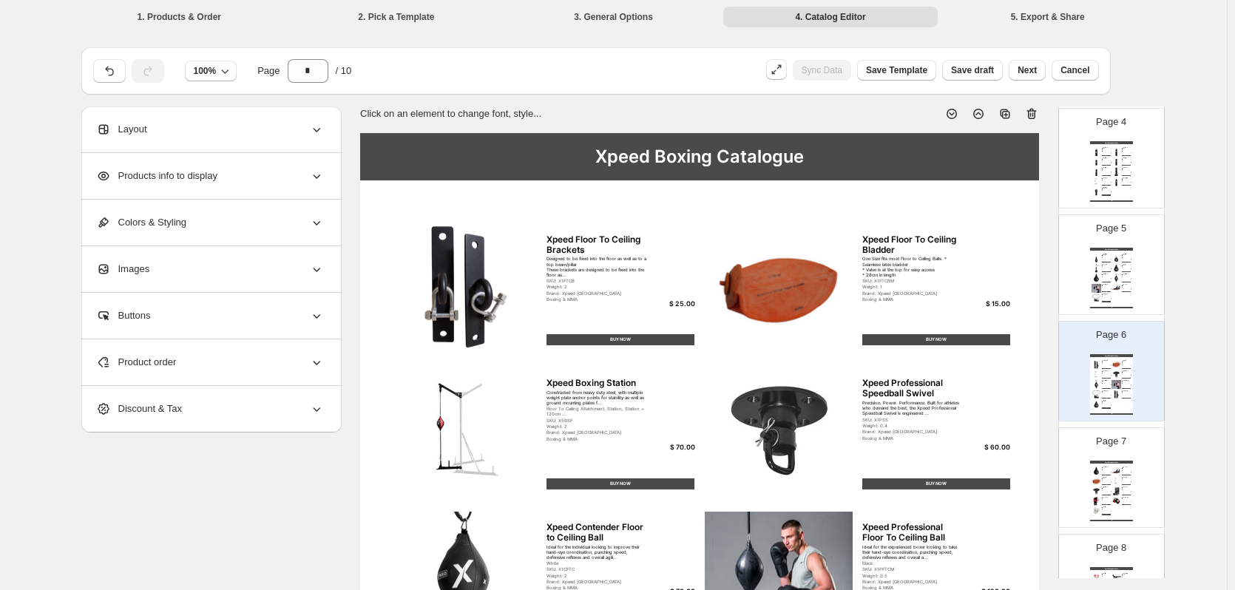
scroll to position [591, 0]
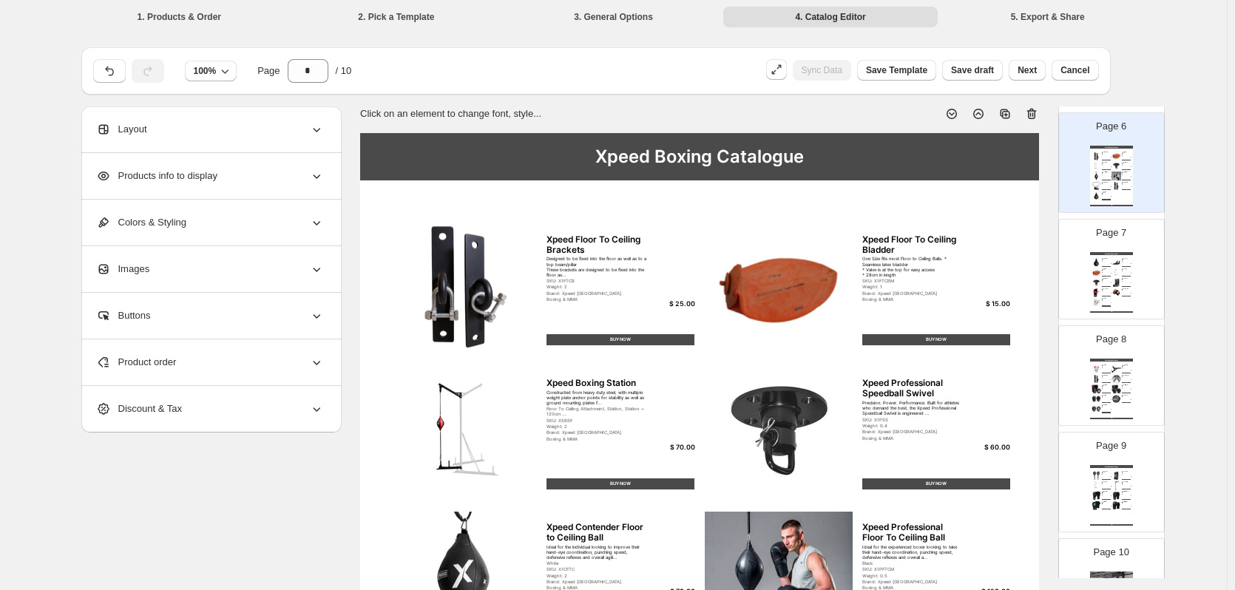
click at [1122, 266] on div "BUY NOW" at bounding box center [1127, 266] width 10 height 1
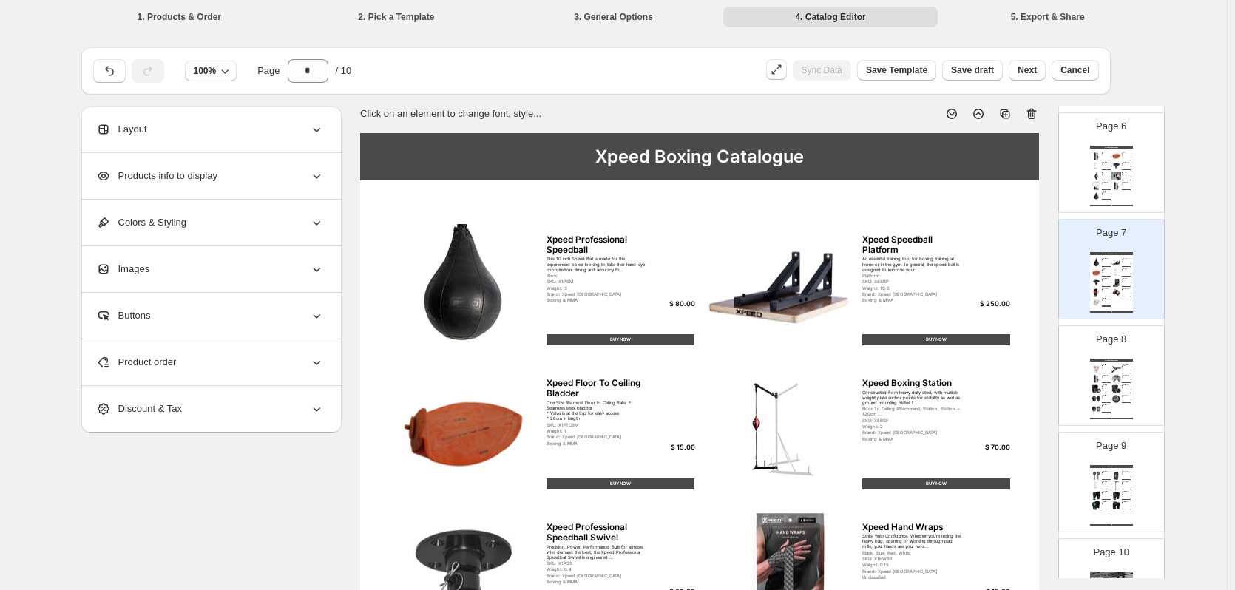
click at [1116, 342] on p "Page 8" at bounding box center [1111, 339] width 30 height 15
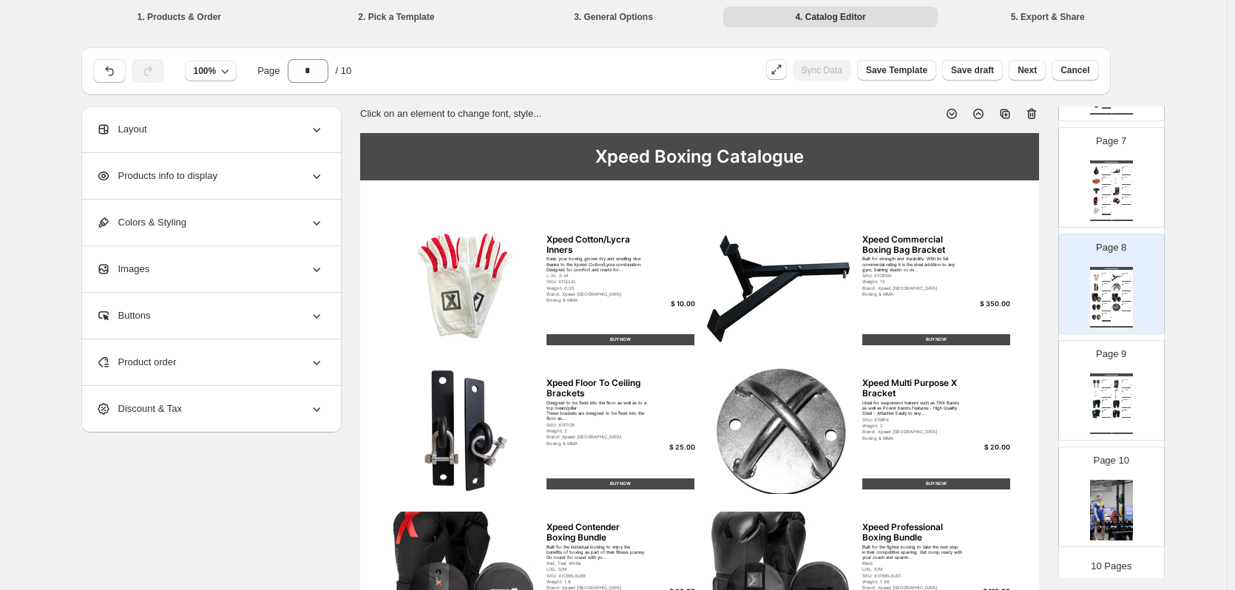
scroll to position [691, 0]
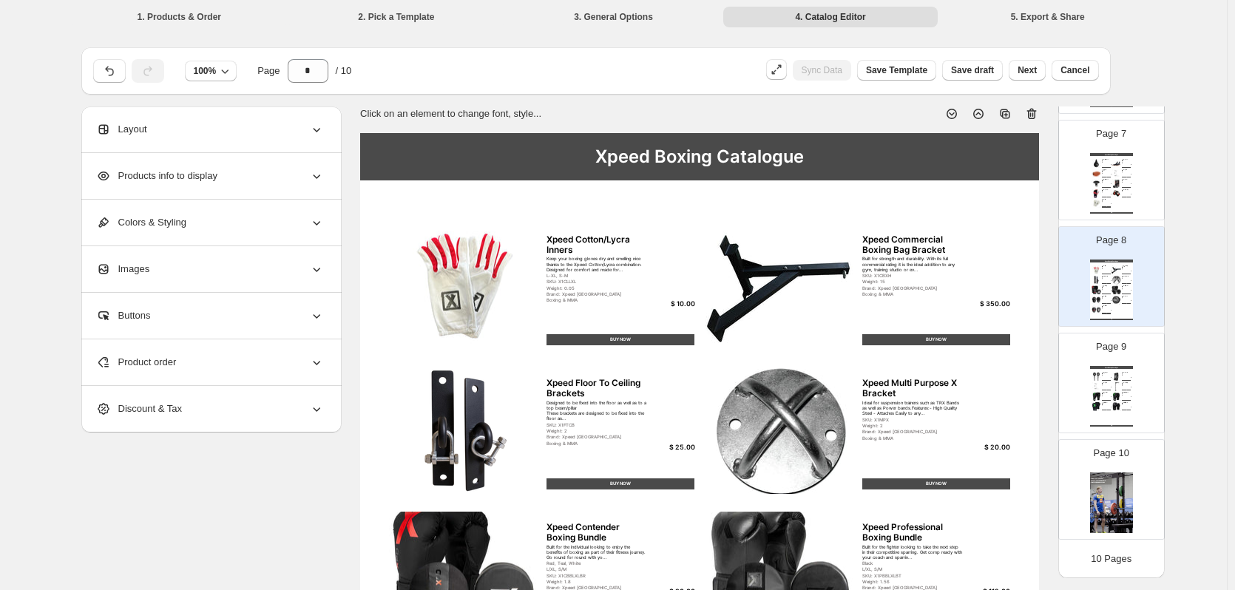
click at [1116, 366] on div "Xpeed Boxing Catalogue" at bounding box center [1111, 367] width 43 height 3
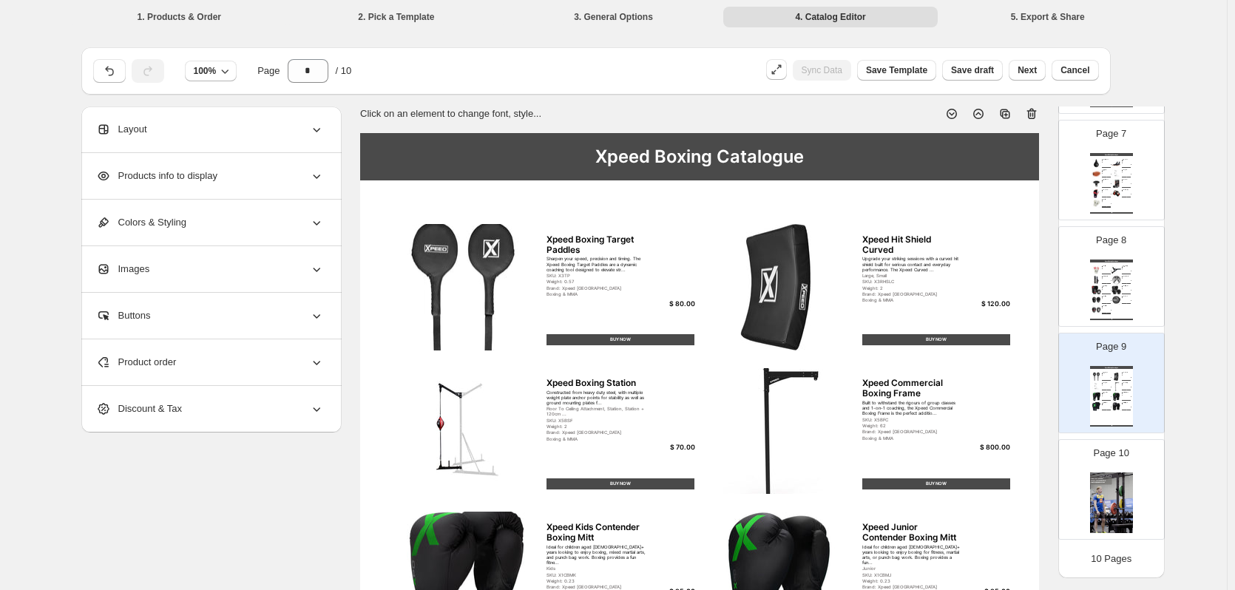
click at [1114, 461] on div "Page 10" at bounding box center [1105, 483] width 93 height 99
type input "**"
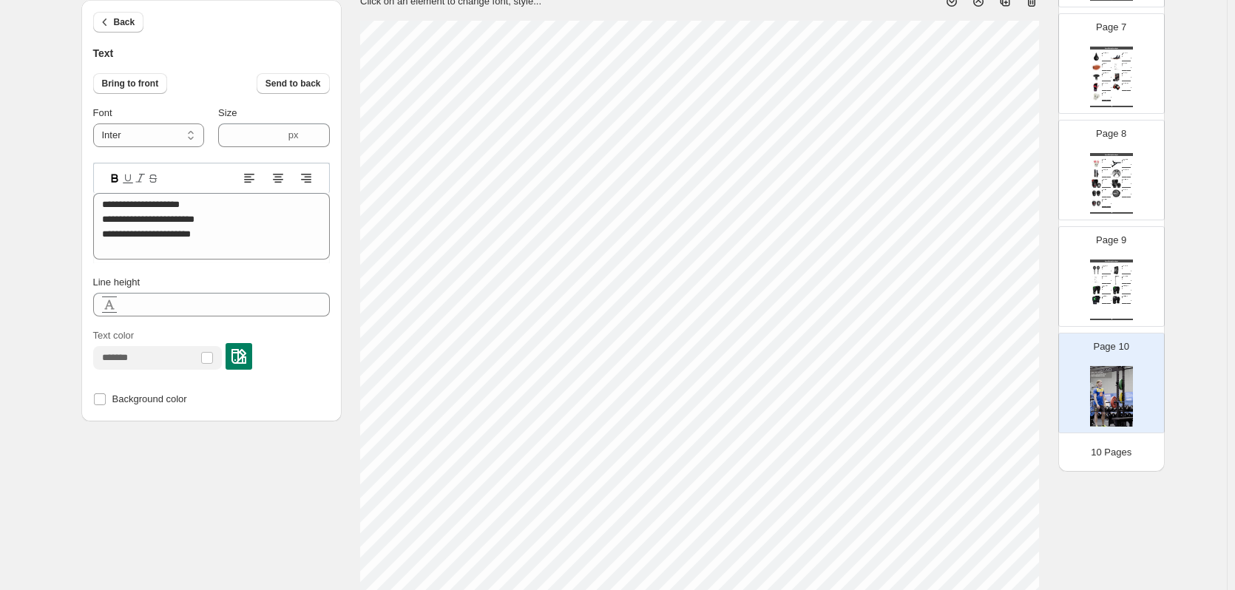
scroll to position [12, 10]
click at [180, 132] on select "**********" at bounding box center [148, 135] width 111 height 24
click at [96, 123] on select "**********" at bounding box center [148, 135] width 111 height 24
click at [165, 138] on select "**********" at bounding box center [148, 135] width 111 height 24
select select "*******"
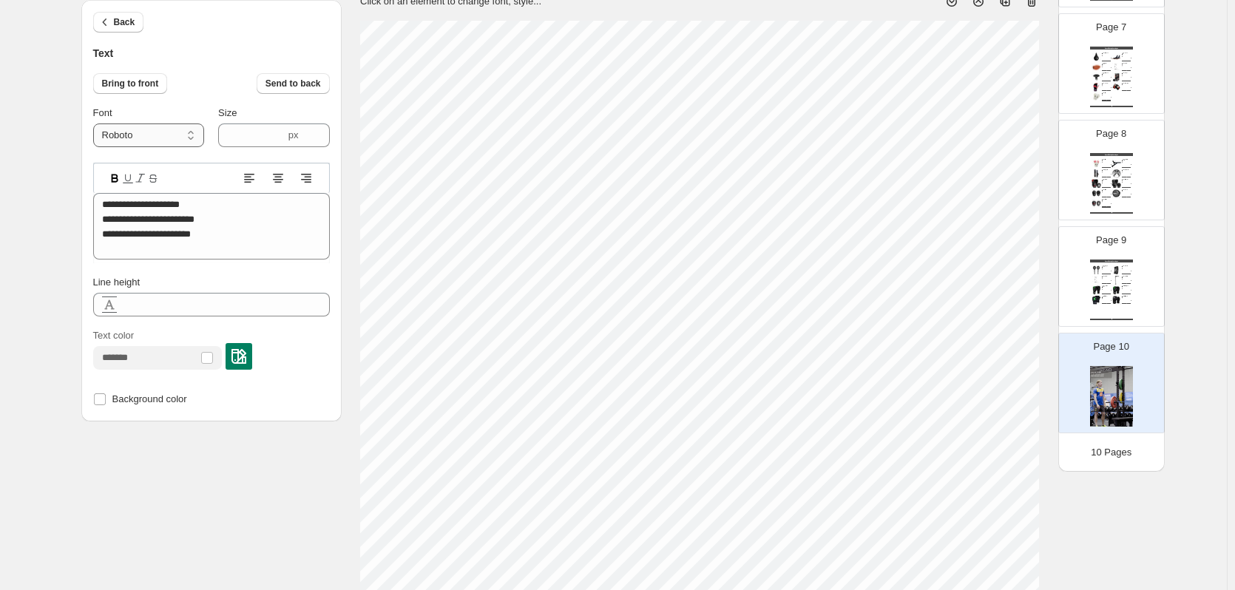
click at [96, 123] on select "**********" at bounding box center [148, 135] width 111 height 24
click at [128, 135] on select "**********" at bounding box center [148, 135] width 111 height 24
click at [96, 123] on select "**********" at bounding box center [148, 135] width 111 height 24
click at [155, 453] on div "**********" at bounding box center [613, 446] width 1065 height 905
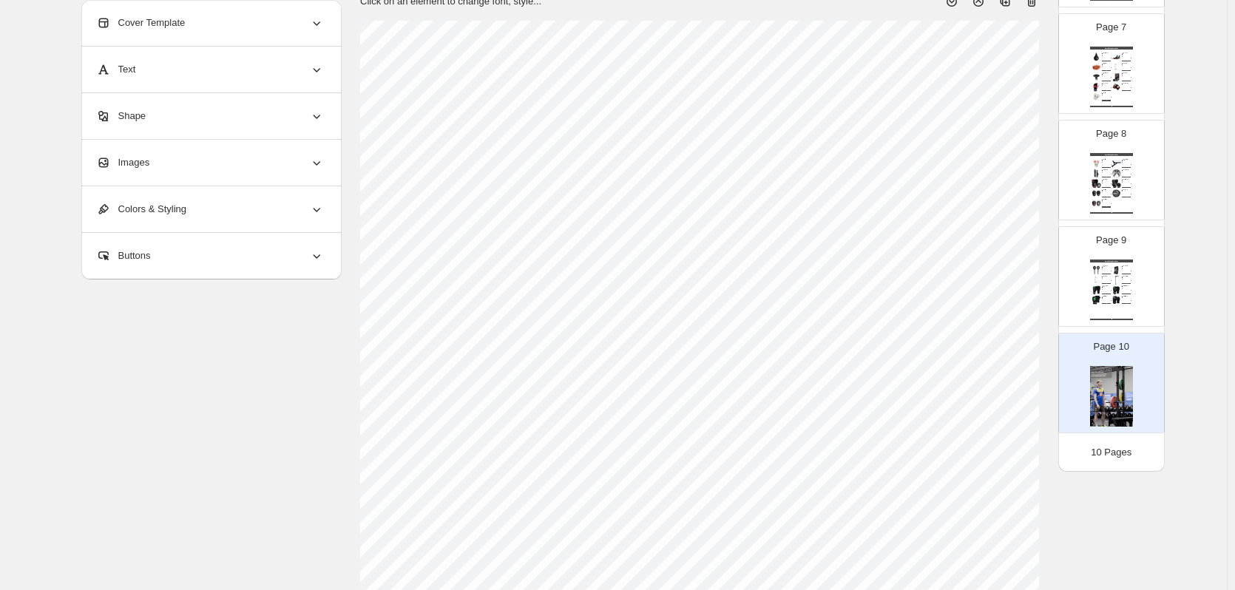
click at [1101, 410] on img at bounding box center [1111, 396] width 43 height 61
click at [165, 160] on div "Images" at bounding box center [210, 163] width 228 height 46
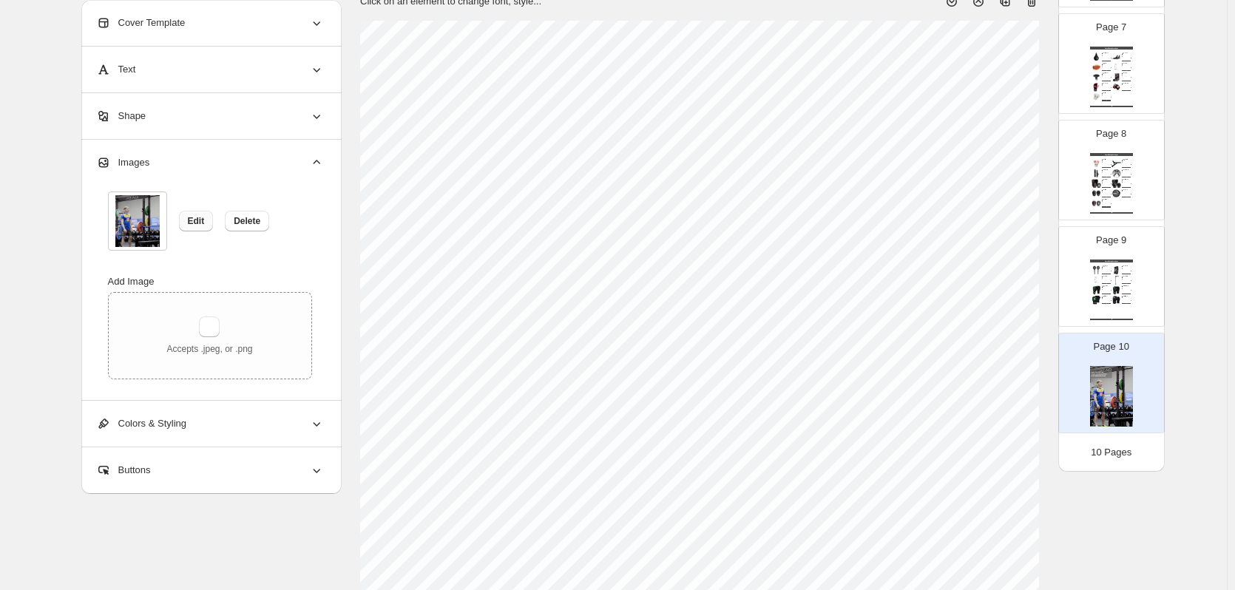
click at [191, 219] on span "Edit" at bounding box center [196, 221] width 17 height 12
click at [194, 224] on span "Edit" at bounding box center [196, 221] width 17 height 12
click at [213, 217] on button "Edit" at bounding box center [196, 221] width 35 height 21
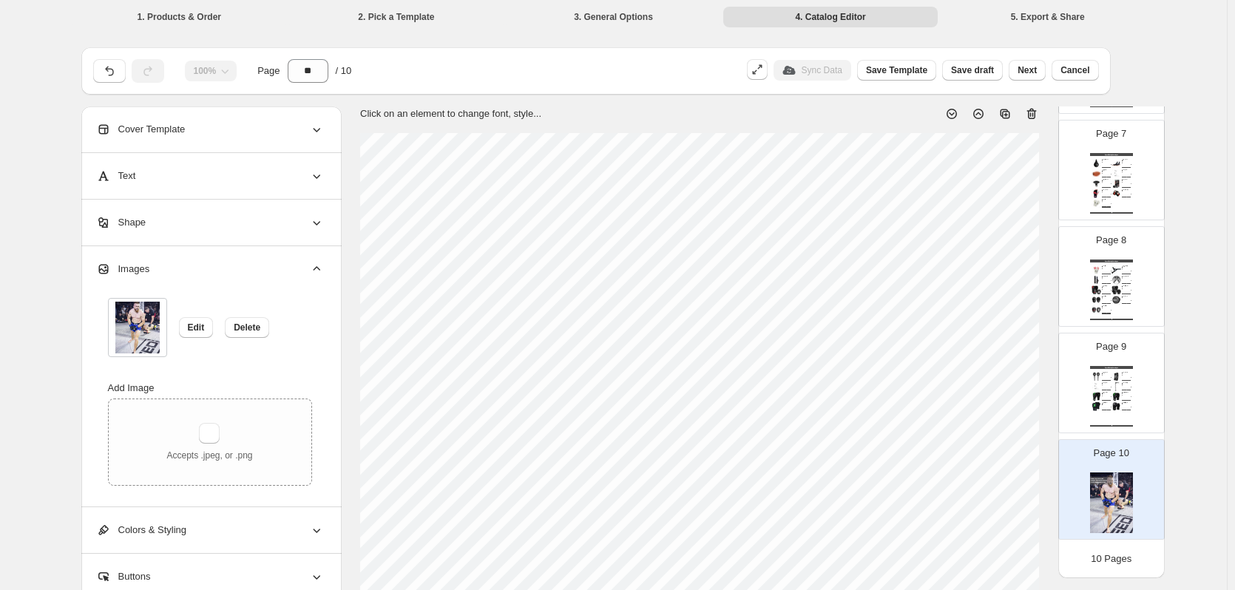
click at [17, 17] on div "**********" at bounding box center [613, 536] width 1227 height 1072
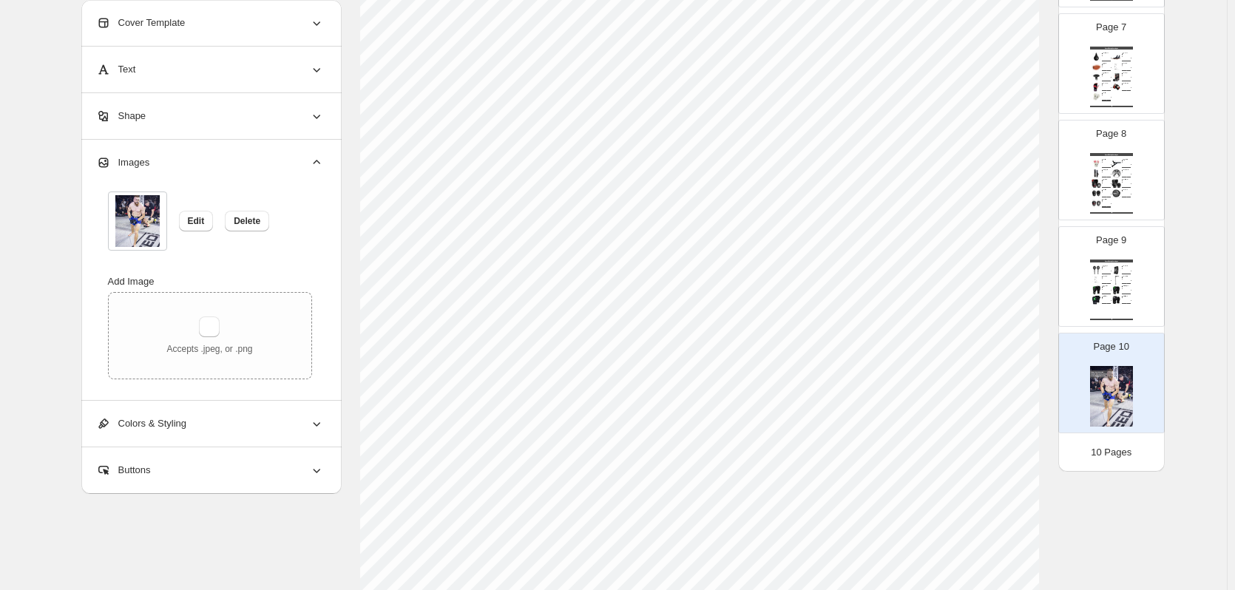
scroll to position [186, 0]
click at [1115, 279] on img at bounding box center [1116, 280] width 10 height 9
type input "*"
select select "**********"
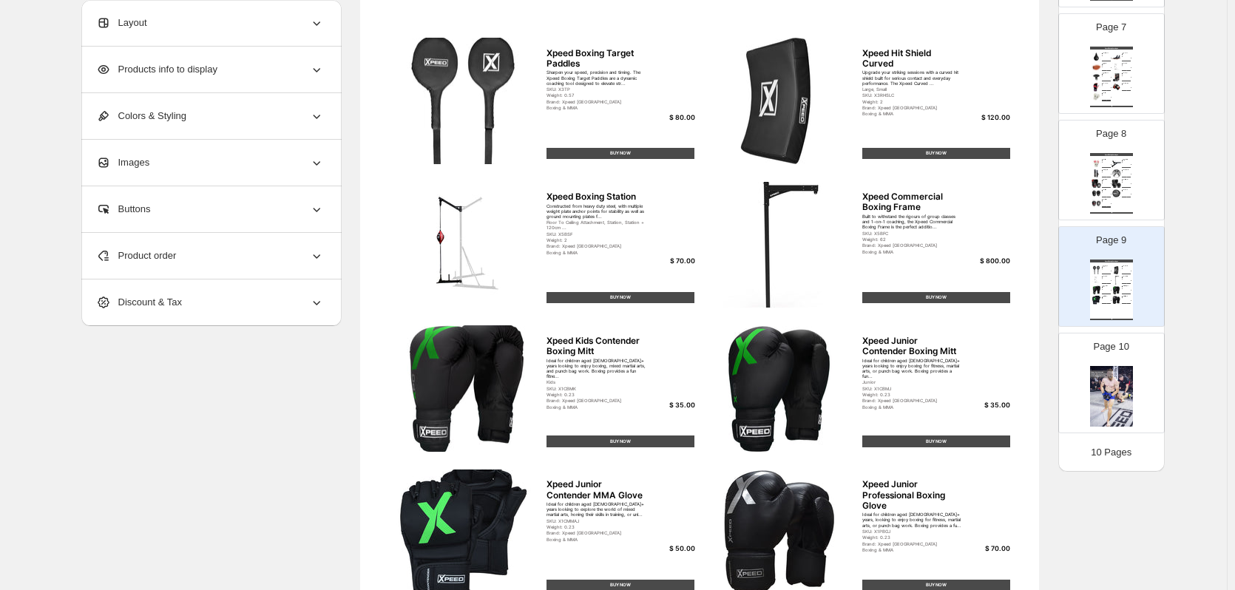
click at [1111, 200] on div "Xpeed Boxing Catalogue Xpeed Cotton/Lycra Inners Keep your boxing gloves dry an…" at bounding box center [1111, 183] width 43 height 61
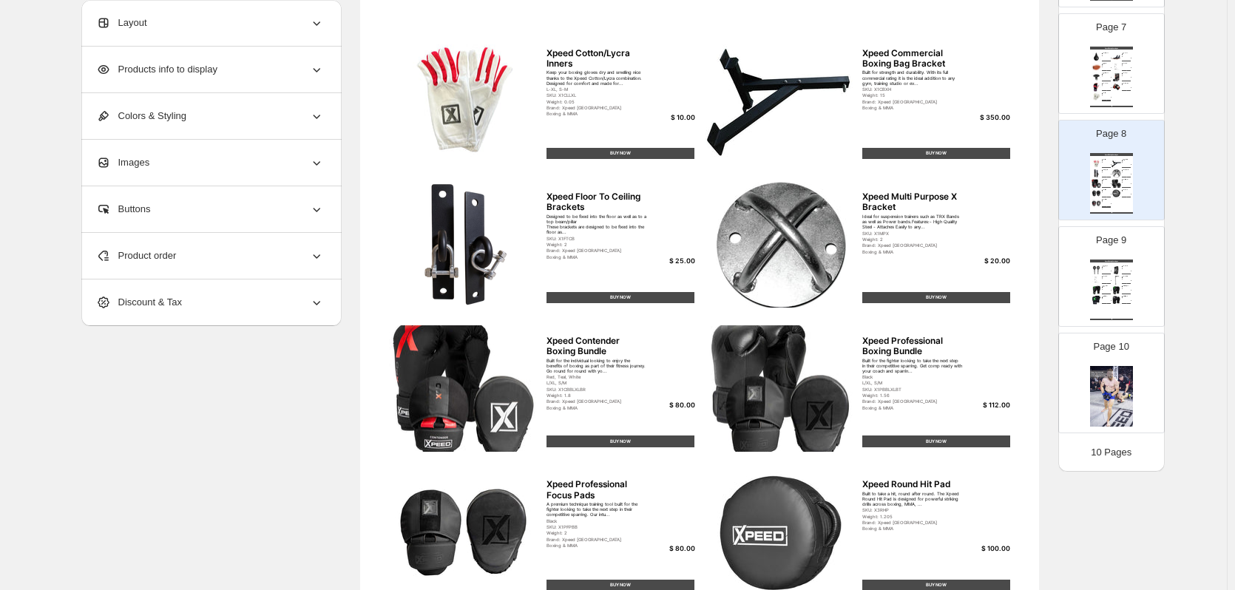
click at [1105, 139] on p "Page 8" at bounding box center [1111, 133] width 30 height 15
click at [1099, 110] on div "Page 7 Xpeed Boxing Catalogue Xpeed Professional Speedball This 10 inch Speed B…" at bounding box center [1111, 63] width 105 height 99
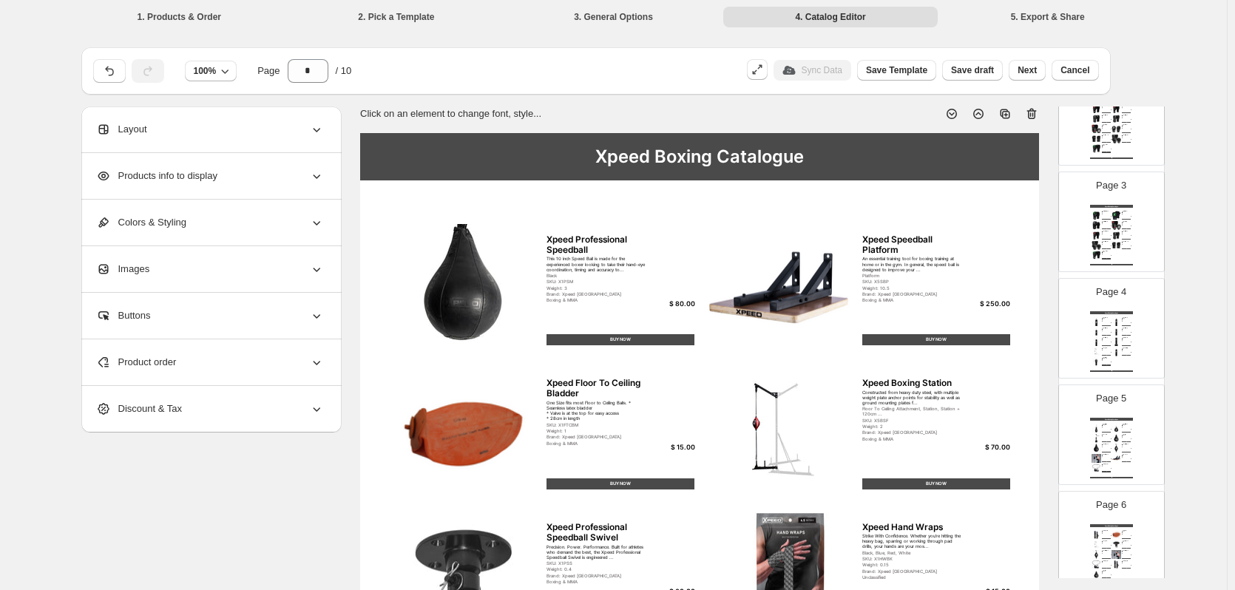
scroll to position [0, 0]
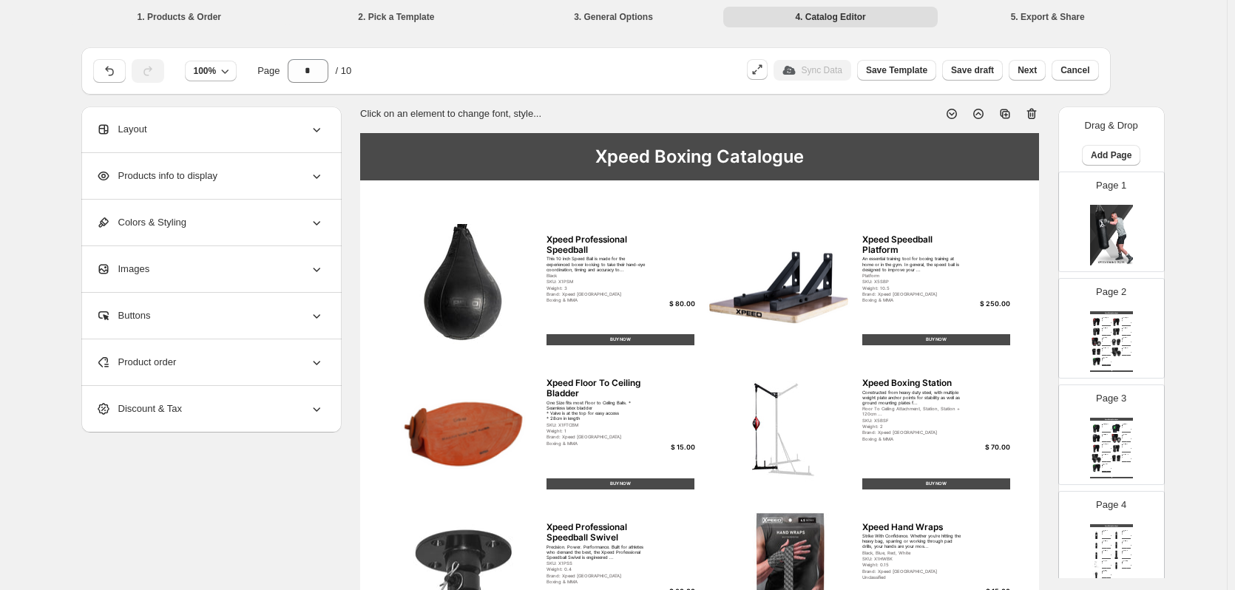
click at [1111, 346] on img at bounding box center [1116, 341] width 10 height 9
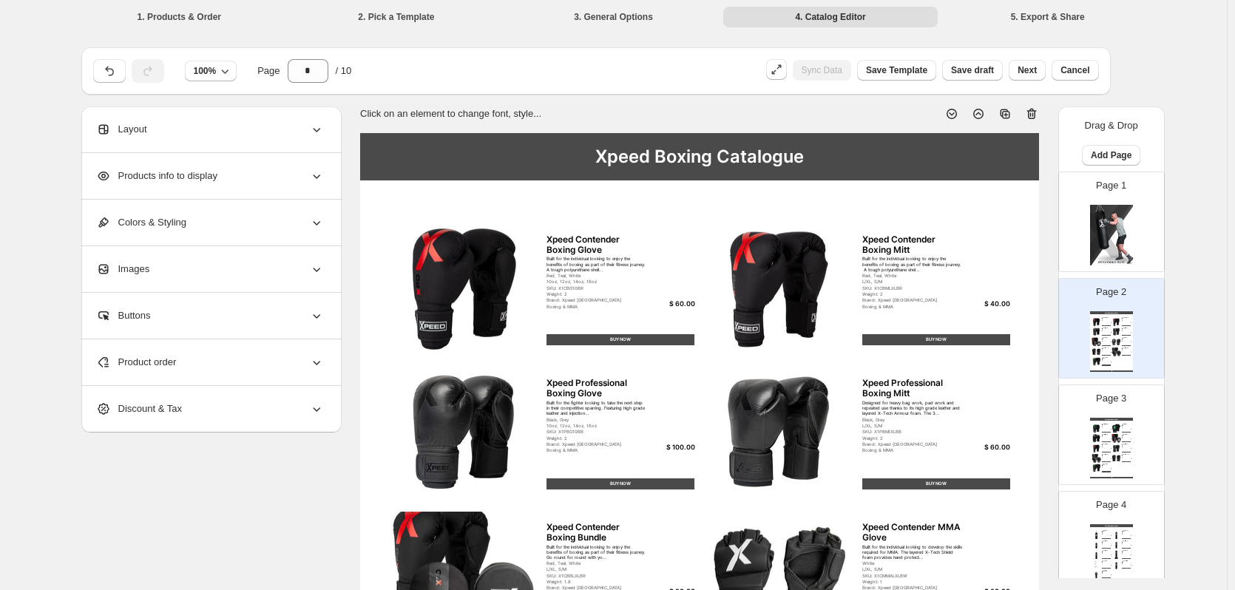
click at [174, 362] on span "Product order" at bounding box center [136, 362] width 81 height 15
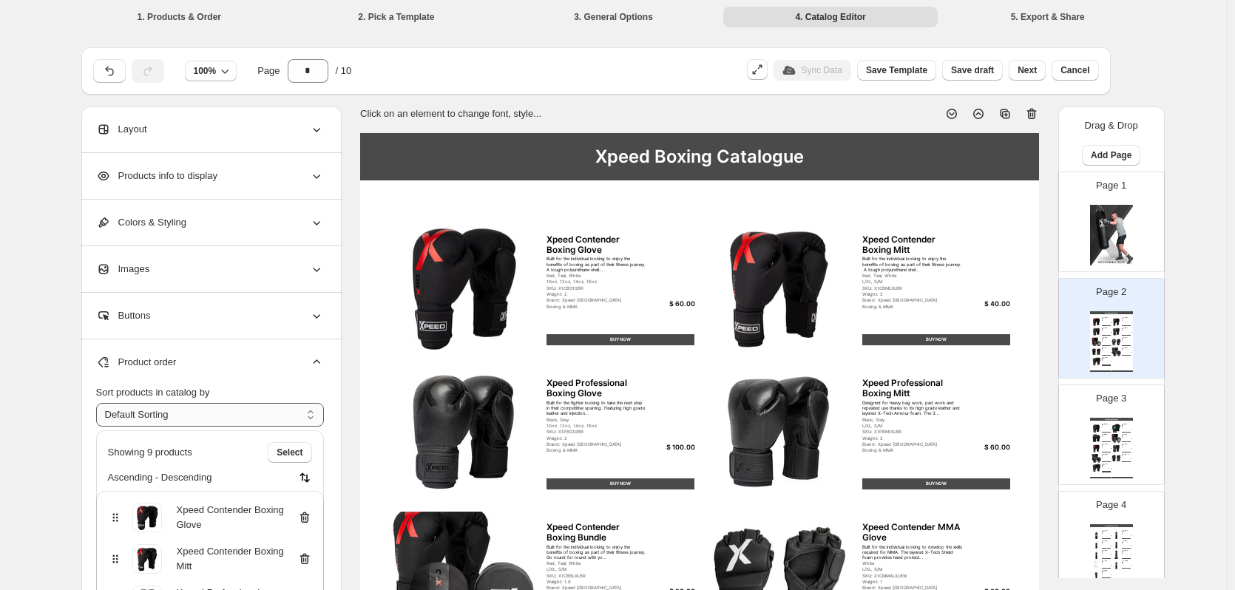
click at [204, 424] on select "**********" at bounding box center [210, 415] width 228 height 24
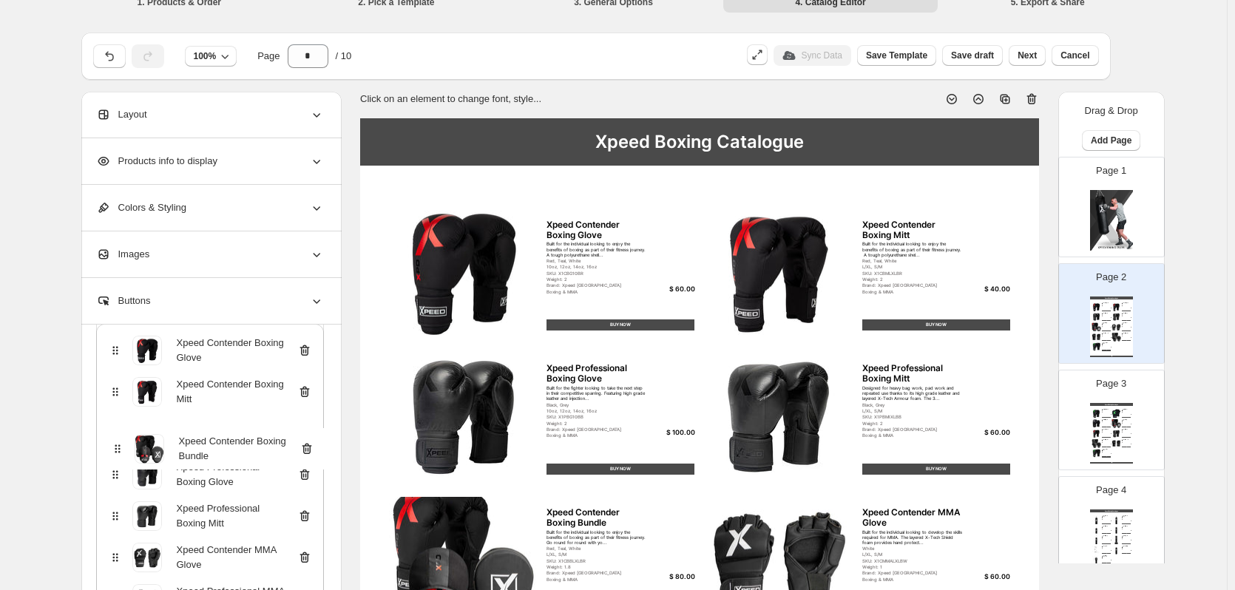
scroll to position [19, 0]
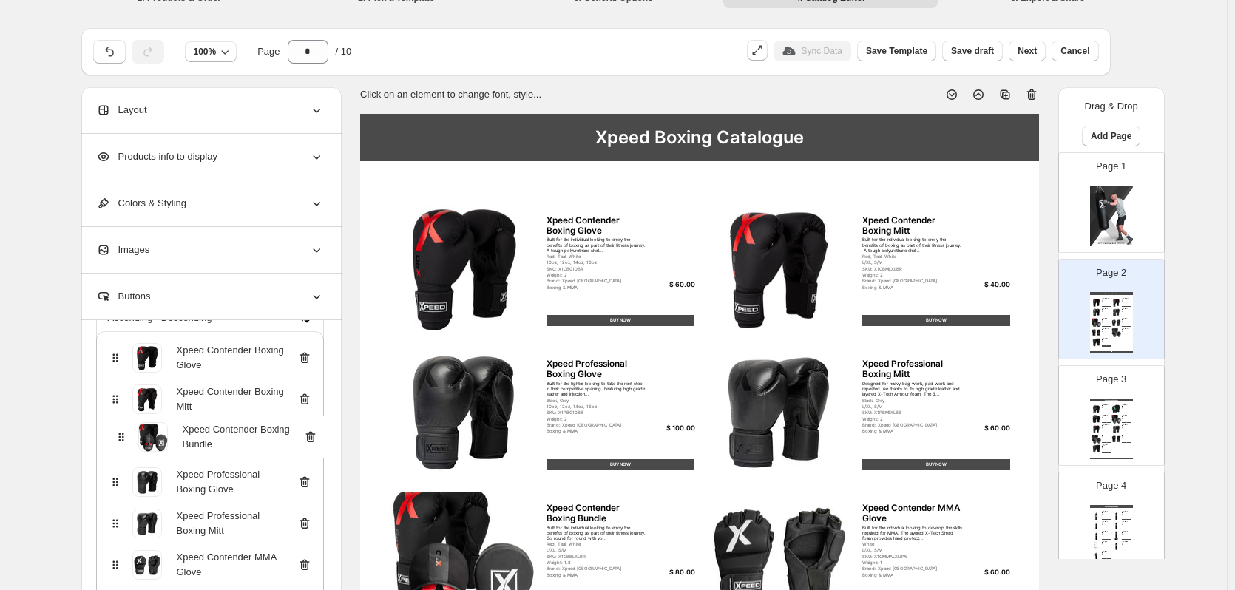
drag, startPoint x: 123, startPoint y: 496, endPoint x: 126, endPoint y: 435, distance: 60.7
click at [126, 435] on div "Xpeed Contender Boxing Glove Xpeed Contender Boxing Mitt Xpeed Professional Box…" at bounding box center [210, 523] width 228 height 384
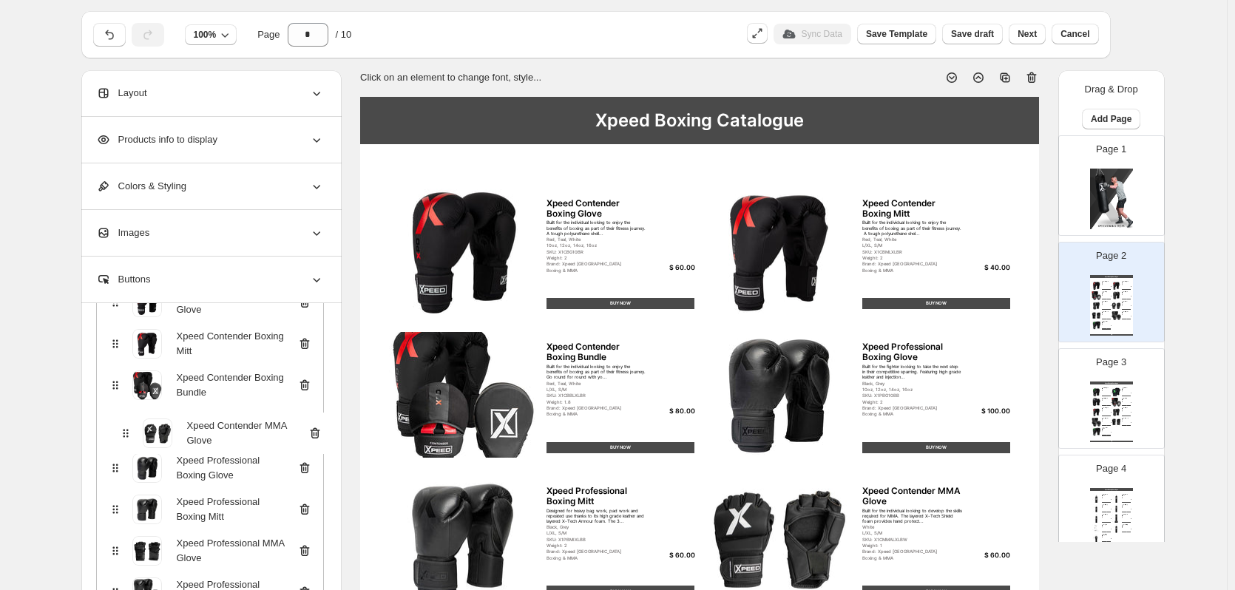
scroll to position [42, 0]
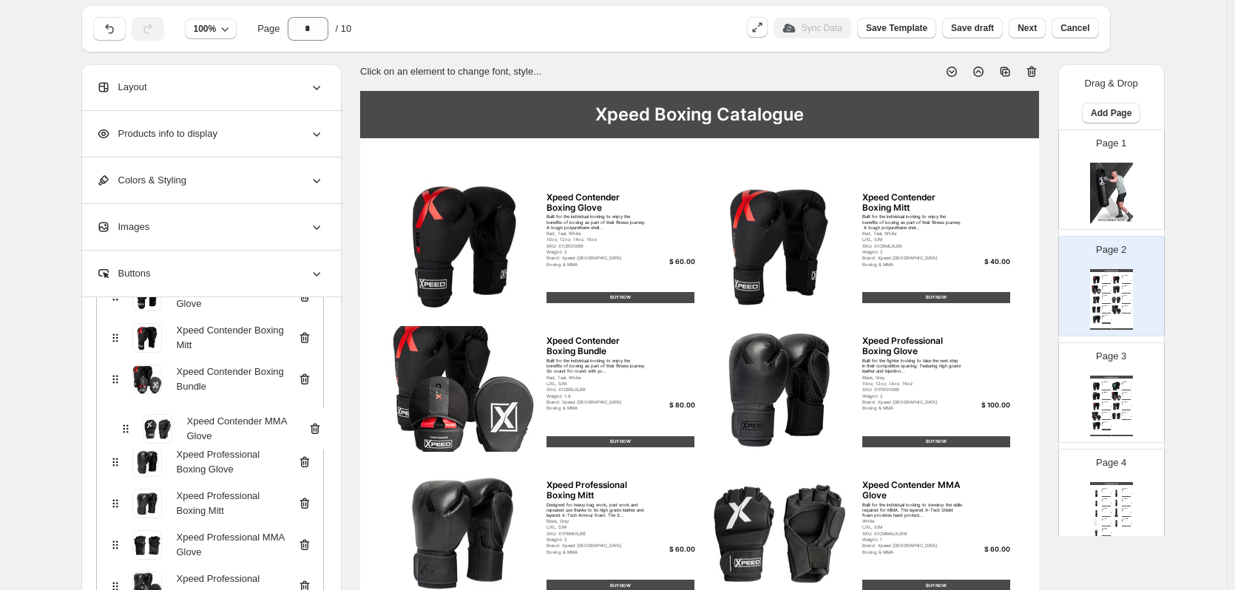
drag, startPoint x: 119, startPoint y: 518, endPoint x: 126, endPoint y: 424, distance: 94.1
click at [126, 424] on div "Xpeed Contender Boxing Glove Xpeed Contender Boxing Mitt Xpeed Contender Boxing…" at bounding box center [210, 462] width 228 height 384
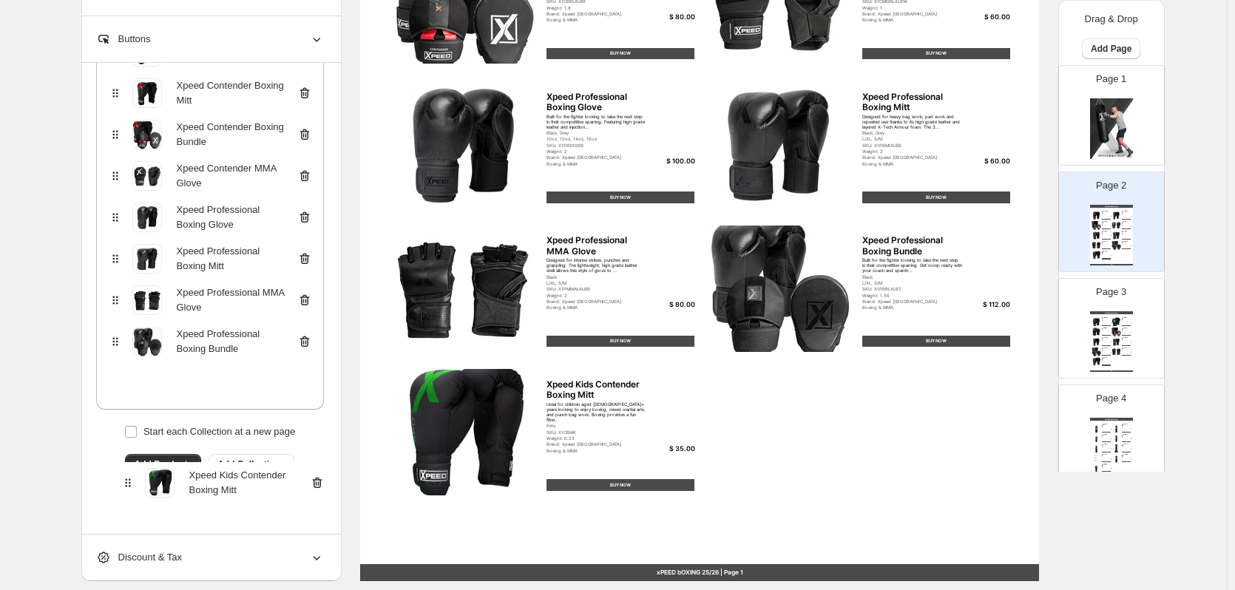
scroll to position [431, 0]
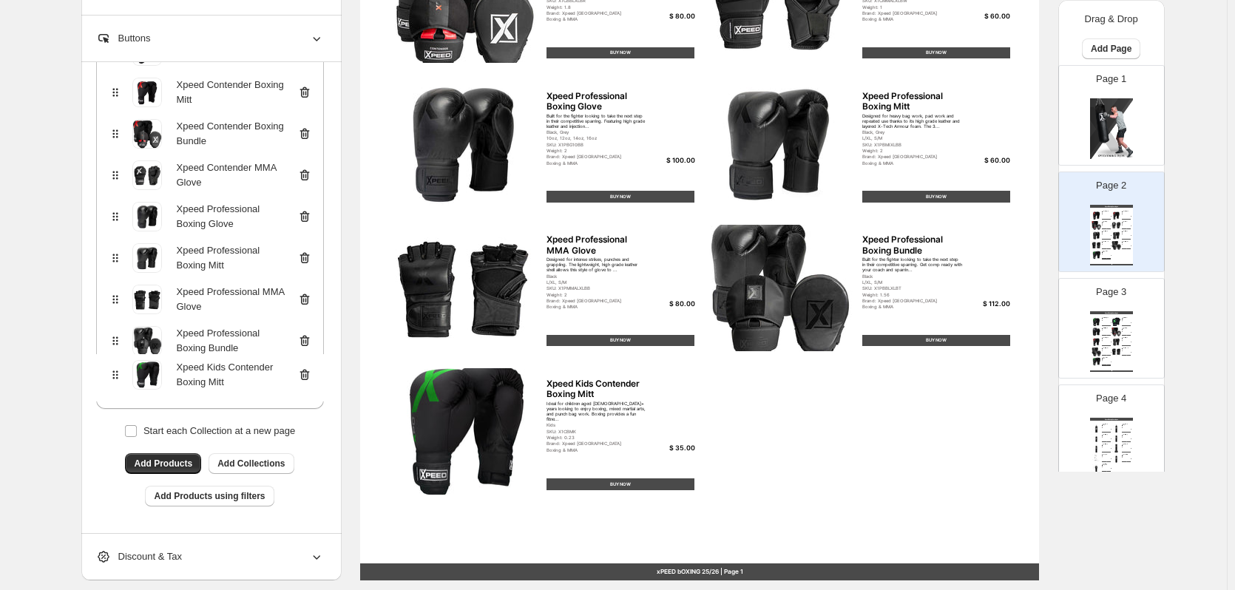
drag, startPoint x: 117, startPoint y: 554, endPoint x: 113, endPoint y: 372, distance: 181.9
click at [113, 372] on div "Xpeed Contender Boxing Glove Xpeed Contender Boxing Mitt Xpeed Contender Boxing…" at bounding box center [210, 216] width 228 height 384
click at [306, 382] on icon at bounding box center [304, 382] width 15 height 15
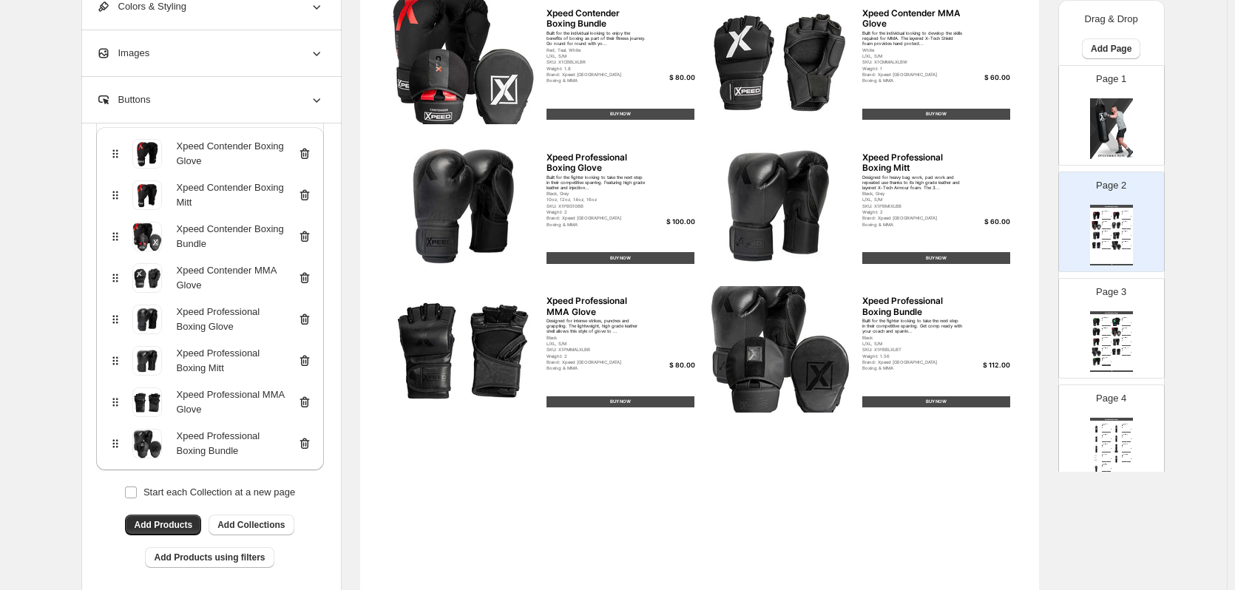
scroll to position [444, 0]
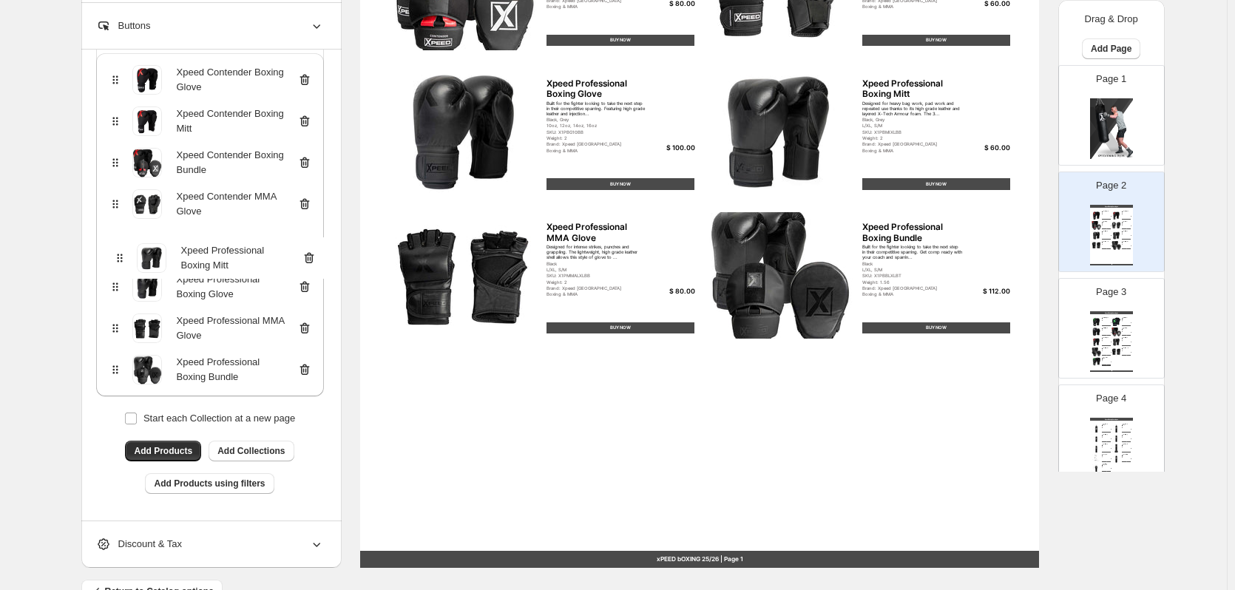
drag, startPoint x: 118, startPoint y: 288, endPoint x: 117, endPoint y: 253, distance: 35.5
click at [117, 253] on div "Xpeed Contender Boxing Glove Xpeed Contender Boxing Mitt Xpeed Contender Boxing…" at bounding box center [210, 224] width 228 height 343
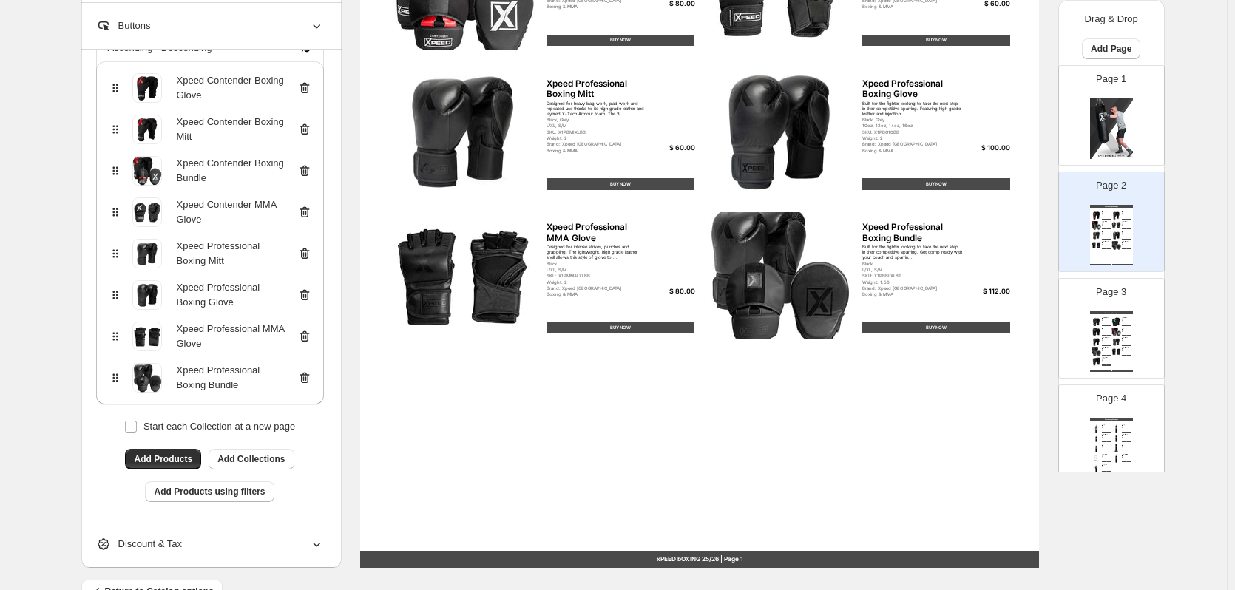
scroll to position [0, 0]
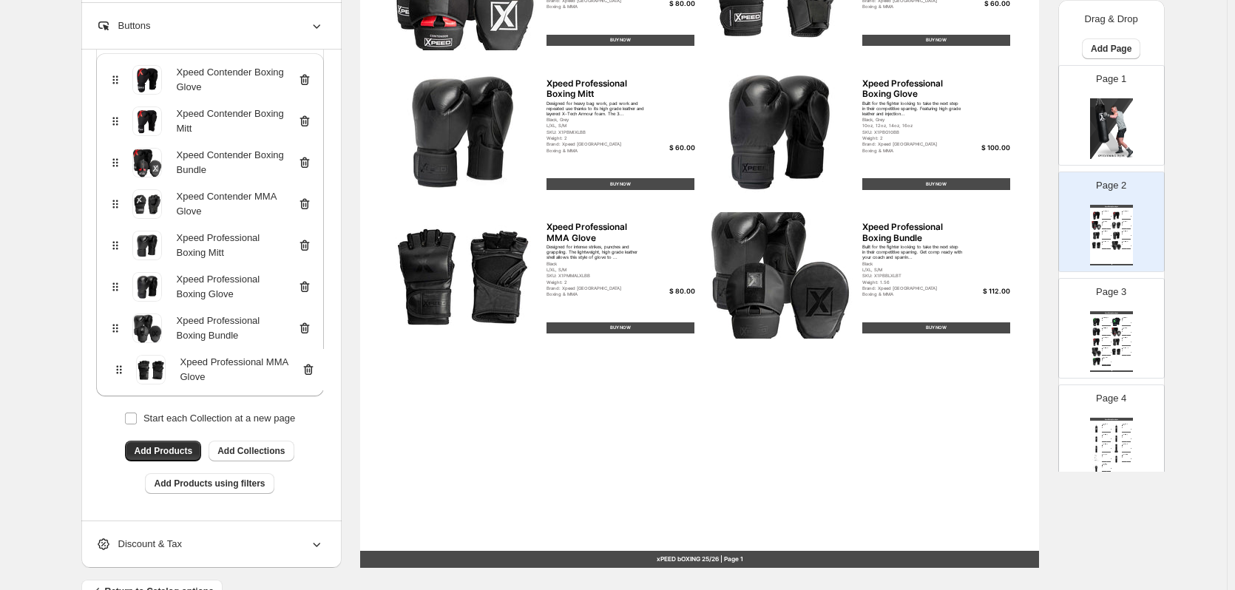
drag, startPoint x: 121, startPoint y: 330, endPoint x: 121, endPoint y: 378, distance: 47.3
click at [121, 378] on div "Xpeed Contender Boxing Glove Xpeed Contender Boxing Mitt Xpeed Contender Boxing…" at bounding box center [210, 224] width 228 height 343
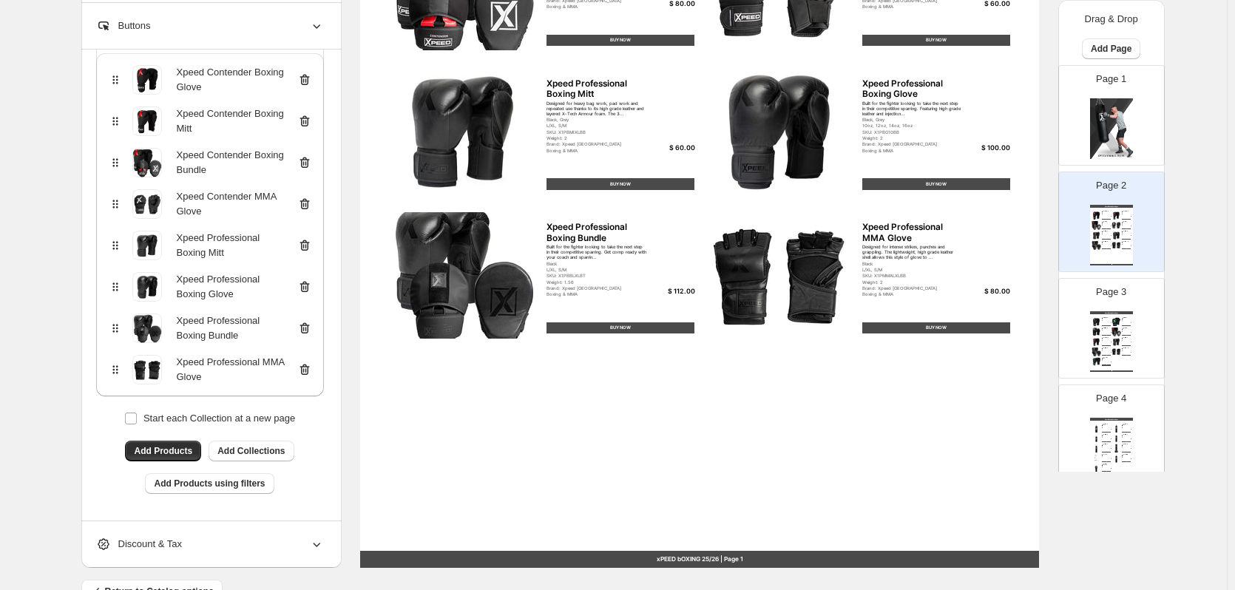
click at [1119, 316] on div "Xpeed Boxing Catalogue Xpeed Junior Contender Boxing Mitt Ideal for children ag…" at bounding box center [1111, 341] width 43 height 61
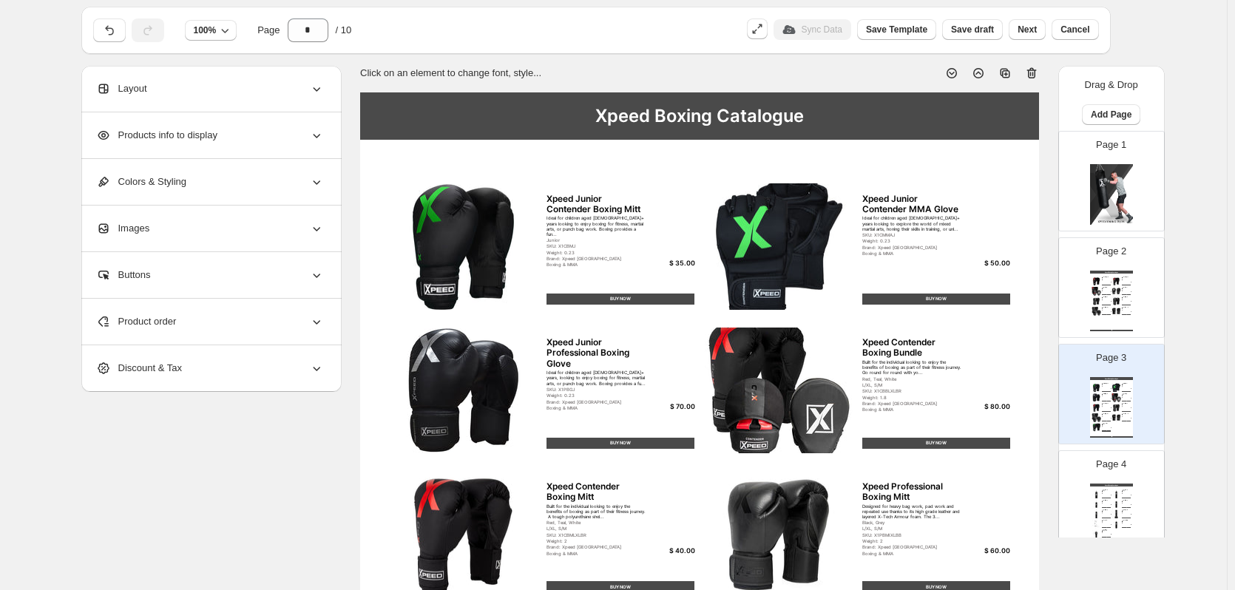
scroll to position [38, 0]
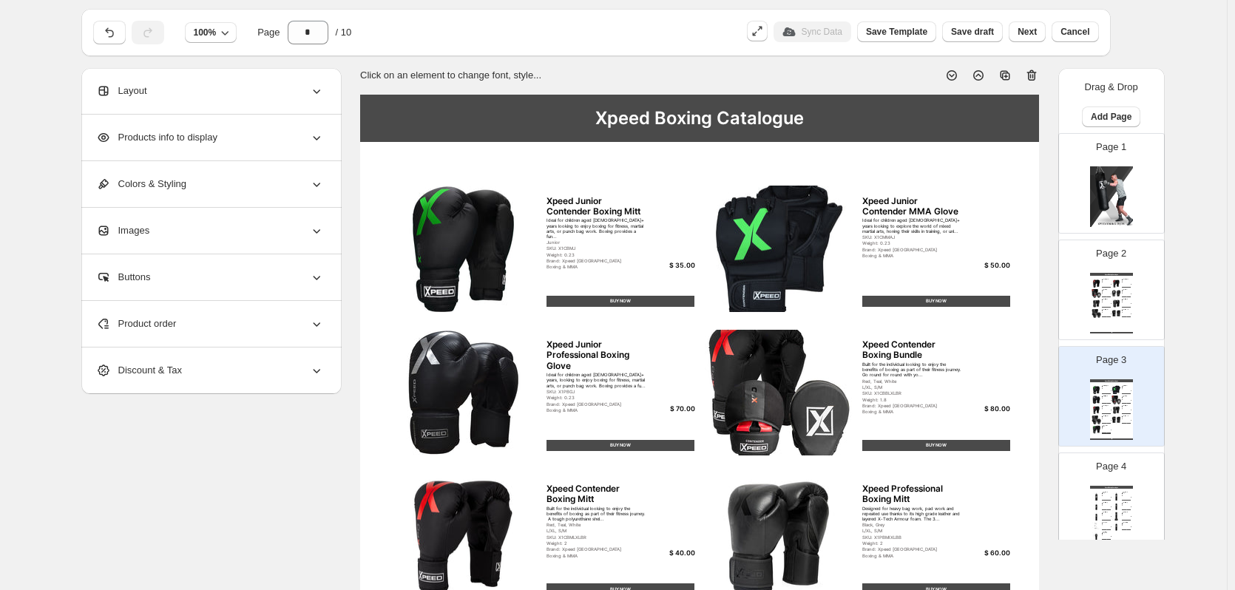
click at [1104, 513] on div "Xpeed Professional Boxing Bag 6ft" at bounding box center [1105, 512] width 7 height 1
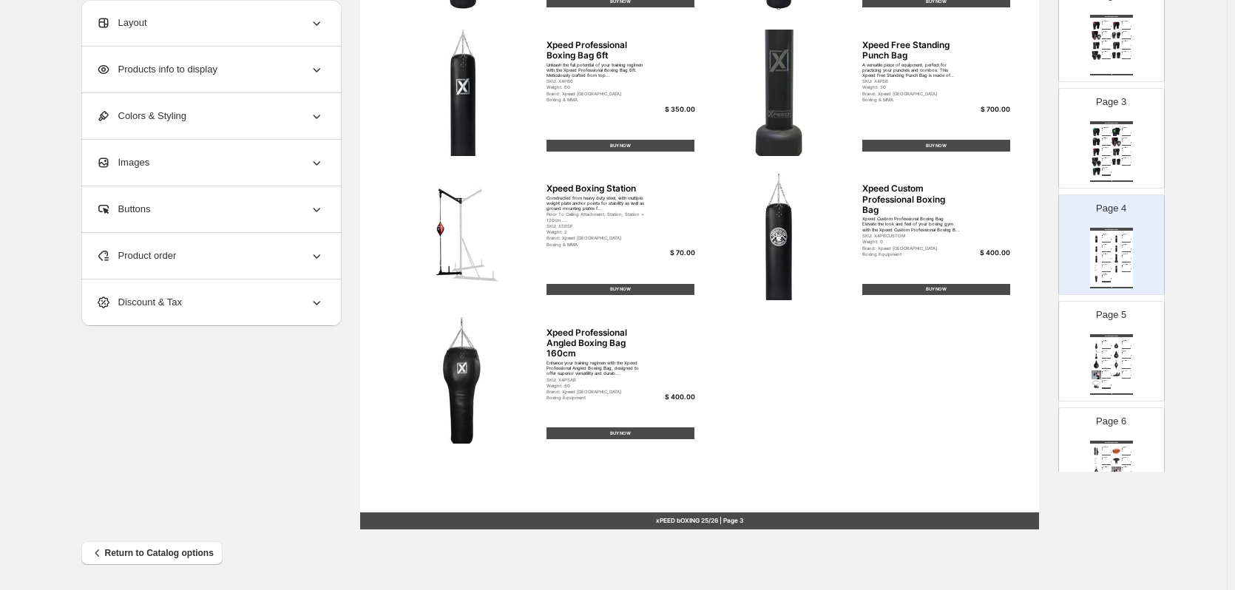
scroll to position [222, 0]
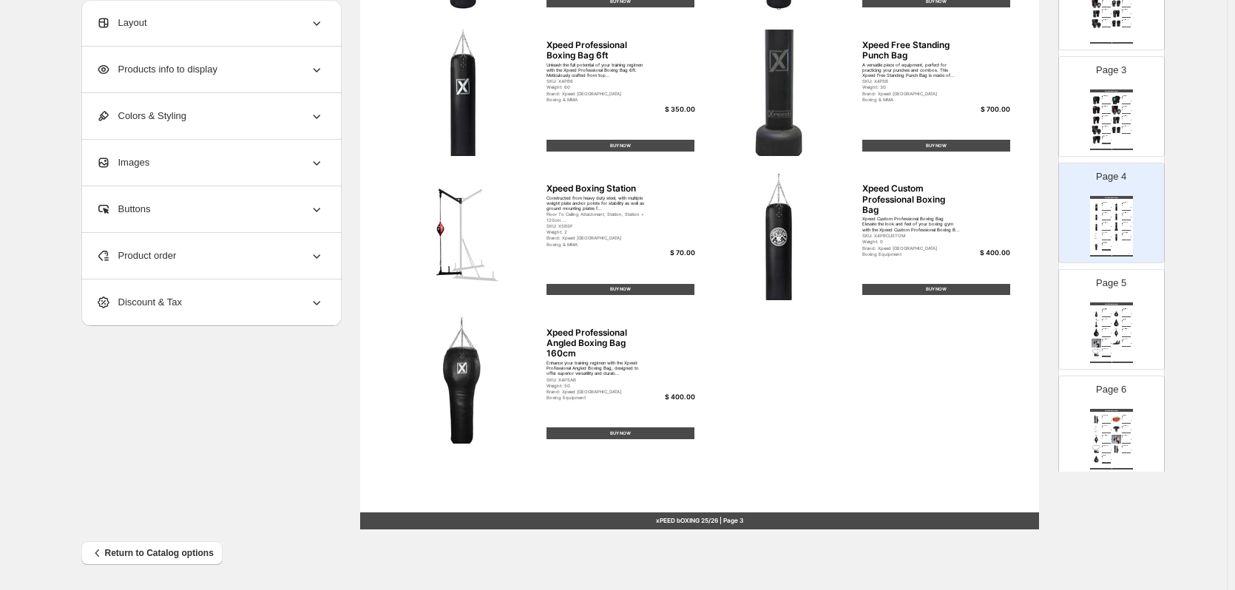
click at [1120, 353] on div "Xpeed Boxing Catalogue Xpeed Professional Teardrop Boxing Bag 110cm Elevate you…" at bounding box center [1111, 332] width 43 height 61
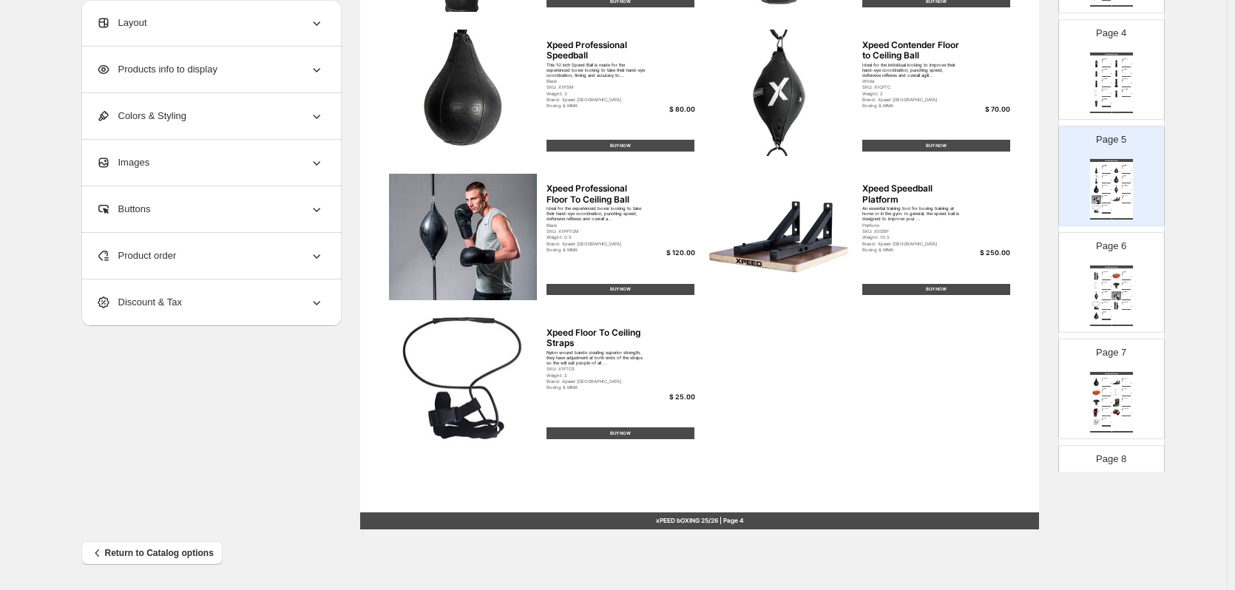
scroll to position [370, 0]
click at [1130, 314] on div "Xpeed Boxing Catalogue Xpeed Floor To Ceiling Brackets Designed to be fixed int…" at bounding box center [1111, 291] width 43 height 61
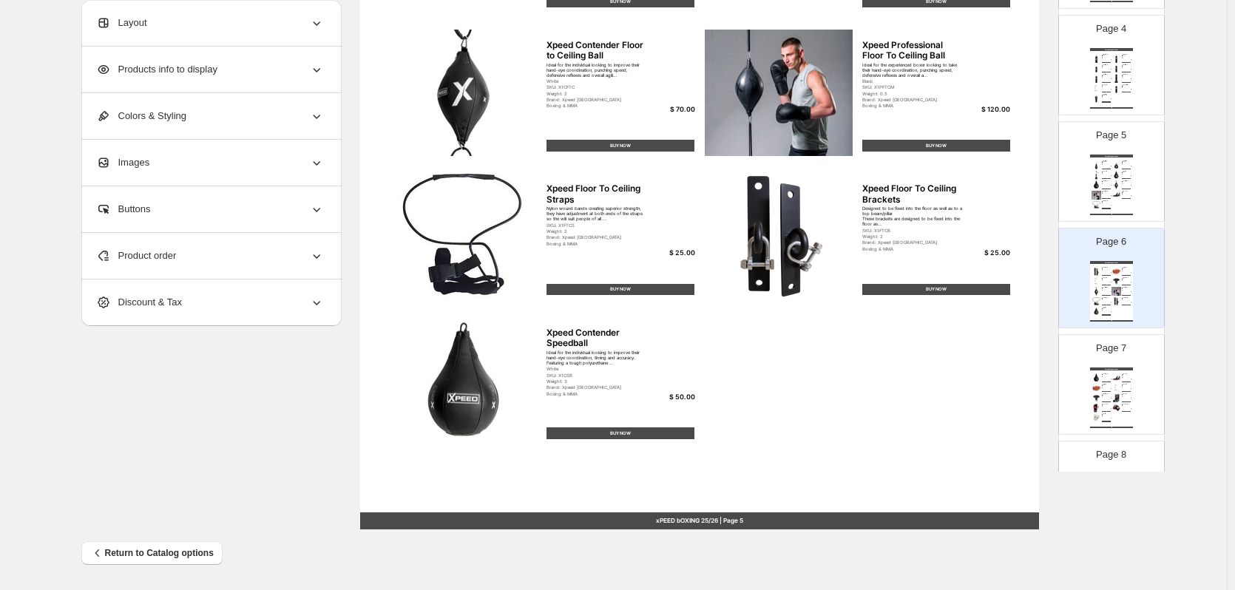
click at [1120, 361] on div "Page 7 Xpeed Boxing Catalogue Xpeed Professional Speedball This 10 inch Speed B…" at bounding box center [1105, 378] width 93 height 99
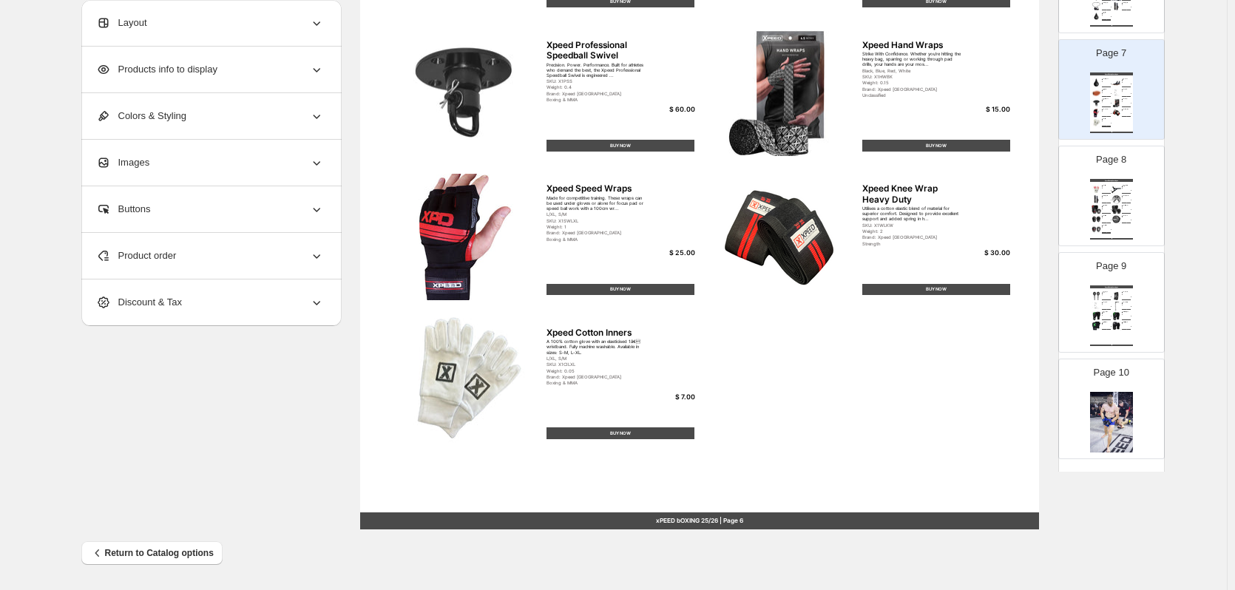
scroll to position [665, 0]
click at [1116, 213] on img at bounding box center [1116, 208] width 10 height 9
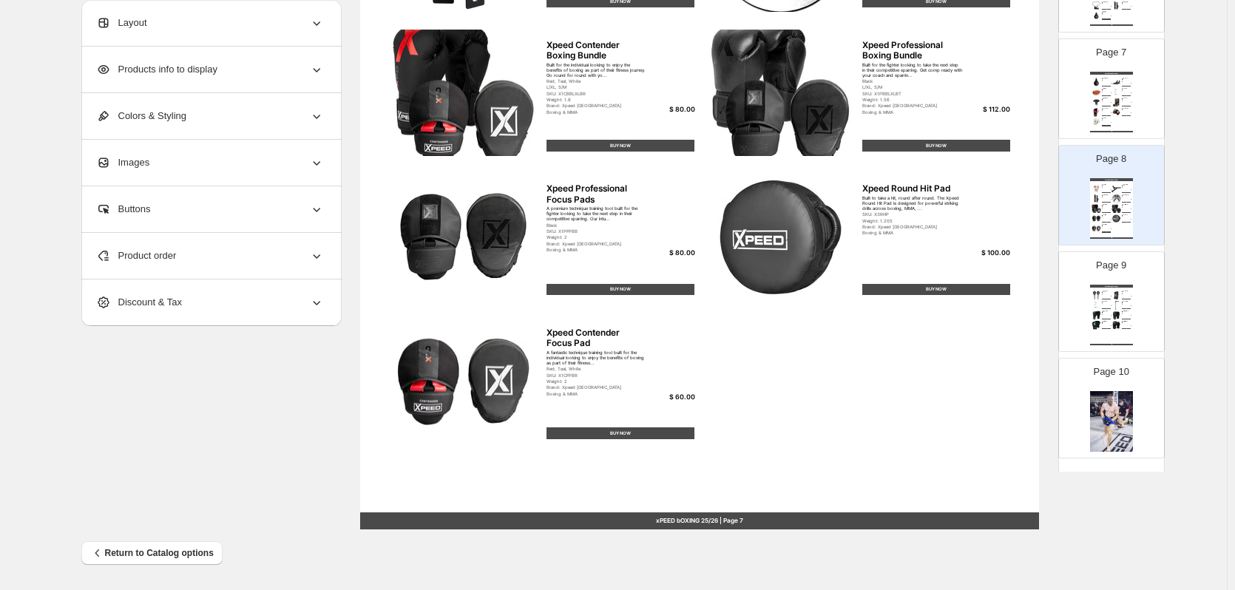
click at [1111, 326] on img at bounding box center [1116, 325] width 10 height 9
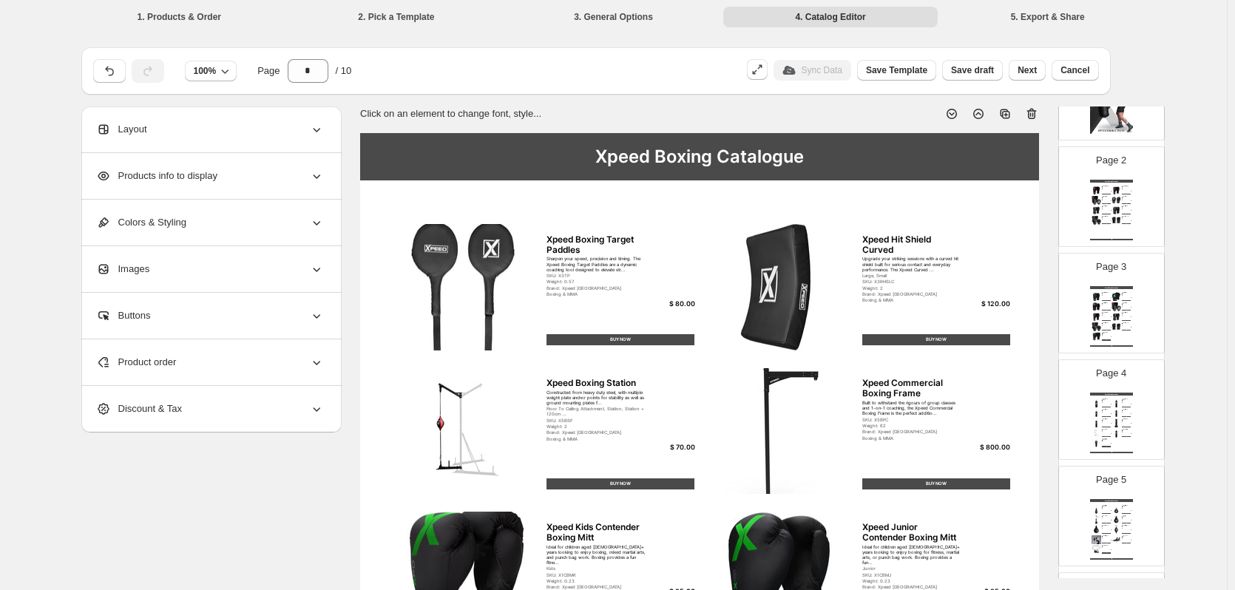
scroll to position [99, 0]
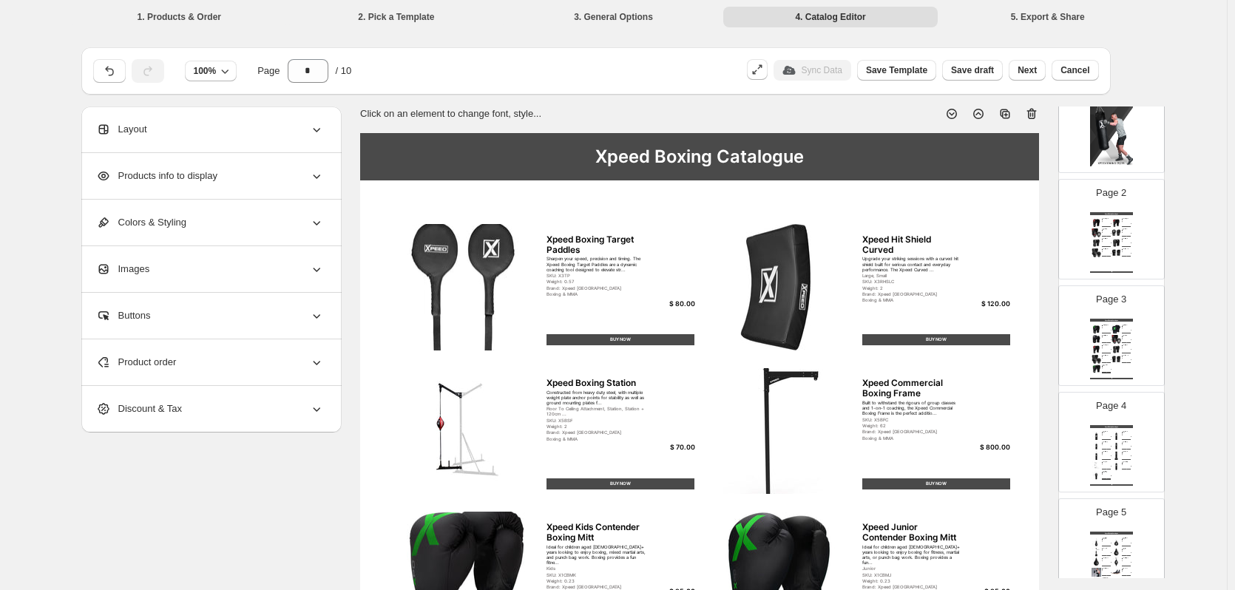
click at [1128, 268] on div "Xpeed Boxing Catalogue Xpeed Contender Boxing Glove Built for the individual lo…" at bounding box center [1111, 242] width 43 height 61
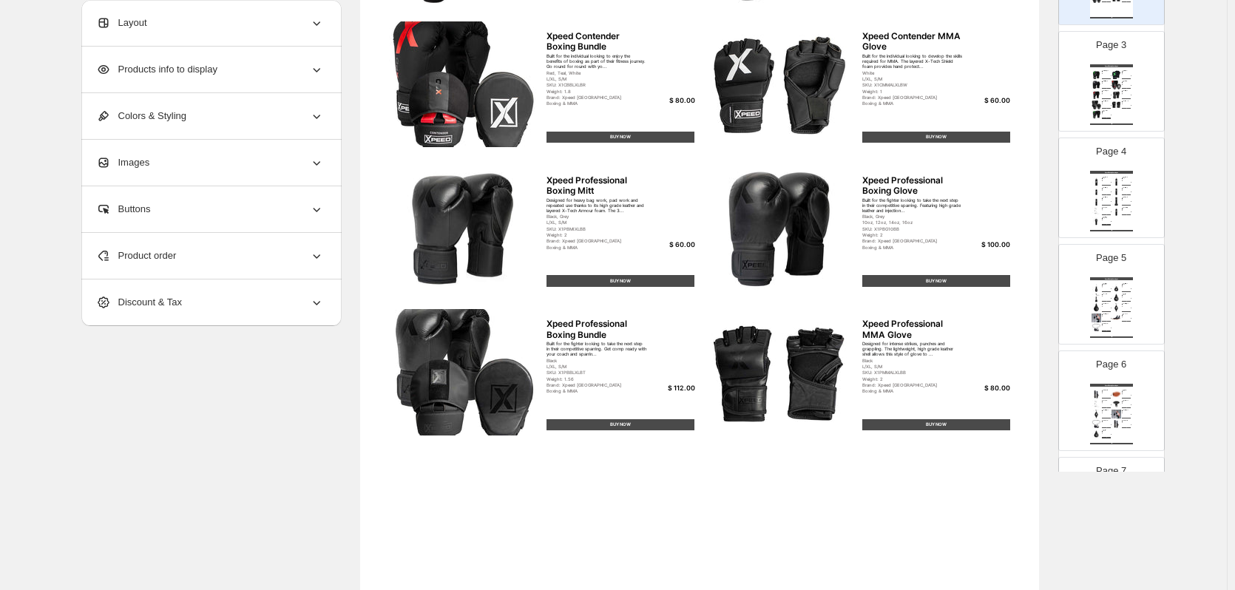
scroll to position [370, 0]
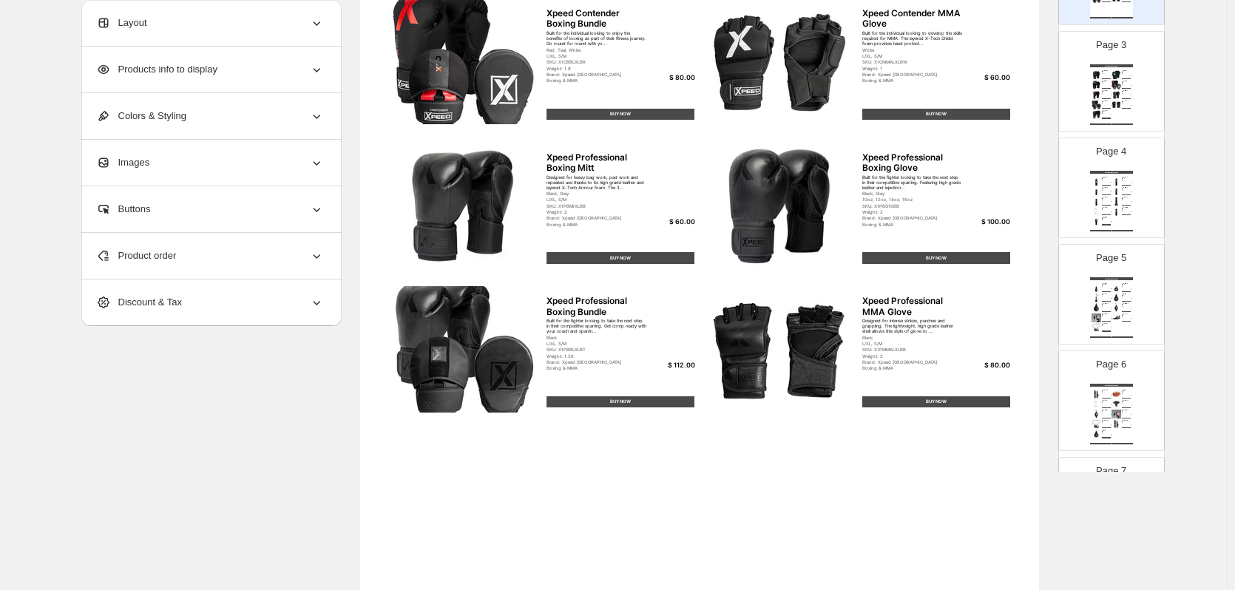
click at [503, 363] on img at bounding box center [463, 349] width 148 height 126
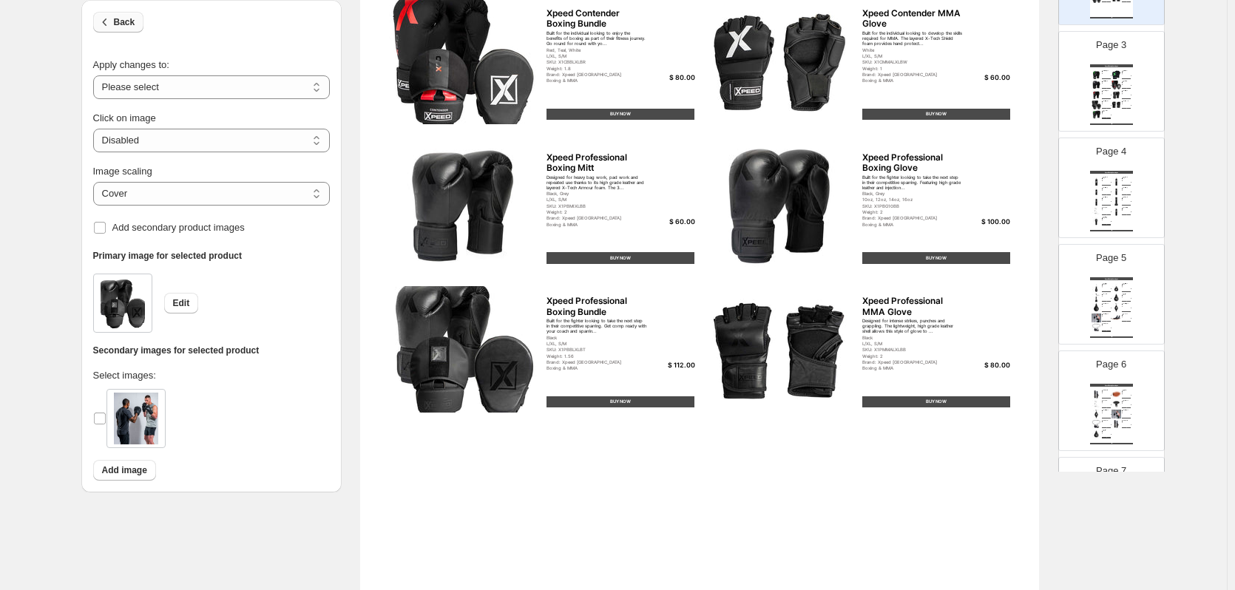
click at [109, 28] on icon "button" at bounding box center [105, 22] width 15 height 15
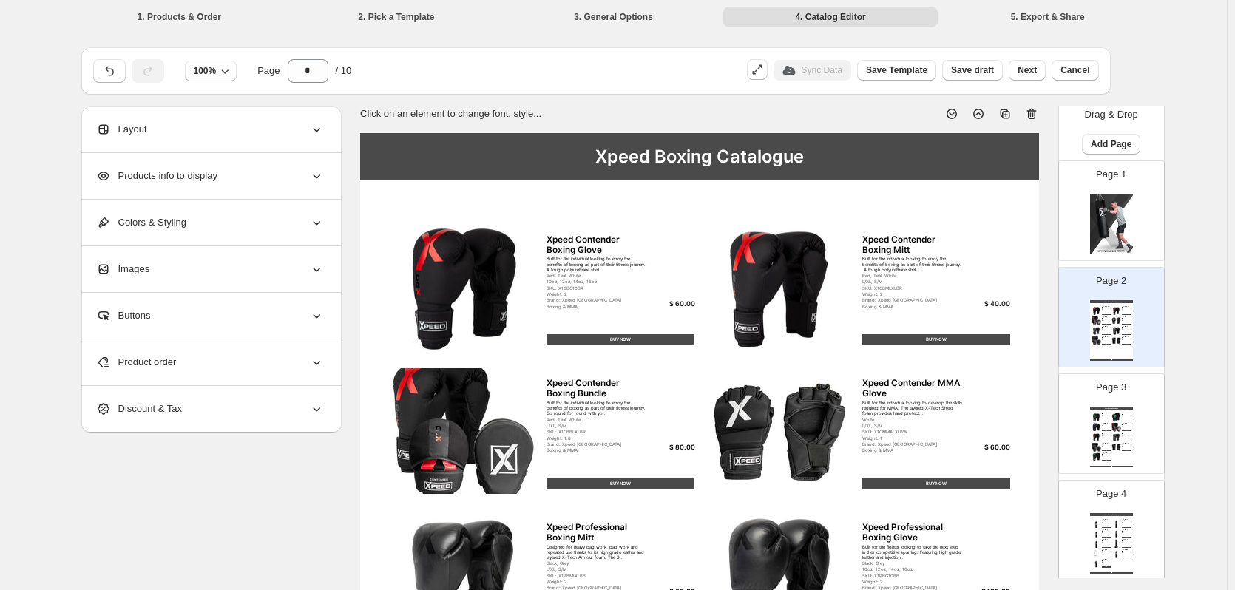
scroll to position [0, 0]
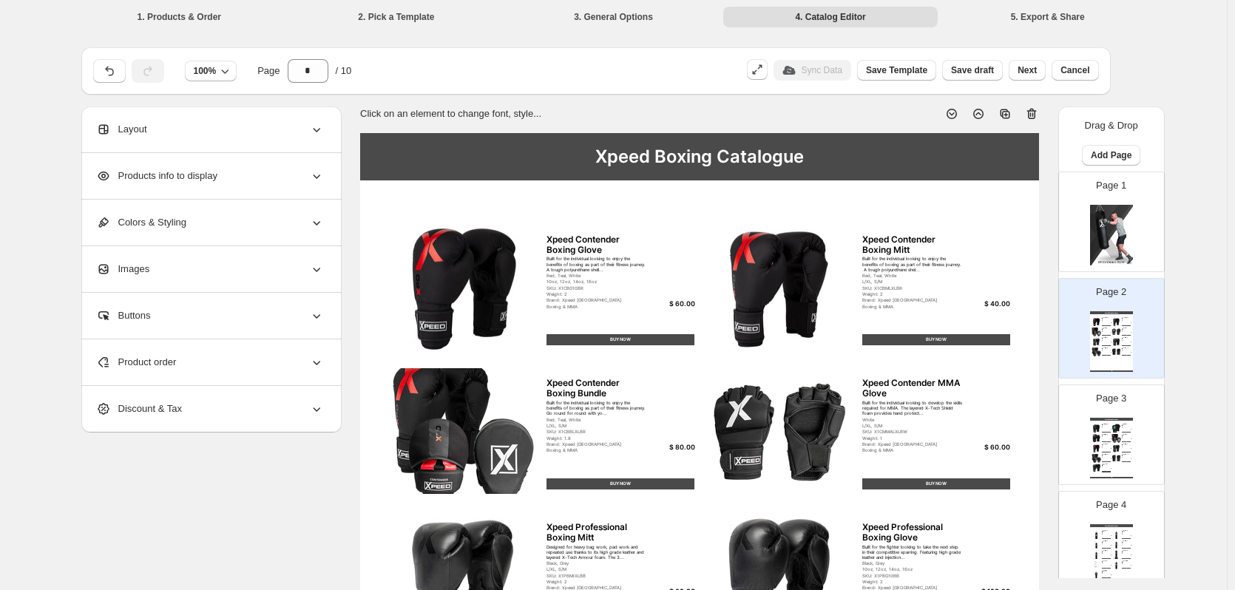
click at [1111, 318] on img at bounding box center [1116, 321] width 10 height 9
click at [191, 356] on div "Product order" at bounding box center [210, 362] width 228 height 46
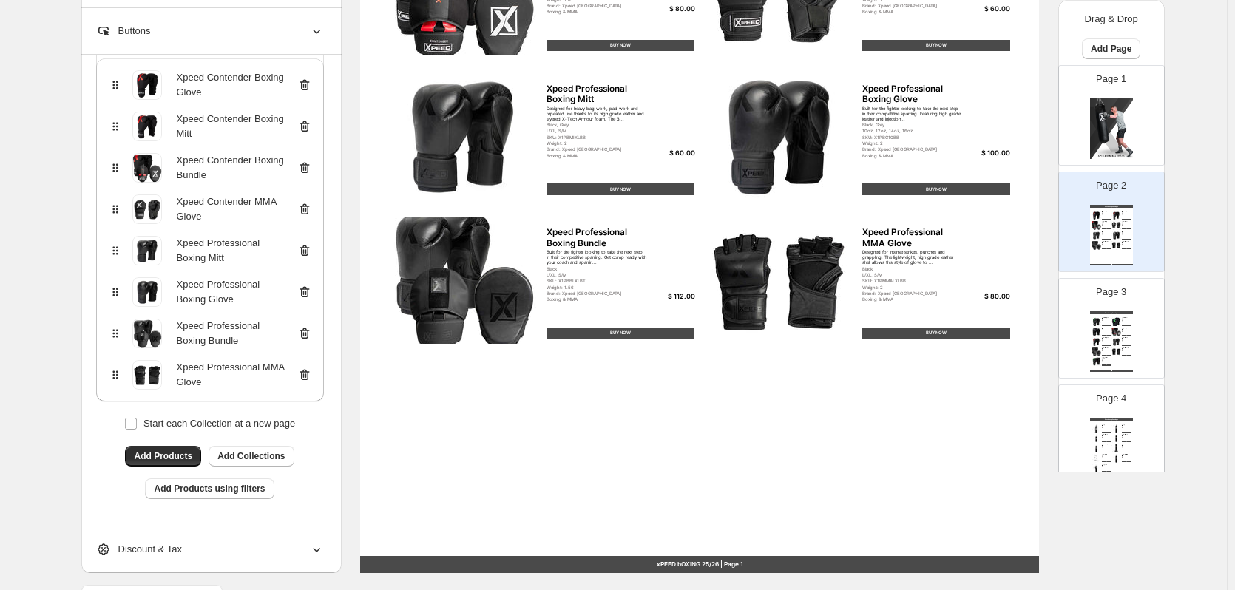
scroll to position [482, 0]
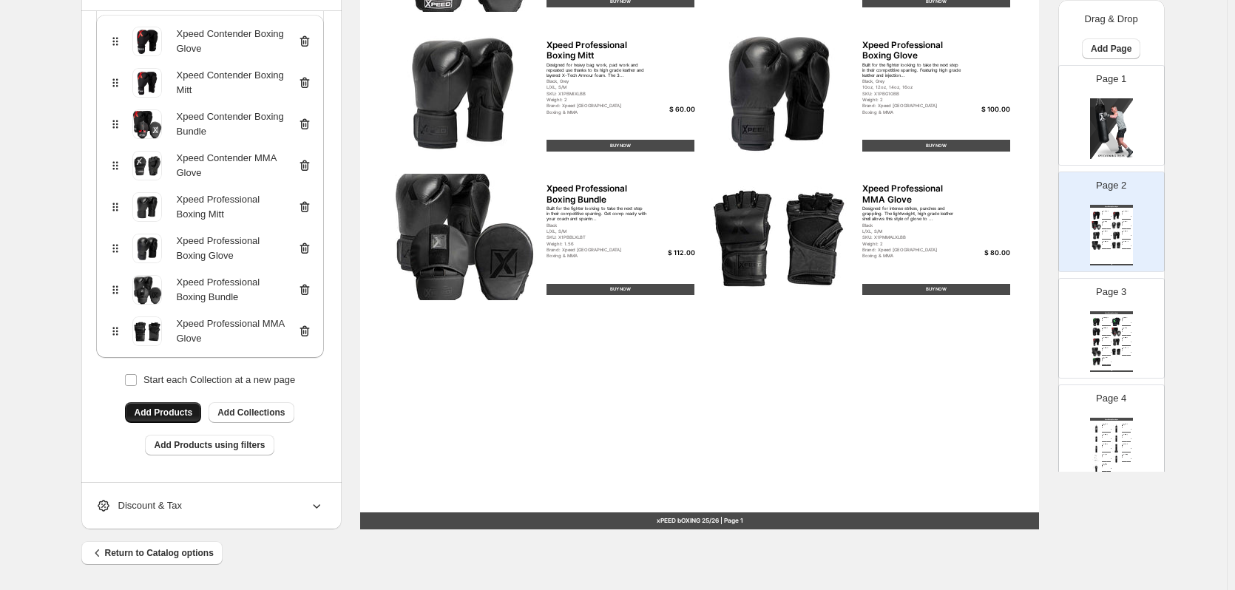
click at [159, 416] on span "Add Products" at bounding box center [163, 413] width 58 height 12
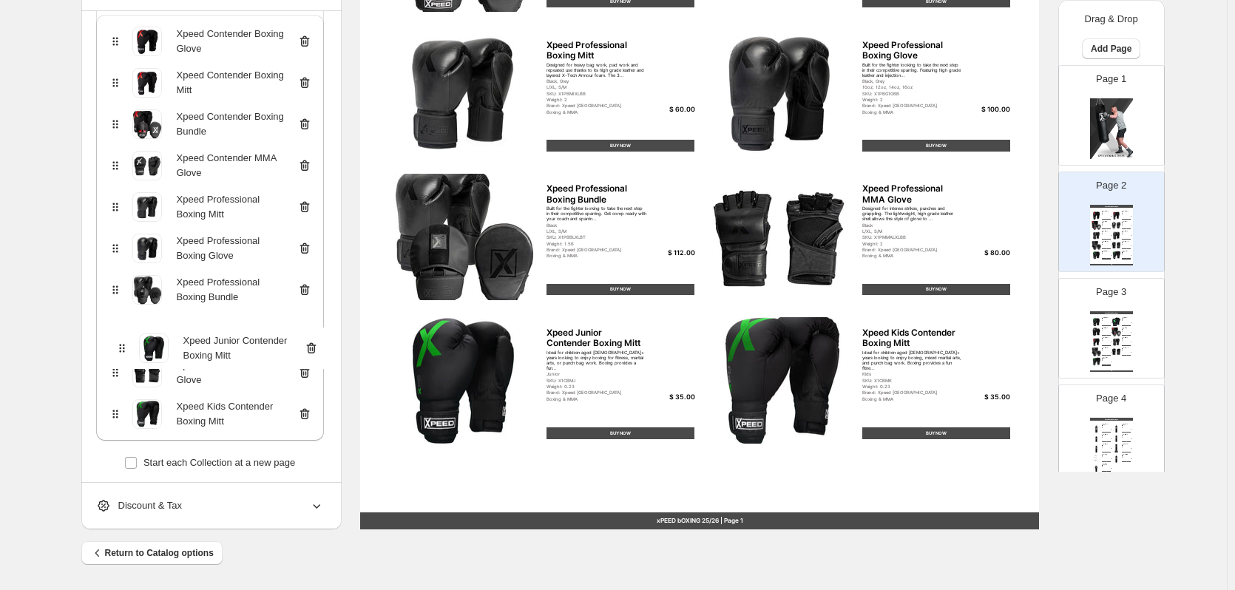
scroll to position [149, 0]
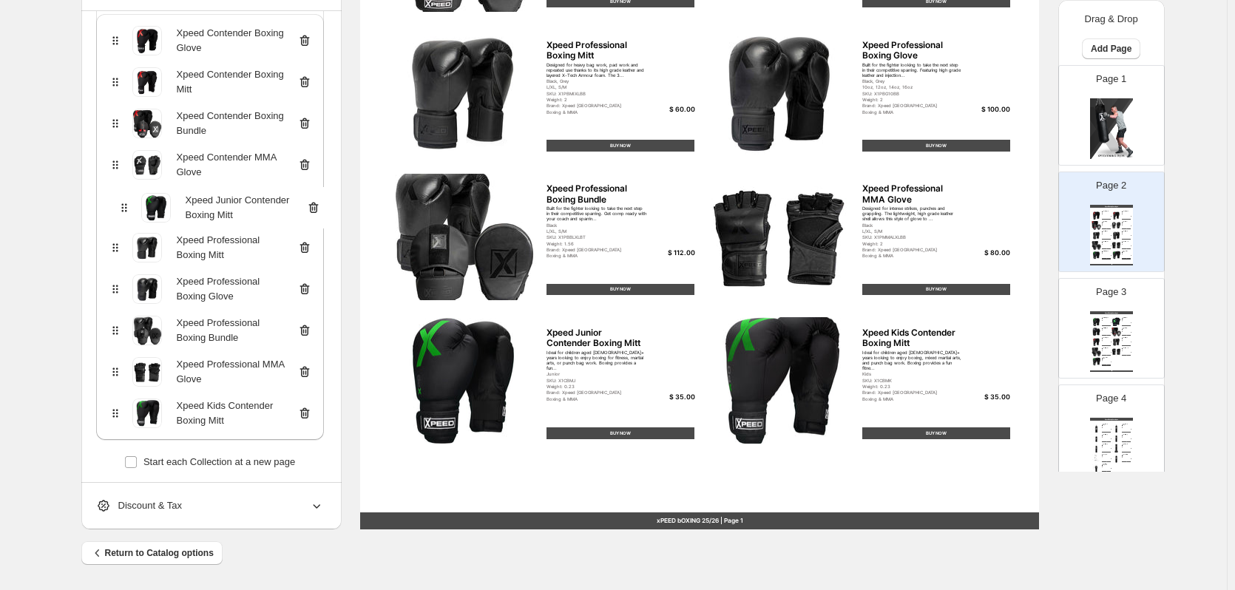
drag, startPoint x: 115, startPoint y: 376, endPoint x: 121, endPoint y: 206, distance: 169.4
click at [121, 206] on div "Xpeed Contender Boxing Glove Xpeed Contender Boxing Mitt Xpeed Contender Boxing…" at bounding box center [210, 227] width 228 height 426
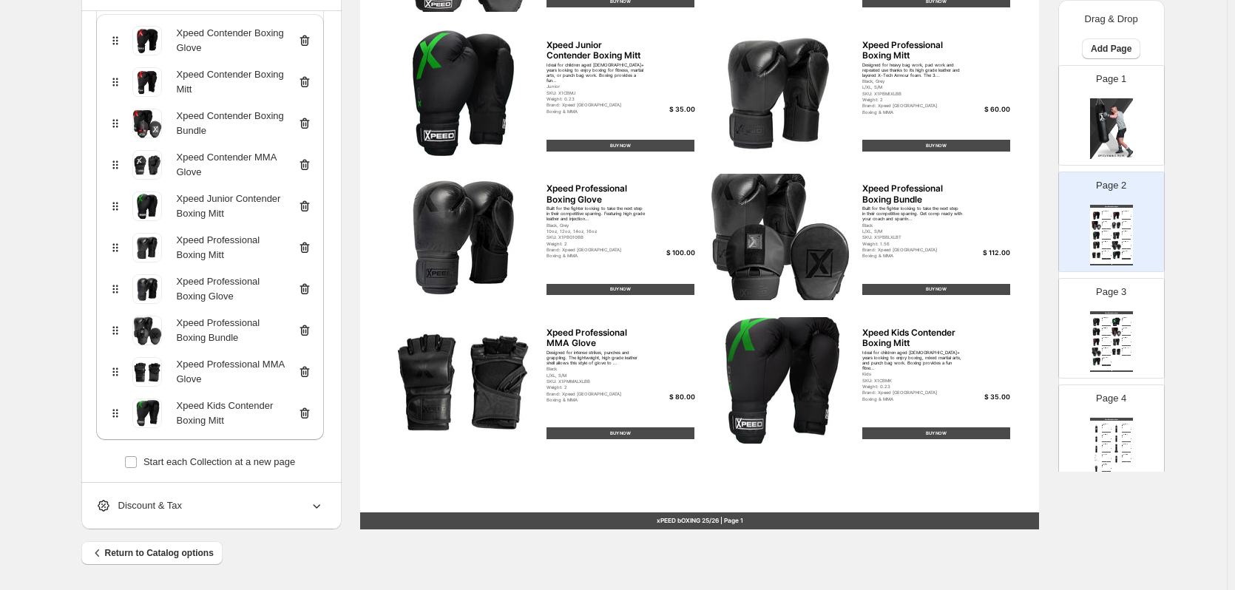
click at [308, 204] on icon at bounding box center [304, 206] width 15 height 15
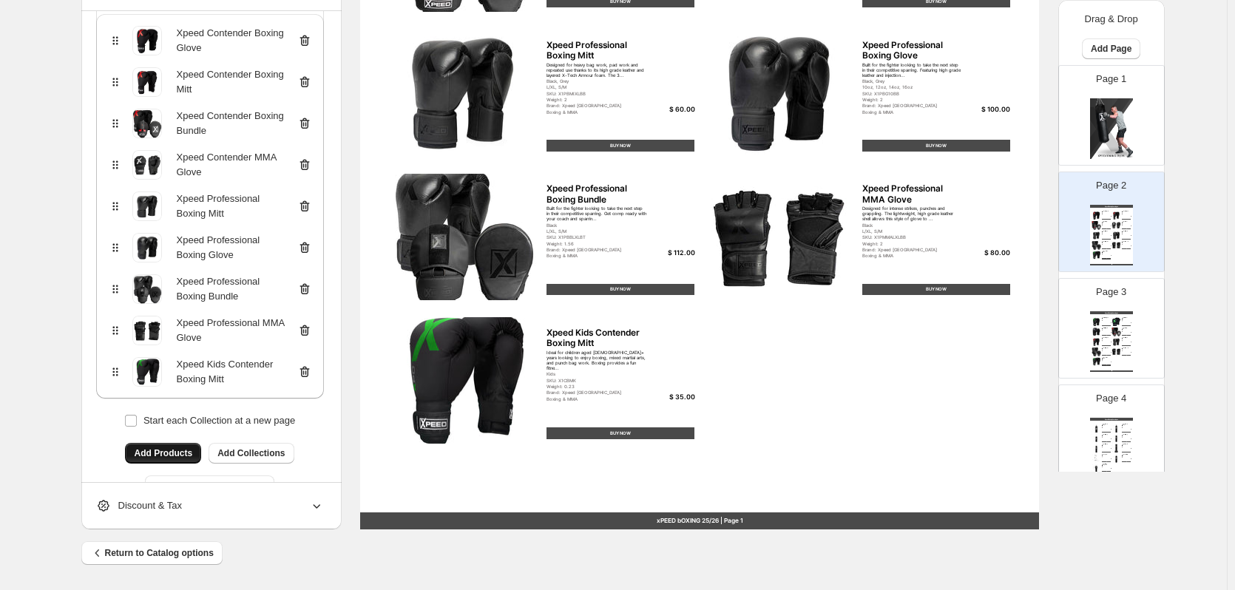
click at [305, 370] on icon at bounding box center [304, 371] width 15 height 15
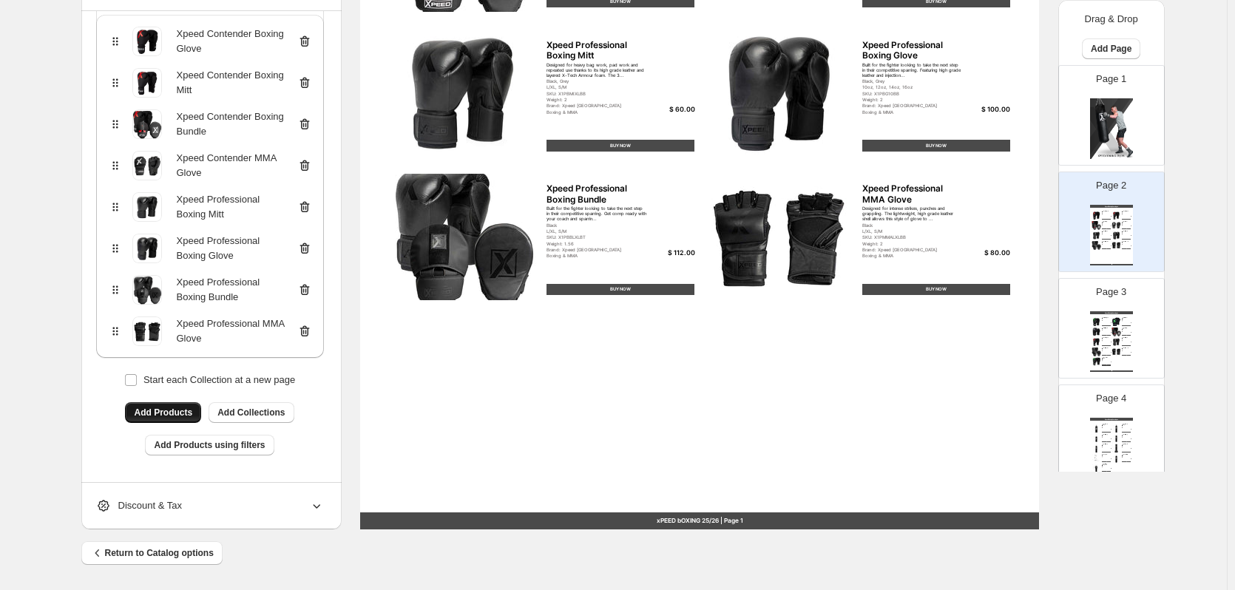
click at [1117, 331] on img at bounding box center [1116, 332] width 10 height 9
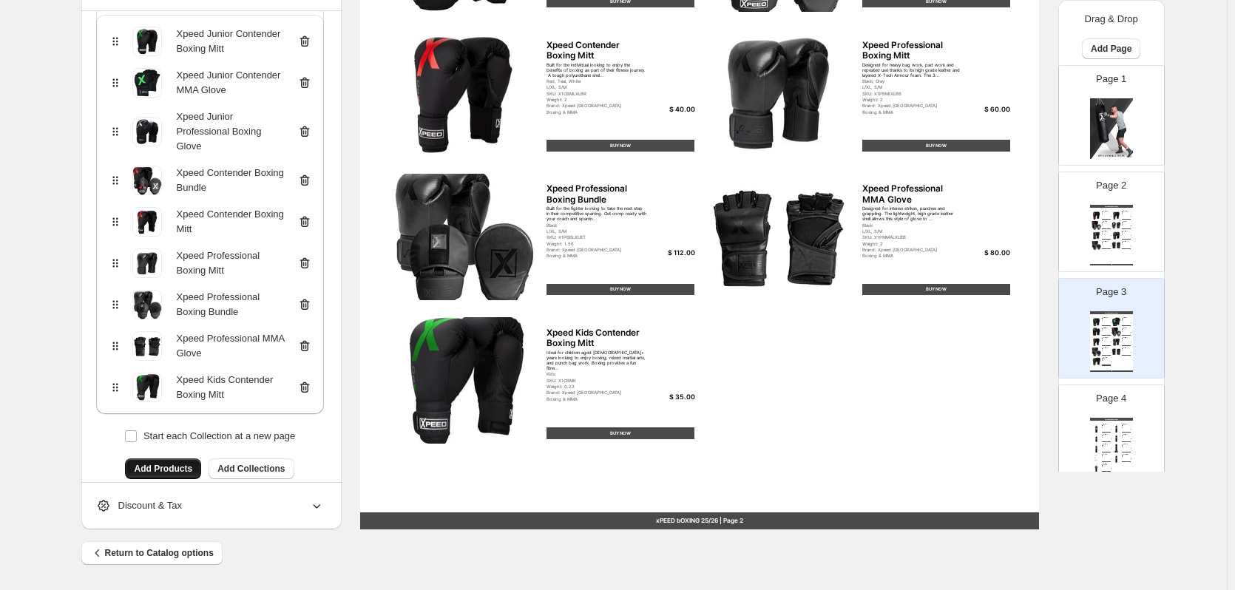
scroll to position [0, 0]
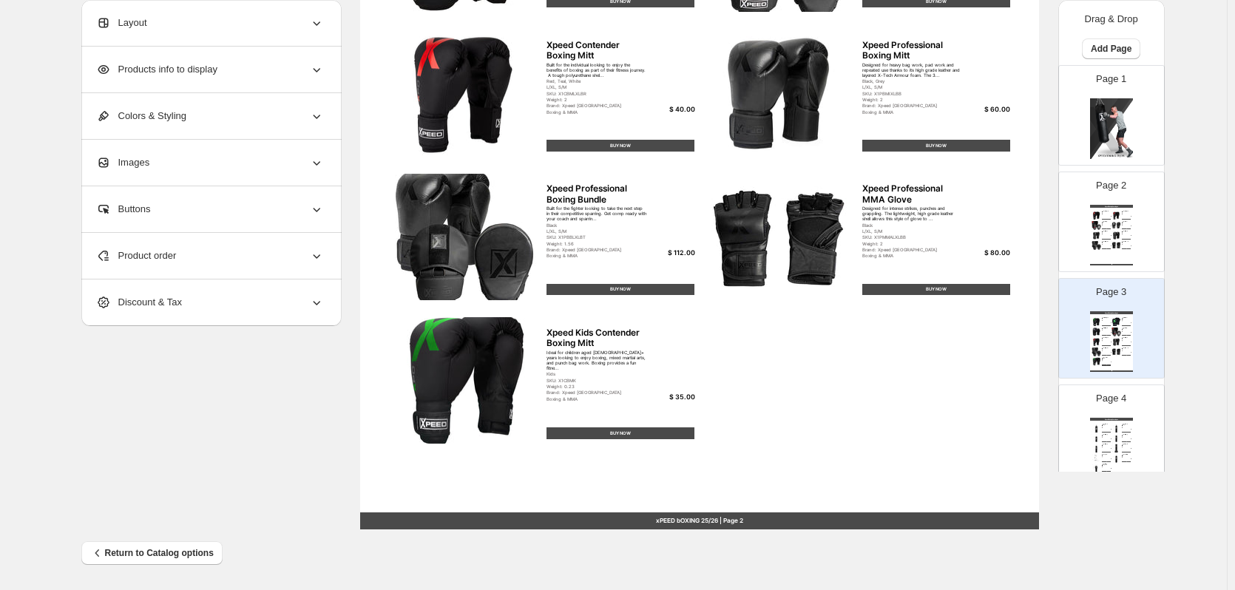
click at [249, 262] on div "Product order" at bounding box center [210, 256] width 228 height 46
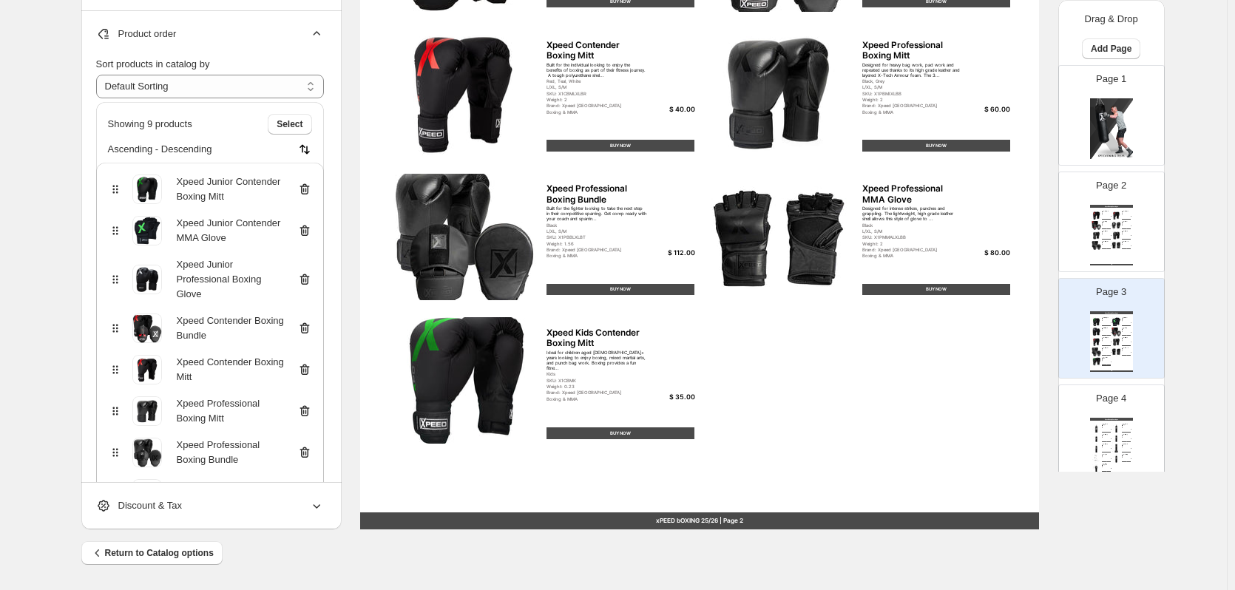
click at [308, 322] on icon at bounding box center [304, 327] width 10 height 11
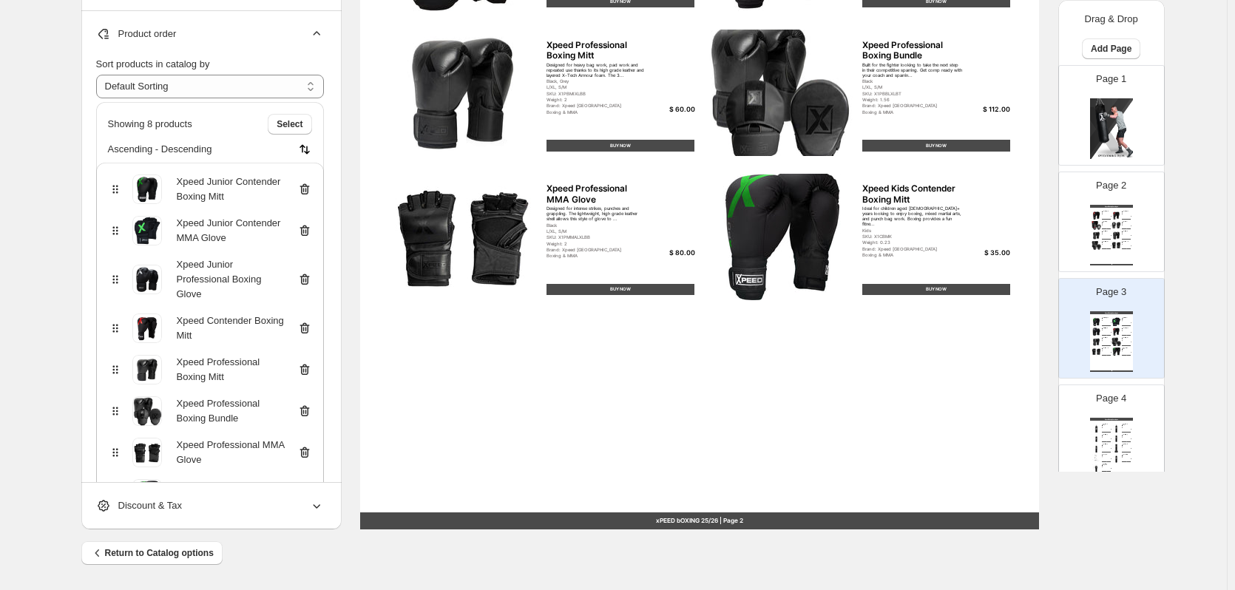
click at [308, 321] on icon at bounding box center [304, 328] width 15 height 15
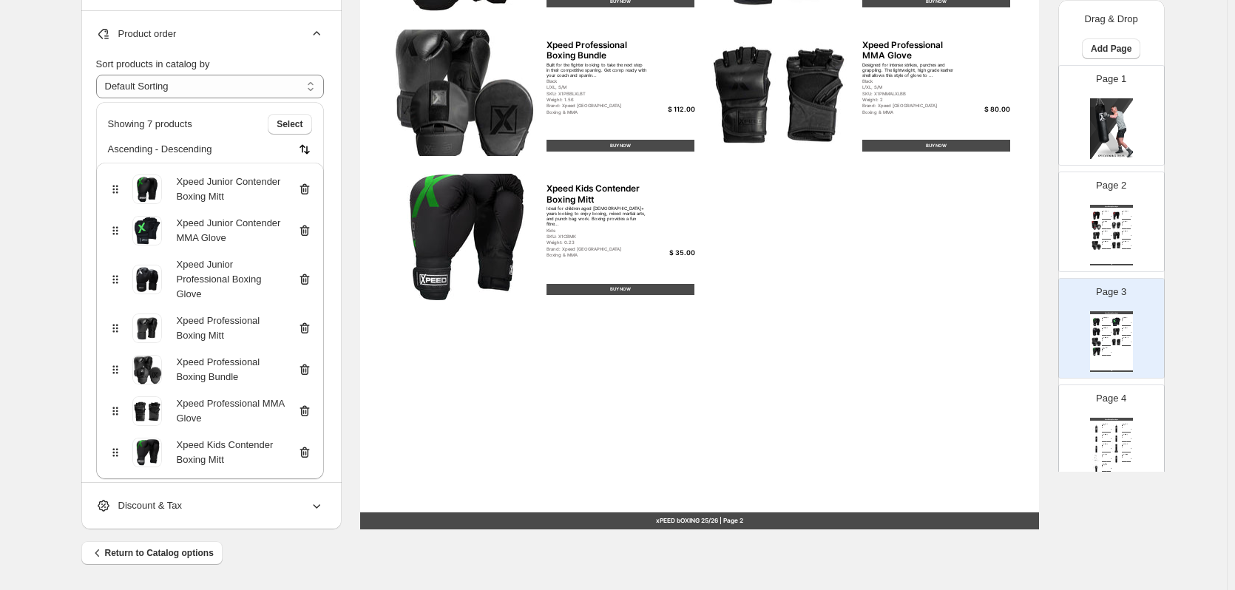
click at [307, 321] on icon at bounding box center [304, 328] width 15 height 15
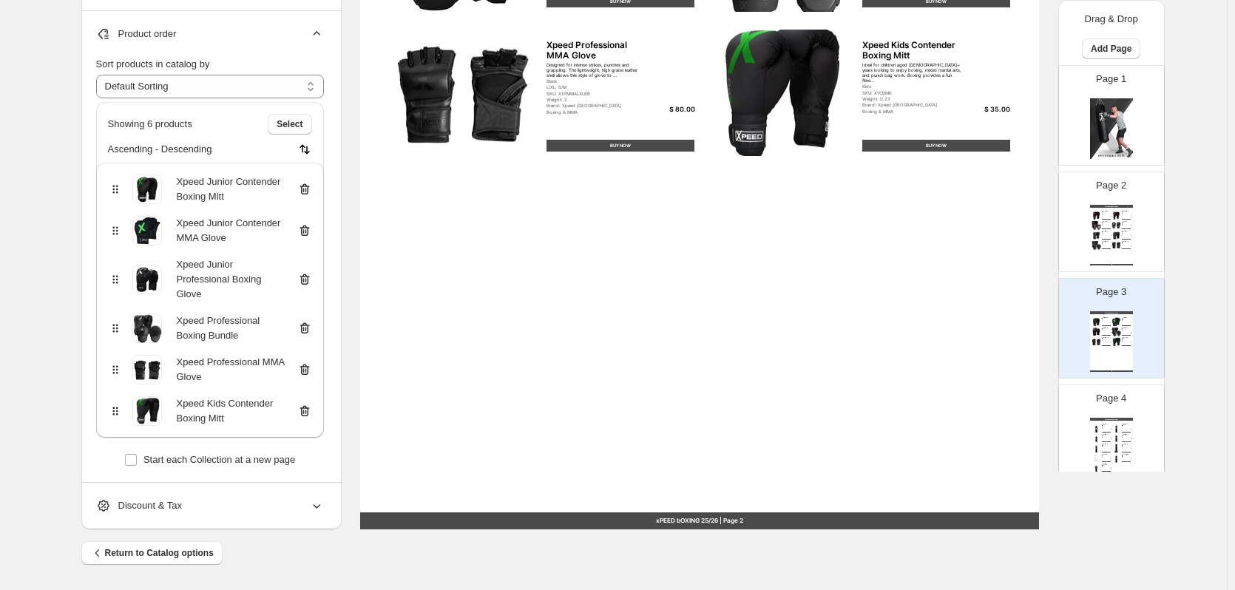
click at [307, 321] on icon at bounding box center [304, 328] width 15 height 15
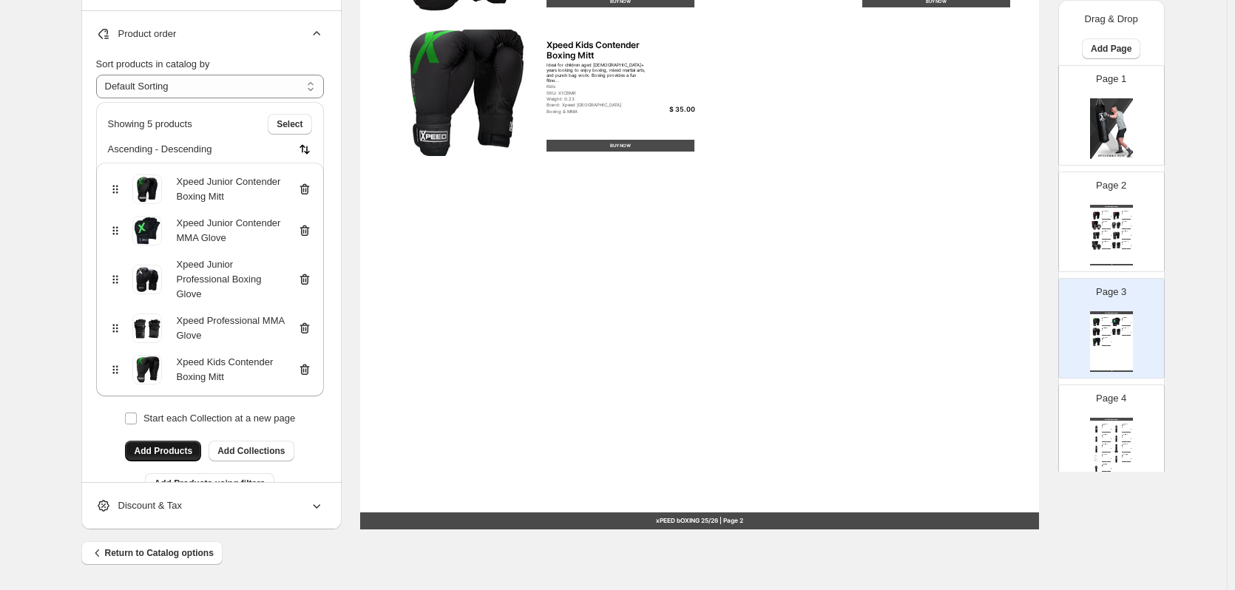
click at [304, 327] on icon at bounding box center [302, 329] width 1 height 4
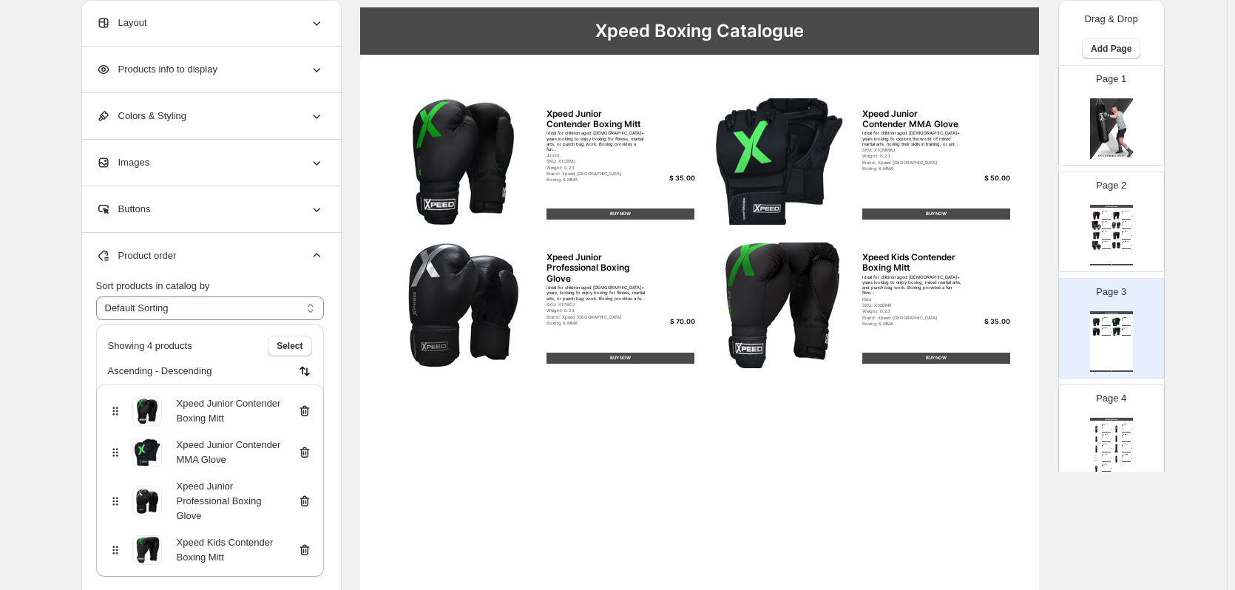
scroll to position [222, 0]
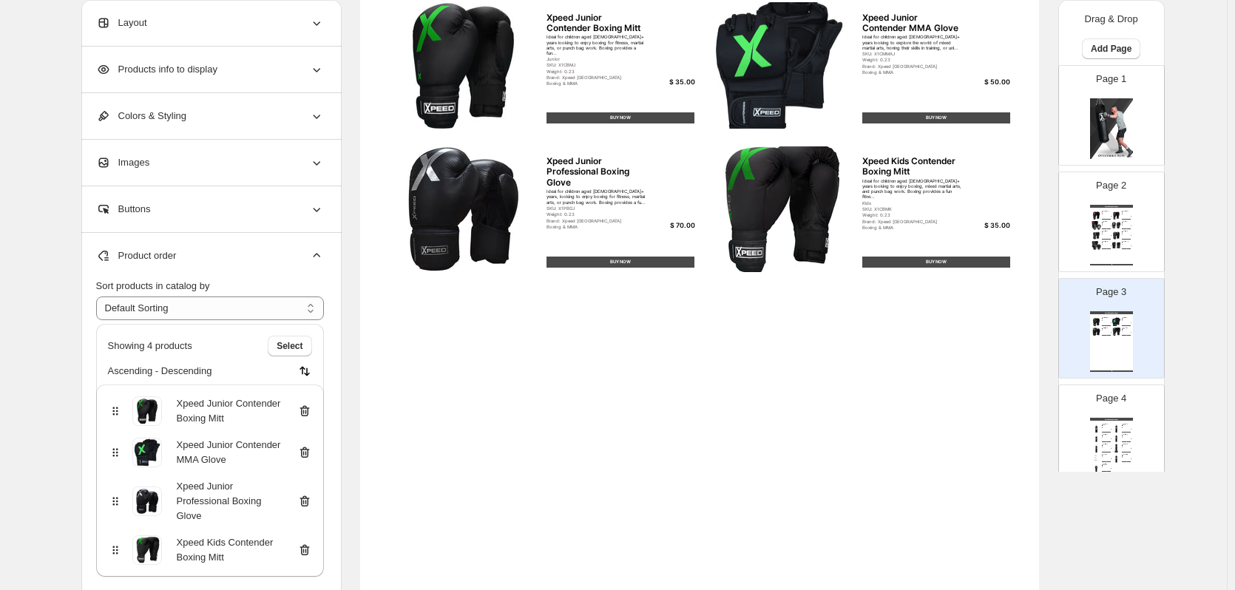
click at [1106, 418] on div "Xpeed Boxing Catalogue" at bounding box center [1111, 419] width 43 height 3
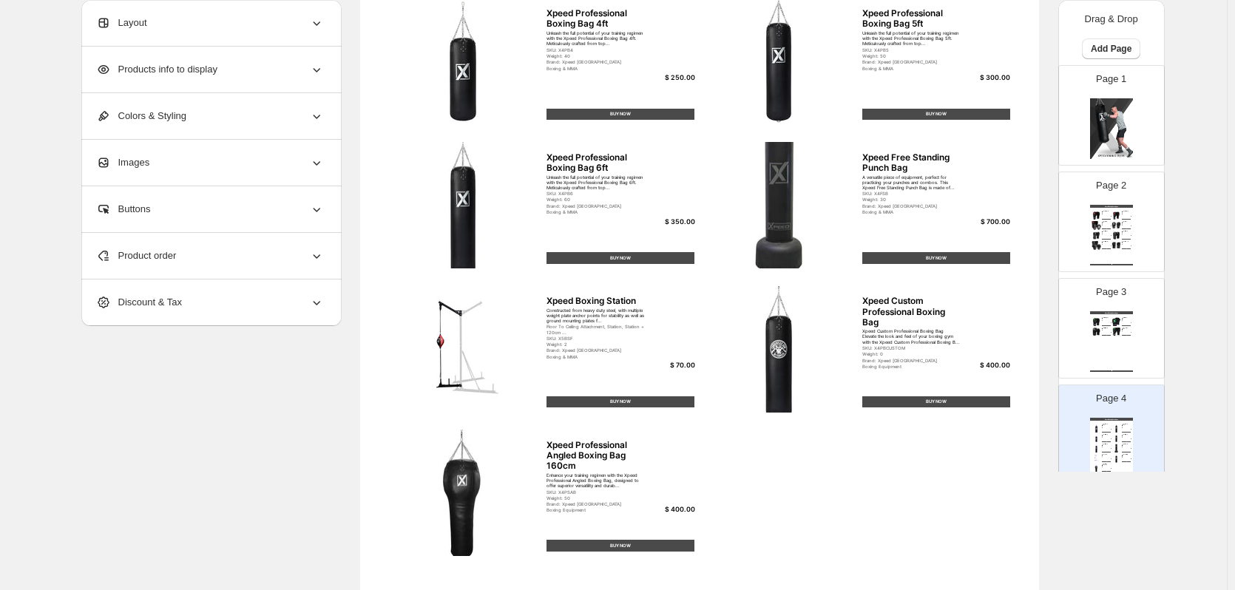
scroll to position [444, 0]
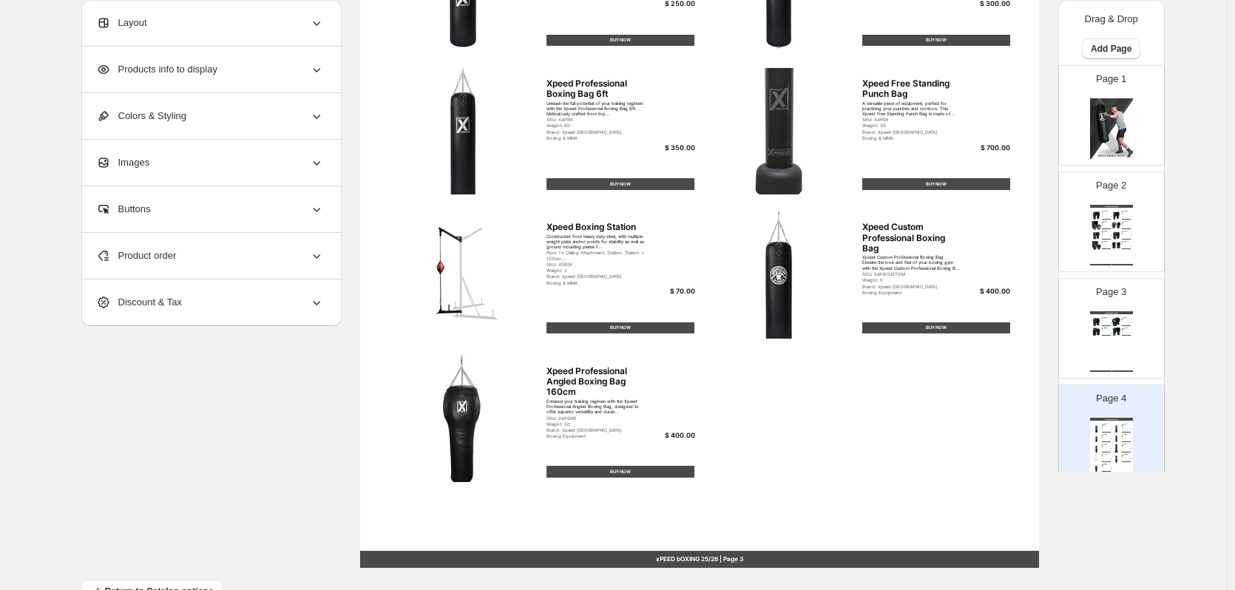
click at [243, 269] on div "Product order" at bounding box center [210, 256] width 228 height 46
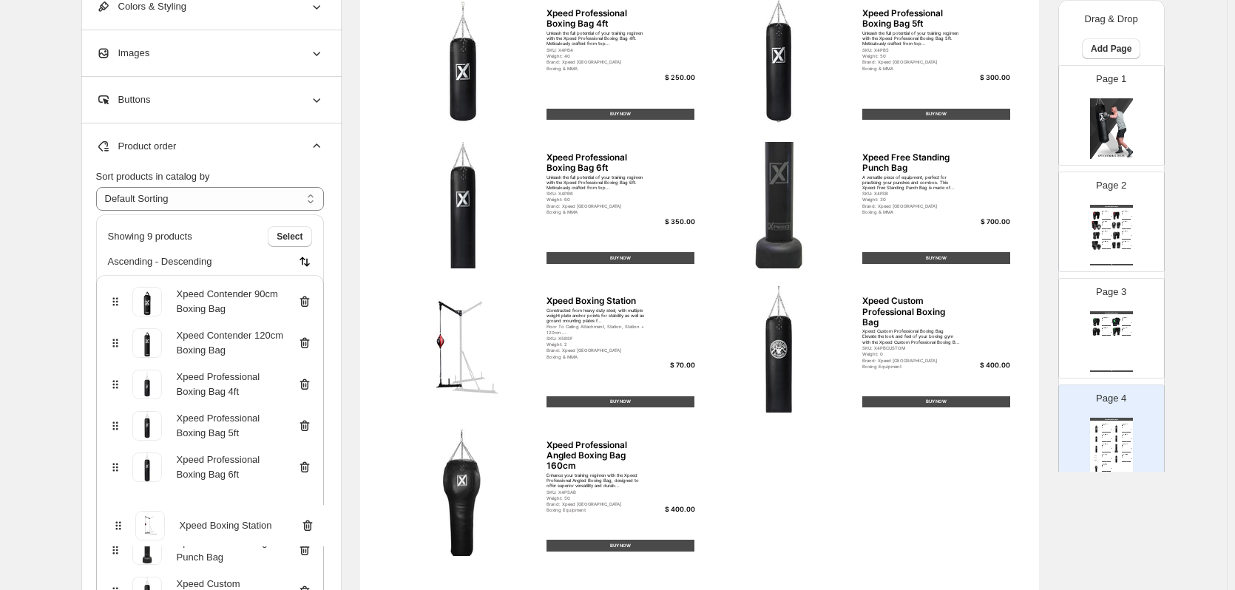
scroll to position [374, 0]
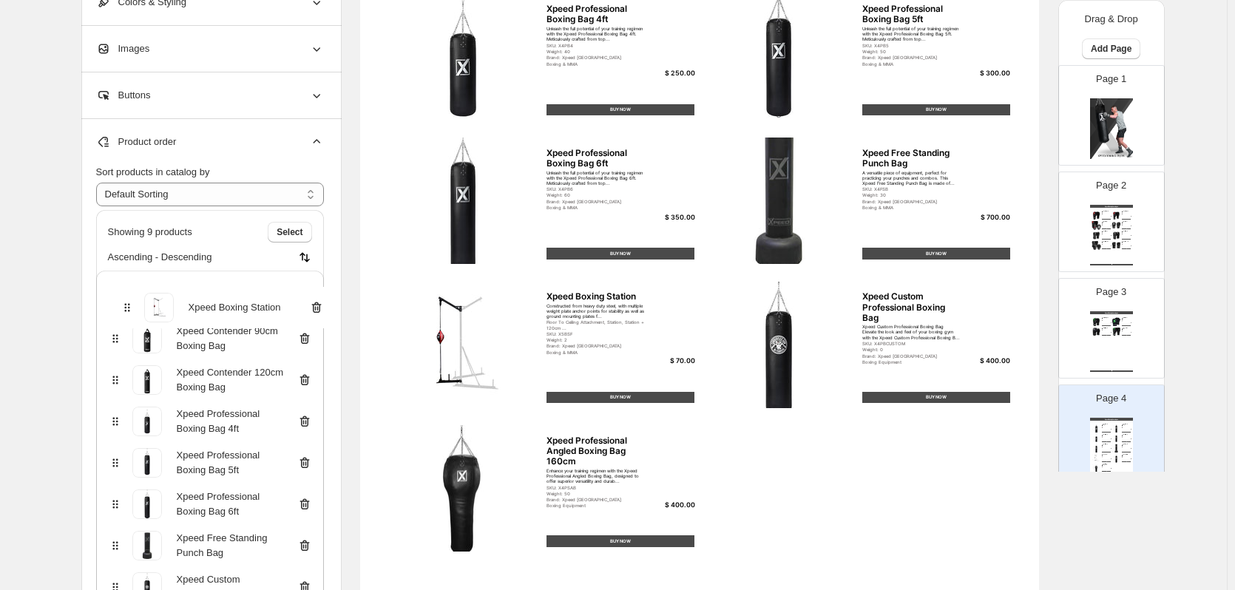
drag, startPoint x: 116, startPoint y: 550, endPoint x: 123, endPoint y: 303, distance: 247.1
click at [123, 303] on div "Xpeed Contender 90cm Boxing Bag Xpeed Contender 120cm Boxing Bag Xpeed Professi…" at bounding box center [210, 470] width 228 height 399
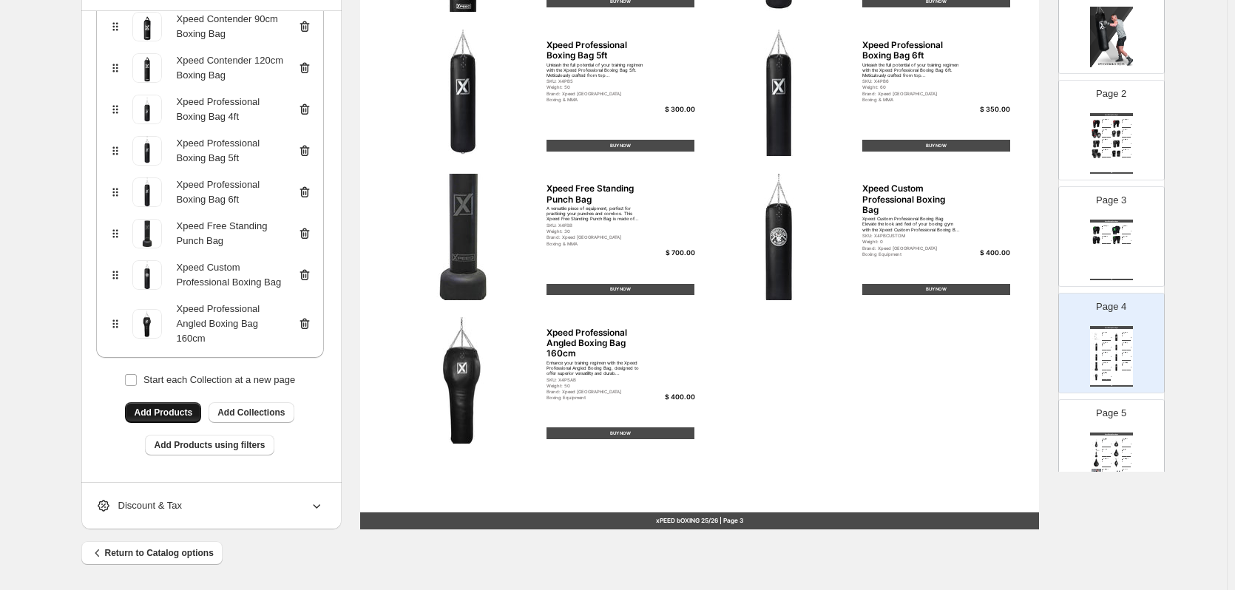
scroll to position [222, 0]
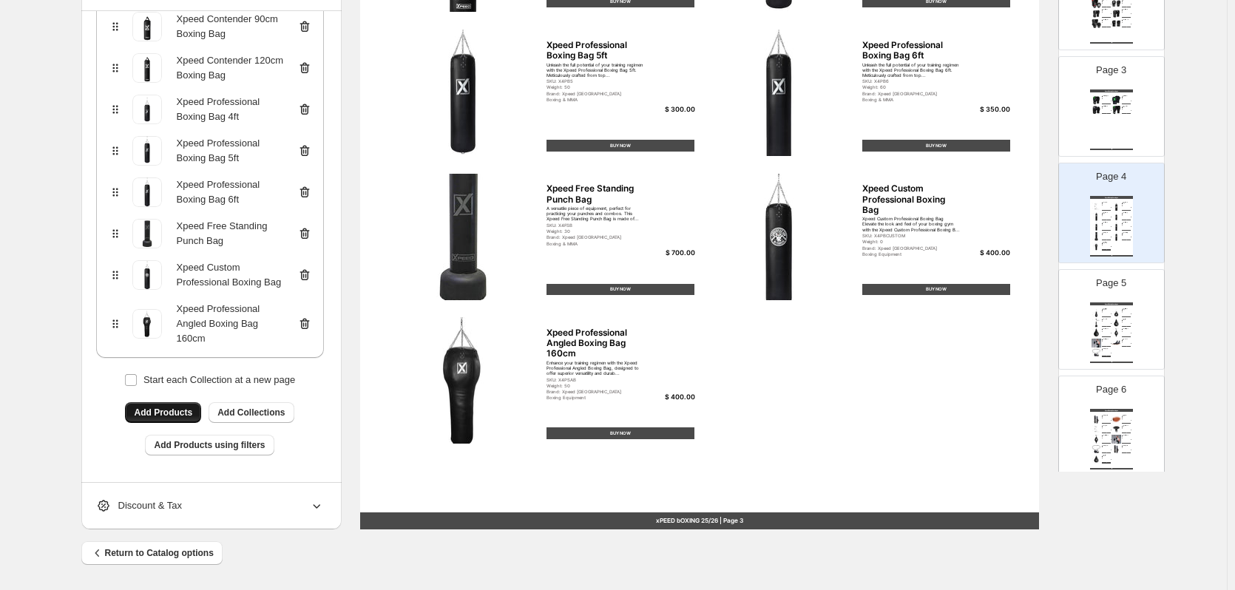
click at [1134, 314] on div "Page 5 Xpeed Boxing Catalogue Xpeed Professional Teardrop Boxing Bag 110cm Elev…" at bounding box center [1105, 313] width 93 height 99
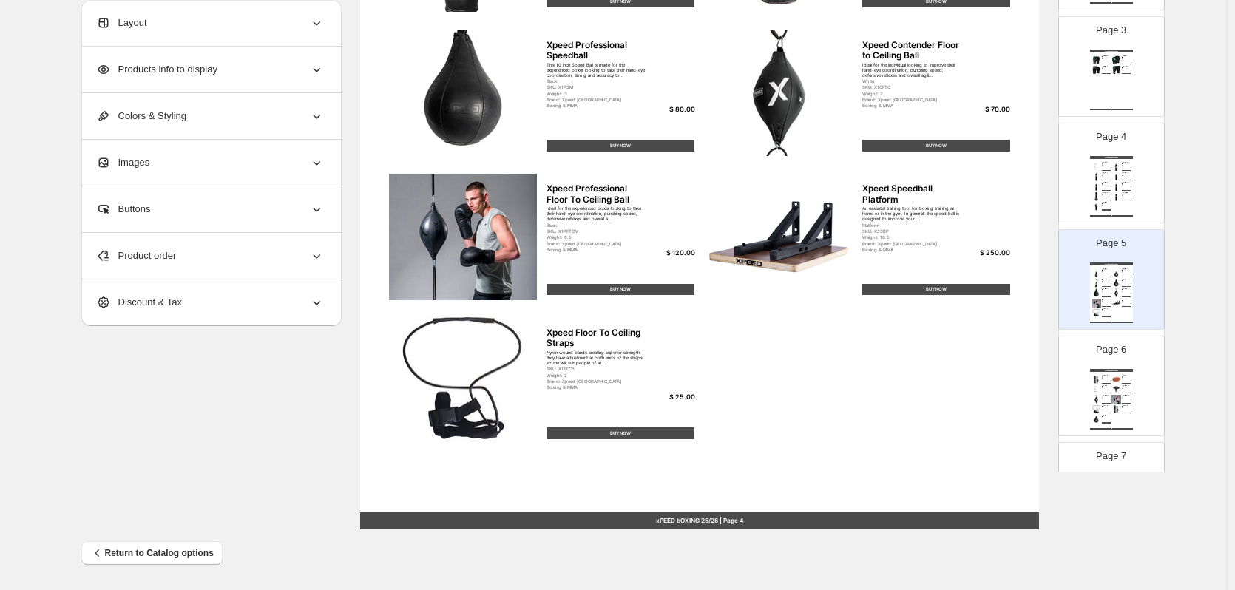
scroll to position [370, 0]
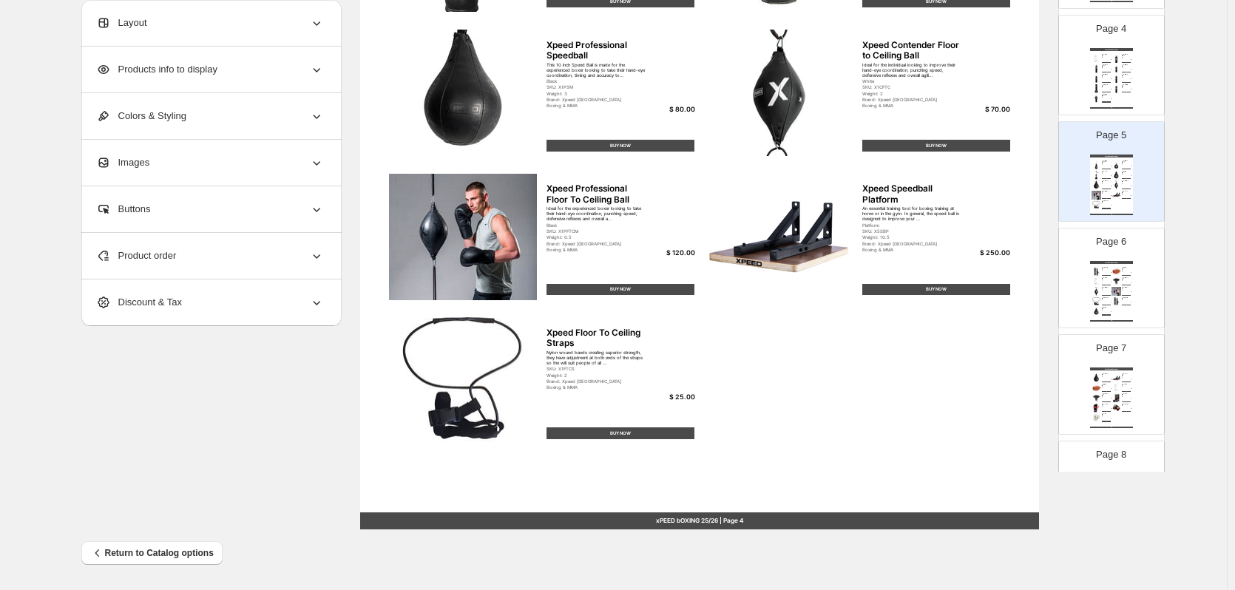
click at [1129, 316] on div "Xpeed Boxing Catalogue Xpeed Floor To Ceiling Brackets Designed to be fixed int…" at bounding box center [1111, 291] width 43 height 61
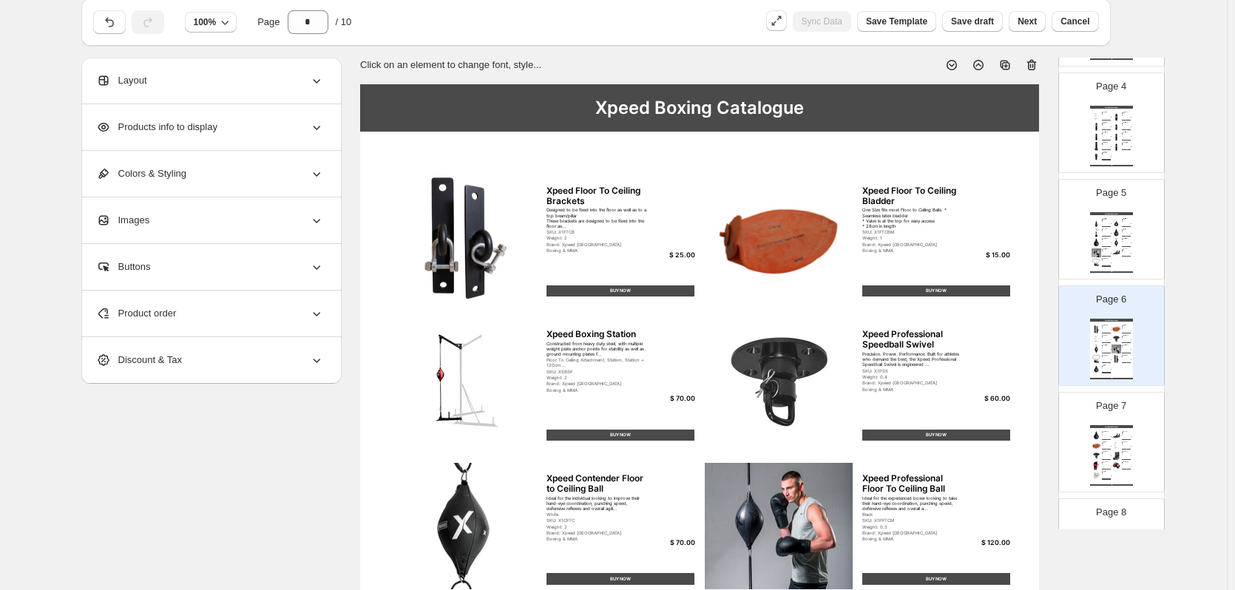
scroll to position [0, 0]
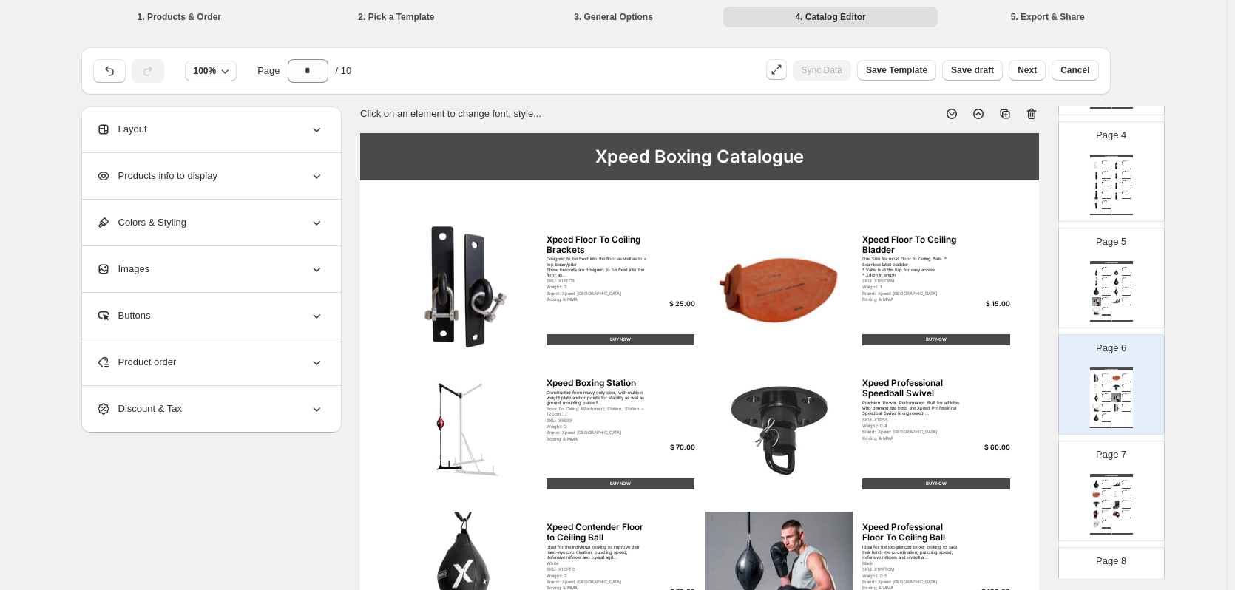
click at [1108, 320] on div "xPEED bOXING 25/26 | Page undefined" at bounding box center [1111, 320] width 43 height 1
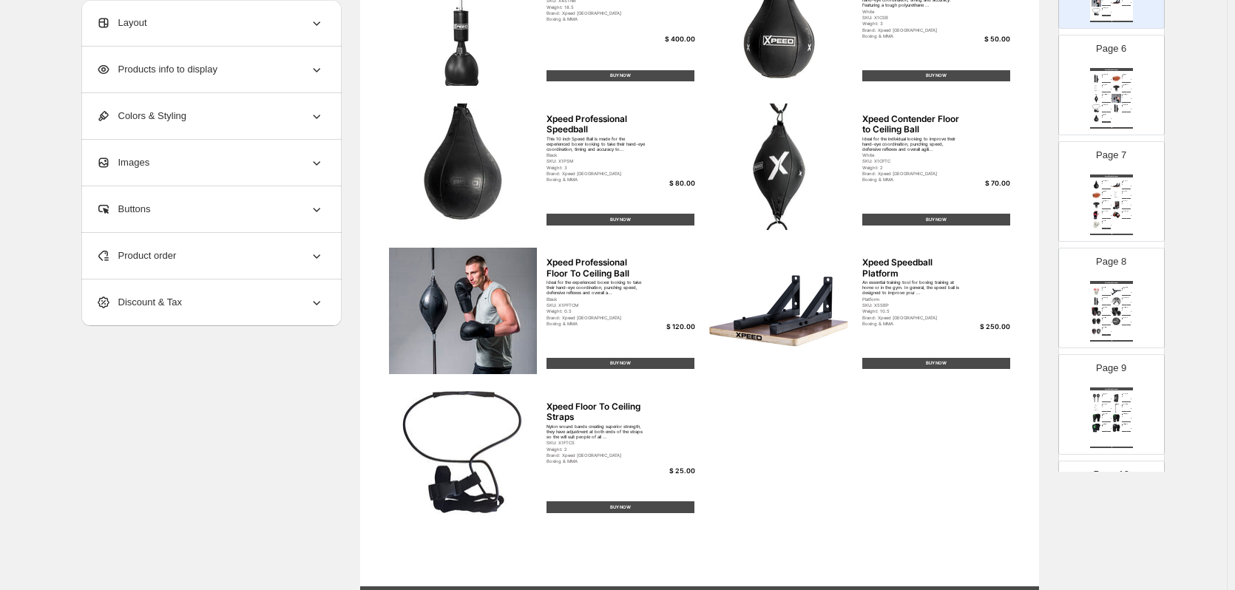
scroll to position [370, 0]
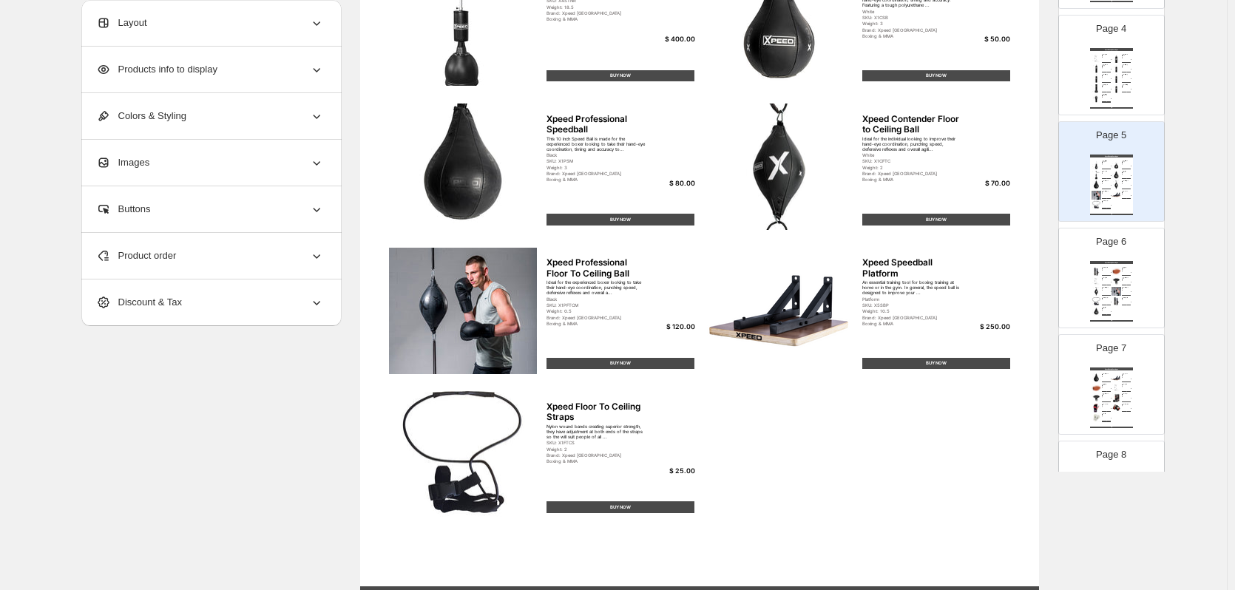
click at [1119, 305] on img at bounding box center [1116, 301] width 10 height 9
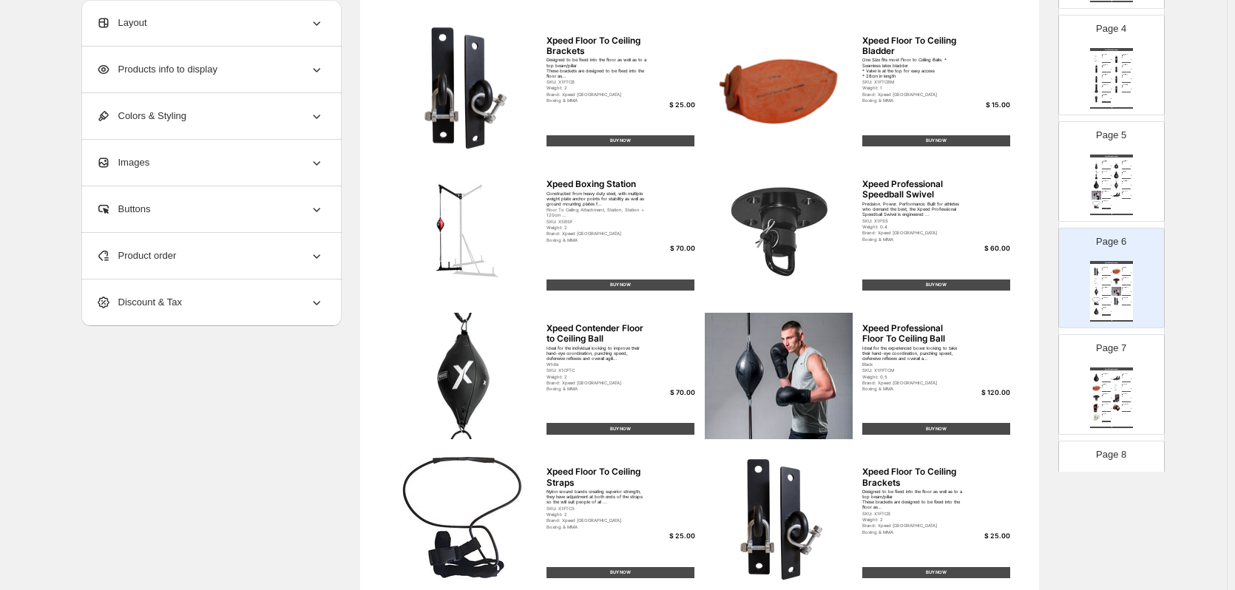
scroll to position [186, 0]
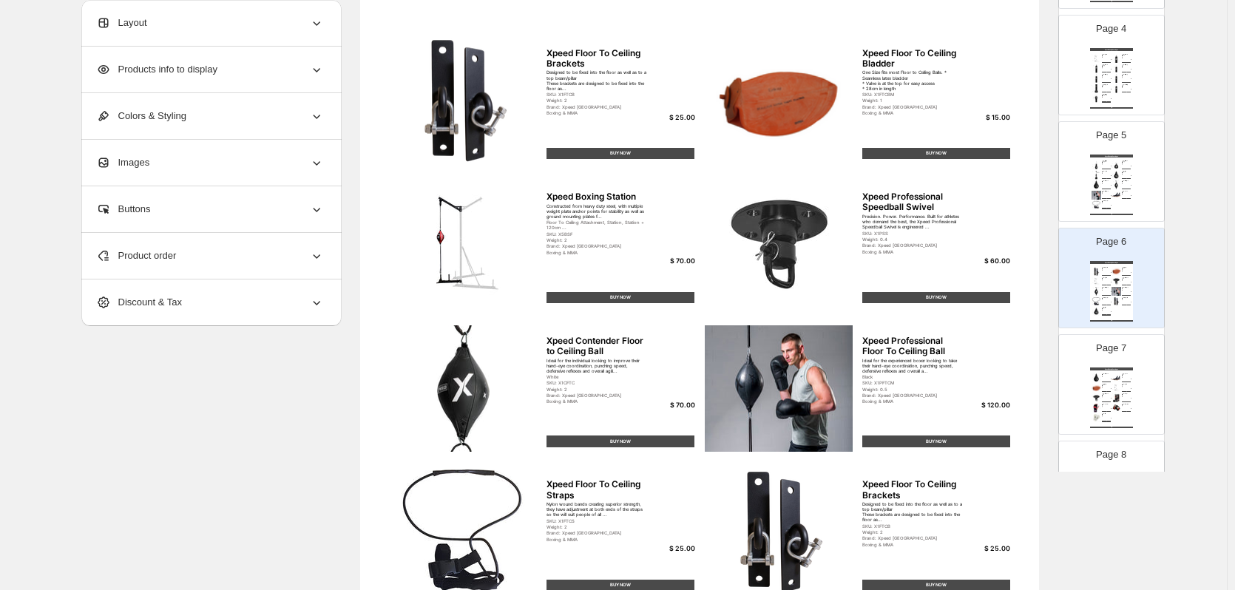
click at [259, 246] on div "Product order" at bounding box center [210, 256] width 228 height 46
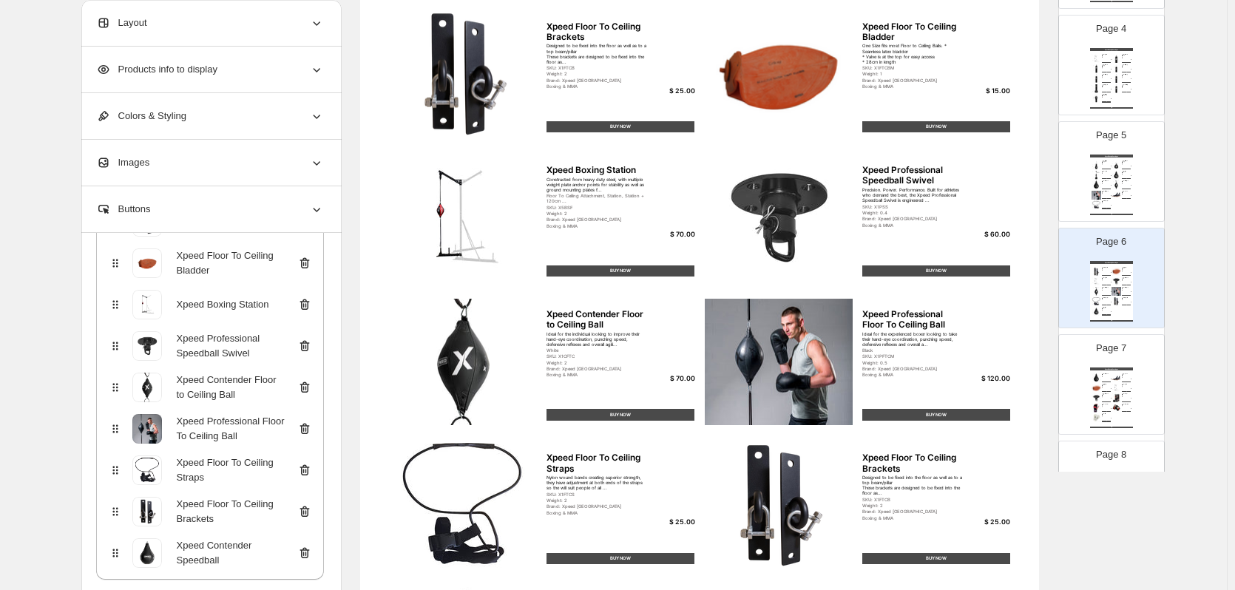
scroll to position [296, 0]
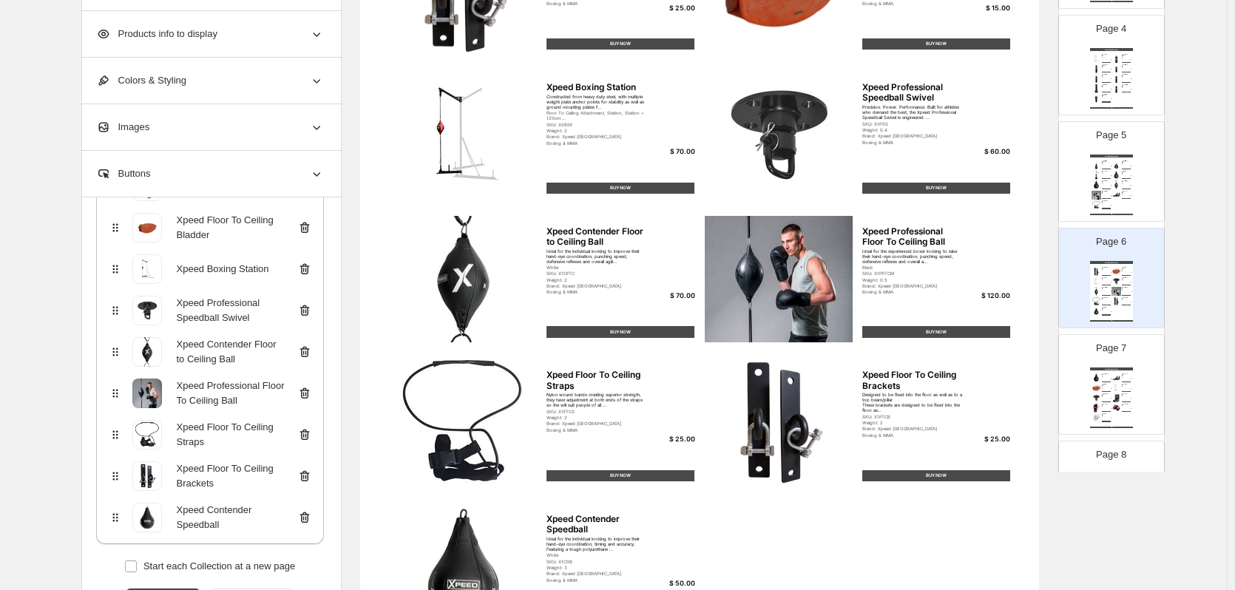
click at [304, 268] on icon at bounding box center [304, 269] width 15 height 15
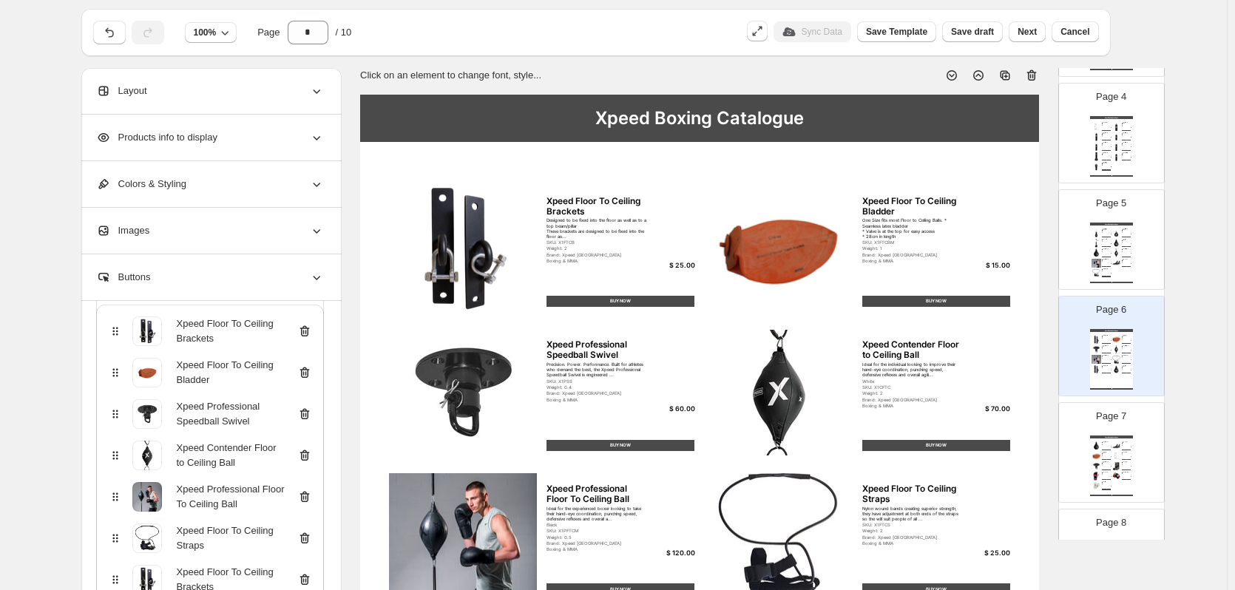
scroll to position [1, 0]
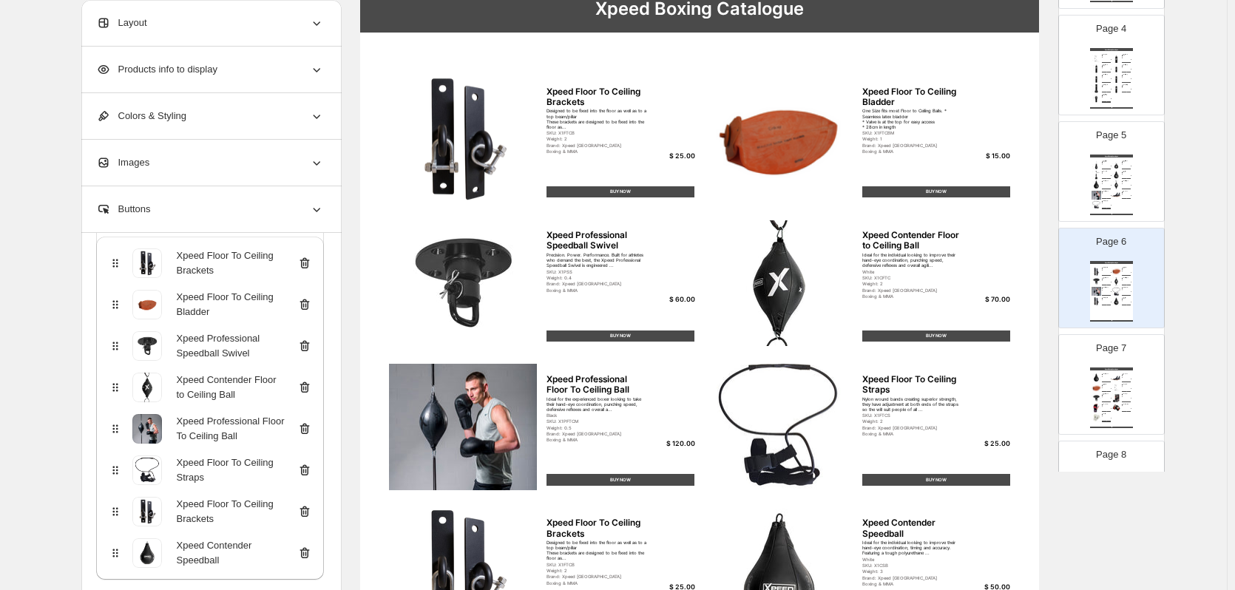
click at [1119, 206] on div "Xpeed Boxing Catalogue Xpeed Professional Teardrop Boxing Bag 110cm Elevate you…" at bounding box center [1111, 185] width 43 height 61
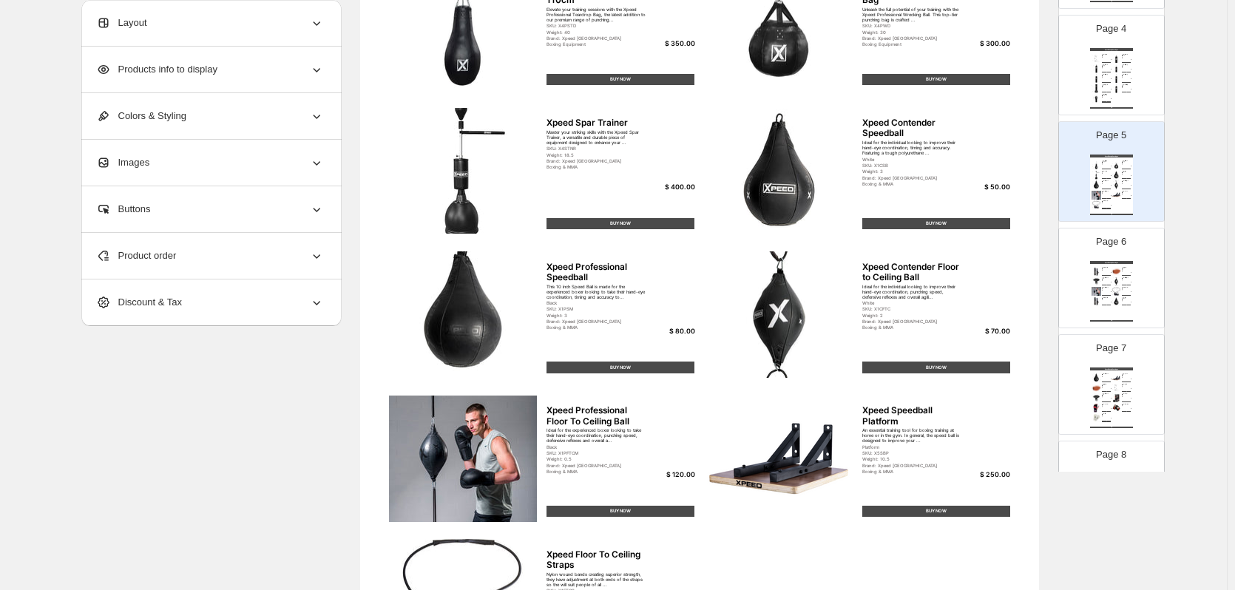
click at [1090, 269] on div "Xpeed Boxing Catalogue Xpeed Floor To Ceiling Brackets Designed to be fixed int…" at bounding box center [1111, 291] width 43 height 61
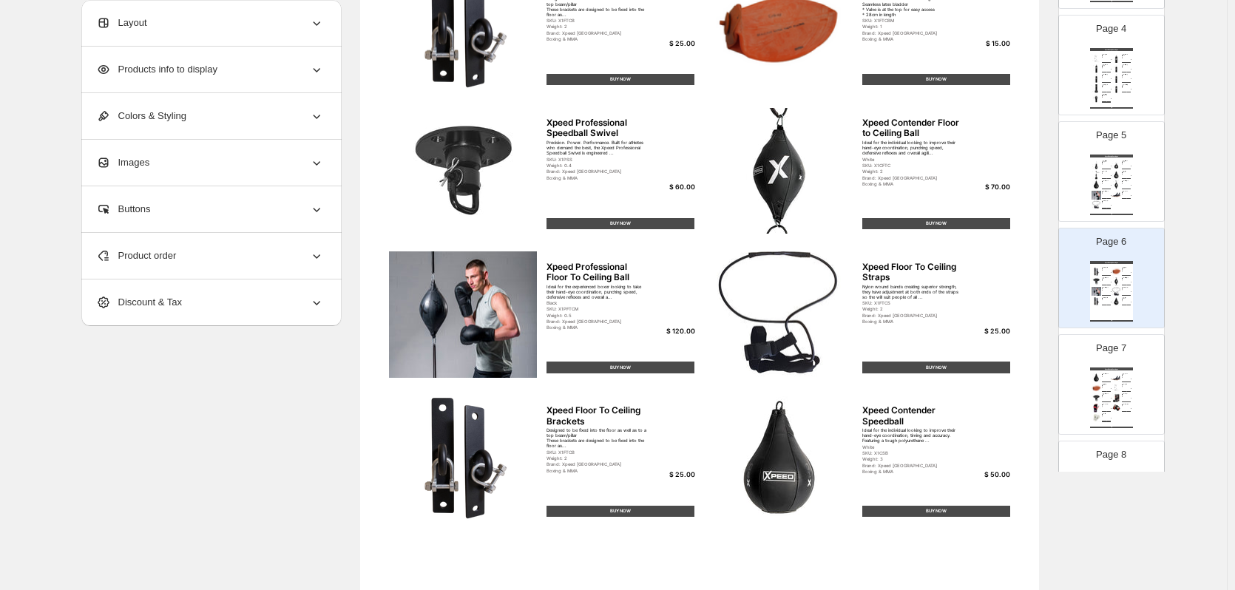
click at [204, 255] on div "Product order" at bounding box center [210, 256] width 228 height 46
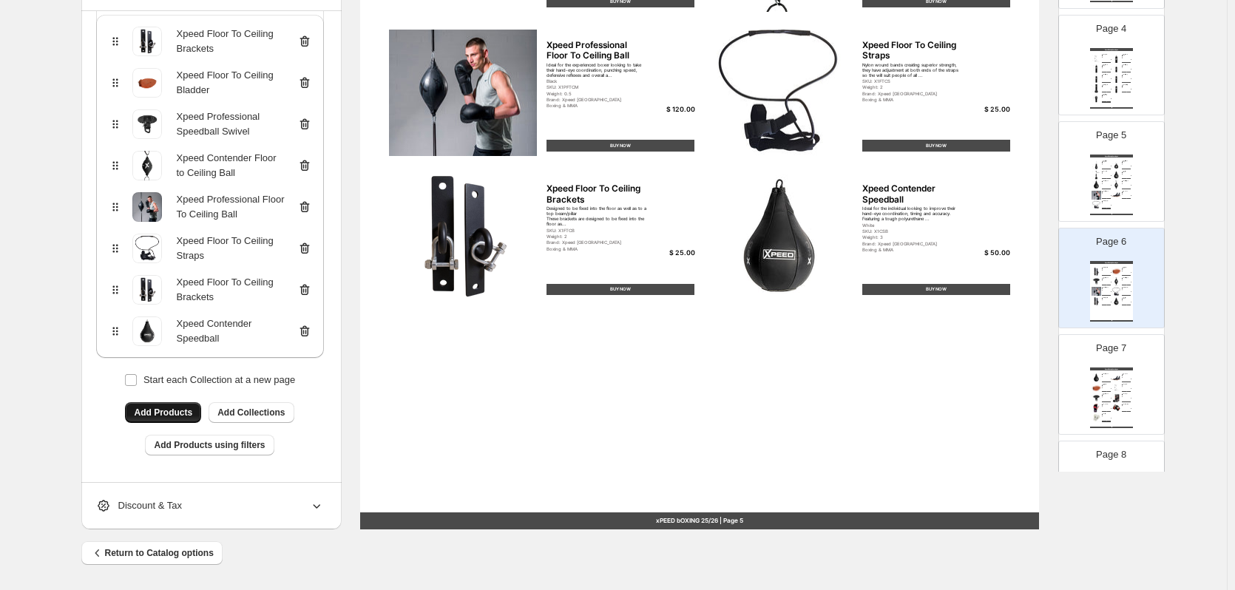
click at [303, 247] on icon at bounding box center [304, 248] width 15 height 15
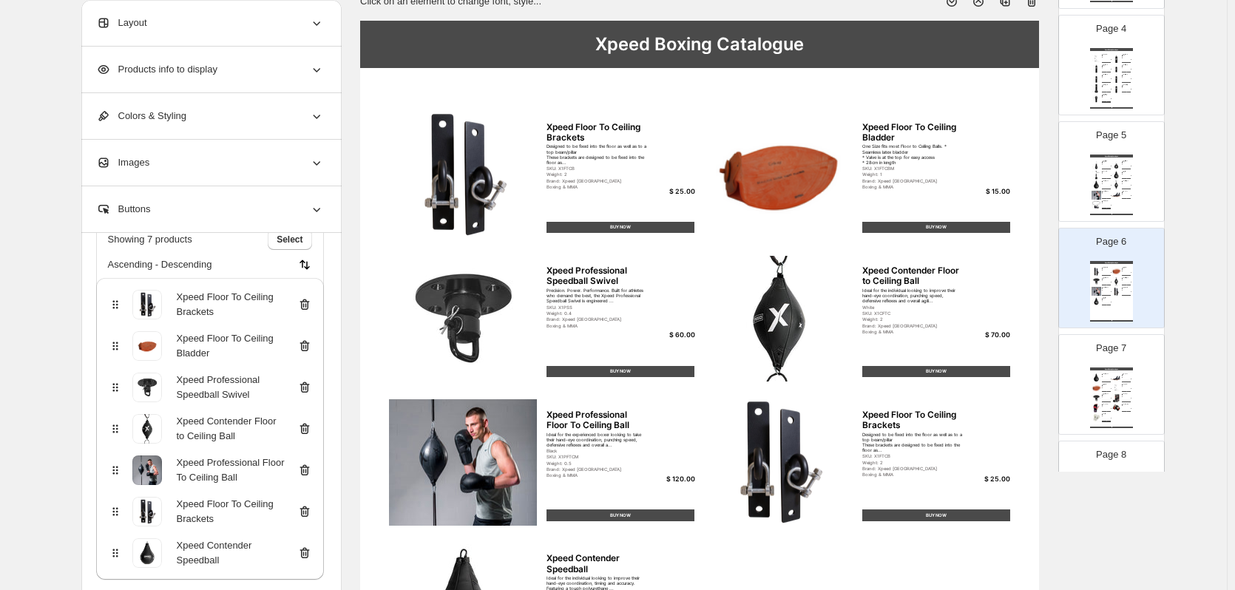
click at [1119, 362] on div "Page 7 Xpeed Boxing Catalogue Xpeed Professional Speedball This 10 inch Speed B…" at bounding box center [1105, 378] width 93 height 99
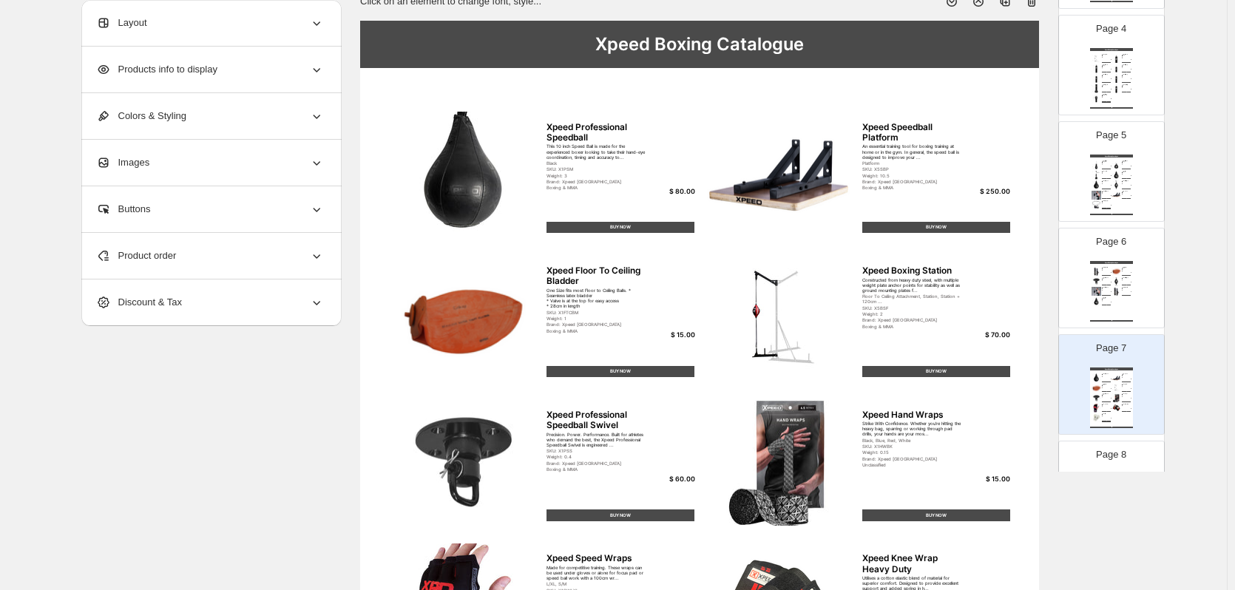
click at [1117, 302] on div "Xpeed Boxing Catalogue Xpeed Floor To Ceiling Brackets Designed to be fixed int…" at bounding box center [1111, 291] width 43 height 61
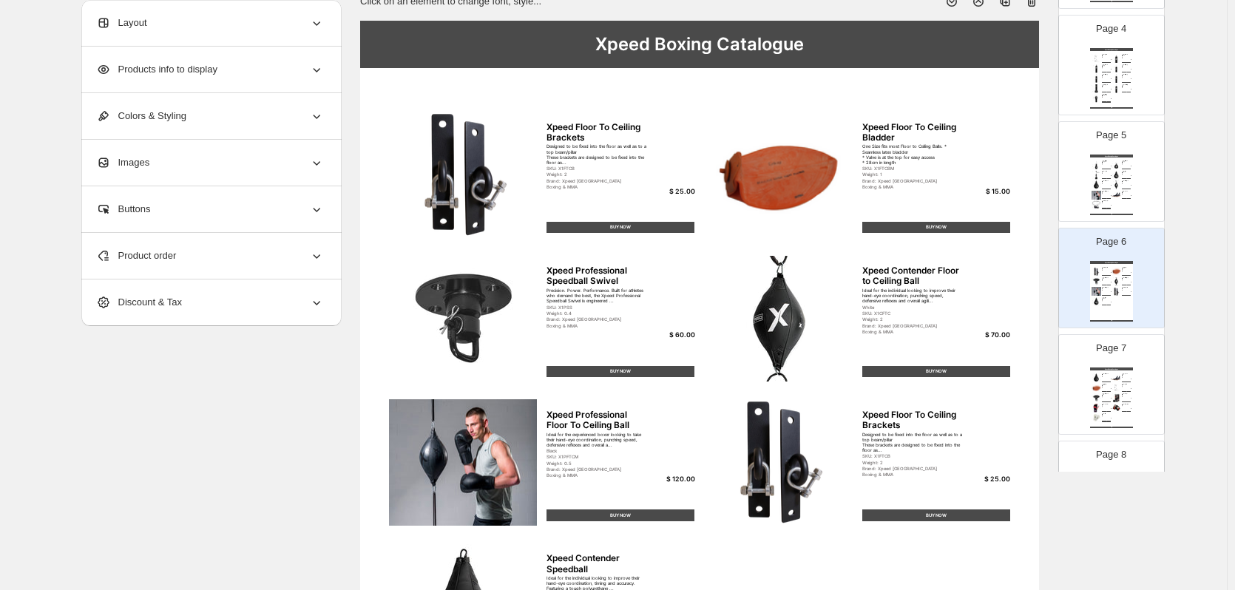
click at [1111, 387] on img at bounding box center [1116, 388] width 10 height 9
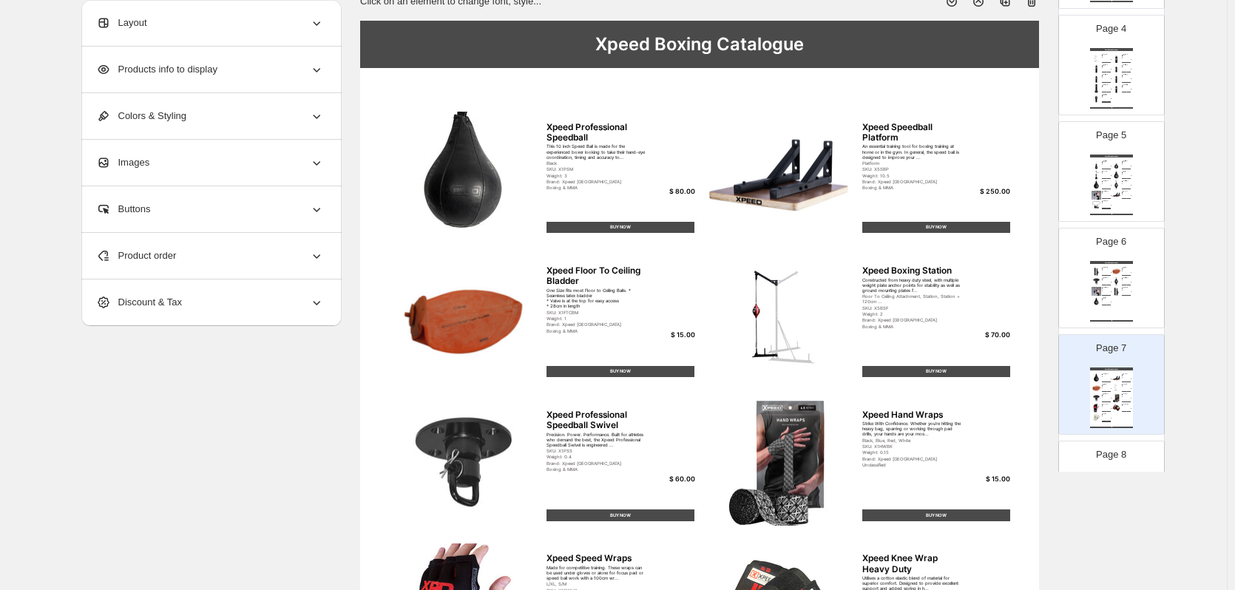
click at [1130, 248] on div "Page 6 Xpeed Boxing Catalogue Xpeed Floor To Ceiling Brackets Designed to be fi…" at bounding box center [1105, 272] width 93 height 99
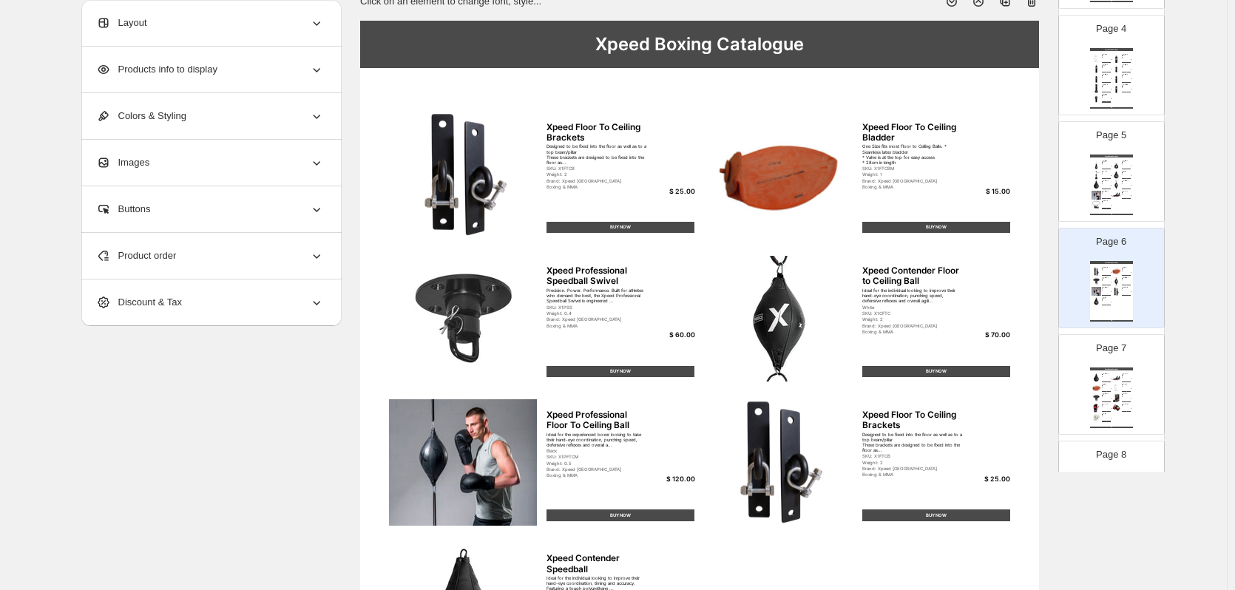
click at [1114, 202] on div "Xpeed Boxing Catalogue Xpeed Professional Teardrop Boxing Bag 110cm Elevate you…" at bounding box center [1111, 185] width 43 height 61
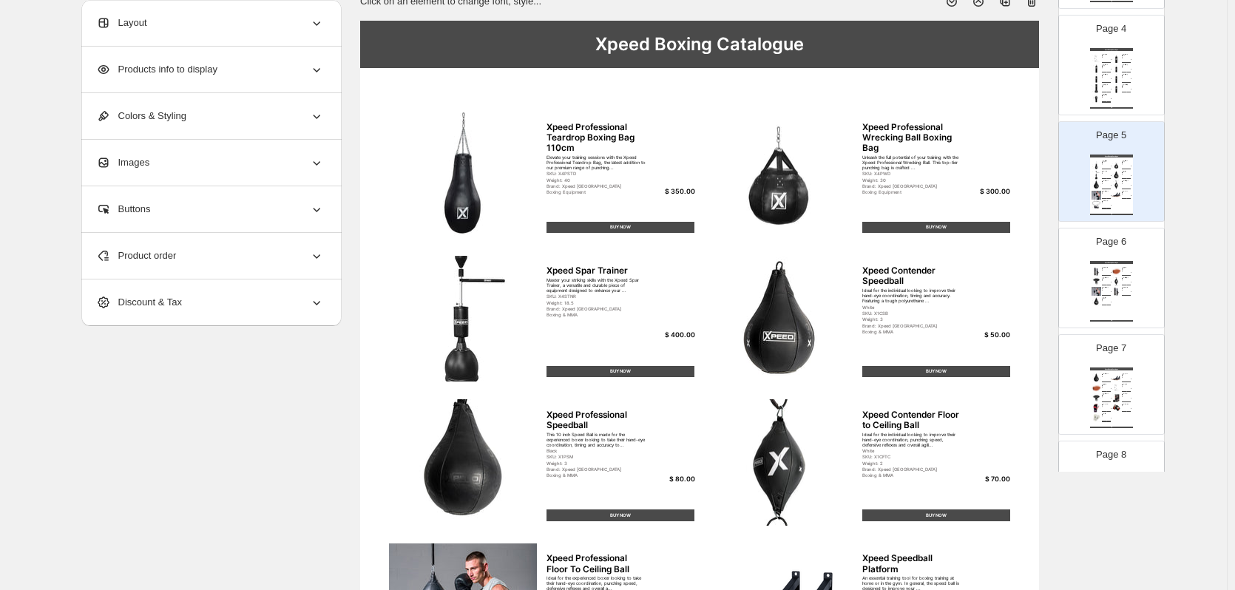
click at [1118, 261] on div "Xpeed Boxing Catalogue" at bounding box center [1111, 262] width 43 height 3
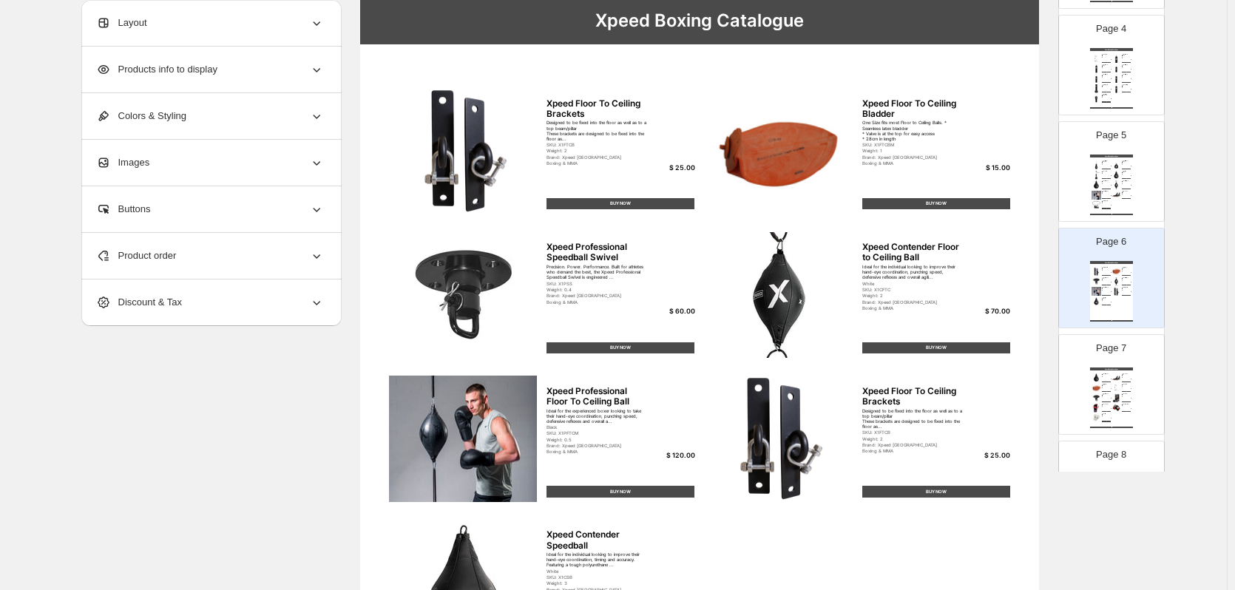
scroll to position [112, 0]
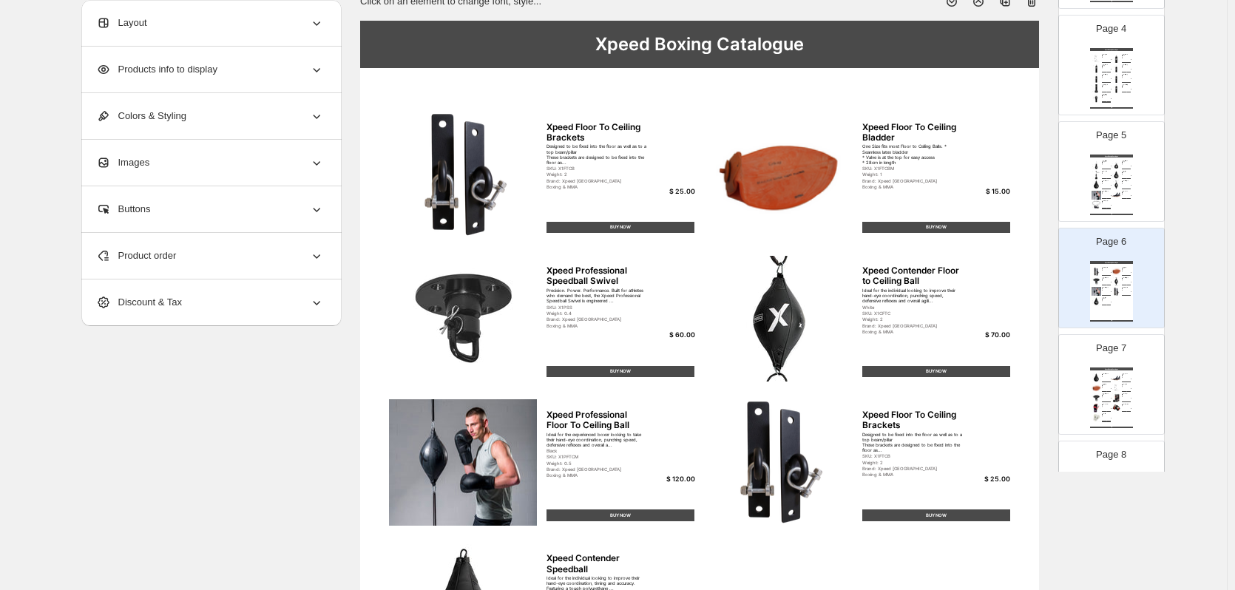
click at [1031, 2] on icon at bounding box center [1030, 2] width 1 height 4
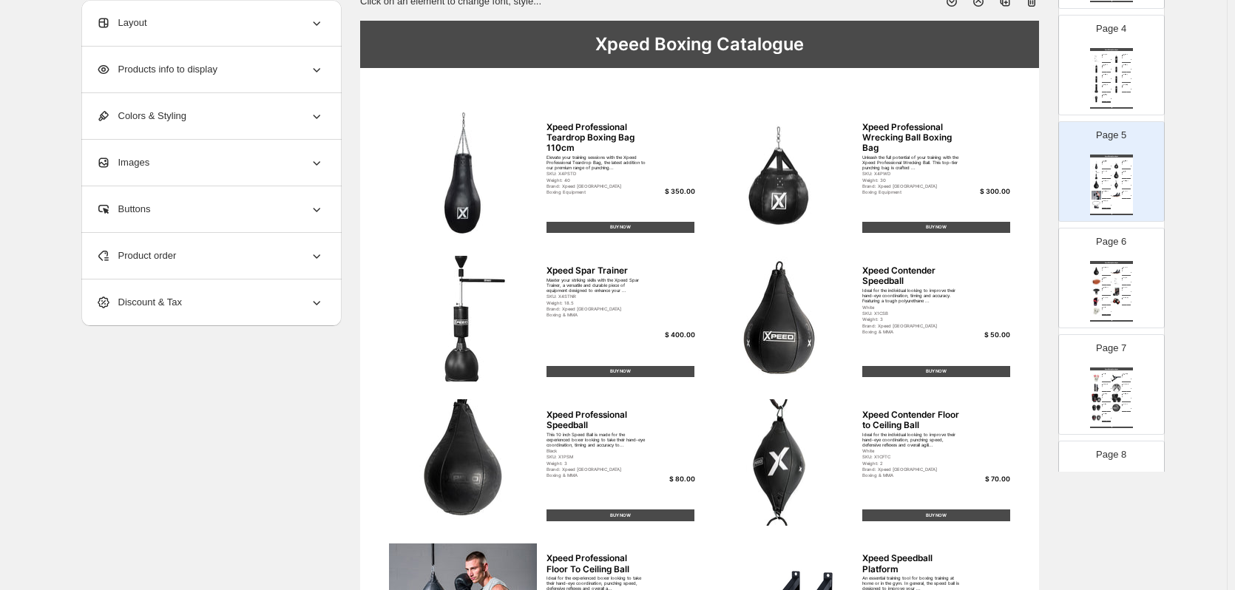
scroll to position [186, 0]
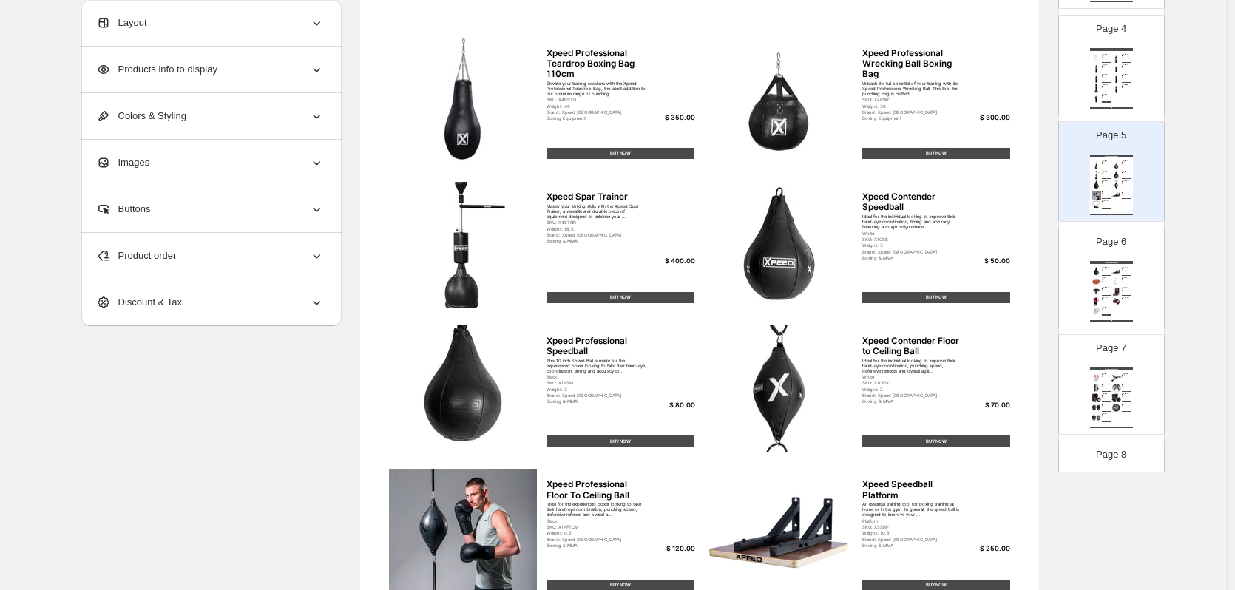
click at [1083, 287] on div "Page 6 Xpeed Boxing Catalogue Xpeed Professional Speedball This 10 inch Speed B…" at bounding box center [1105, 272] width 93 height 99
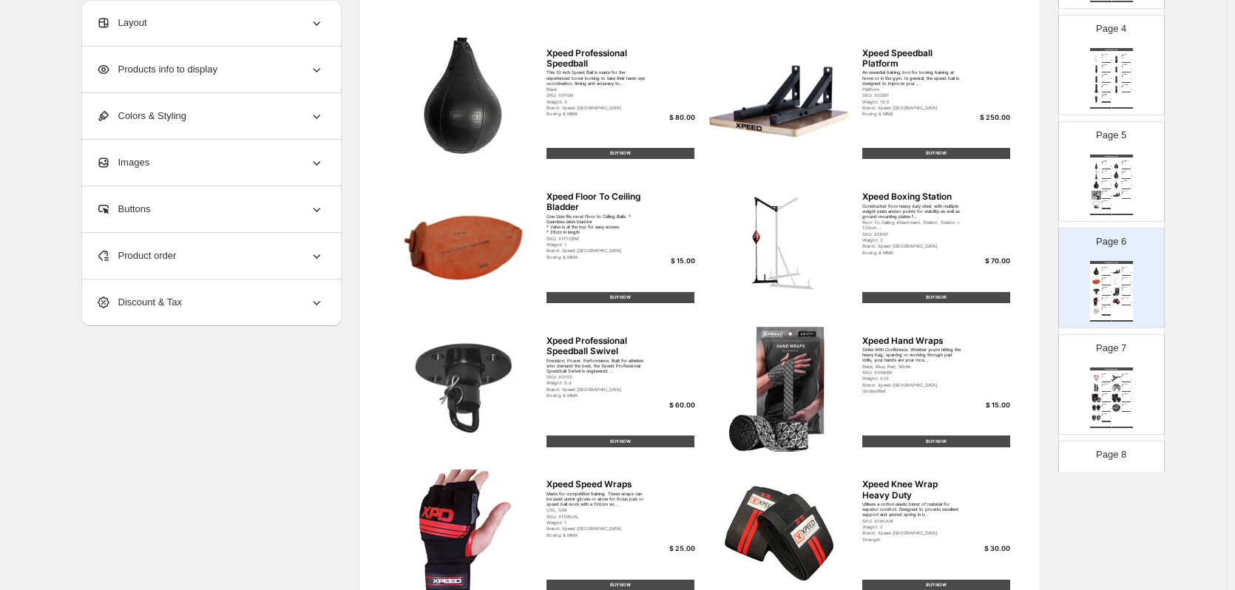
click at [1099, 207] on div "Xpeed Boxing Catalogue Xpeed Professional Teardrop Boxing Bag 110cm Elevate you…" at bounding box center [1111, 185] width 43 height 61
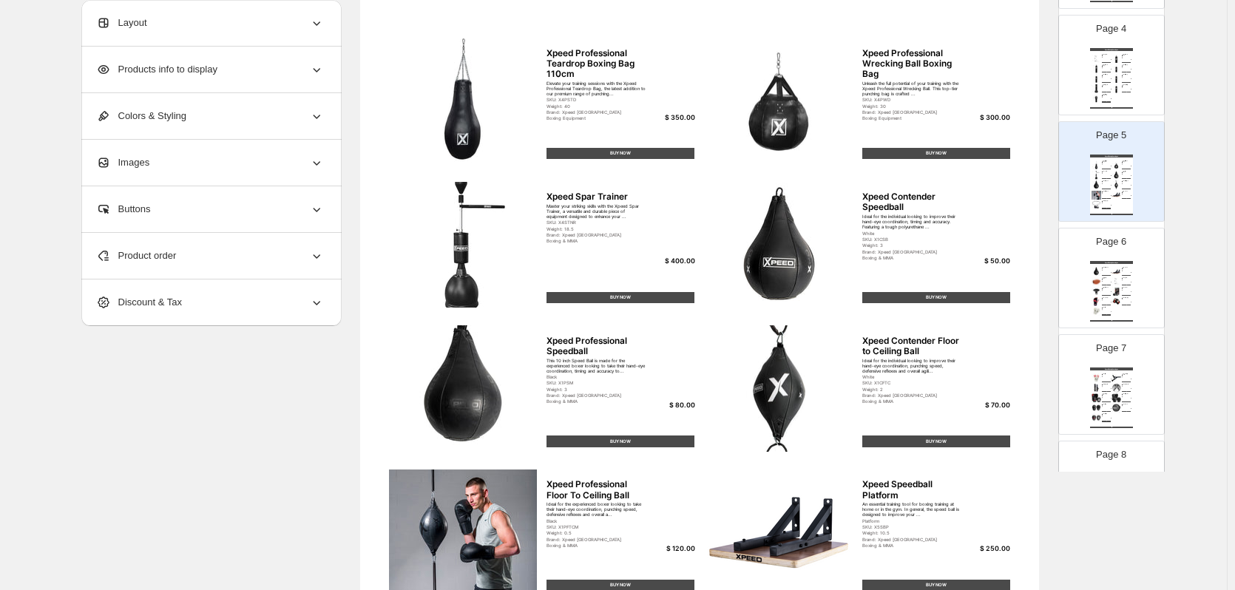
click at [1093, 279] on img at bounding box center [1096, 281] width 10 height 9
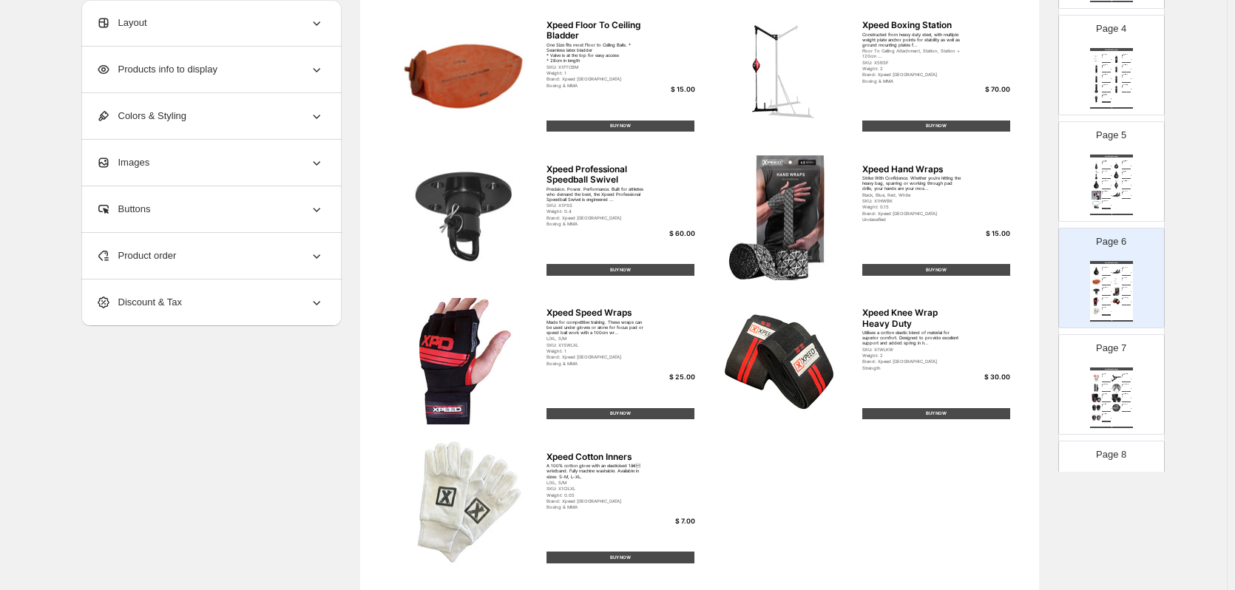
scroll to position [112, 0]
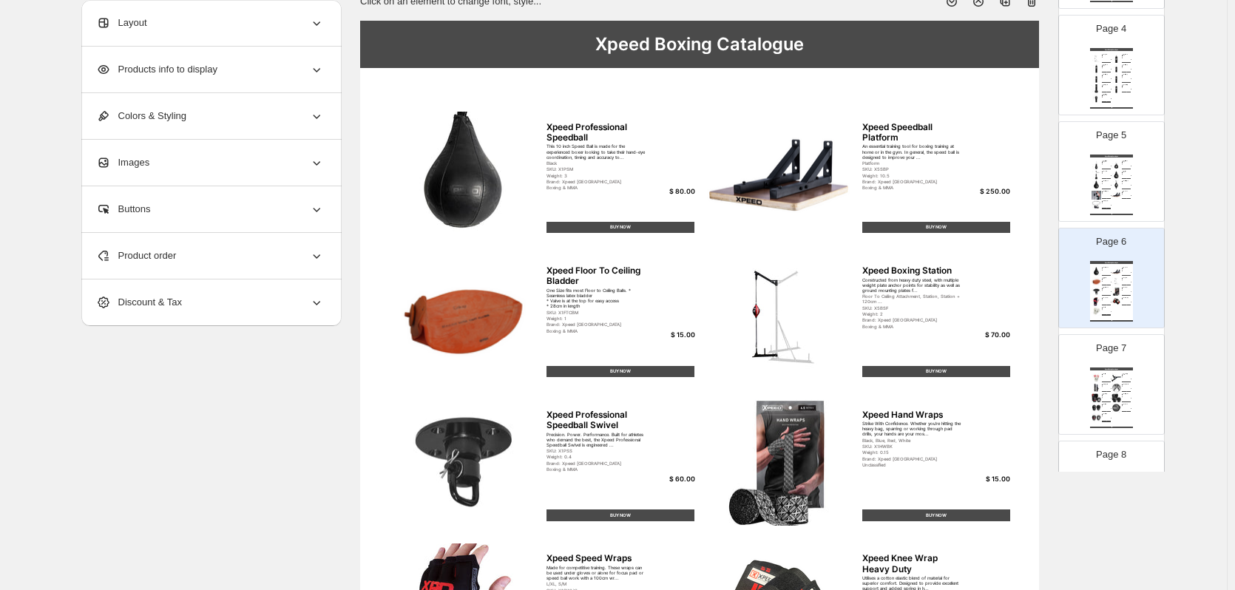
click at [1033, 2] on icon at bounding box center [1031, 1] width 15 height 15
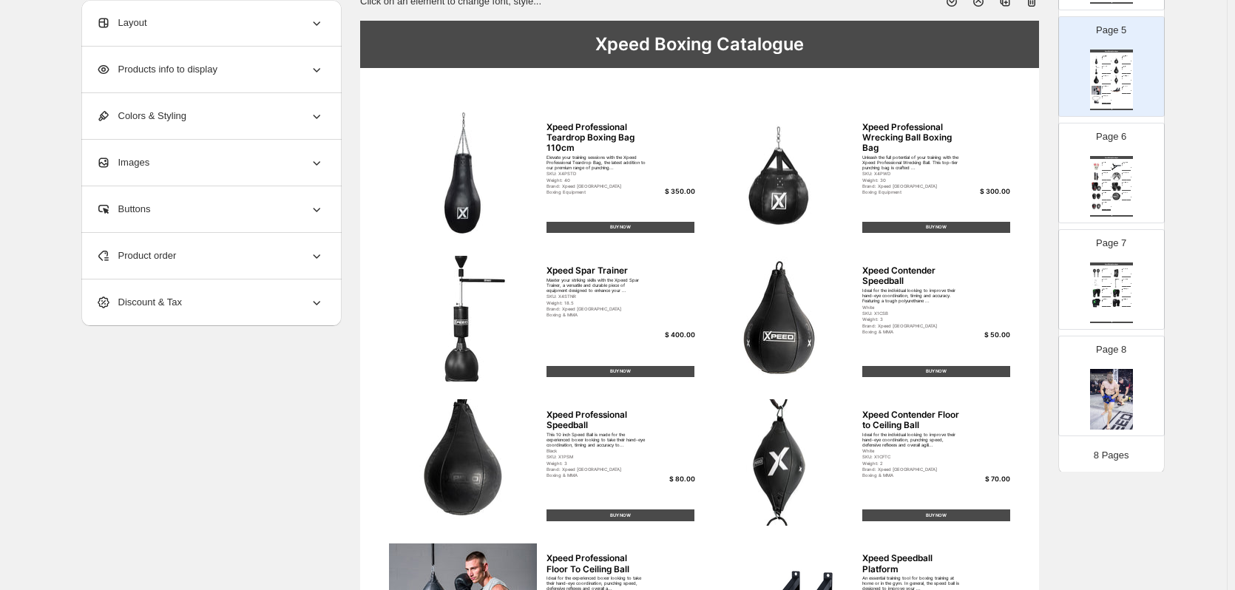
scroll to position [478, 0]
click at [1116, 168] on img at bounding box center [1116, 163] width 10 height 9
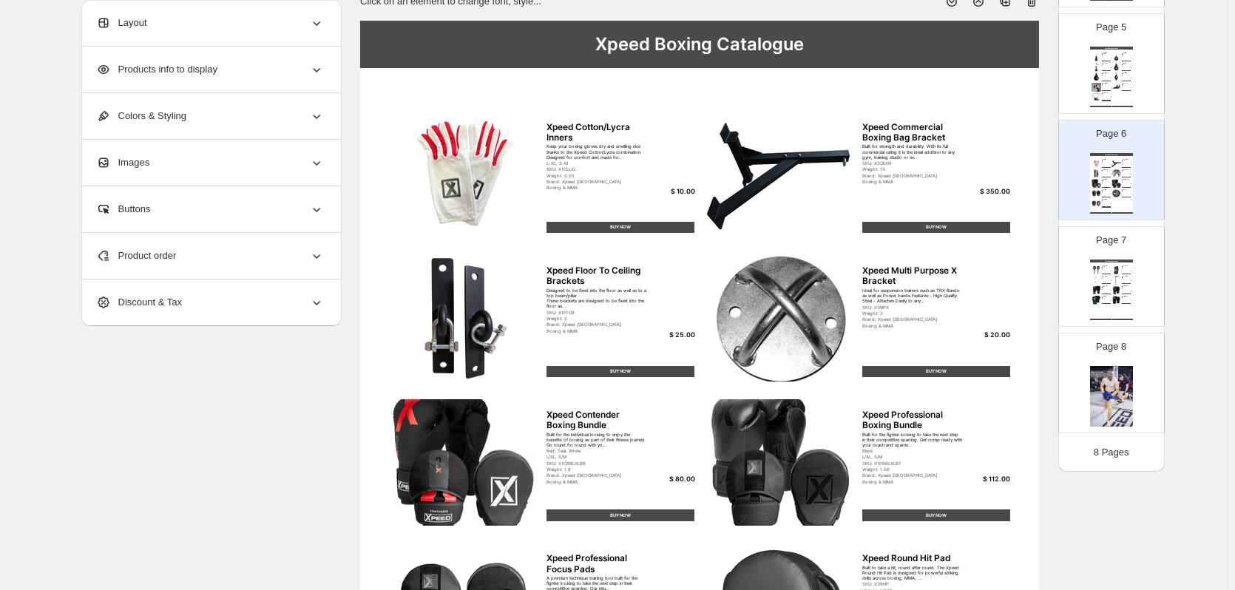
click at [1109, 106] on div "xPEED bOXING 25/26 | Page undefined" at bounding box center [1111, 106] width 43 height 1
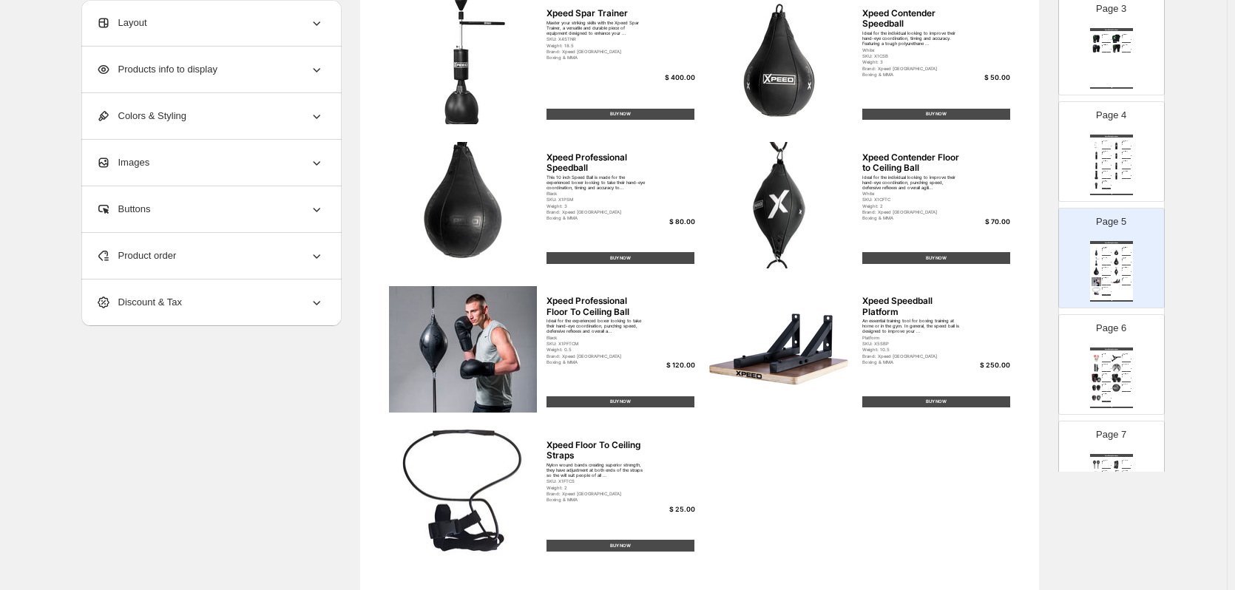
scroll to position [256, 0]
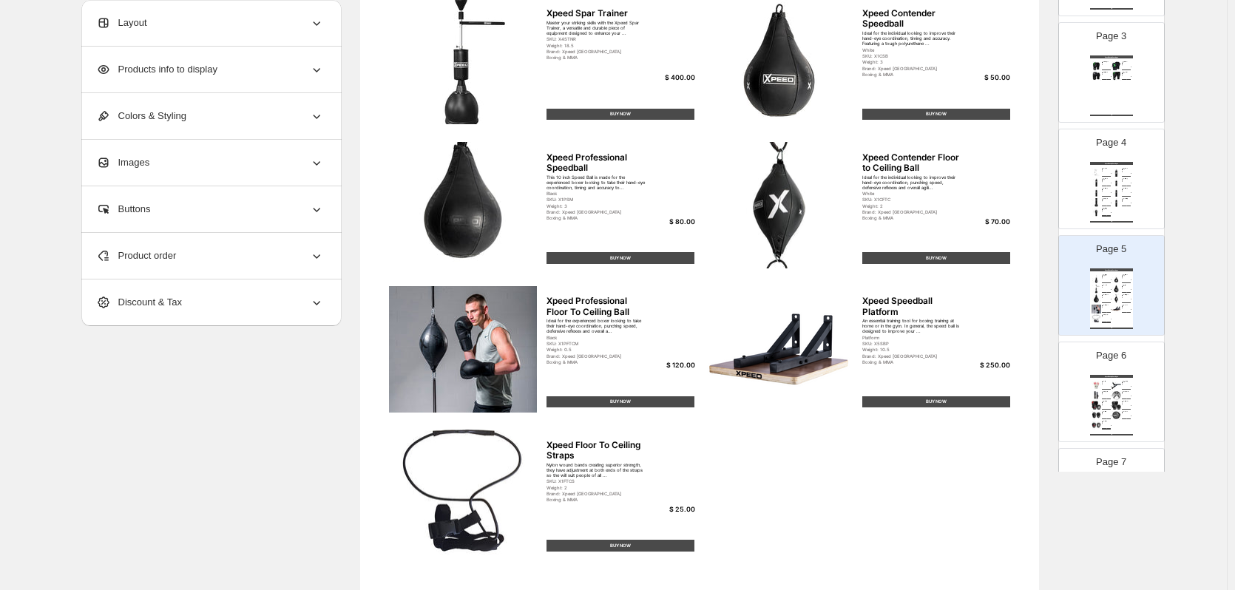
click at [1122, 208] on div "Xpeed Boxing Catalogue Xpeed Boxing Station Constructed from heavy duty steel, …" at bounding box center [1111, 192] width 43 height 61
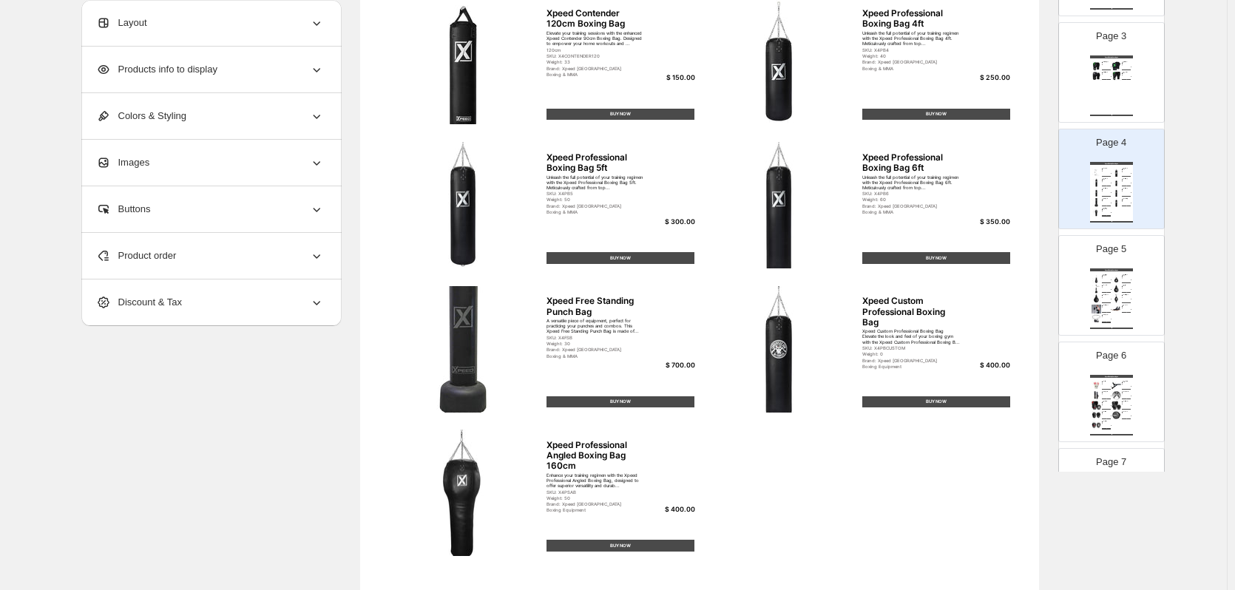
click at [1116, 234] on div "Page 5 Xpeed Boxing Catalogue Xpeed Professional Teardrop Boxing Bag 110cm Elev…" at bounding box center [1105, 279] width 93 height 99
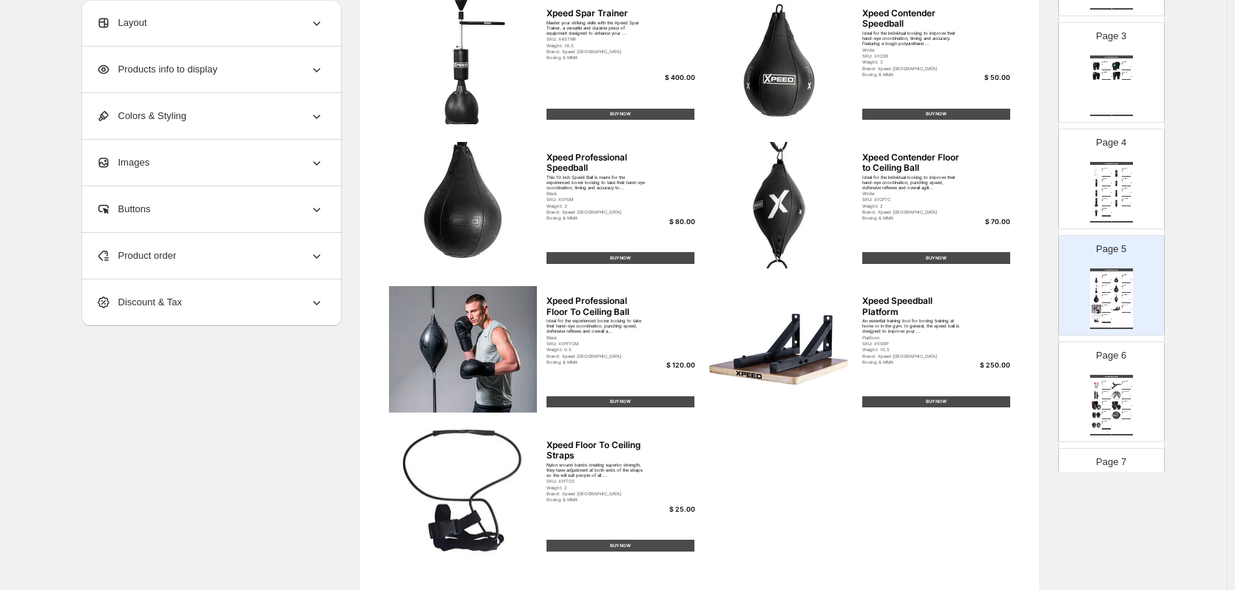
click at [1091, 399] on img at bounding box center [1096, 395] width 10 height 9
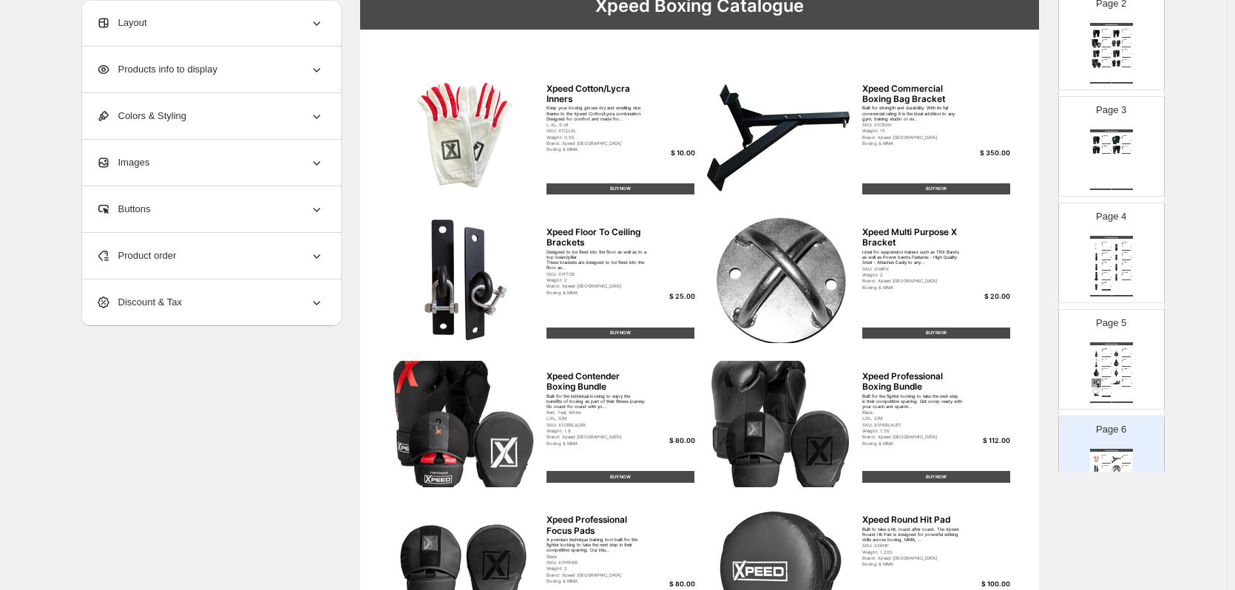
scroll to position [148, 0]
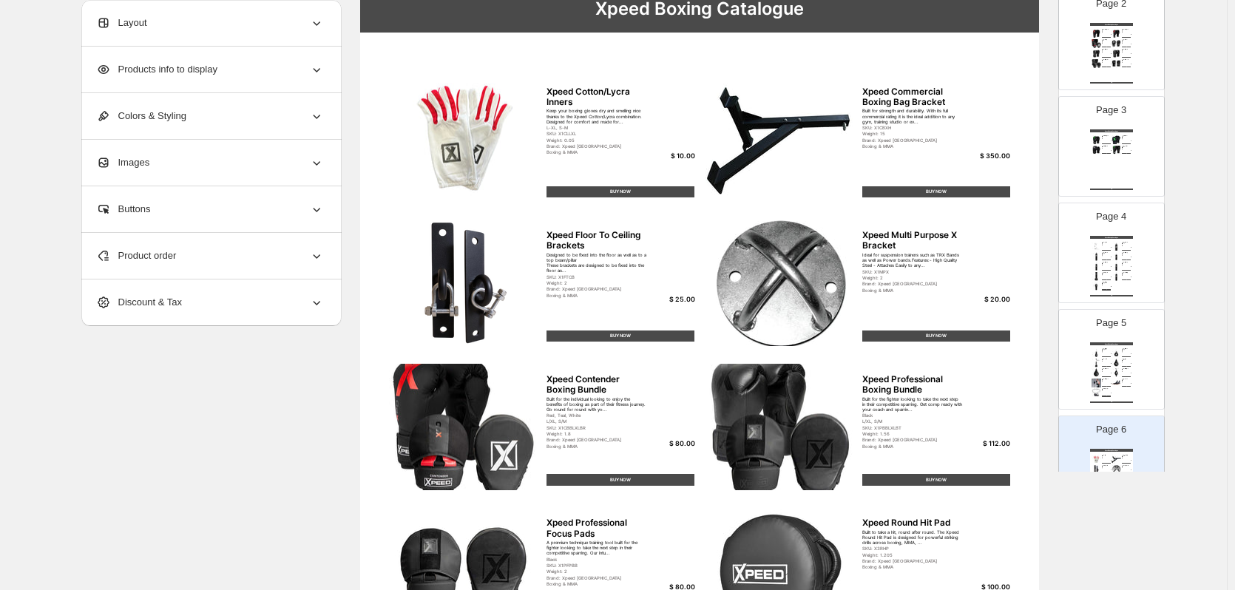
click at [1132, 380] on div "Page 5 Xpeed Boxing Catalogue Xpeed Professional Teardrop Boxing Bag 110cm Elev…" at bounding box center [1105, 353] width 93 height 99
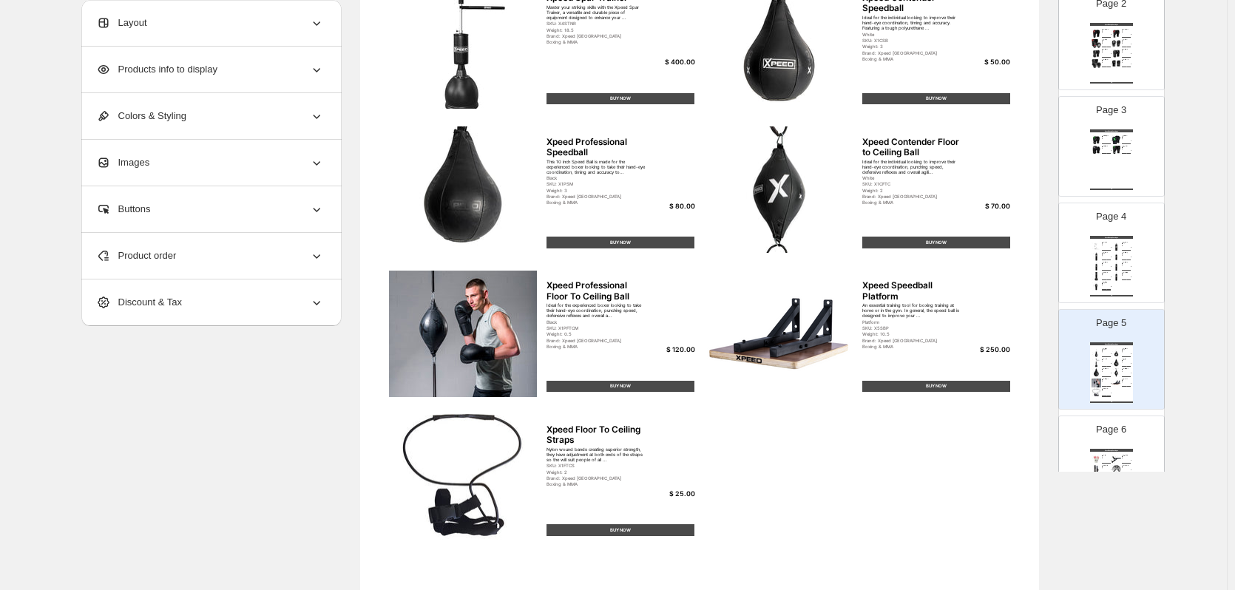
scroll to position [444, 0]
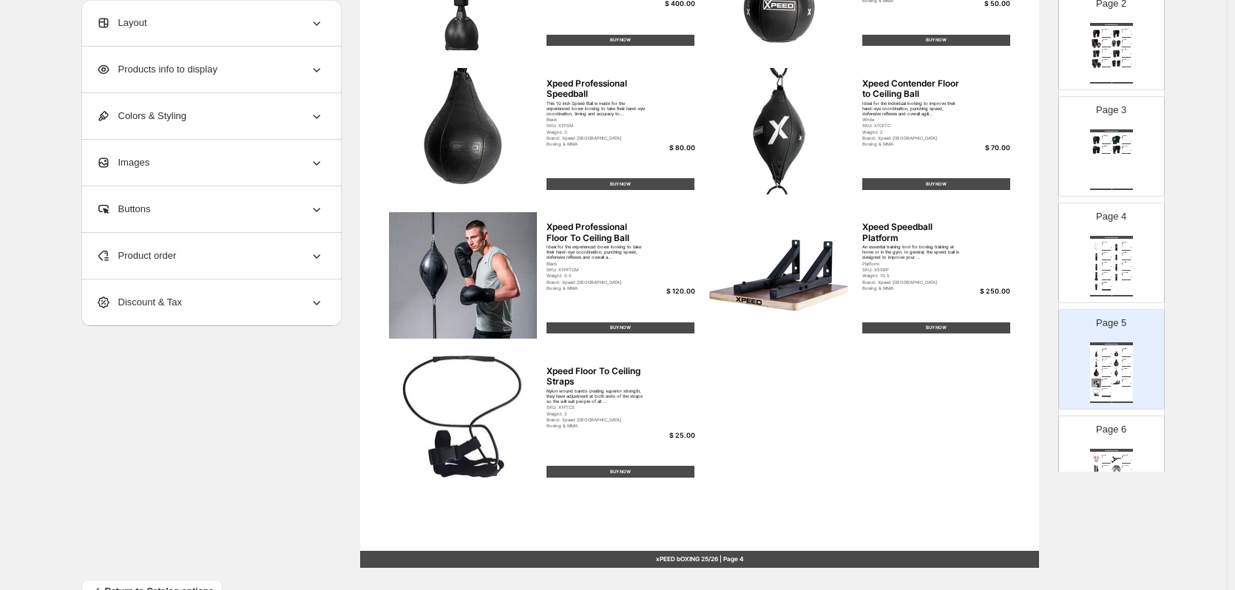
click at [285, 264] on div "Product order" at bounding box center [210, 256] width 228 height 46
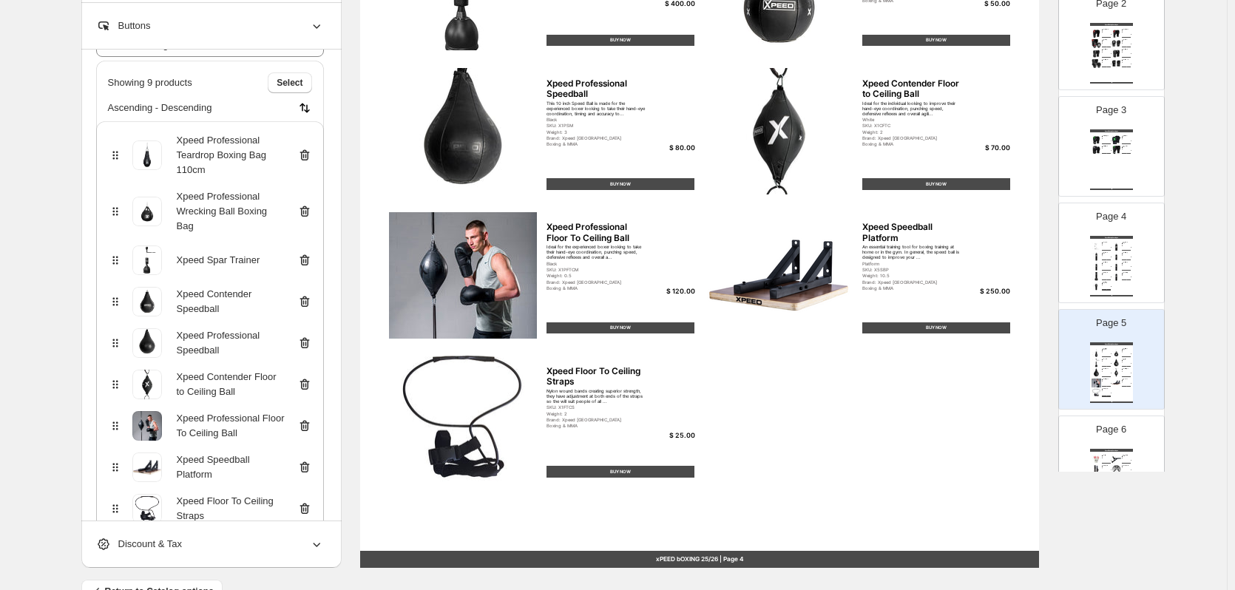
scroll to position [204, 0]
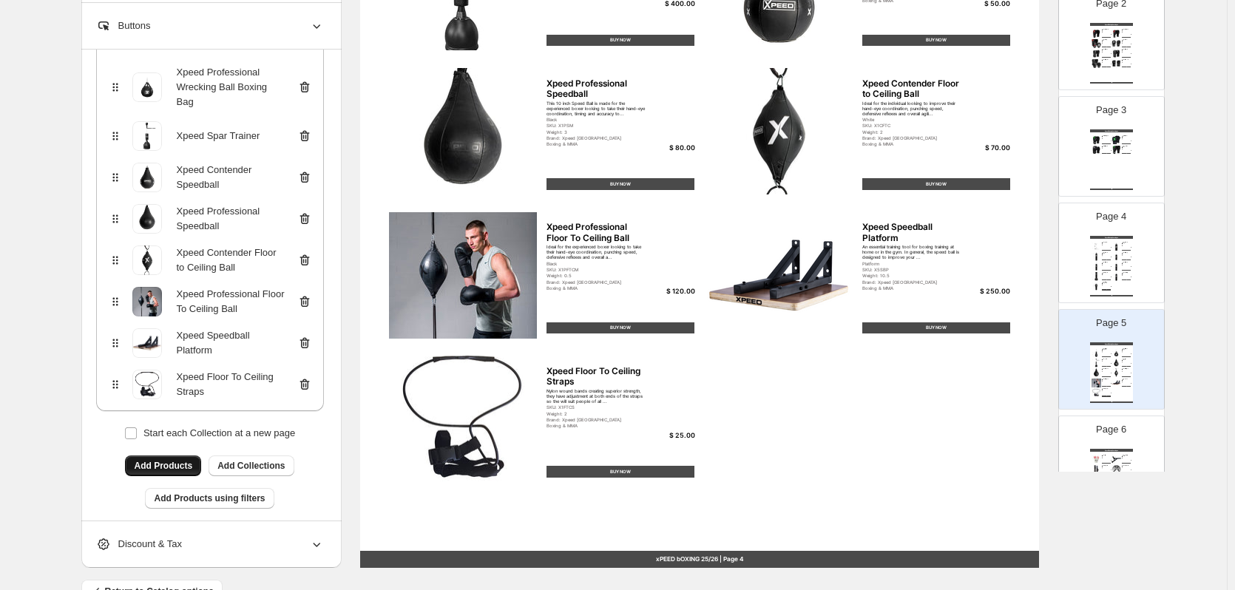
click at [183, 460] on span "Add Products" at bounding box center [163, 466] width 58 height 12
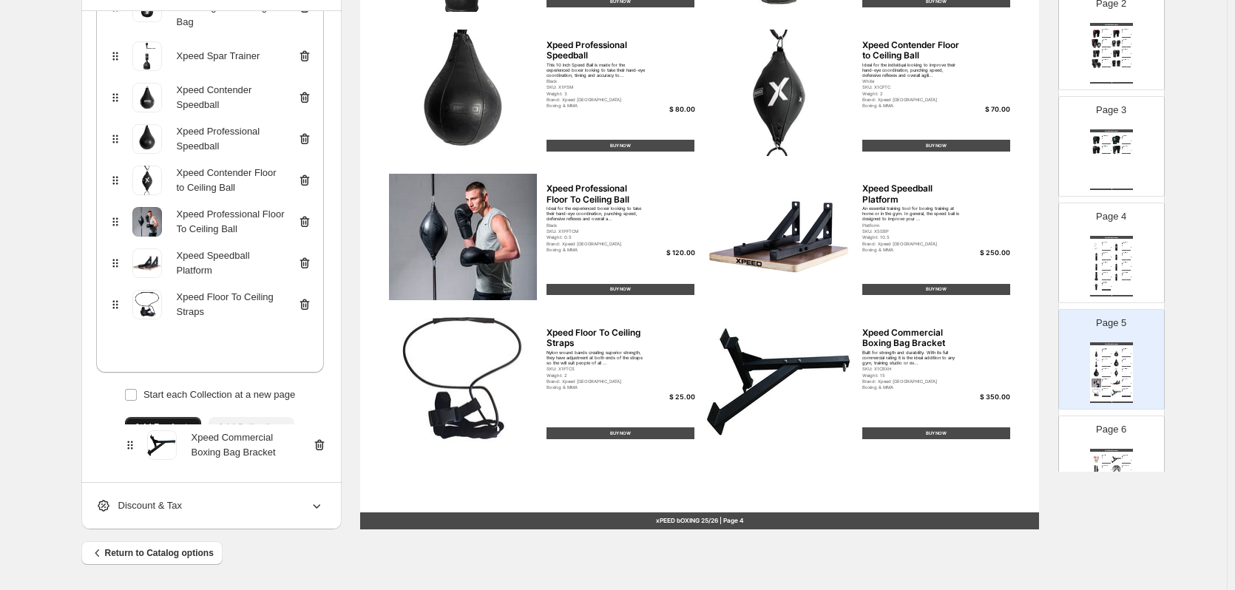
scroll to position [245, 0]
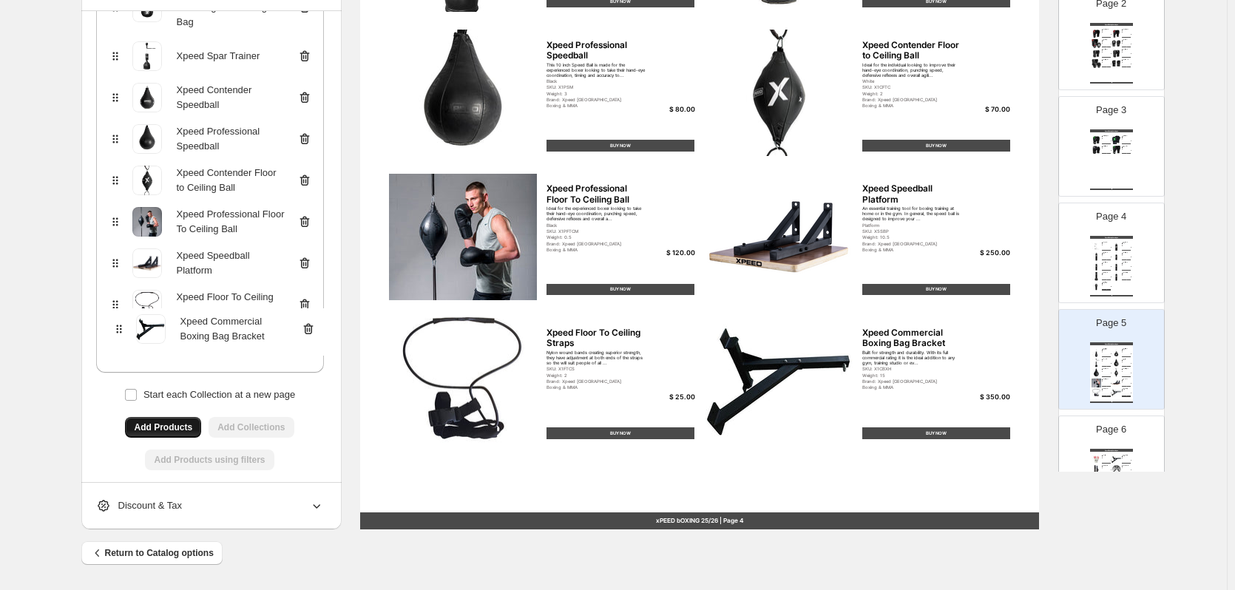
drag, startPoint x: 117, startPoint y: 413, endPoint x: 117, endPoint y: 314, distance: 98.3
click at [117, 314] on div "Xpeed Professional Teardrop Boxing Bag 110cm Xpeed Professional Wrecking Ball B…" at bounding box center [210, 144] width 228 height 455
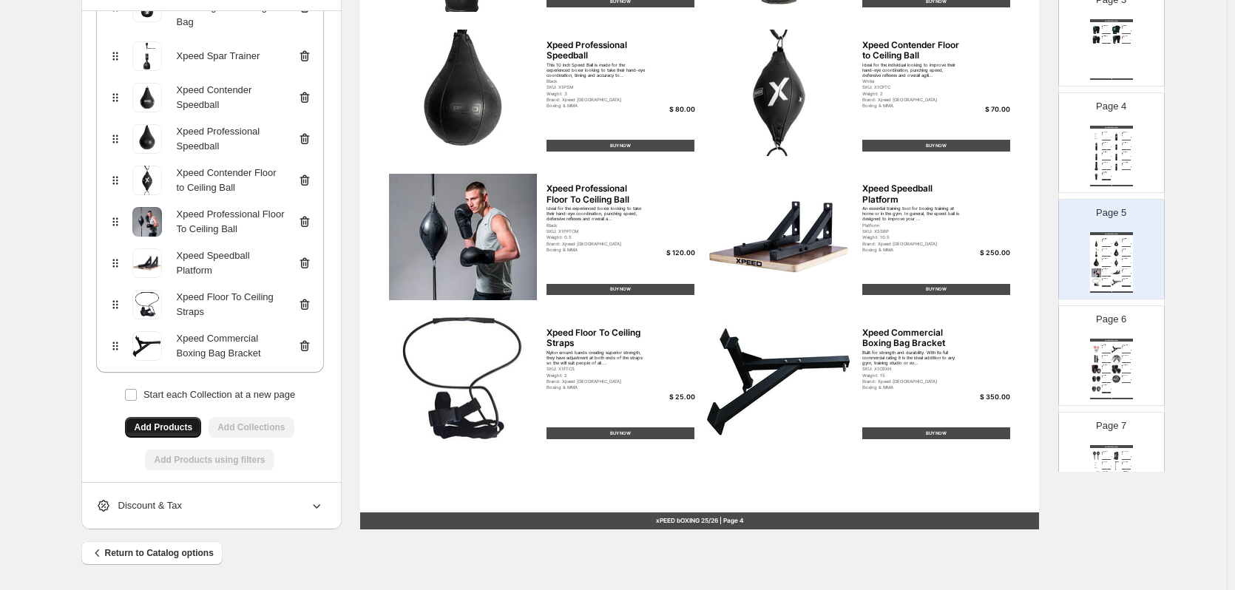
scroll to position [330, 0]
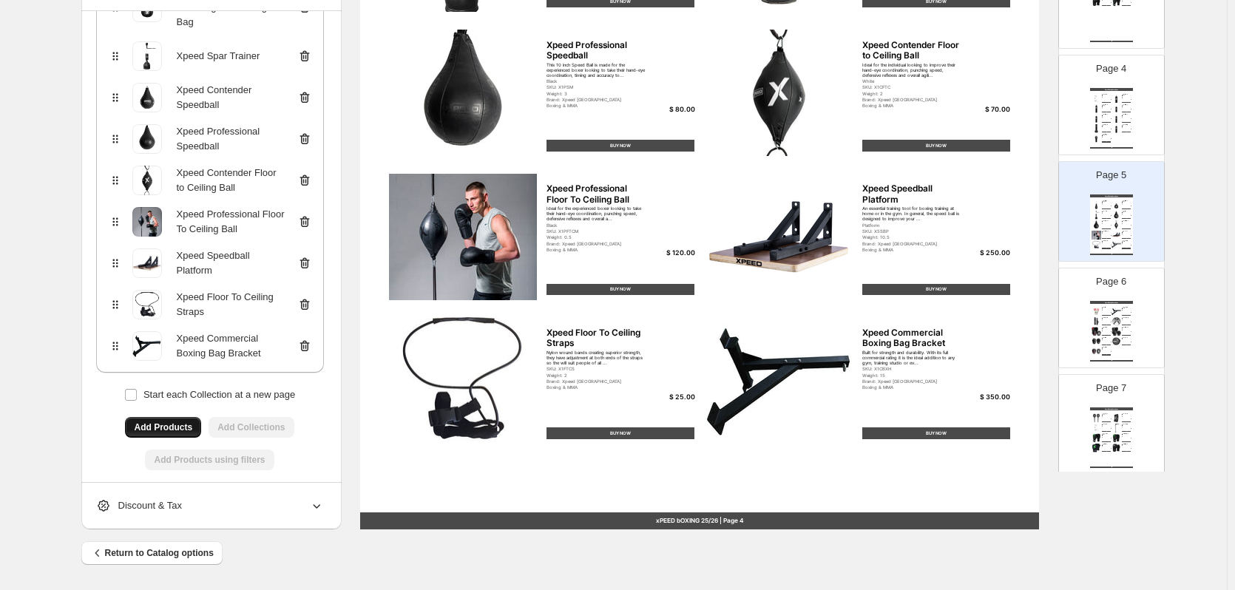
click at [1115, 327] on img at bounding box center [1116, 331] width 10 height 9
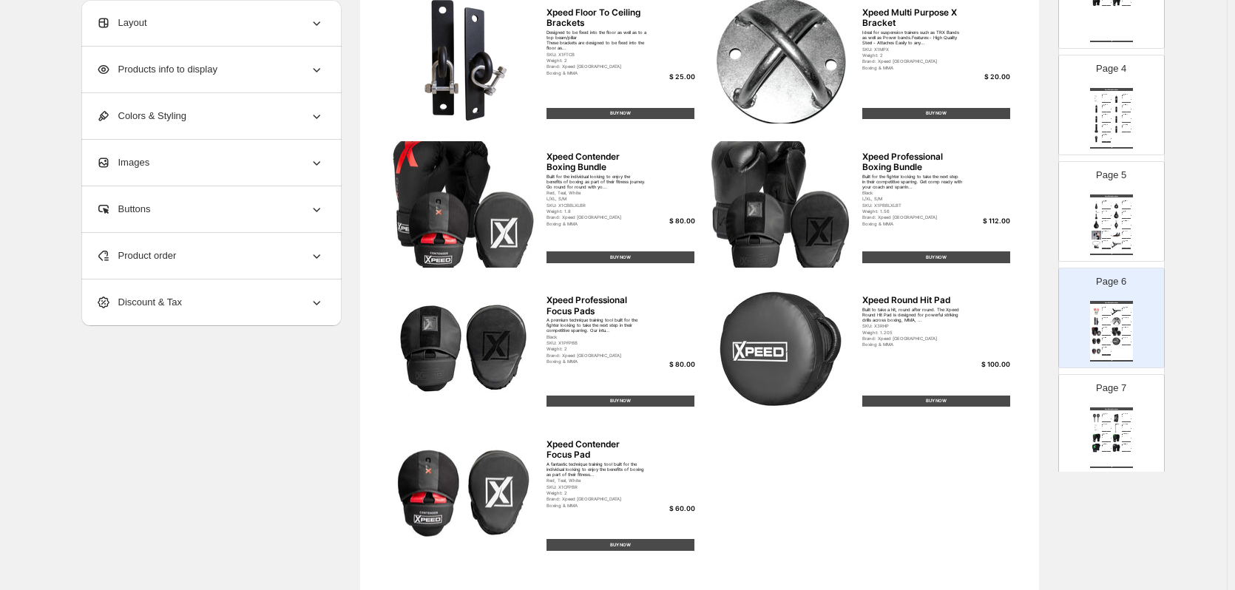
scroll to position [112, 0]
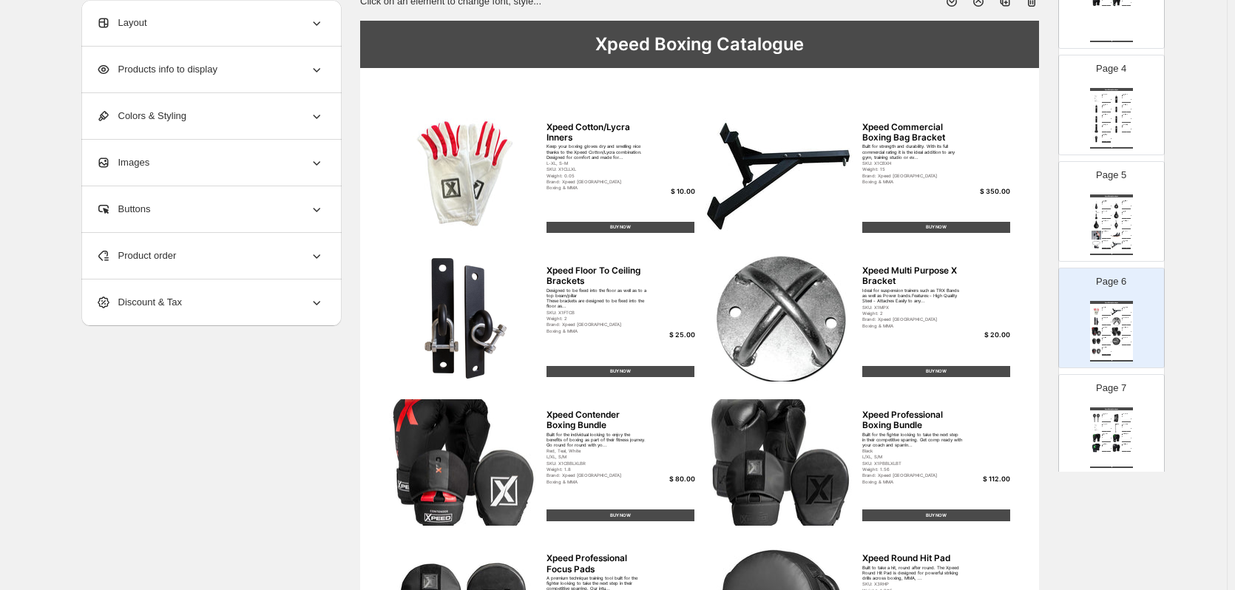
click at [1030, 7] on icon at bounding box center [1031, 1] width 15 height 15
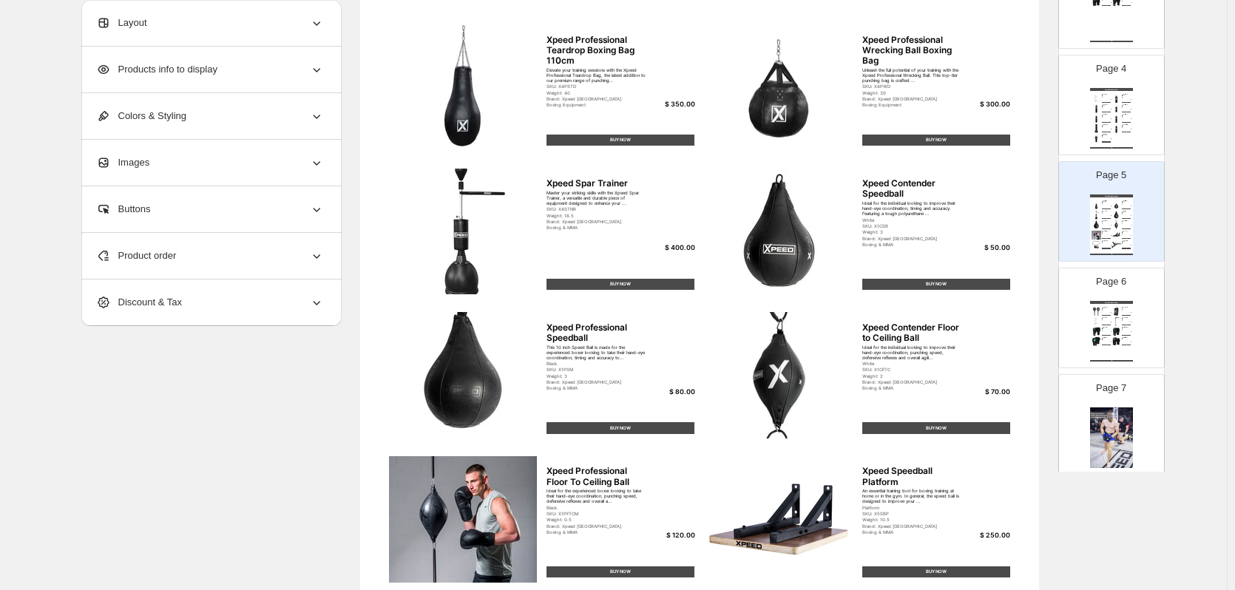
scroll to position [260, 0]
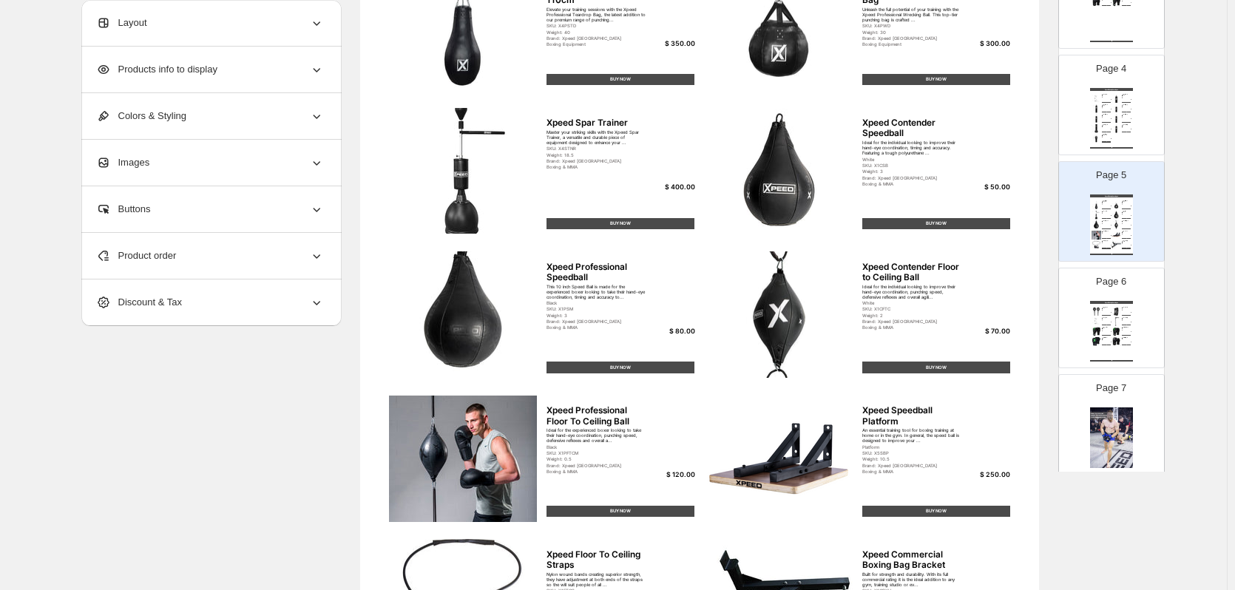
click at [1130, 347] on div "Xpeed Boxing Catalogue Xpeed Boxing Target Paddles Sharpen your speed, precisio…" at bounding box center [1111, 331] width 43 height 61
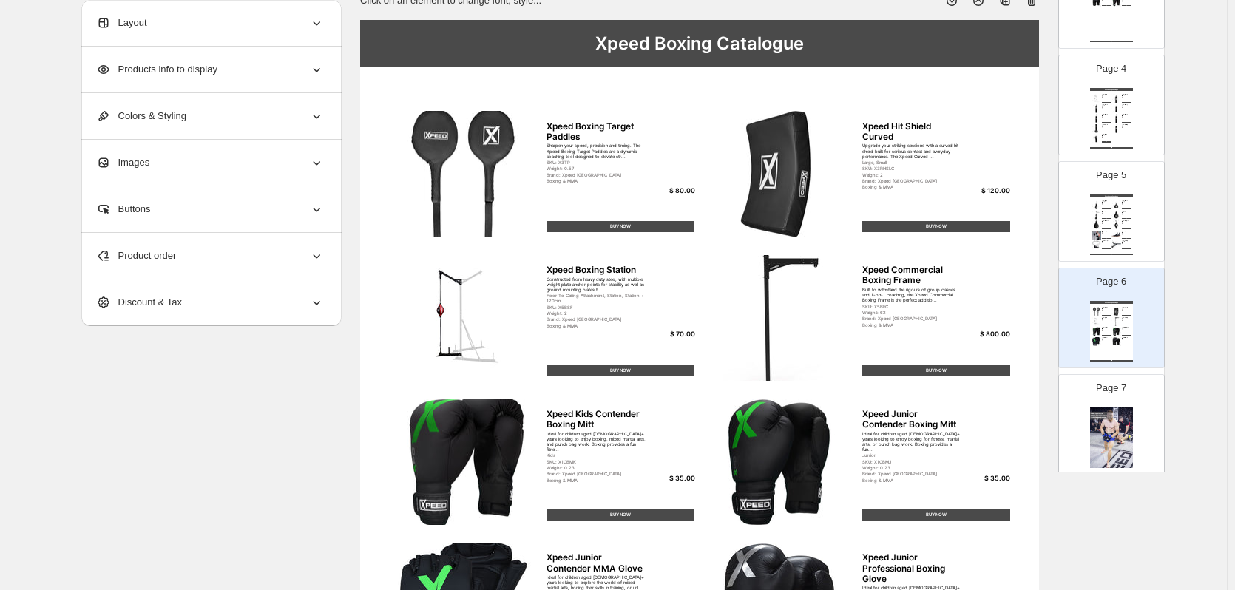
scroll to position [112, 0]
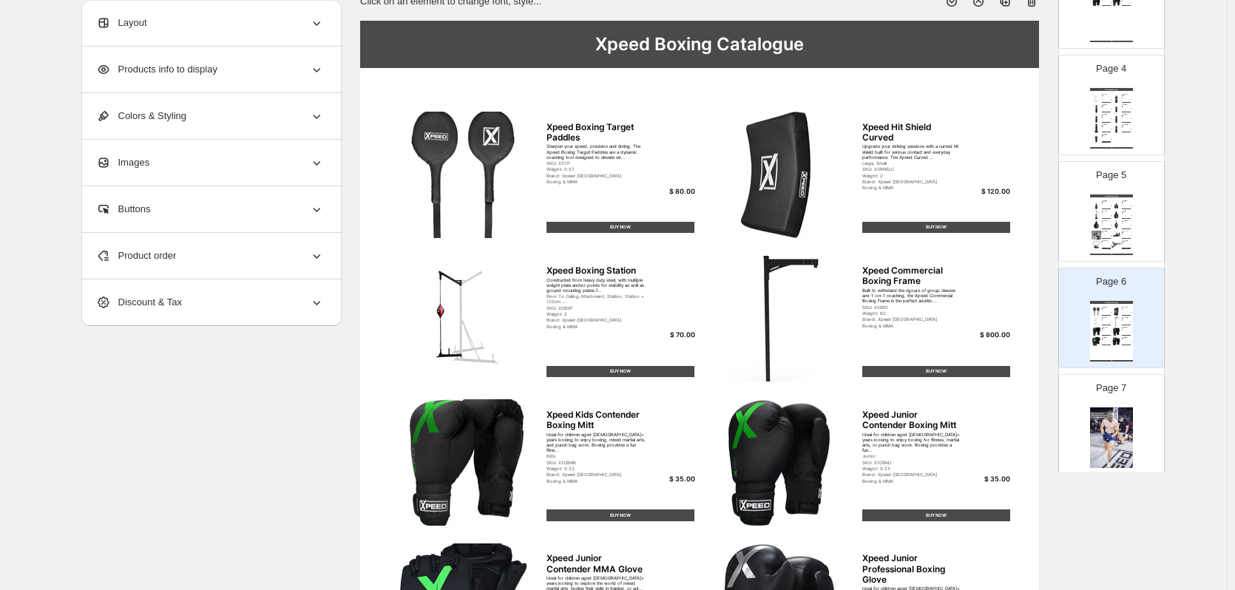
click at [1086, 245] on div "Page 5 Xpeed Boxing Catalogue Xpeed Professional Teardrop Boxing Bag 110cm Elev…" at bounding box center [1105, 205] width 93 height 99
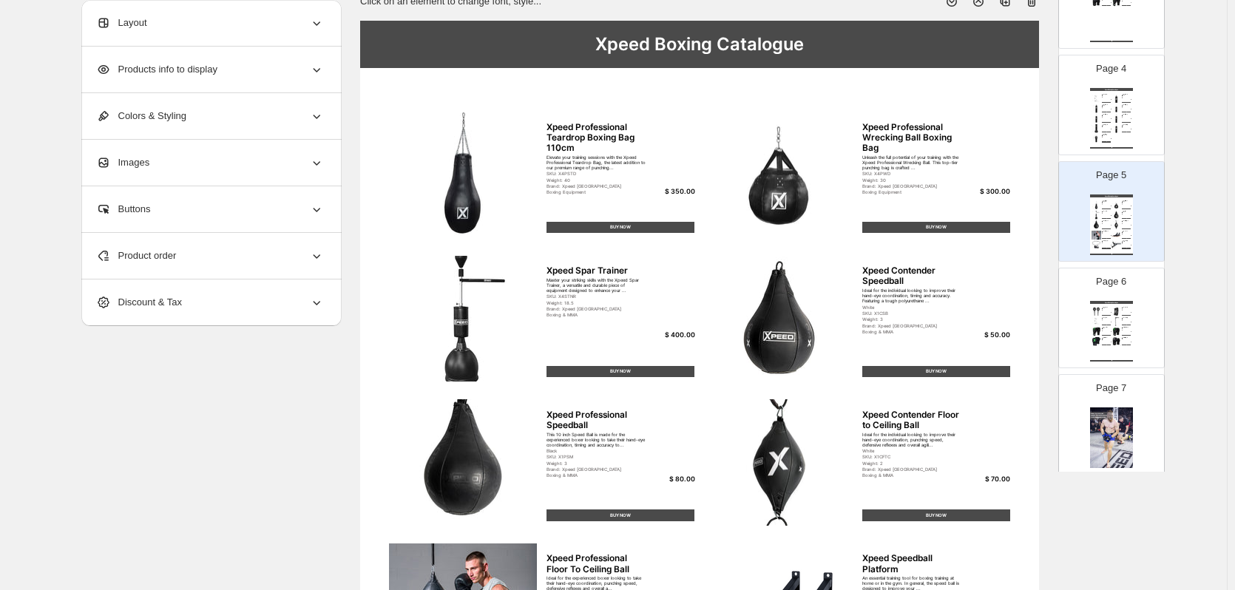
click at [1093, 113] on div "Xpeed Boxing Catalogue Xpeed Boxing Station Constructed from heavy duty steel, …" at bounding box center [1111, 118] width 43 height 61
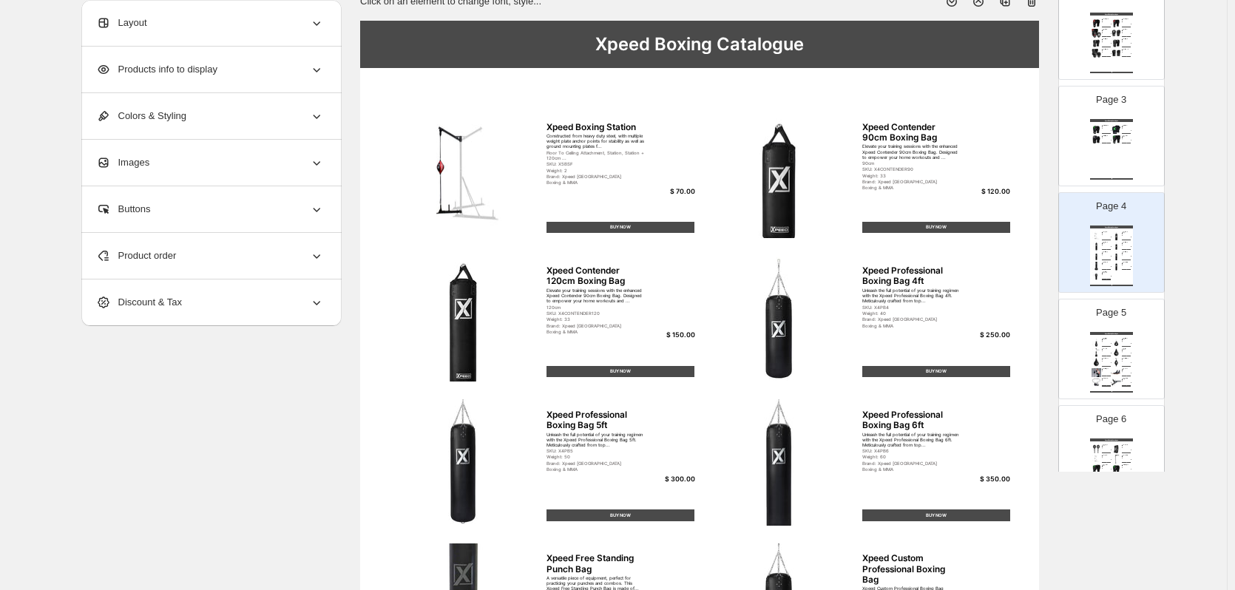
scroll to position [182, 0]
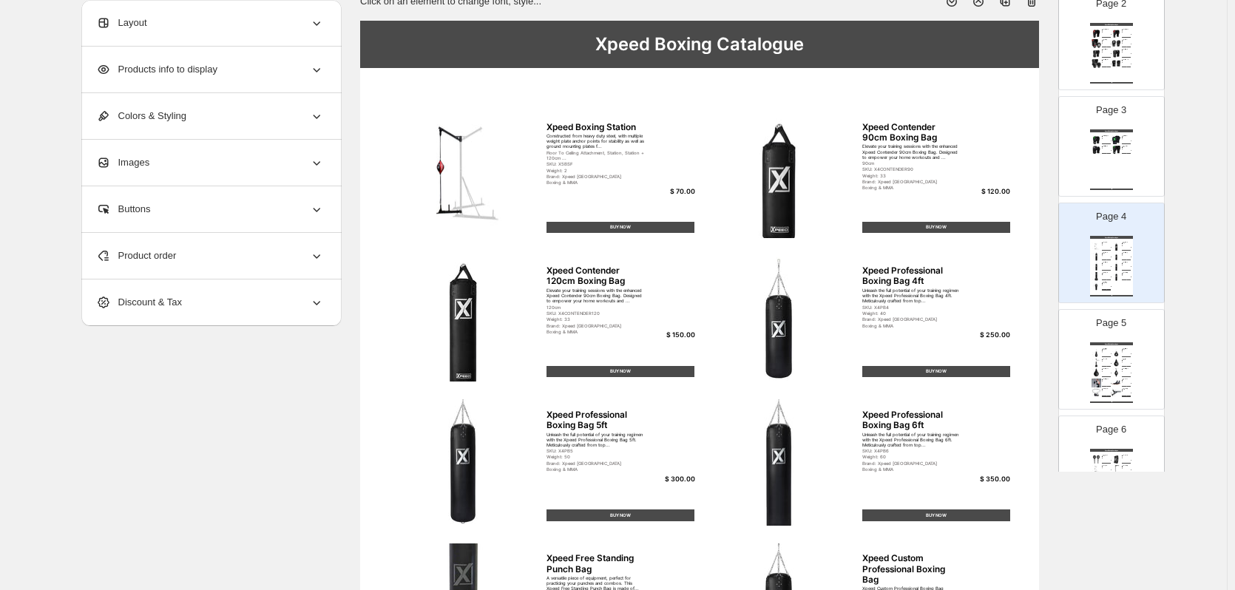
click at [1086, 167] on div "Page 3 Xpeed Boxing Catalogue Xpeed Junior Contender Boxing Mitt Ideal for chil…" at bounding box center [1105, 140] width 93 height 99
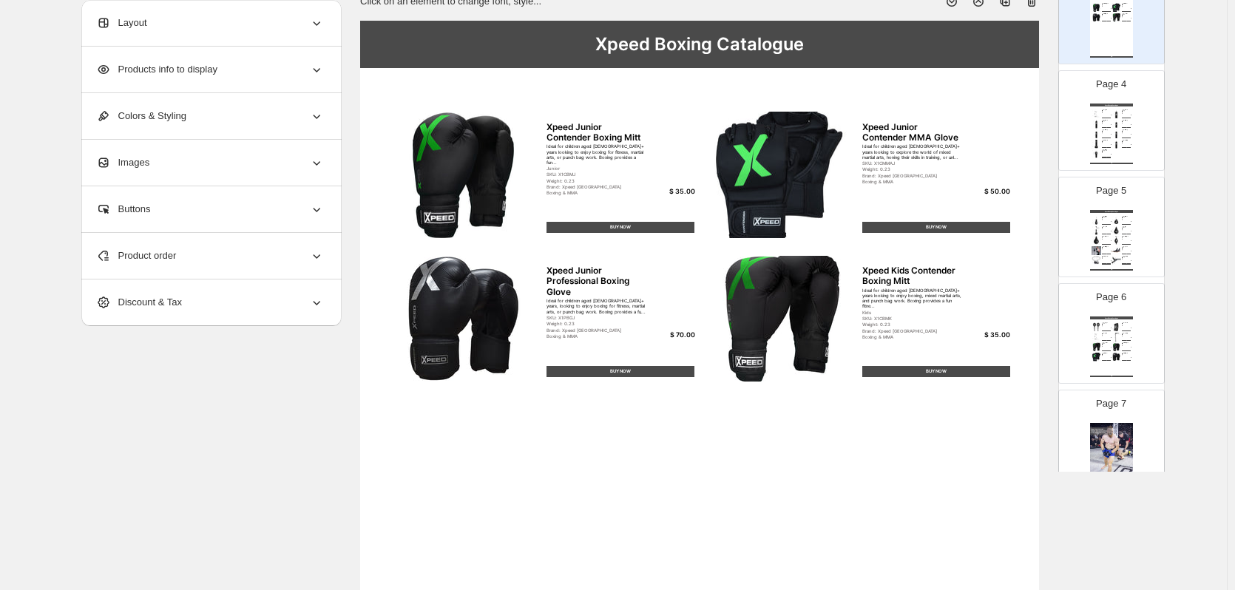
scroll to position [330, 0]
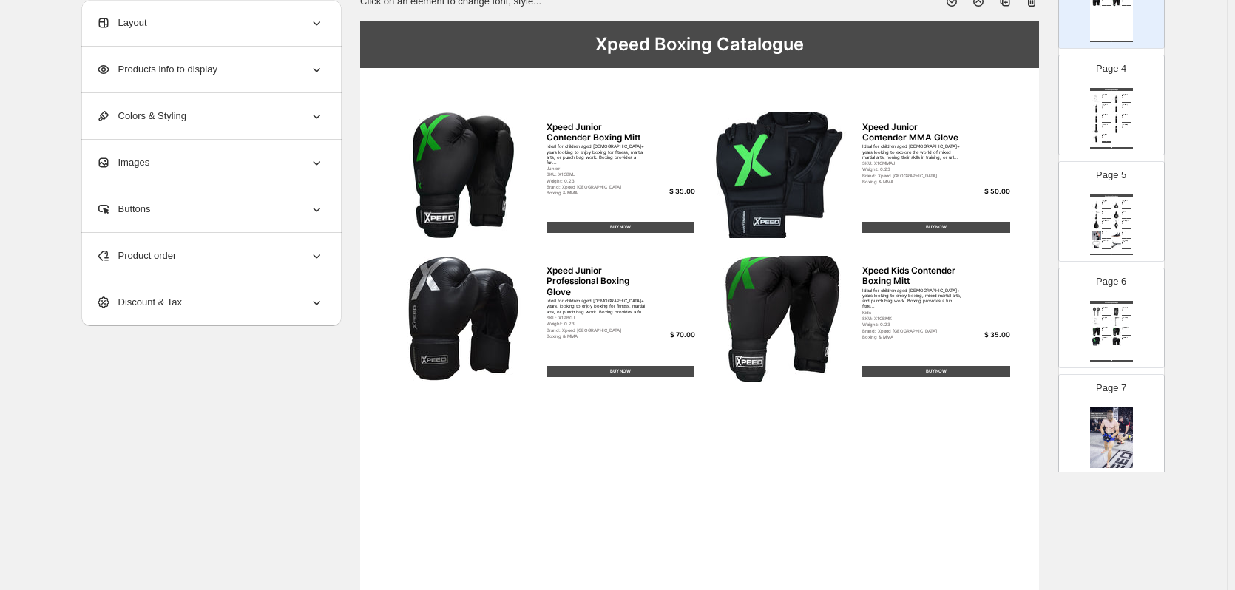
click at [1110, 133] on div "Xpeed Boxing Catalogue Xpeed Boxing Station Constructed from heavy duty steel, …" at bounding box center [1111, 118] width 43 height 61
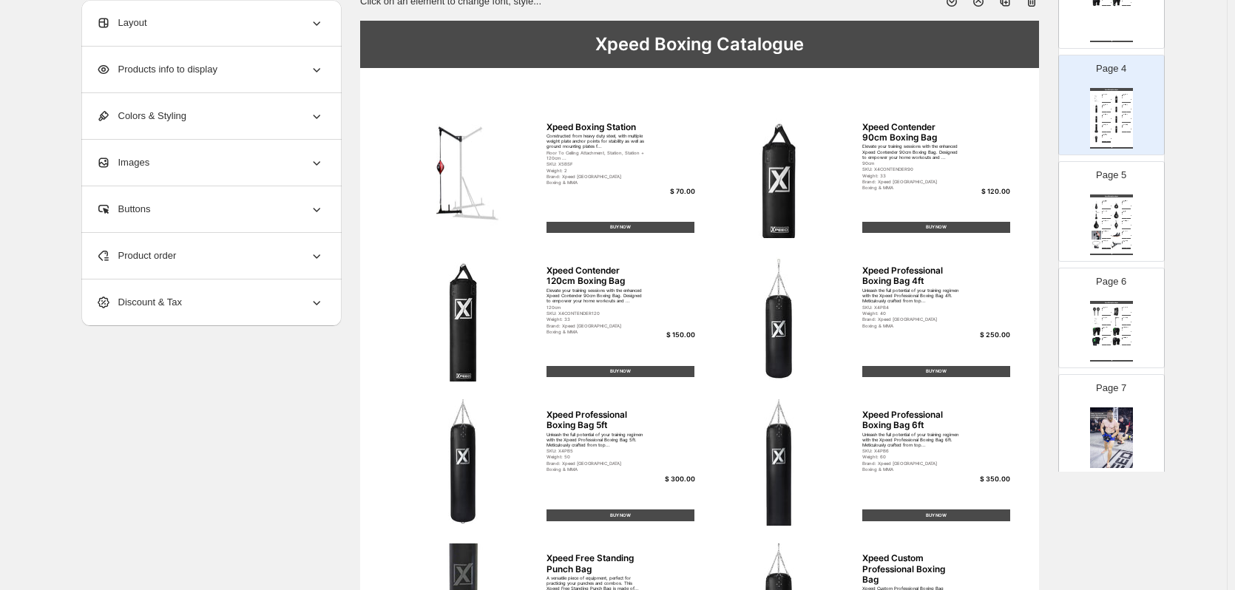
drag, startPoint x: 1100, startPoint y: 231, endPoint x: 1102, endPoint y: 300, distance: 69.5
click at [1102, 233] on div "Xpeed Professional Floor To Ceiling Ball Ideal for the experienced boxer lookin…" at bounding box center [1107, 232] width 10 height 3
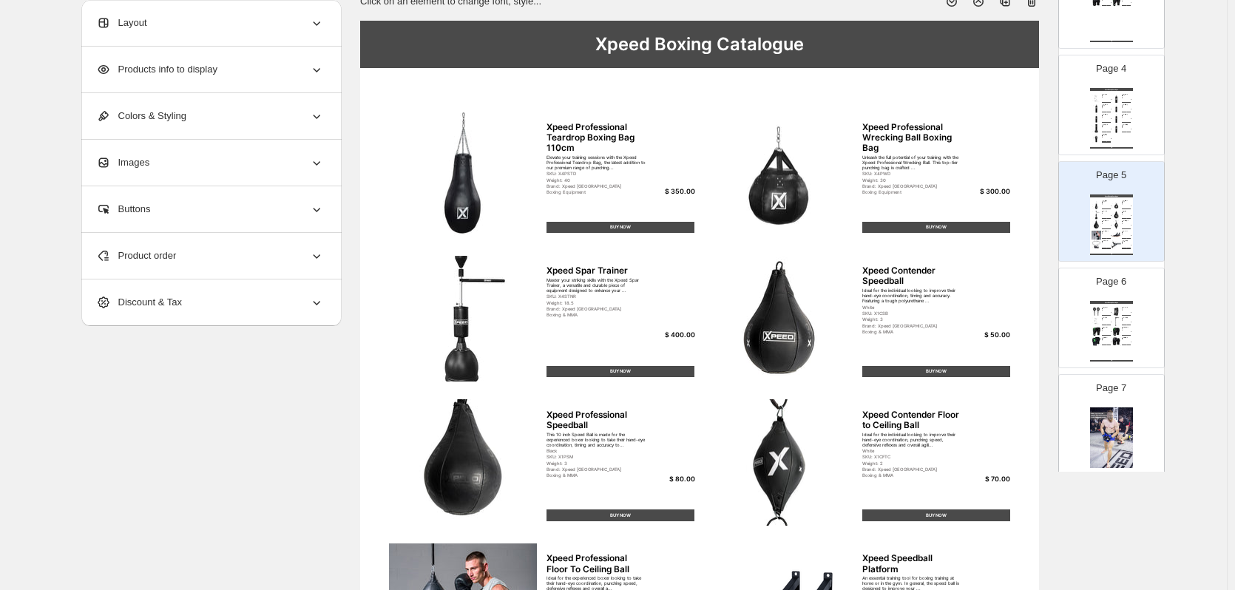
click at [1103, 327] on div "Xpeed Boxing Catalogue Xpeed Boxing Target Paddles Sharpen your speed, precisio…" at bounding box center [1111, 331] width 43 height 61
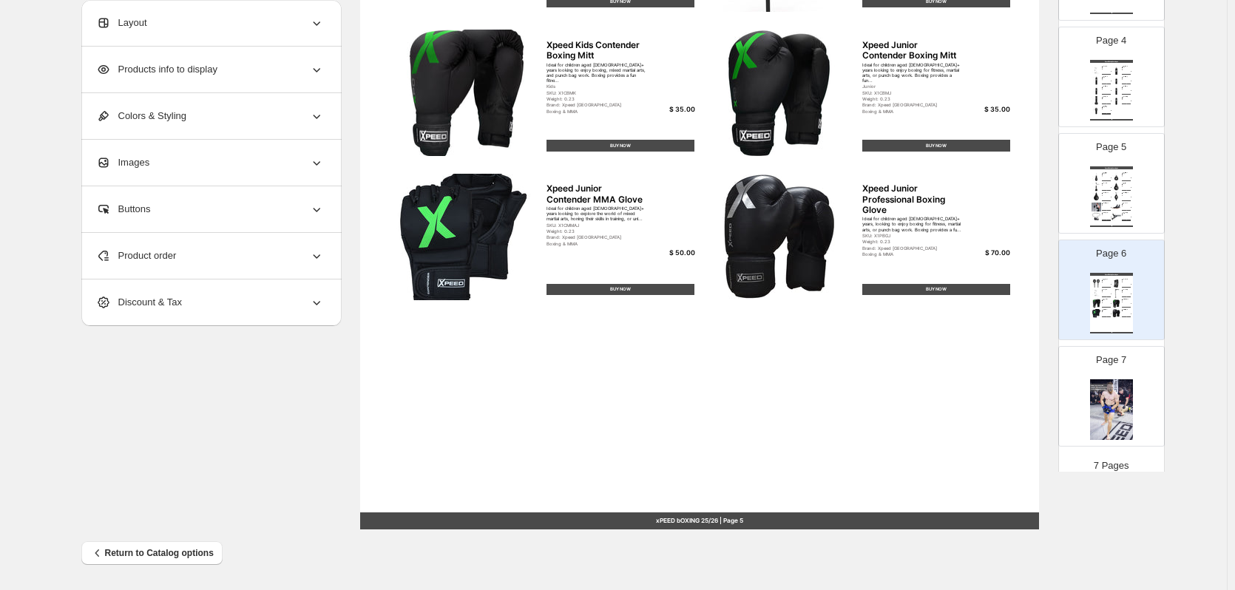
scroll to position [371, 0]
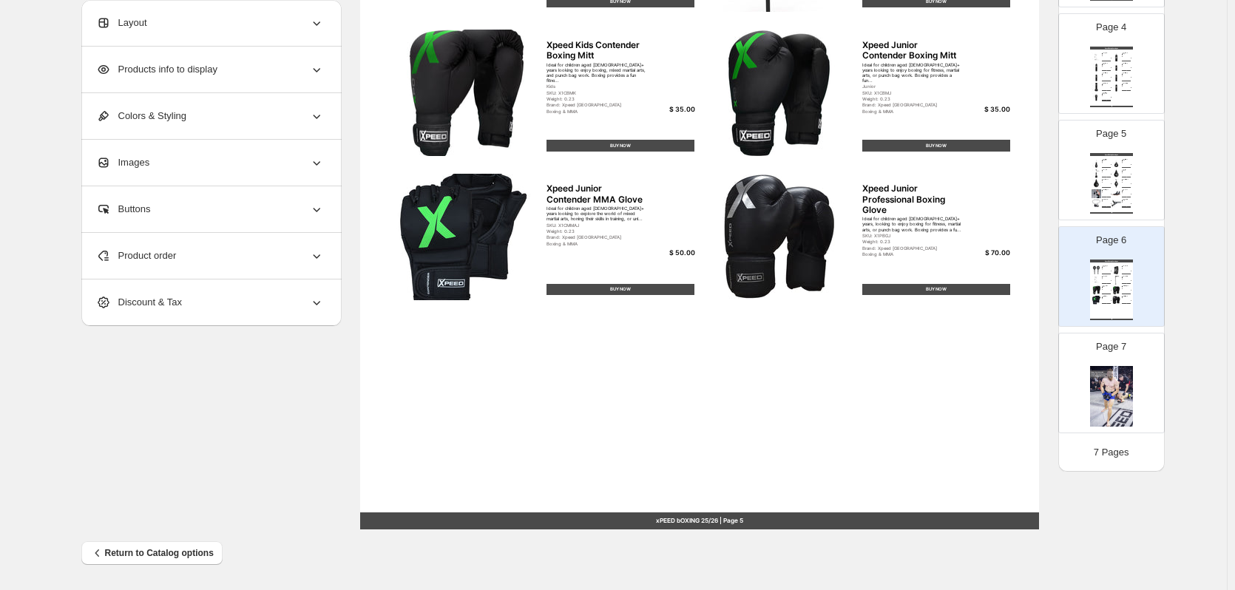
click at [200, 256] on div "Product order" at bounding box center [210, 256] width 228 height 46
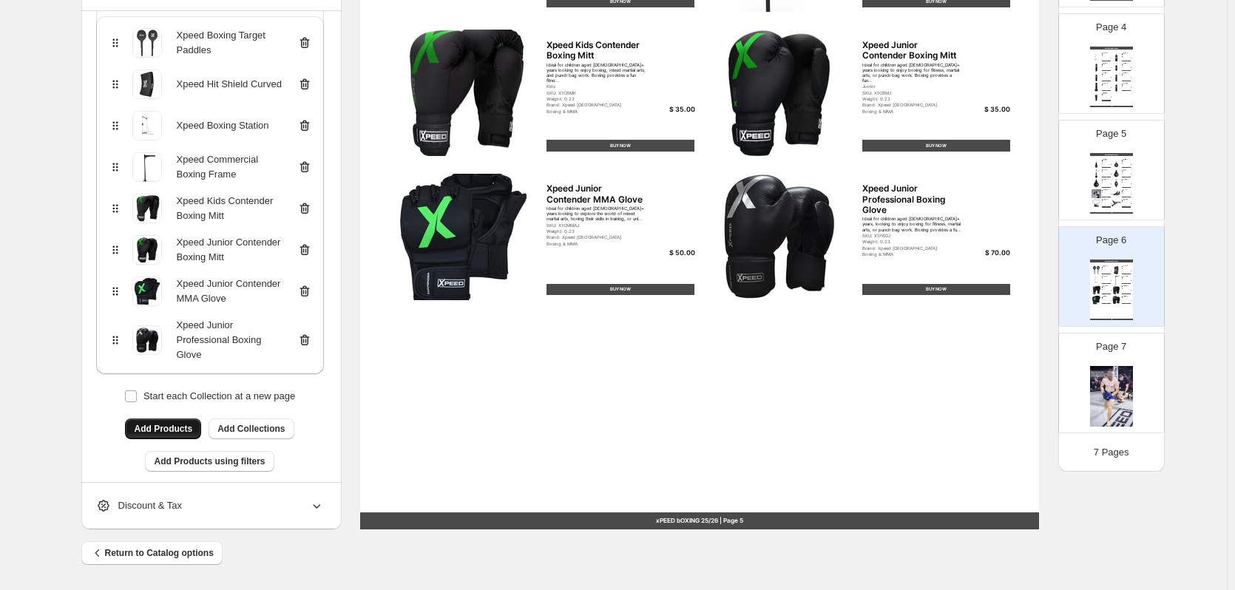
scroll to position [148, 0]
click at [306, 334] on icon at bounding box center [304, 338] width 15 height 15
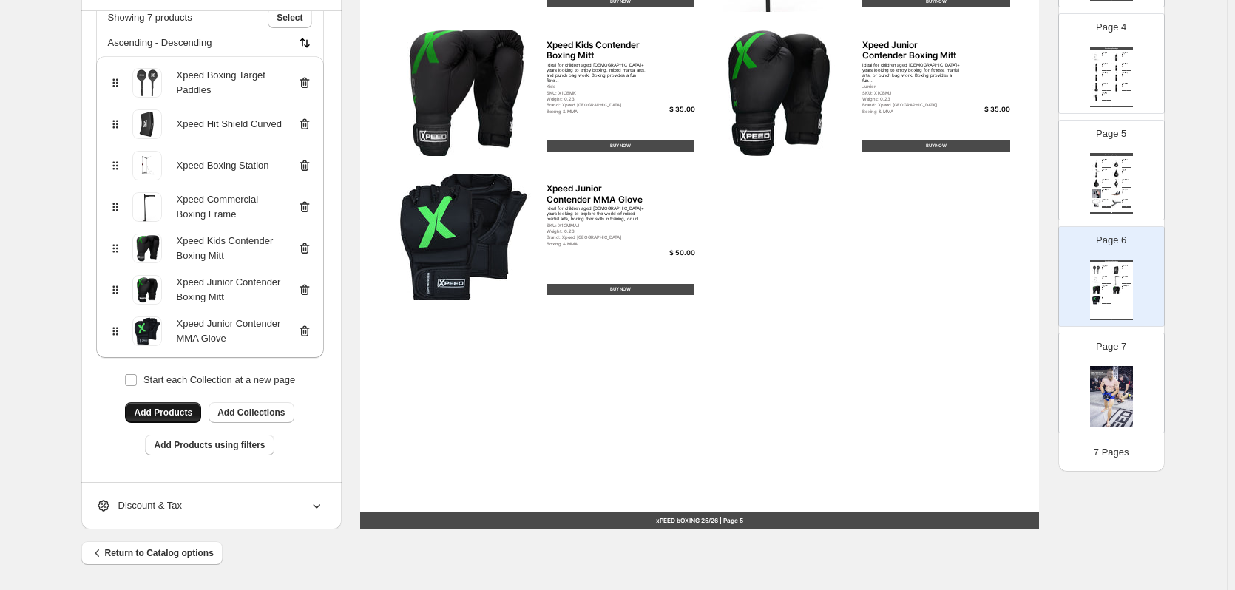
scroll to position [106, 0]
click at [308, 299] on div "Xpeed Junior Contender Boxing Mitt" at bounding box center [210, 290] width 204 height 30
drag, startPoint x: 308, startPoint y: 319, endPoint x: 308, endPoint y: 311, distance: 8.9
click at [308, 316] on div "Xpeed Junior Contender MMA Glove" at bounding box center [210, 331] width 204 height 30
click at [305, 248] on icon at bounding box center [304, 248] width 15 height 15
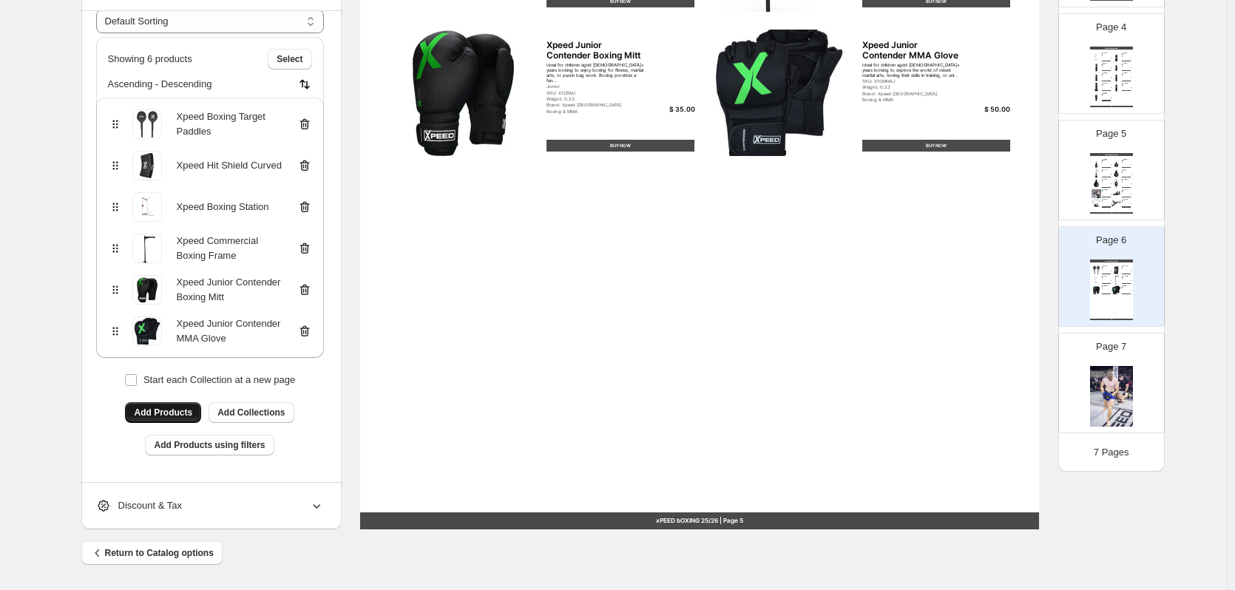
scroll to position [65, 0]
click at [309, 290] on icon at bounding box center [304, 289] width 10 height 11
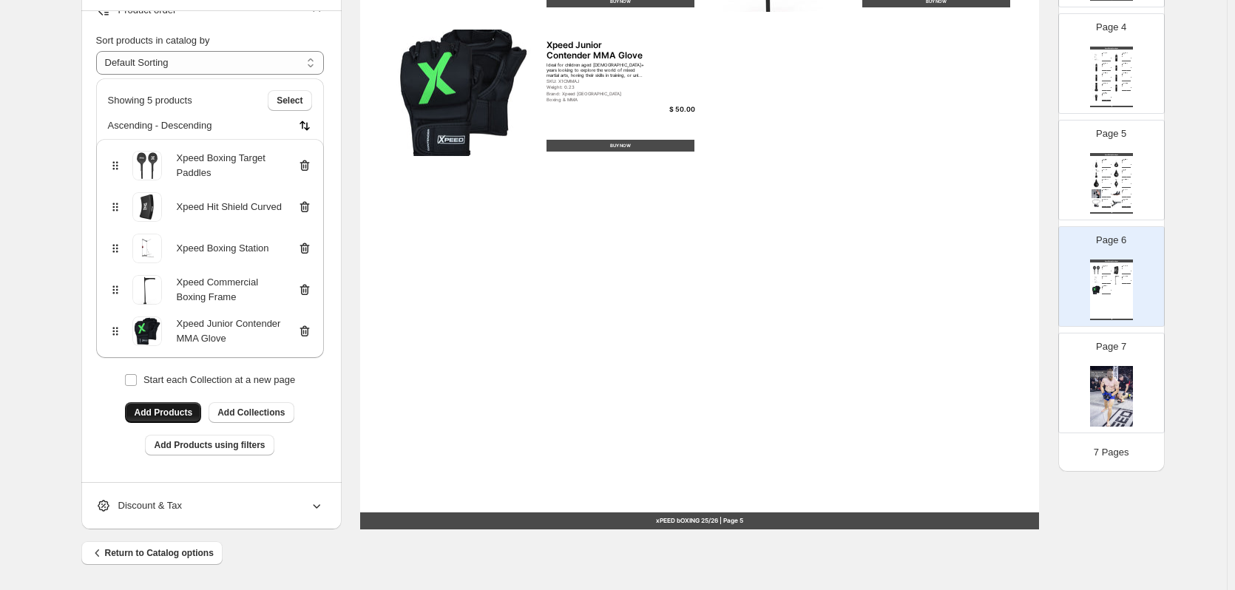
scroll to position [24, 0]
click at [309, 325] on icon at bounding box center [304, 331] width 15 height 15
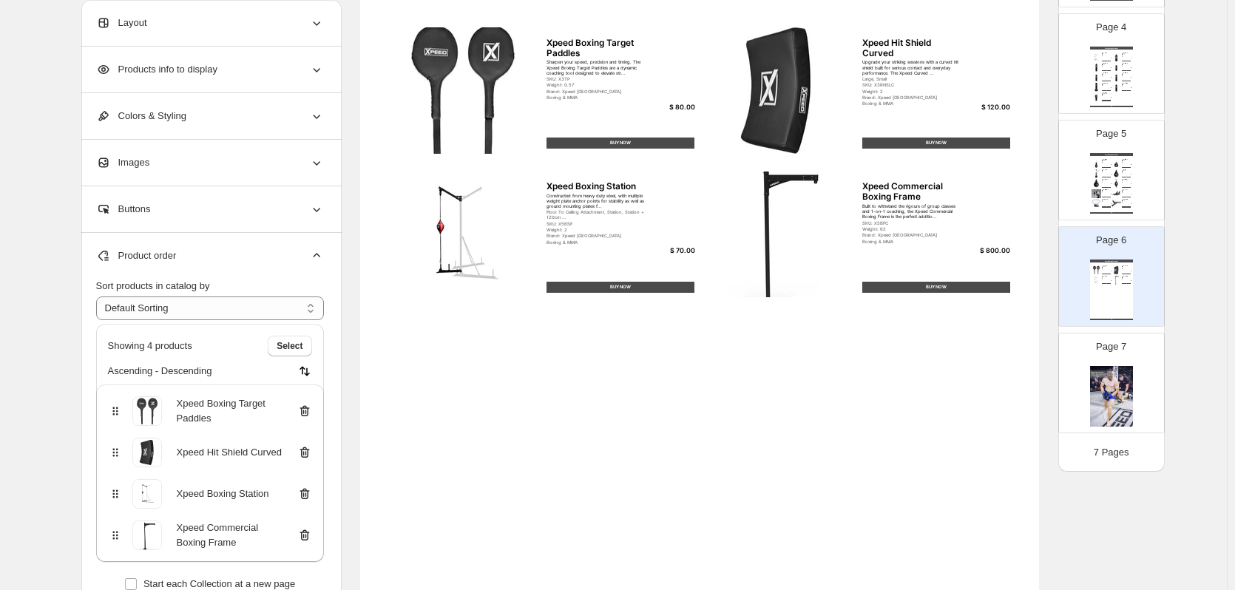
scroll to position [186, 0]
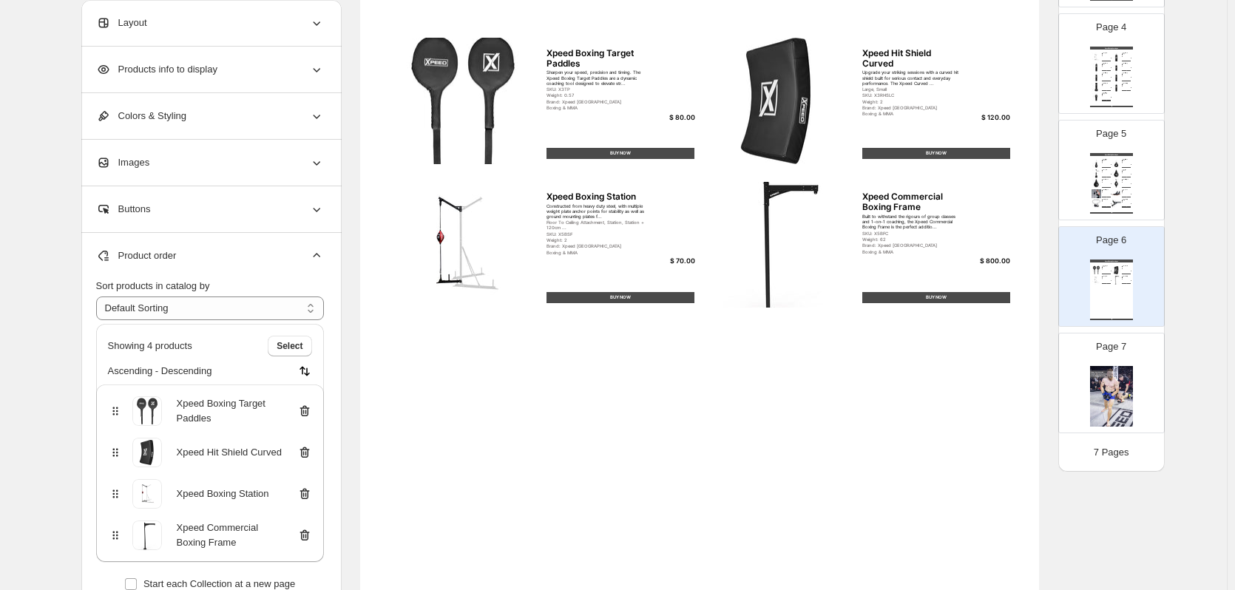
drag, startPoint x: 303, startPoint y: 533, endPoint x: 303, endPoint y: 522, distance: 11.1
click at [303, 530] on icon at bounding box center [304, 535] width 15 height 15
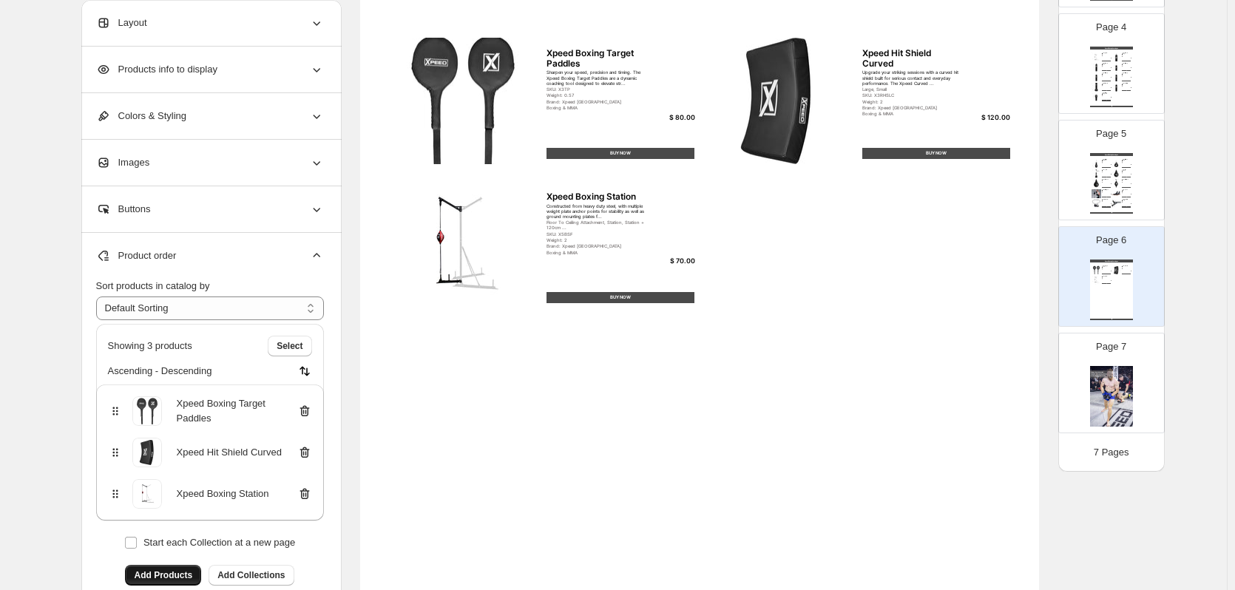
click at [306, 493] on icon at bounding box center [304, 493] width 15 height 15
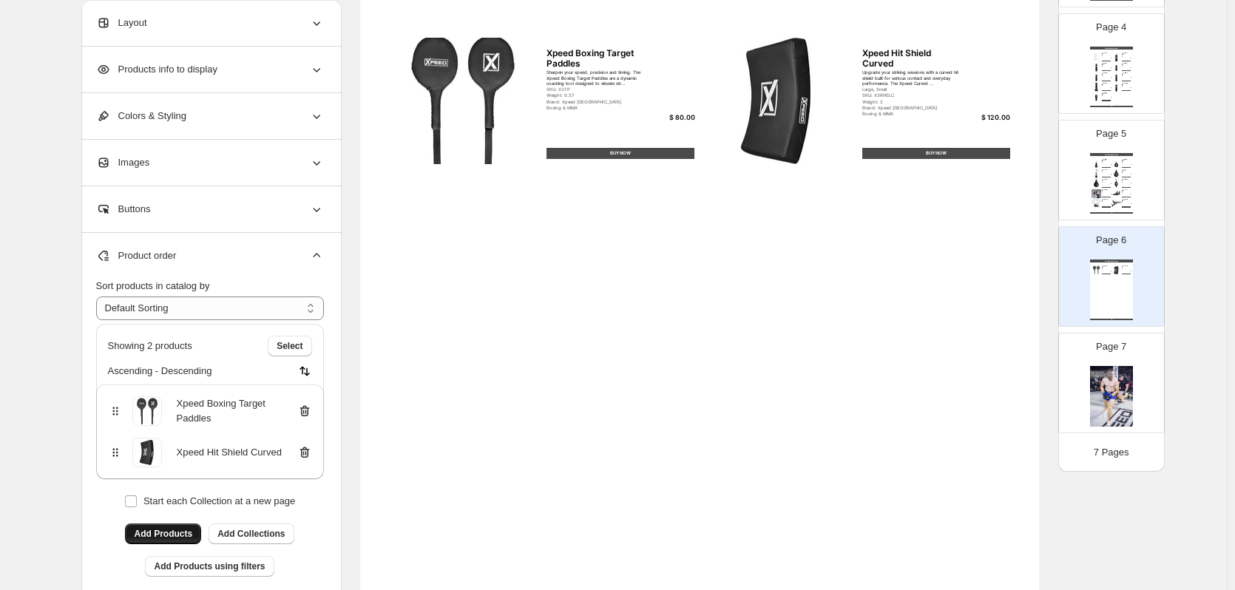
click at [179, 523] on button "Add Products" at bounding box center [163, 533] width 76 height 21
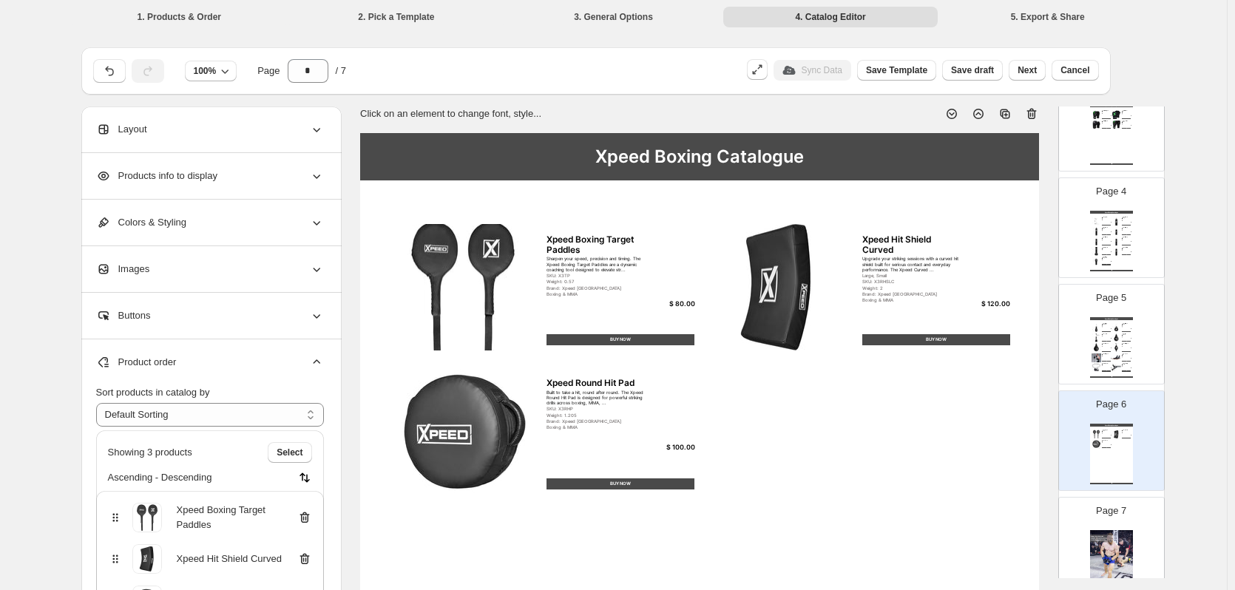
scroll to position [371, 0]
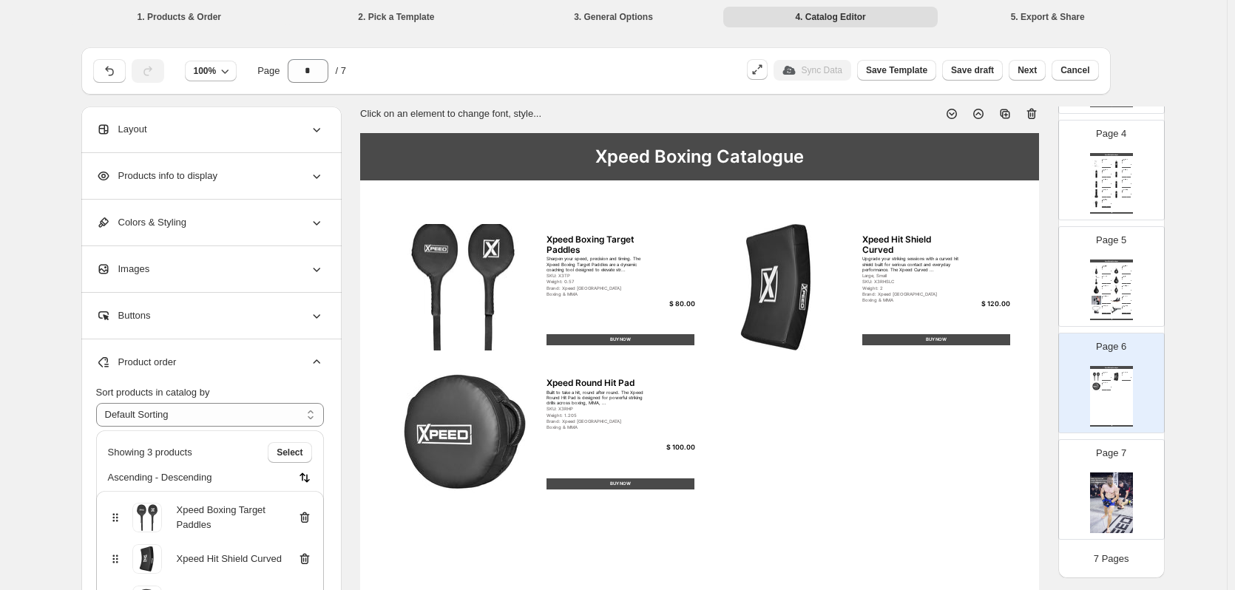
click at [974, 433] on div "Xpeed Boxing Catalogue Xpeed Boxing Target Paddles Sharpen your speed, precisio…" at bounding box center [699, 572] width 679 height 878
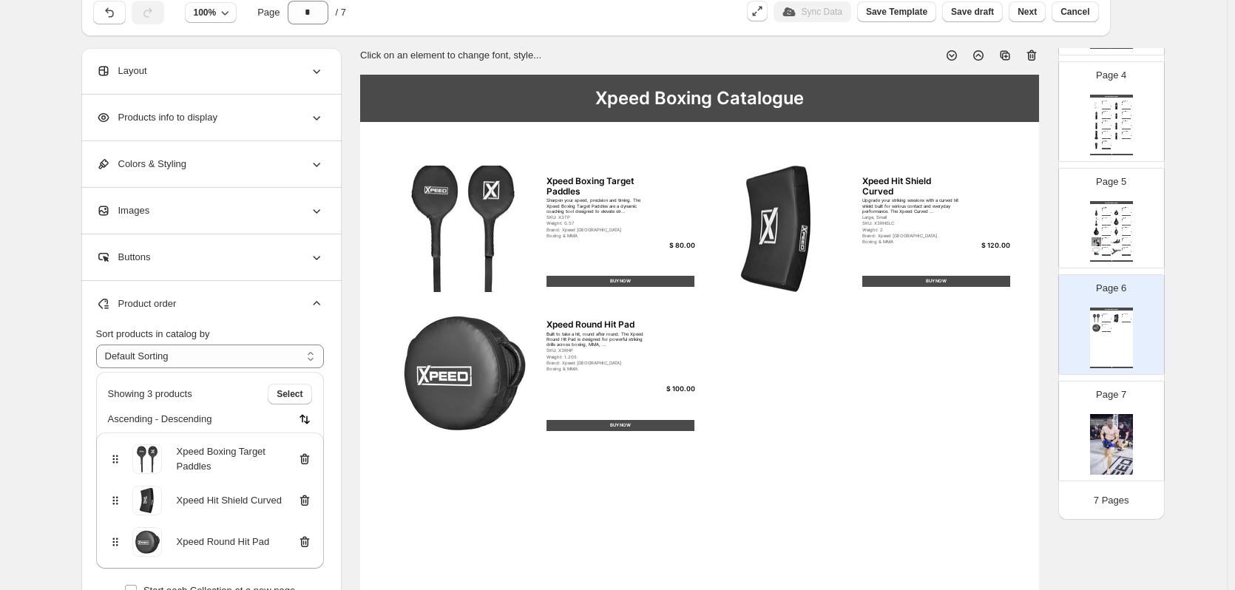
scroll to position [148, 0]
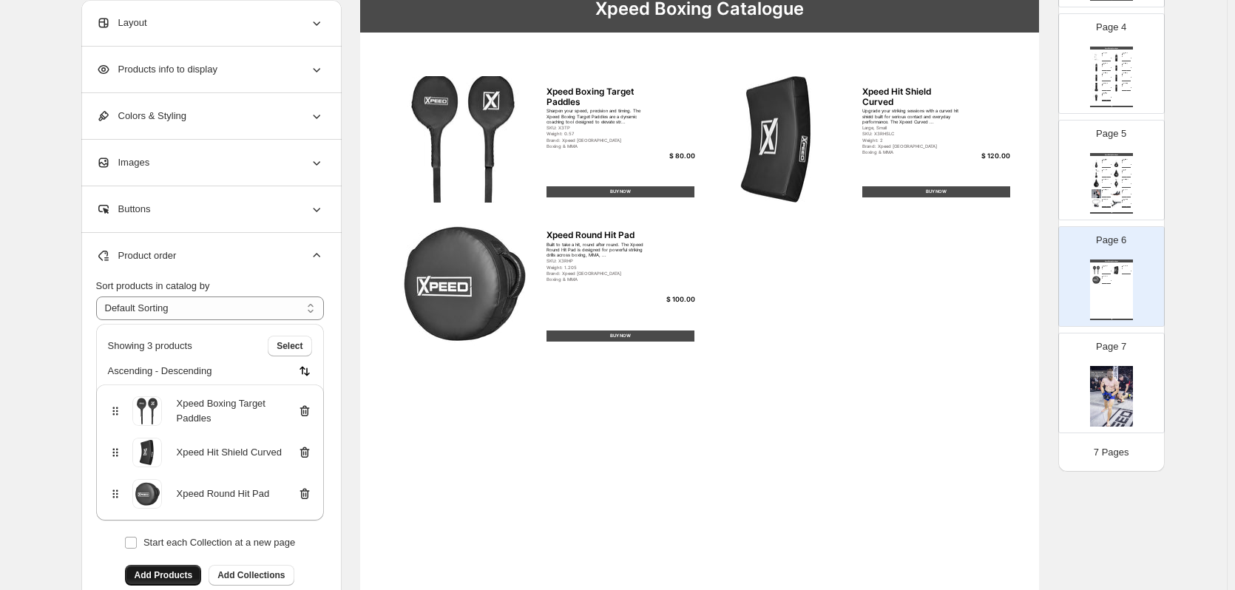
drag, startPoint x: 198, startPoint y: 586, endPoint x: 190, endPoint y: 579, distance: 10.5
click at [197, 583] on div "**********" at bounding box center [210, 462] width 228 height 366
click at [190, 579] on span "Add Products" at bounding box center [163, 575] width 58 height 12
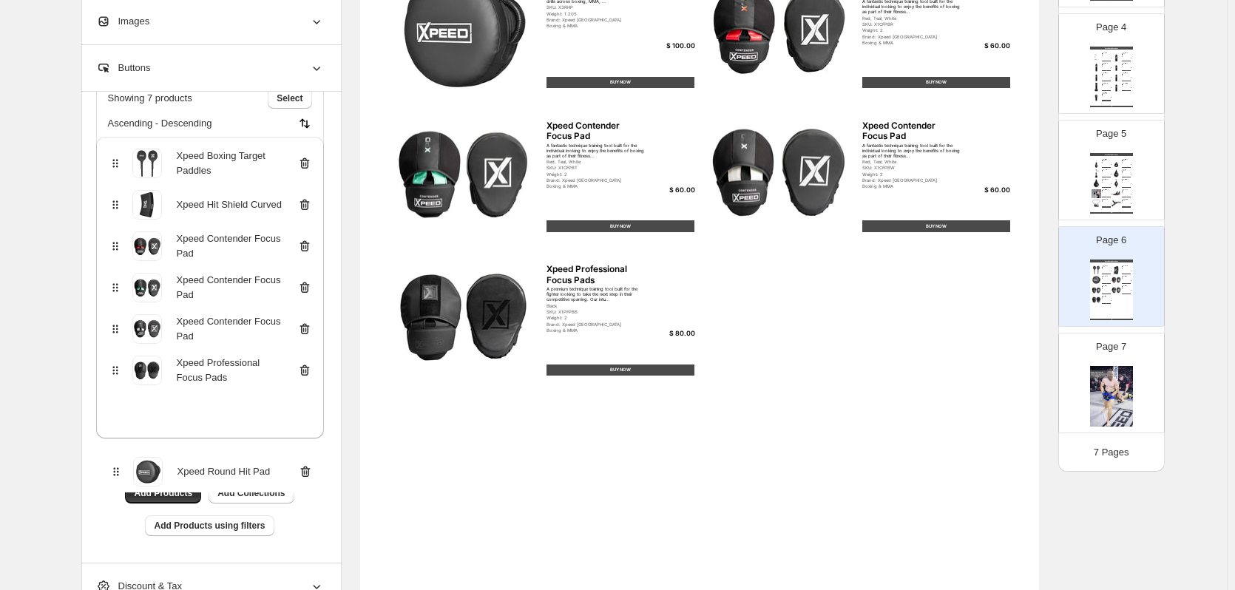
scroll to position [409, 0]
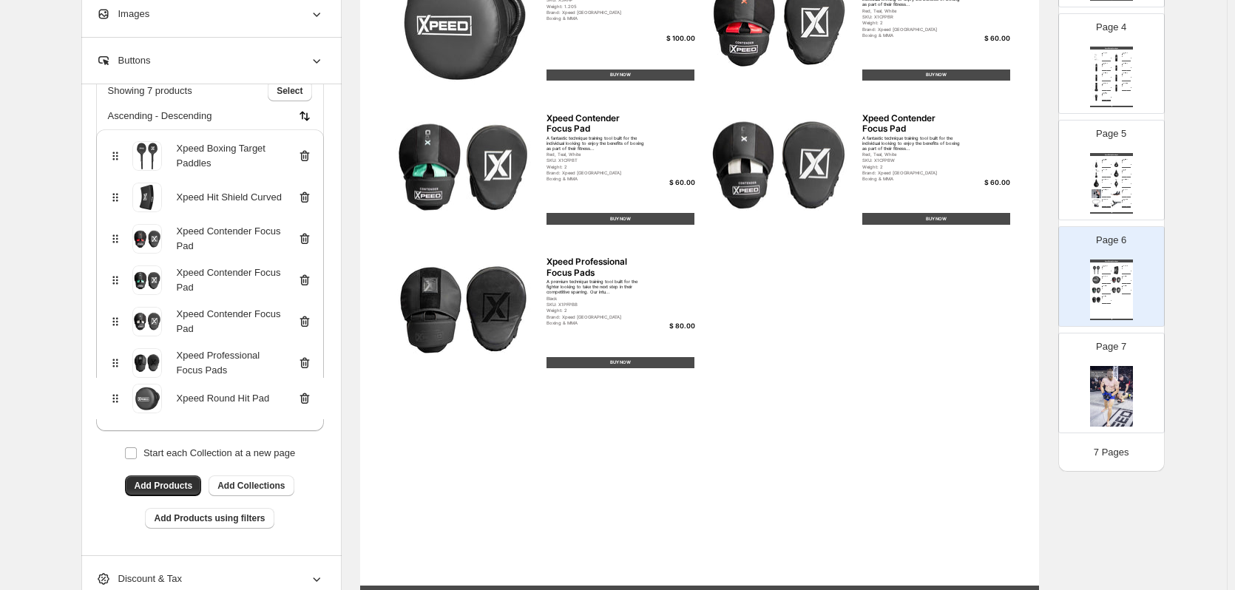
drag, startPoint x: 117, startPoint y: 354, endPoint x: 113, endPoint y: 406, distance: 51.9
click at [113, 406] on div "Xpeed Boxing Target Paddles Xpeed Hit Shield Curved Xpeed Round Hit Pad Xpeed C…" at bounding box center [210, 280] width 228 height 302
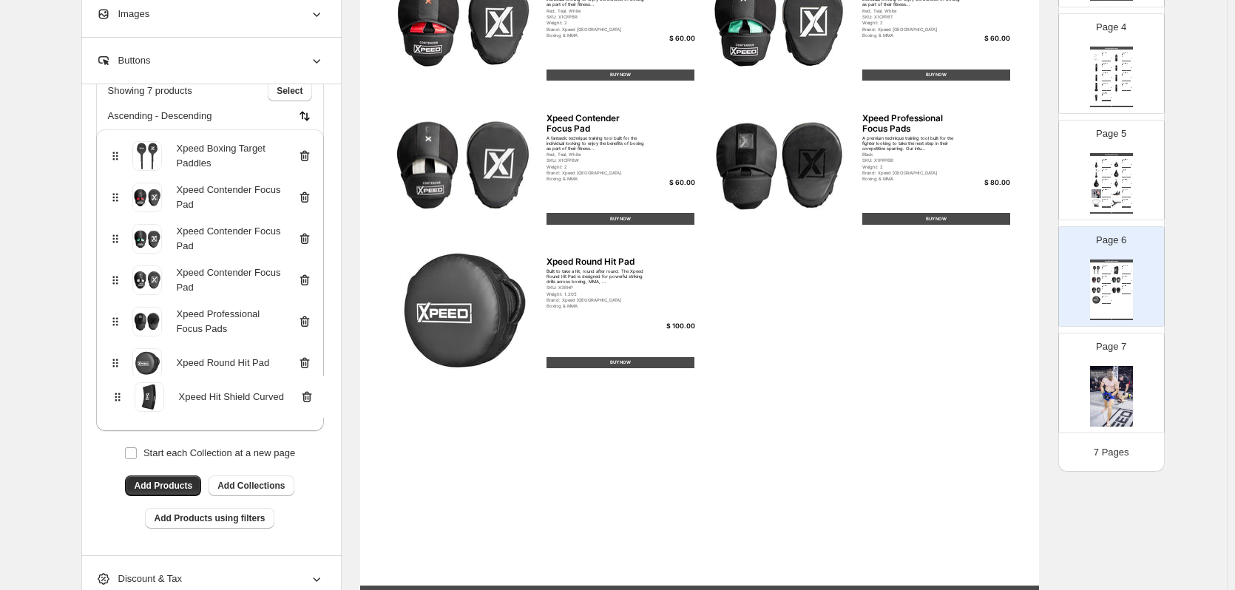
drag, startPoint x: 118, startPoint y: 200, endPoint x: 117, endPoint y: 404, distance: 203.3
click at [117, 404] on div "Xpeed Boxing Target Paddles Xpeed Hit Shield Curved Xpeed Contender Focus Pad X…" at bounding box center [210, 280] width 228 height 302
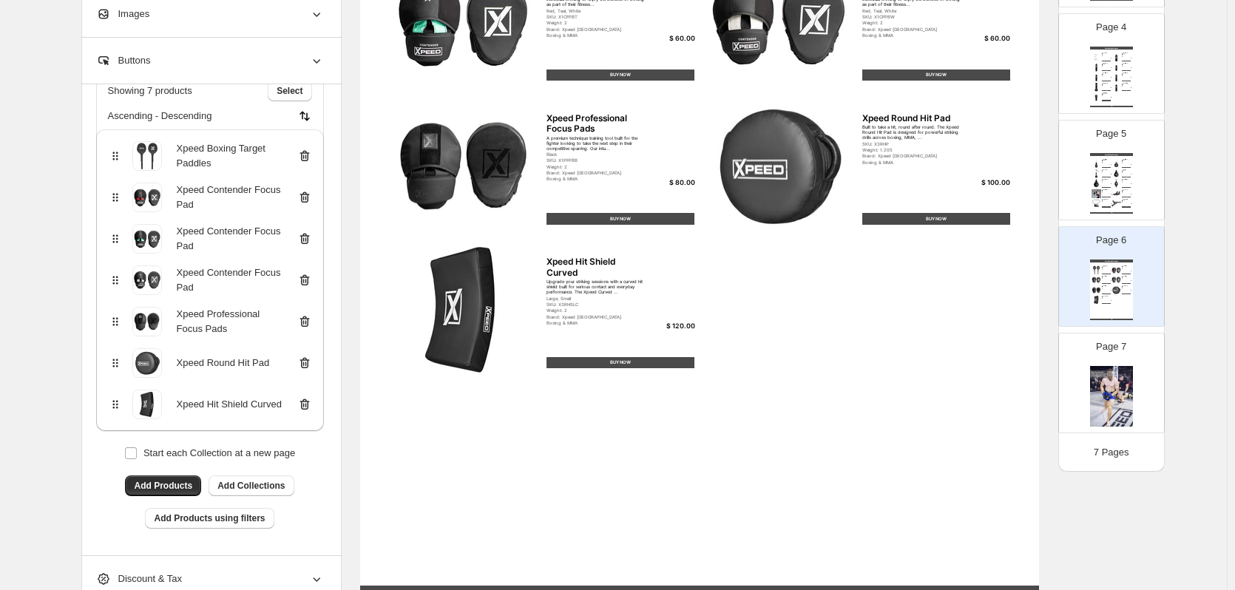
scroll to position [106, 0]
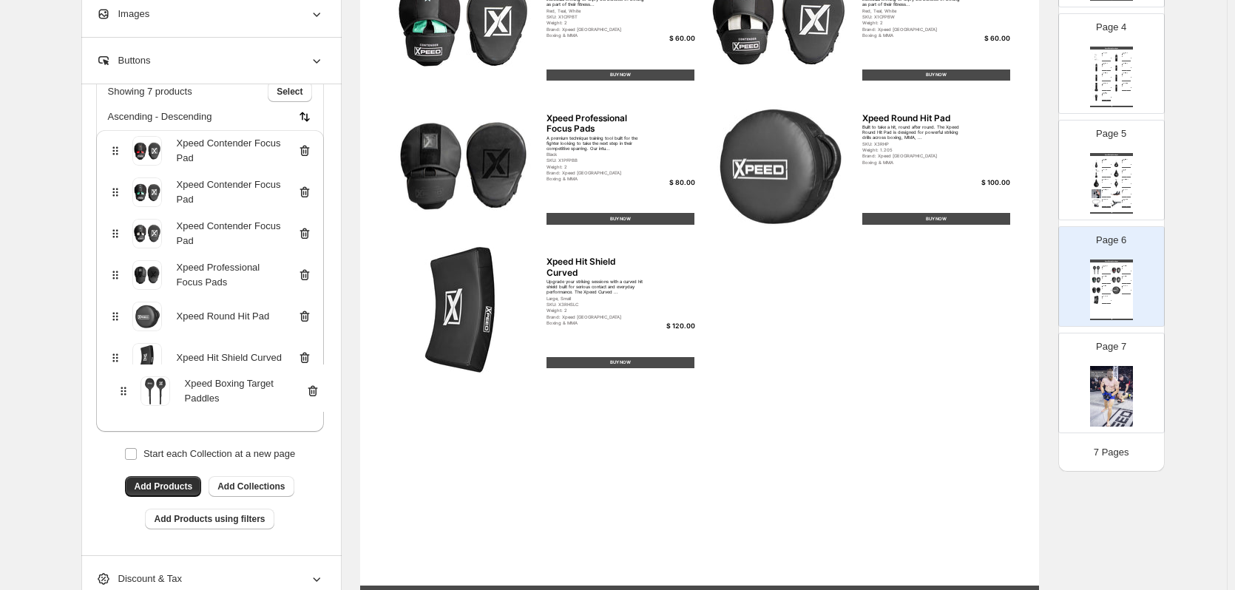
drag, startPoint x: 121, startPoint y: 155, endPoint x: 125, endPoint y: 396, distance: 241.1
click at [125, 396] on div "Xpeed Boxing Target Paddles Xpeed Contender Focus Pad Xpeed Contender Focus Pad…" at bounding box center [210, 281] width 228 height 302
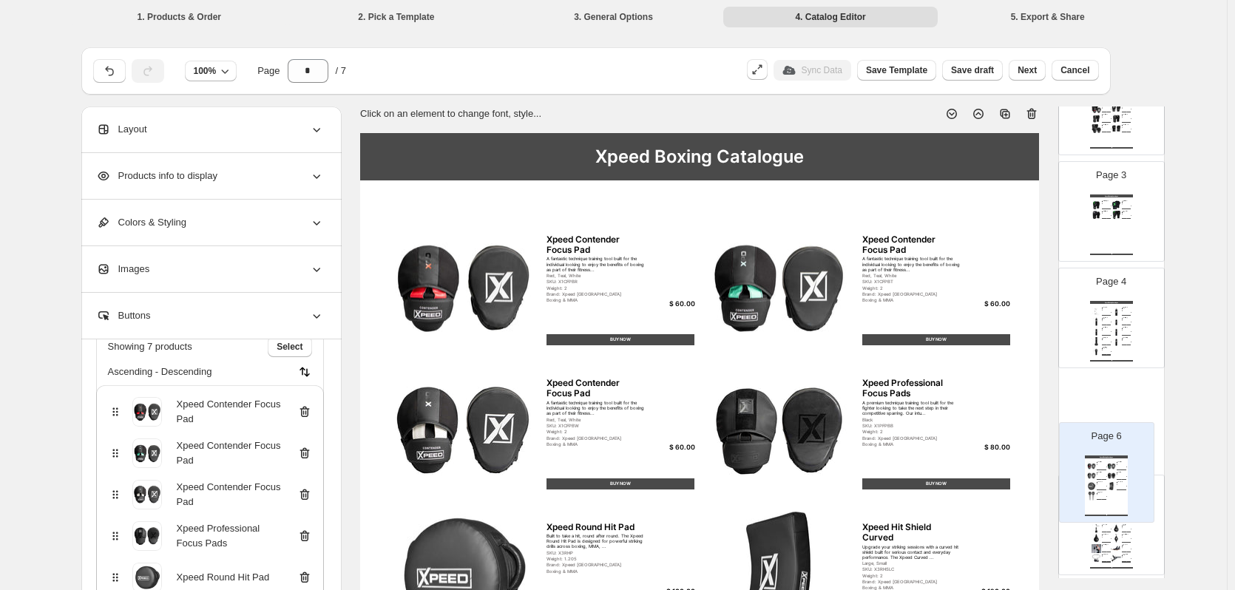
scroll to position [4, 0]
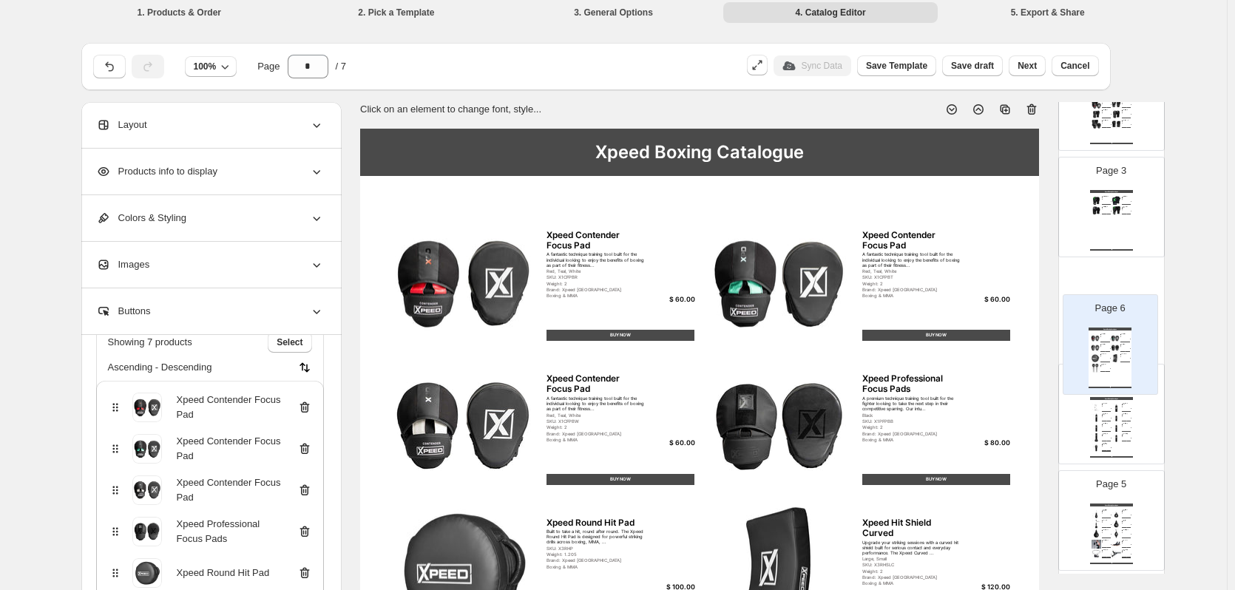
drag, startPoint x: 1105, startPoint y: 544, endPoint x: 1105, endPoint y: 353, distance: 191.5
click at [1105, 353] on div "Page 1 Page 2 Xpeed Boxing Catalogue Xpeed Contender Boxing Glove Built for the…" at bounding box center [1111, 313] width 106 height 739
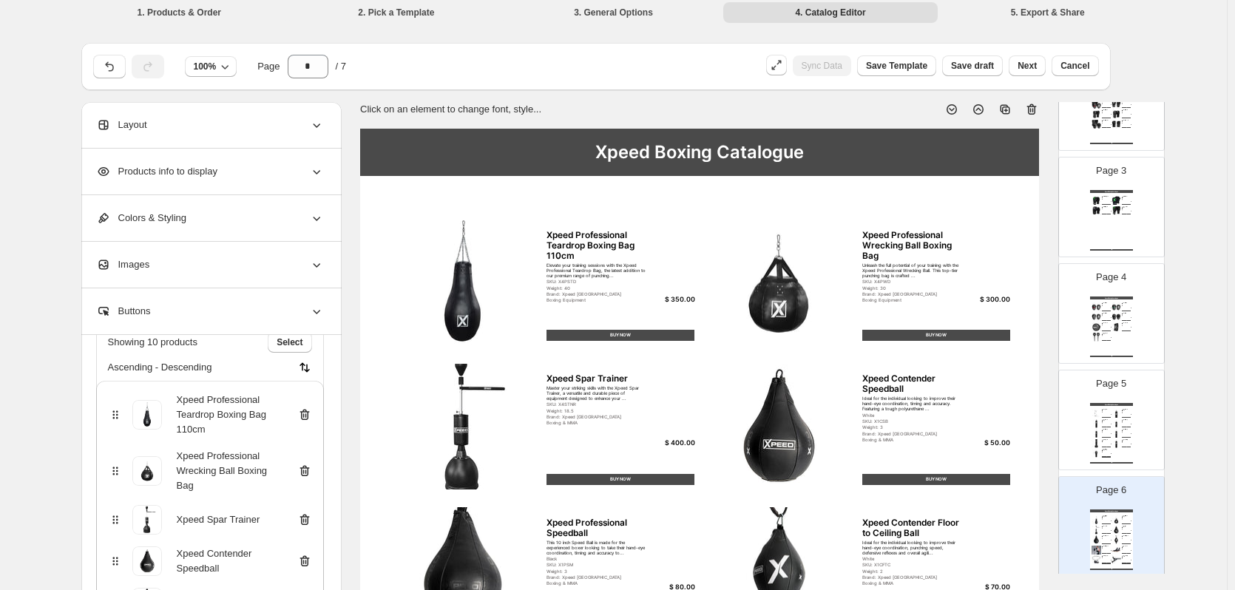
click at [1107, 416] on div "Xpeed Boxing Catalogue Xpeed Boxing Station Constructed from heavy duty steel, …" at bounding box center [1111, 433] width 43 height 61
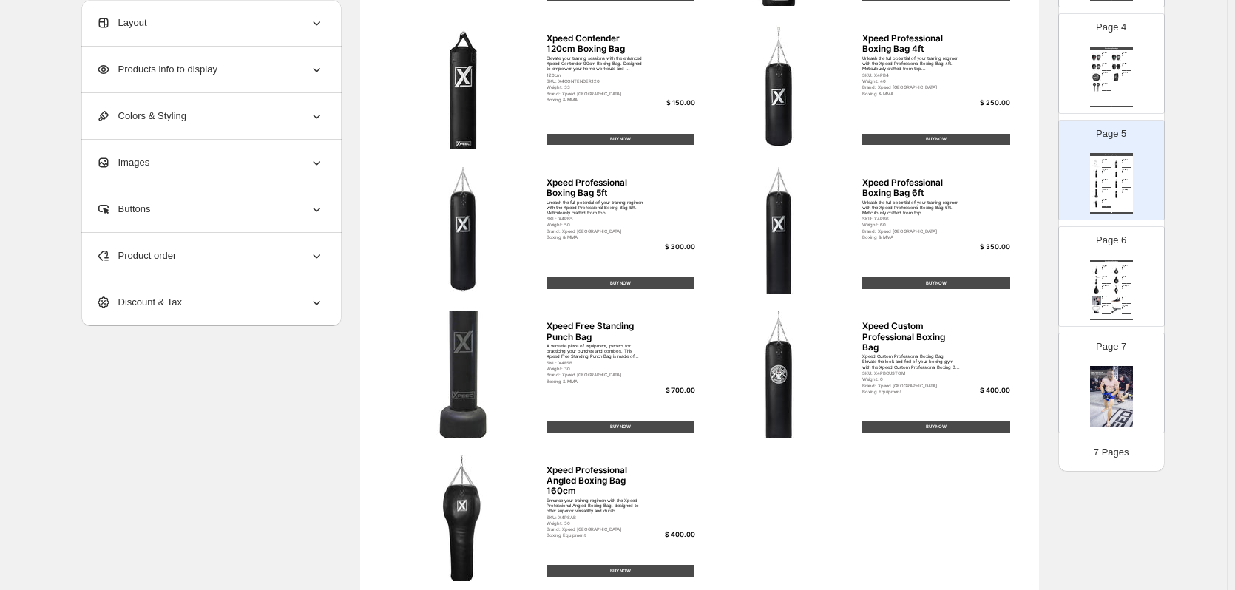
scroll to position [482, 0]
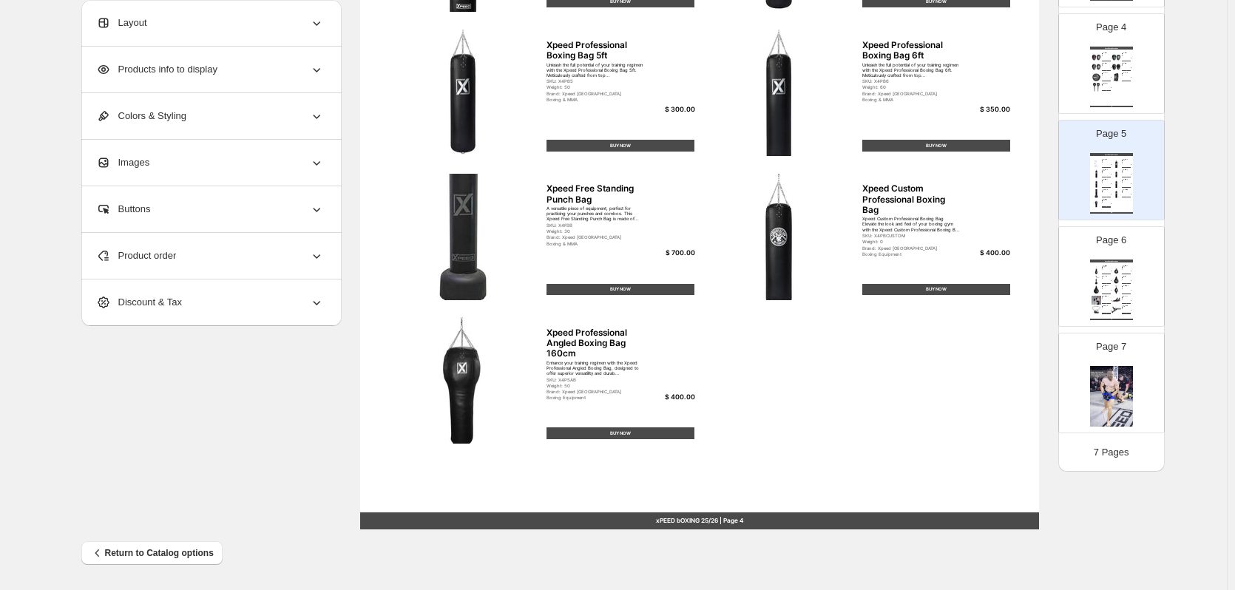
click at [1102, 307] on div "Nylon wound bands creating superior strength, they have adjustment at both ends…" at bounding box center [1105, 307] width 7 height 0
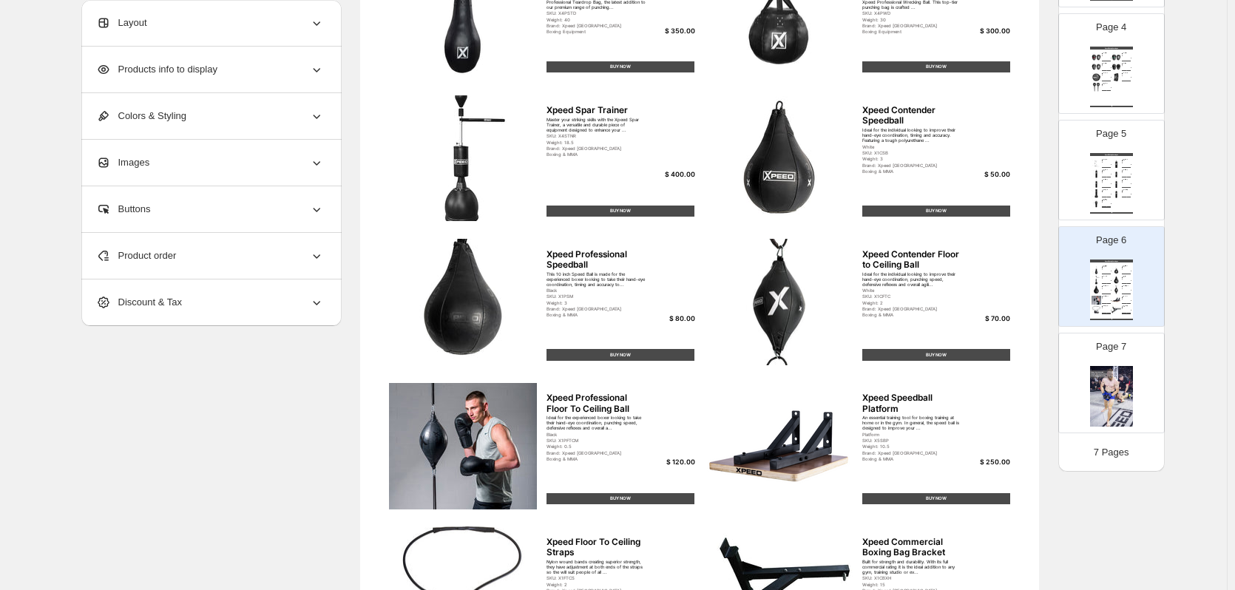
scroll to position [444, 0]
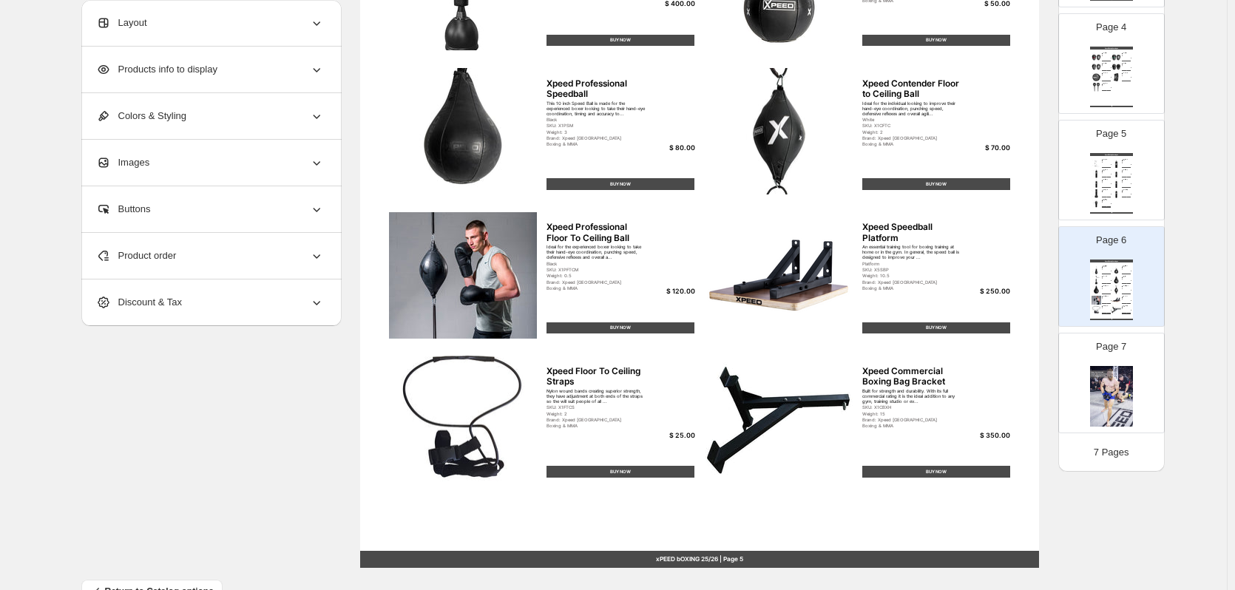
click at [1102, 211] on div "Xpeed Boxing Catalogue Xpeed Boxing Station Constructed from heavy duty steel, …" at bounding box center [1111, 183] width 43 height 61
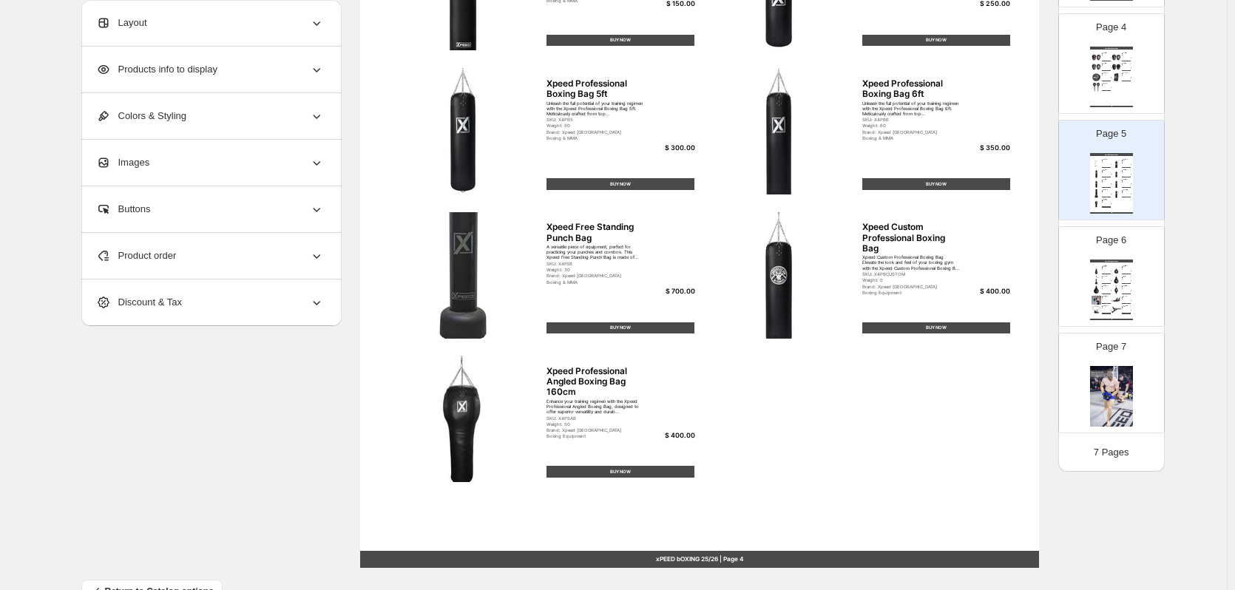
click at [1102, 262] on div "Xpeed Boxing Catalogue" at bounding box center [1111, 261] width 43 height 3
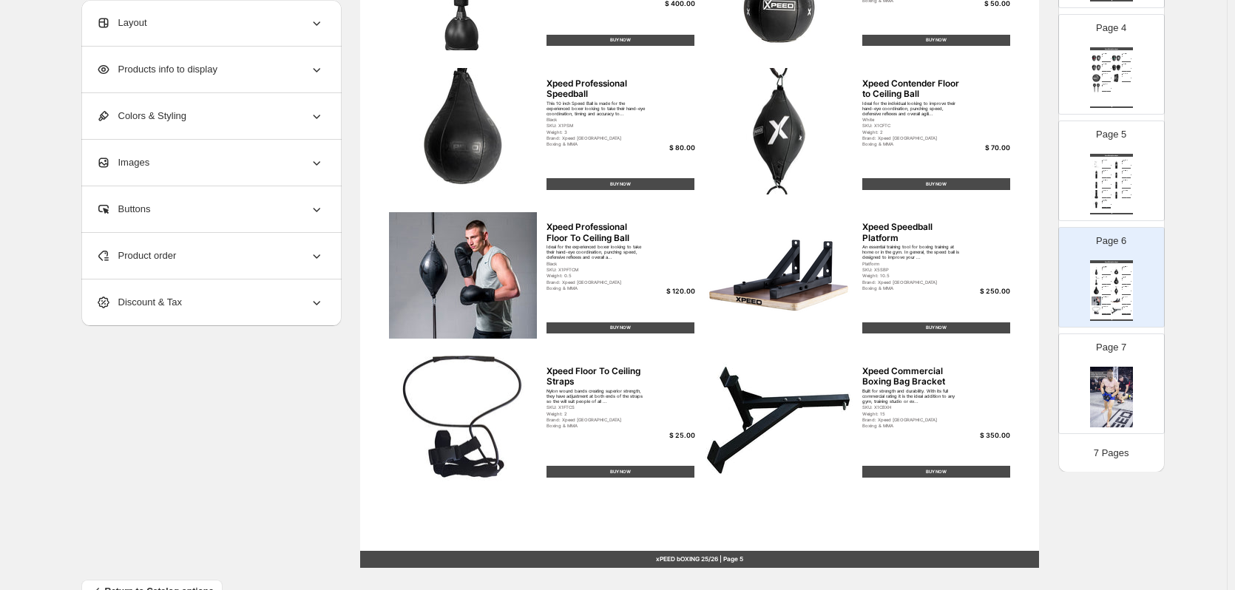
scroll to position [371, 0]
click at [1110, 201] on div "Xpeed Boxing Catalogue Xpeed Boxing Station Constructed from heavy duty steel, …" at bounding box center [1111, 183] width 43 height 61
type input "*"
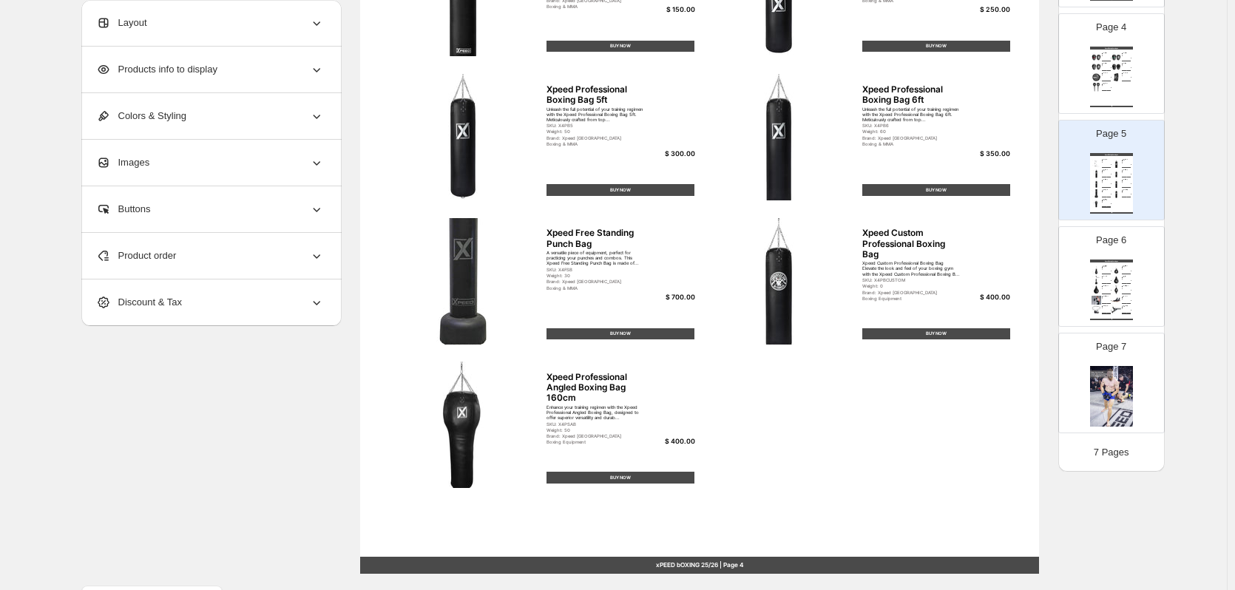
scroll to position [444, 0]
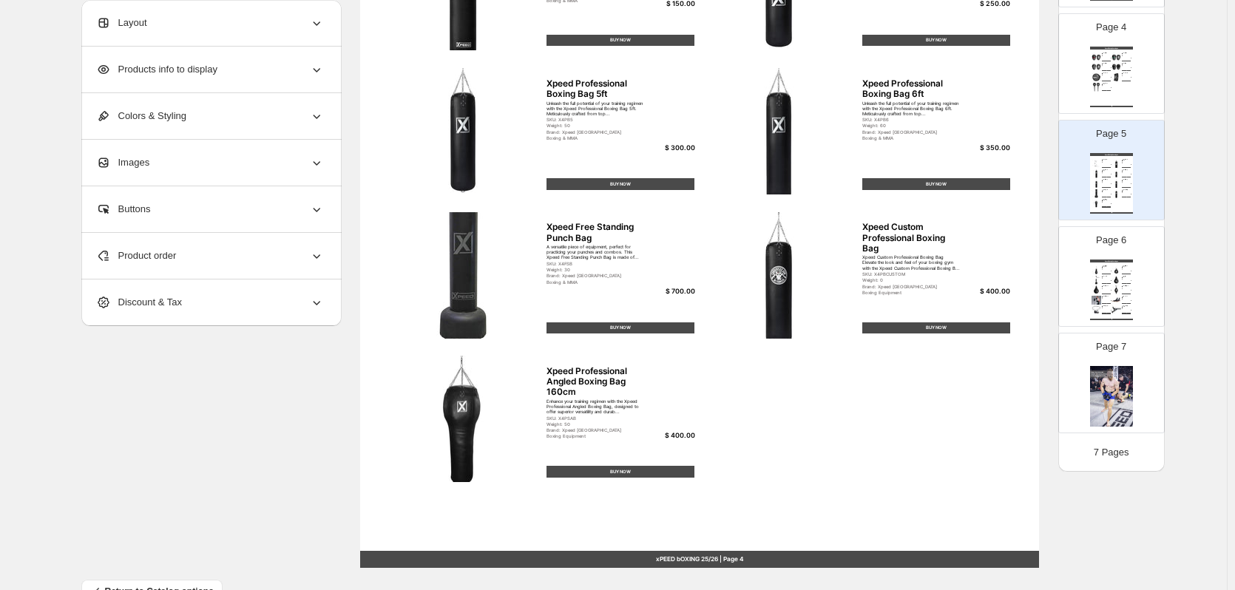
click at [219, 258] on div "Product order" at bounding box center [210, 256] width 228 height 46
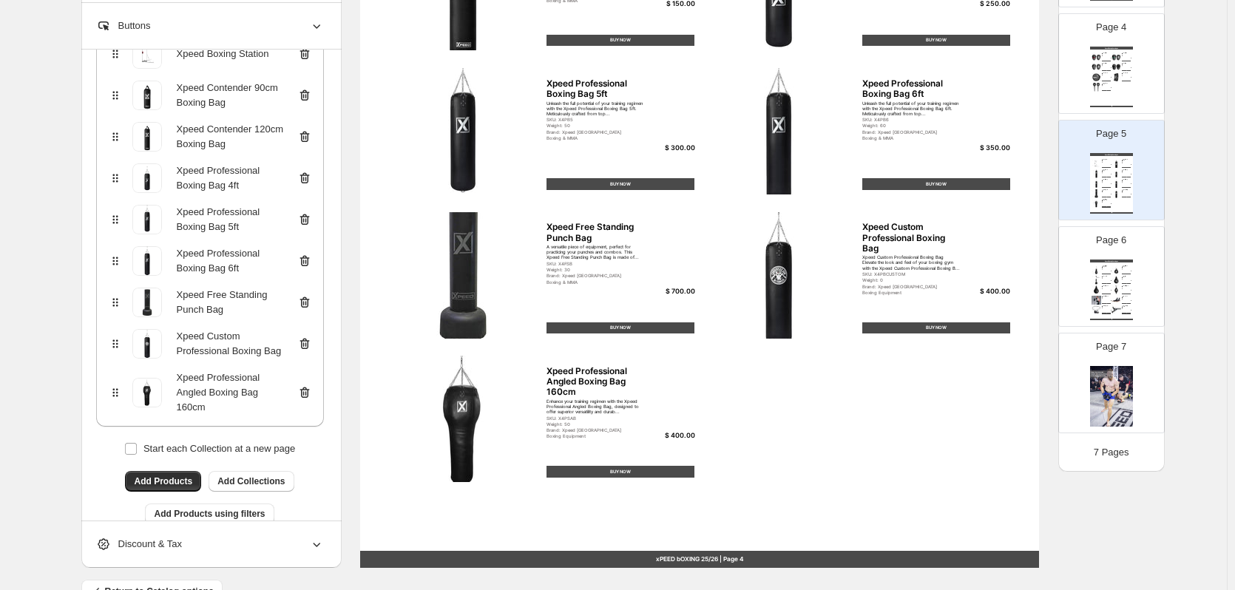
scroll to position [204, 0]
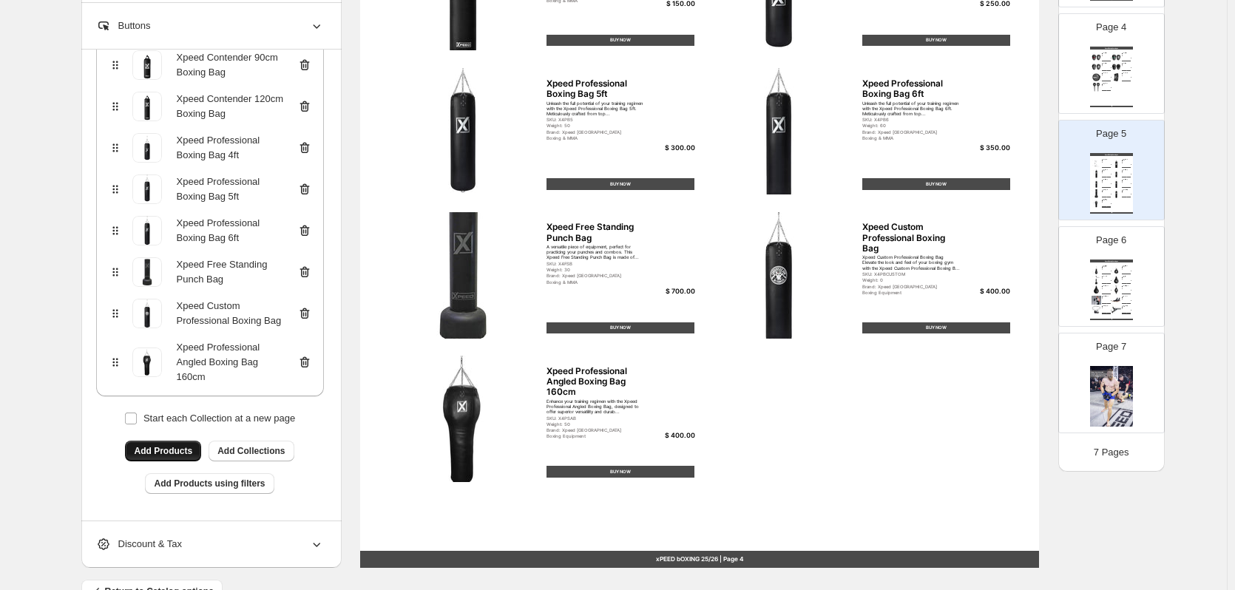
click at [153, 445] on span "Add Products" at bounding box center [163, 451] width 58 height 12
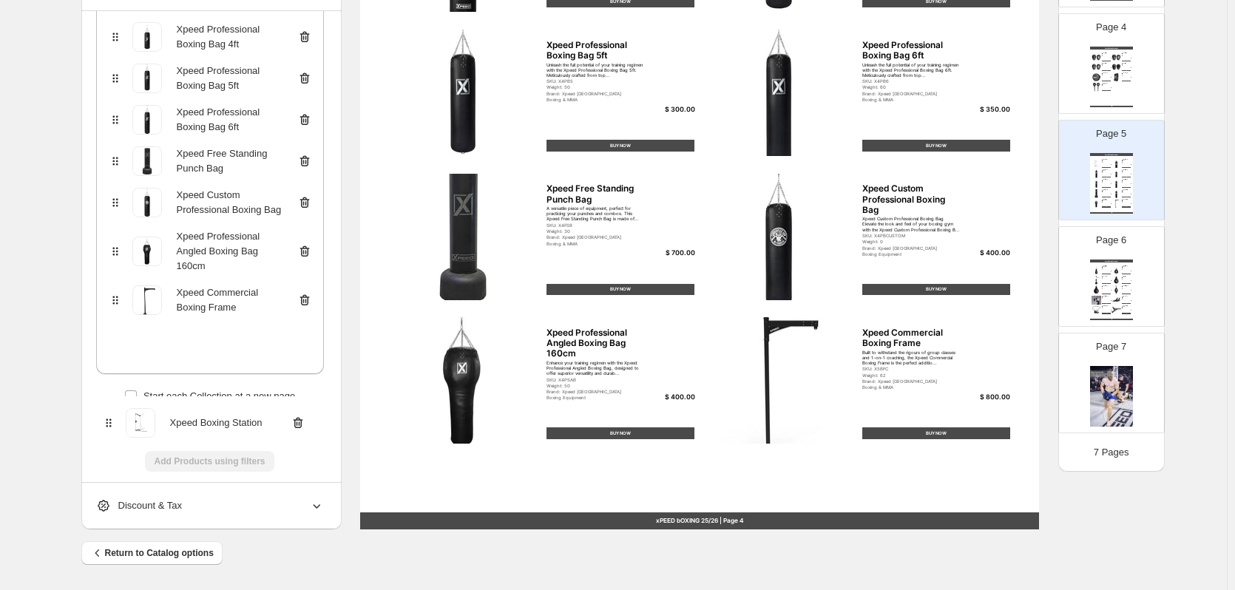
scroll to position [245, 0]
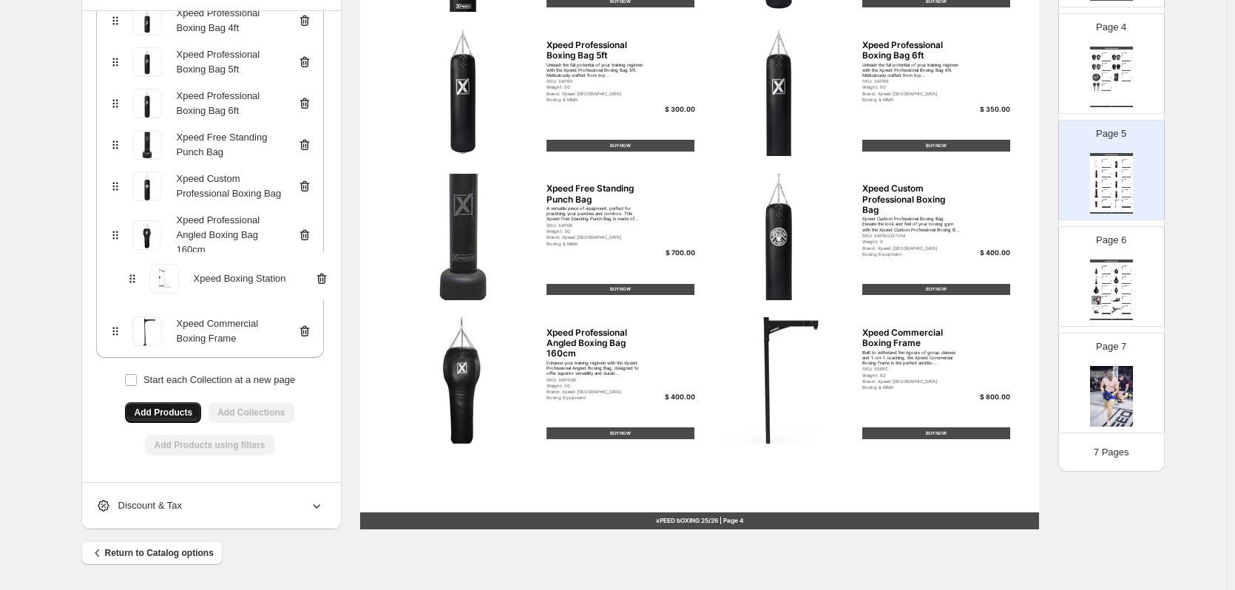
drag, startPoint x: 119, startPoint y: 230, endPoint x: 132, endPoint y: 285, distance: 56.3
click at [132, 285] on div "Xpeed Boxing Station Xpeed Contender 90cm Boxing Bag Xpeed Contender 120cm Boxi…" at bounding box center [210, 137] width 228 height 441
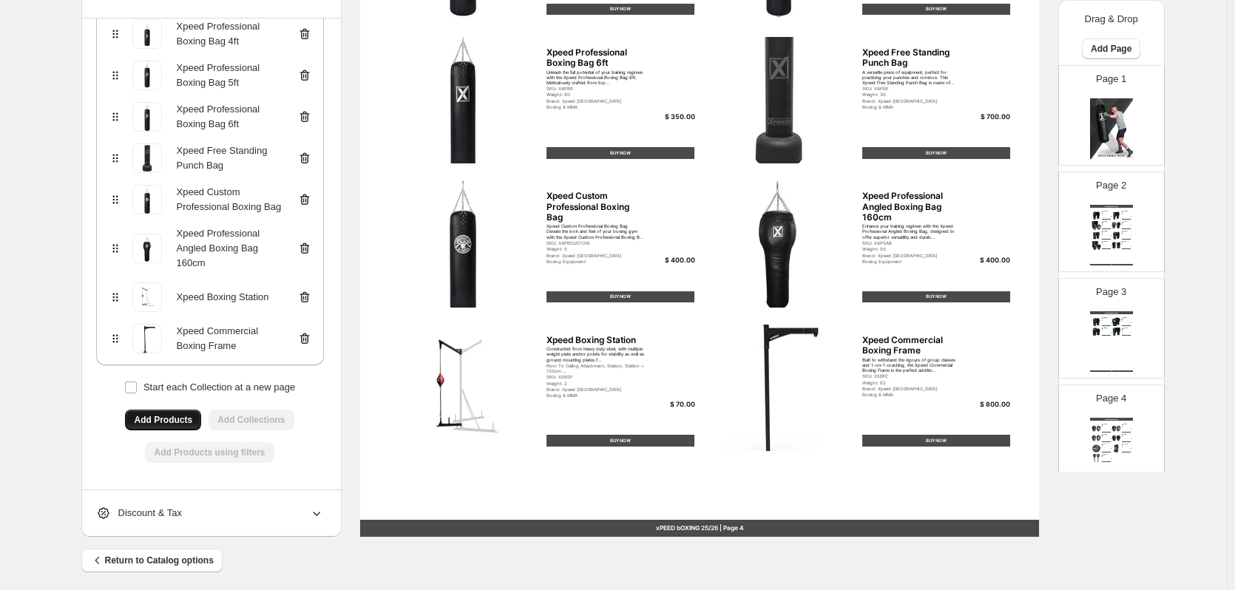
scroll to position [482, 0]
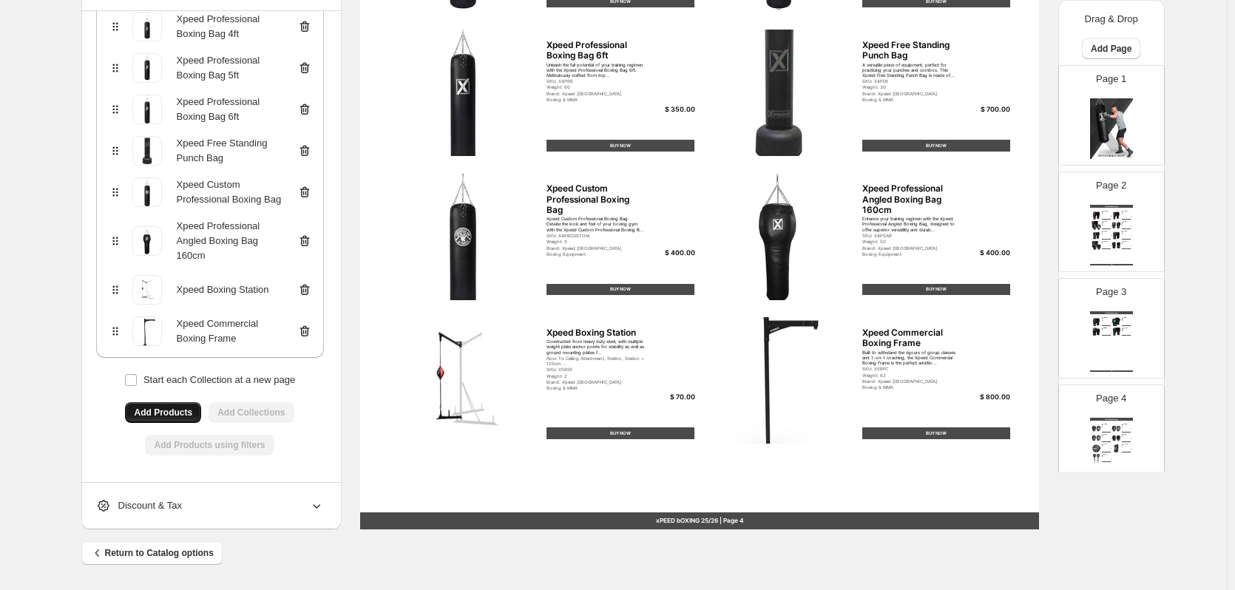
click at [716, 523] on div "xPEED bOXING 25/26 | Page 4" at bounding box center [699, 520] width 679 height 17
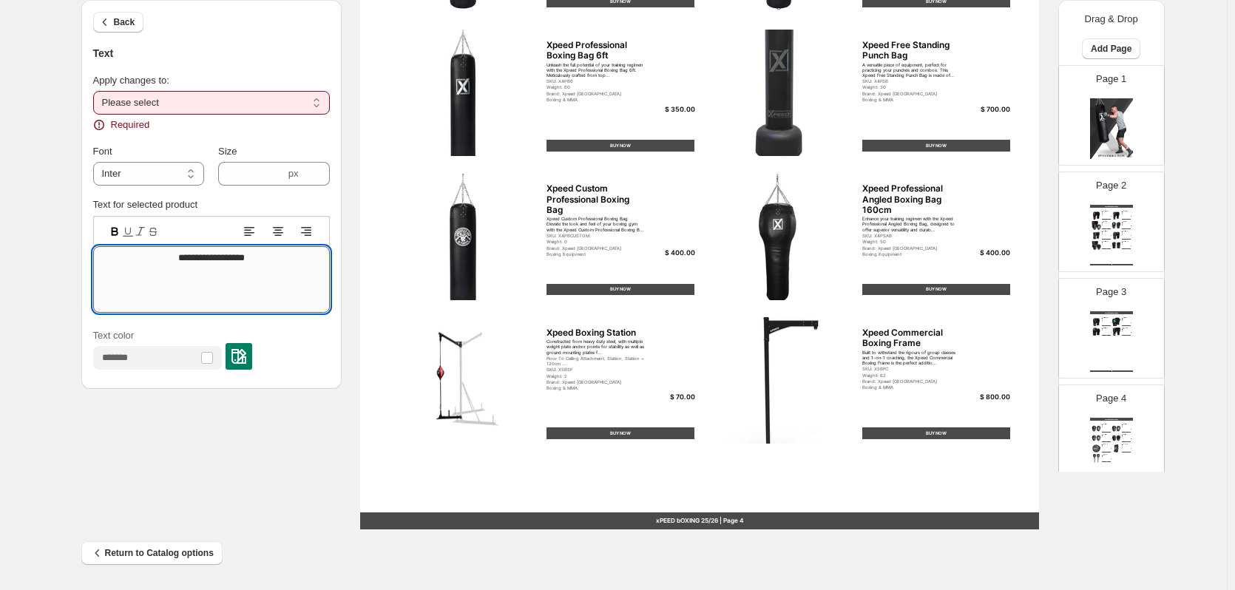
type textarea "**********"
drag, startPoint x: 251, startPoint y: 103, endPoint x: 237, endPoint y: 104, distance: 14.8
click at [251, 103] on select "**********" at bounding box center [211, 103] width 237 height 24
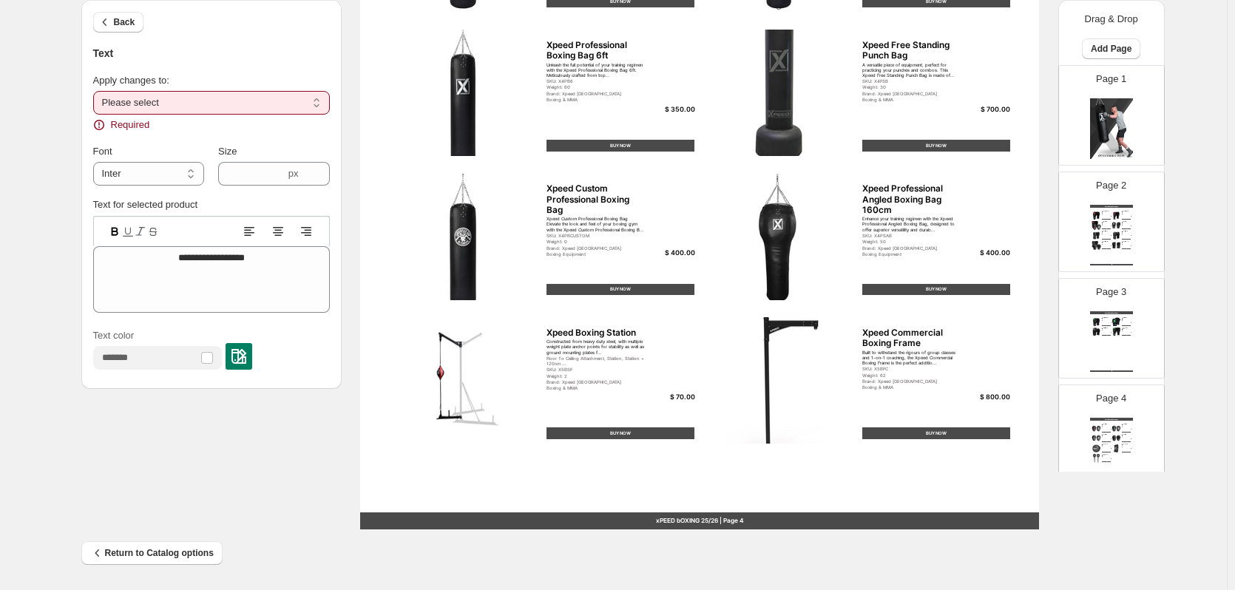
select select "**********"
click at [96, 91] on select "**********" at bounding box center [211, 103] width 237 height 24
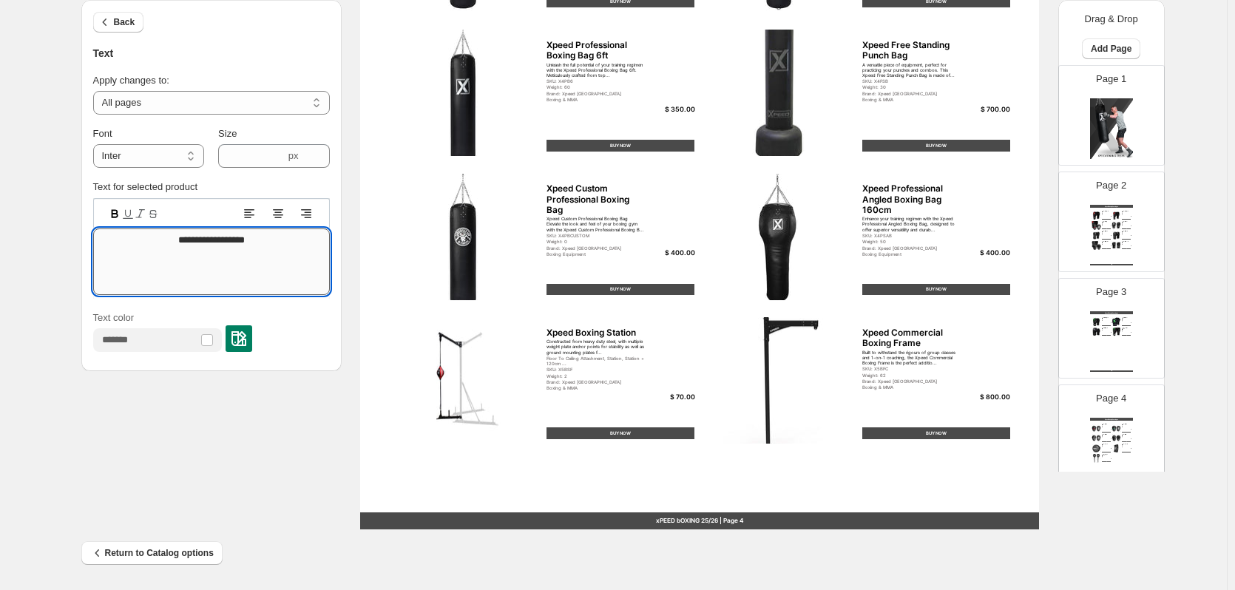
click at [173, 237] on textarea "**********" at bounding box center [211, 261] width 237 height 67
type textarea "**********"
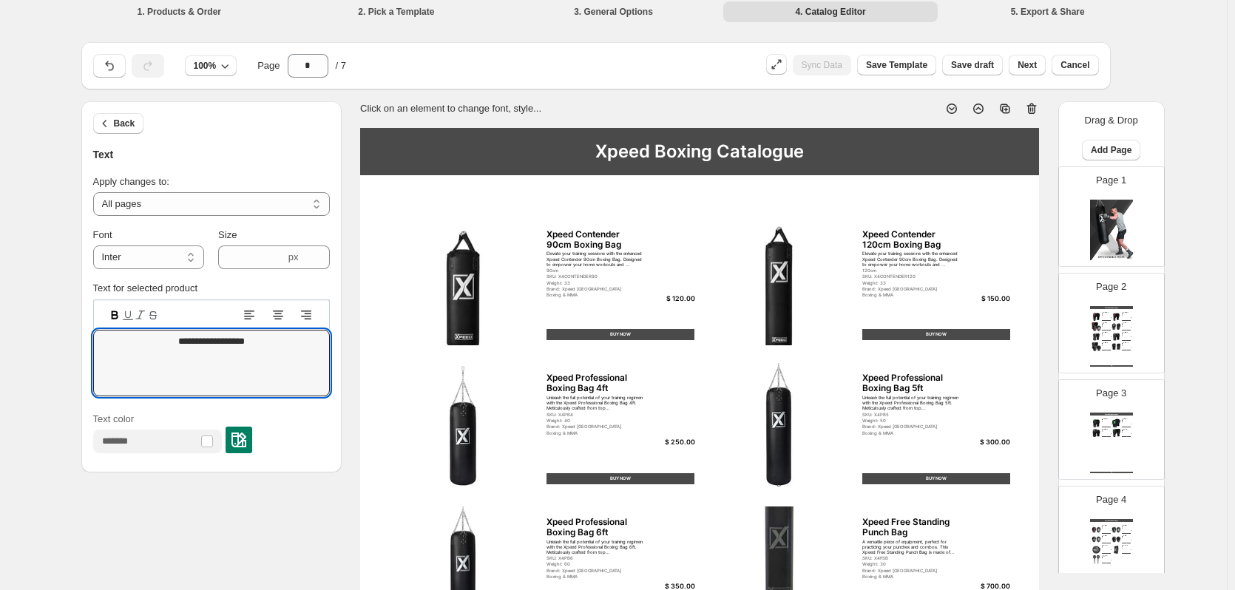
scroll to position [0, 0]
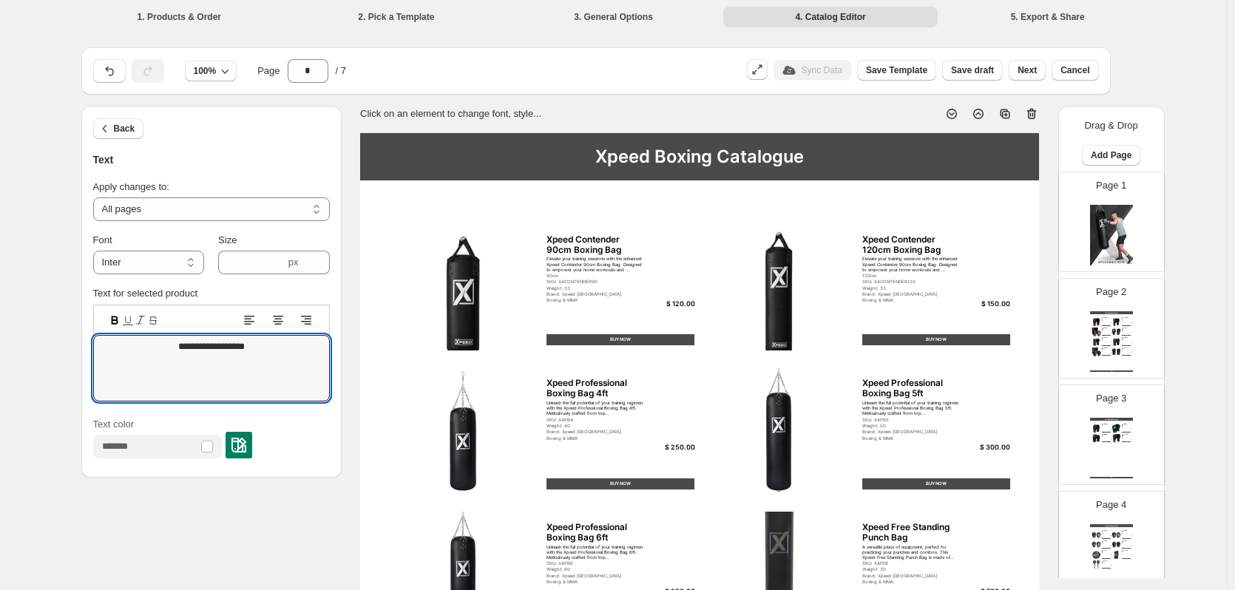
click at [1127, 251] on img at bounding box center [1111, 235] width 43 height 61
type input "*"
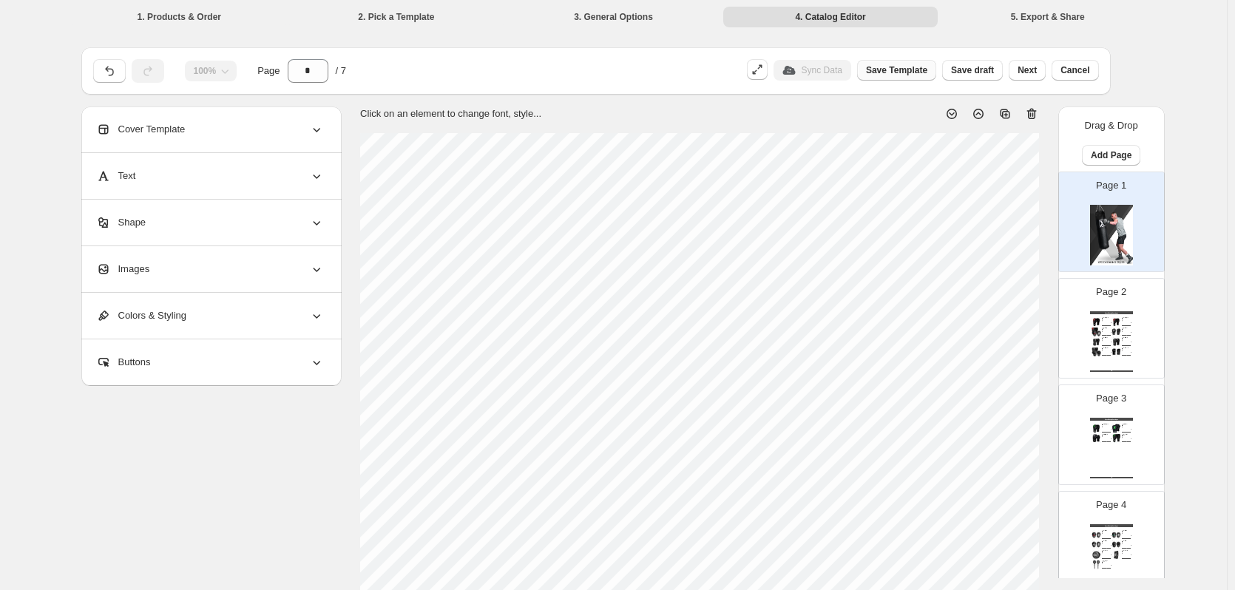
click at [917, 72] on span "Save Template" at bounding box center [896, 70] width 61 height 12
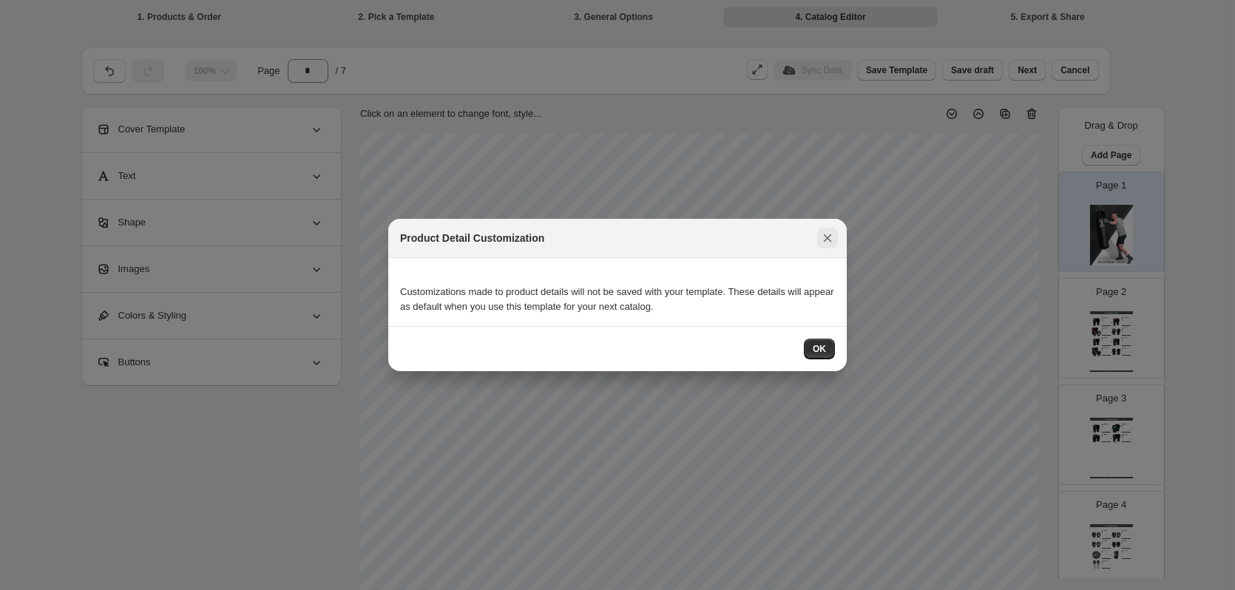
click at [824, 241] on icon ":r5a:" at bounding box center [828, 238] width 8 height 8
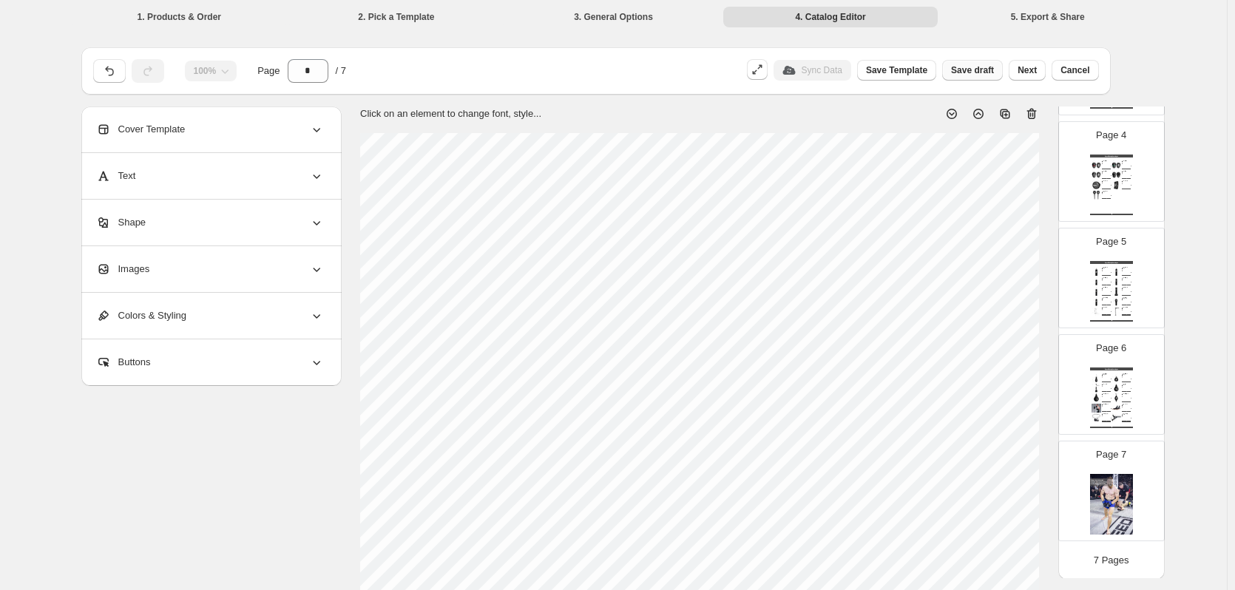
click at [968, 71] on span "Save draft" at bounding box center [972, 70] width 43 height 12
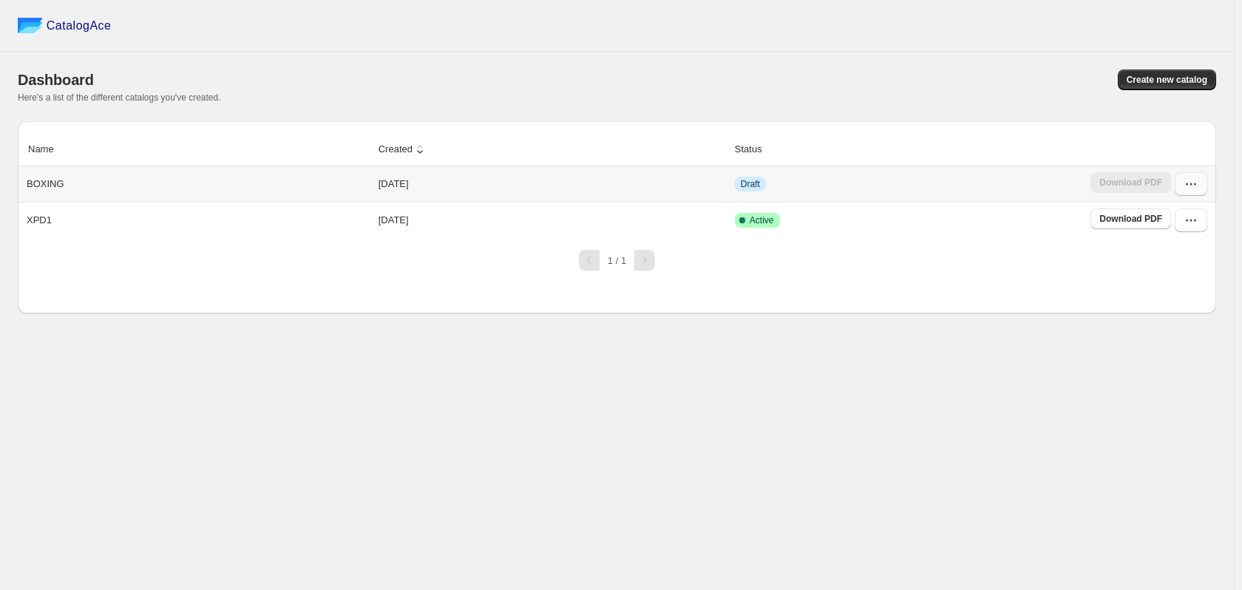
click at [1186, 190] on icon "button" at bounding box center [1191, 184] width 15 height 15
click at [1170, 311] on span "Edit" at bounding box center [1189, 318] width 75 height 15
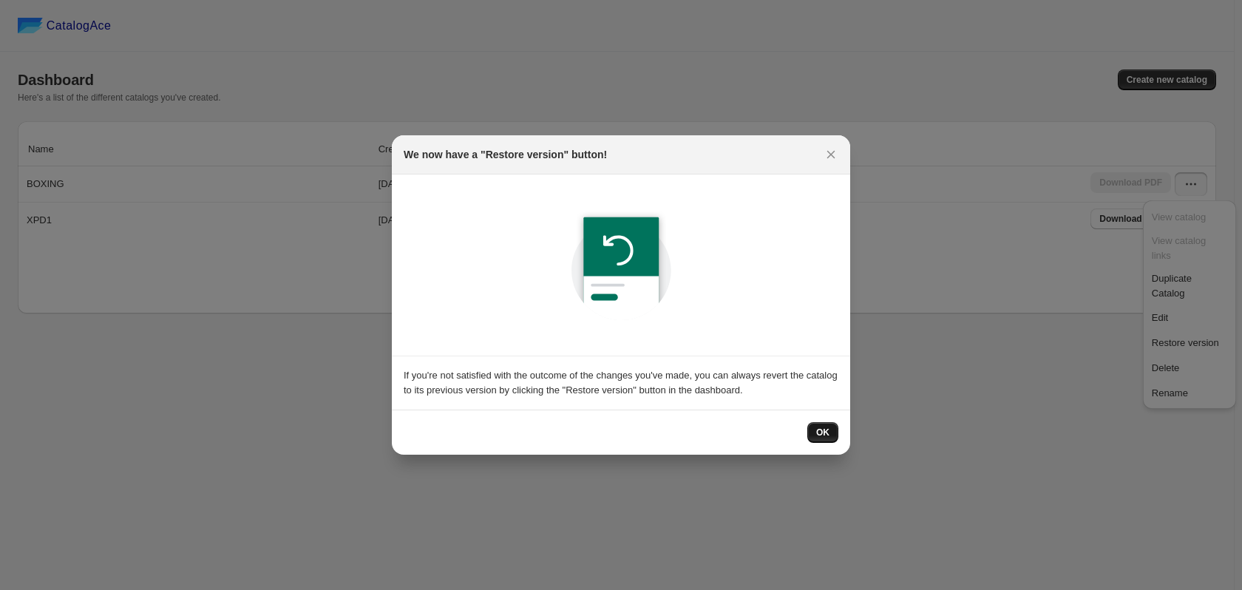
click at [824, 435] on span "OK" at bounding box center [822, 433] width 13 height 12
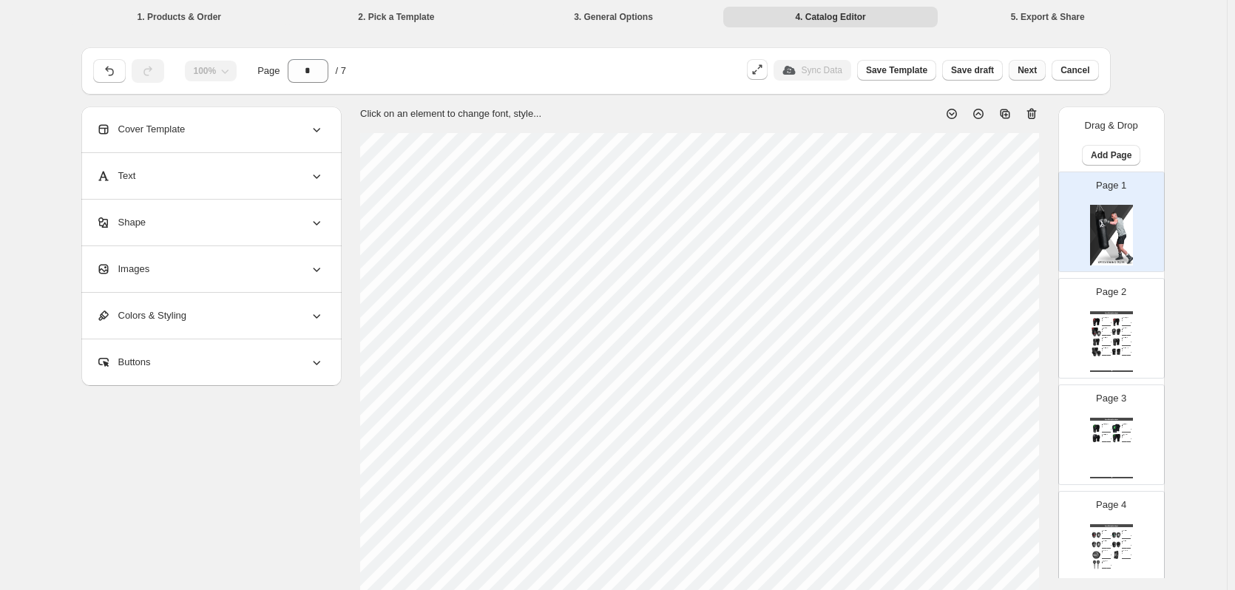
click at [1042, 76] on button "Next" at bounding box center [1026, 70] width 37 height 21
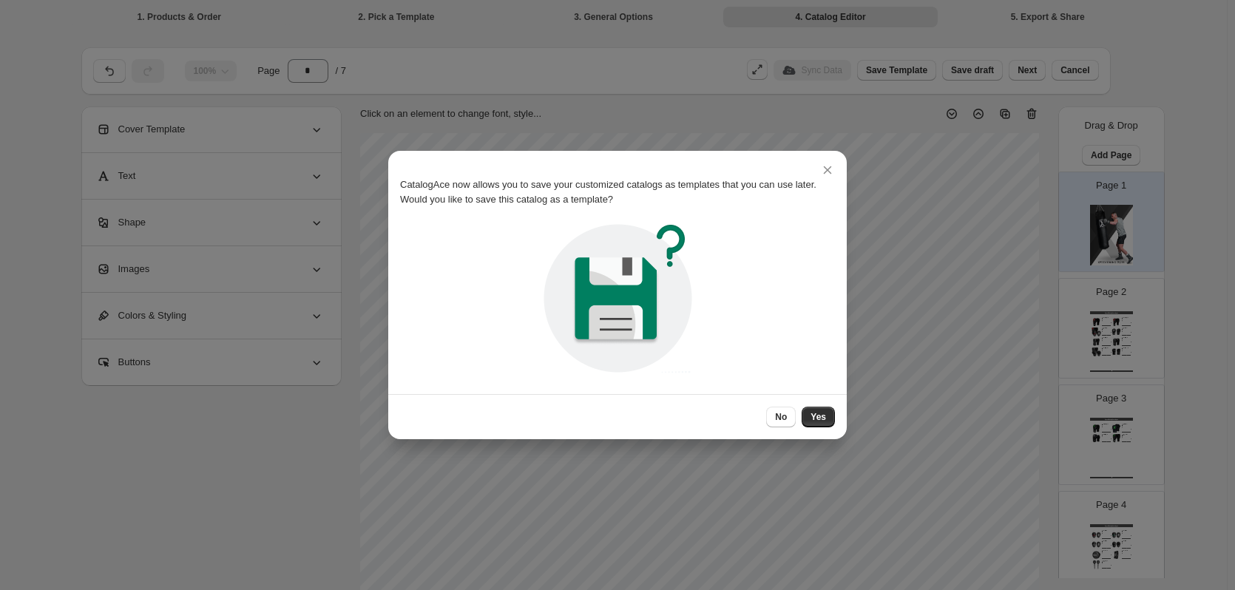
drag, startPoint x: 801, startPoint y: 407, endPoint x: 827, endPoint y: 404, distance: 26.1
click at [814, 407] on div "No Yes" at bounding box center [800, 417] width 69 height 21
click at [827, 404] on div "No Yes" at bounding box center [617, 416] width 458 height 45
click at [821, 413] on span "Yes" at bounding box center [818, 417] width 16 height 12
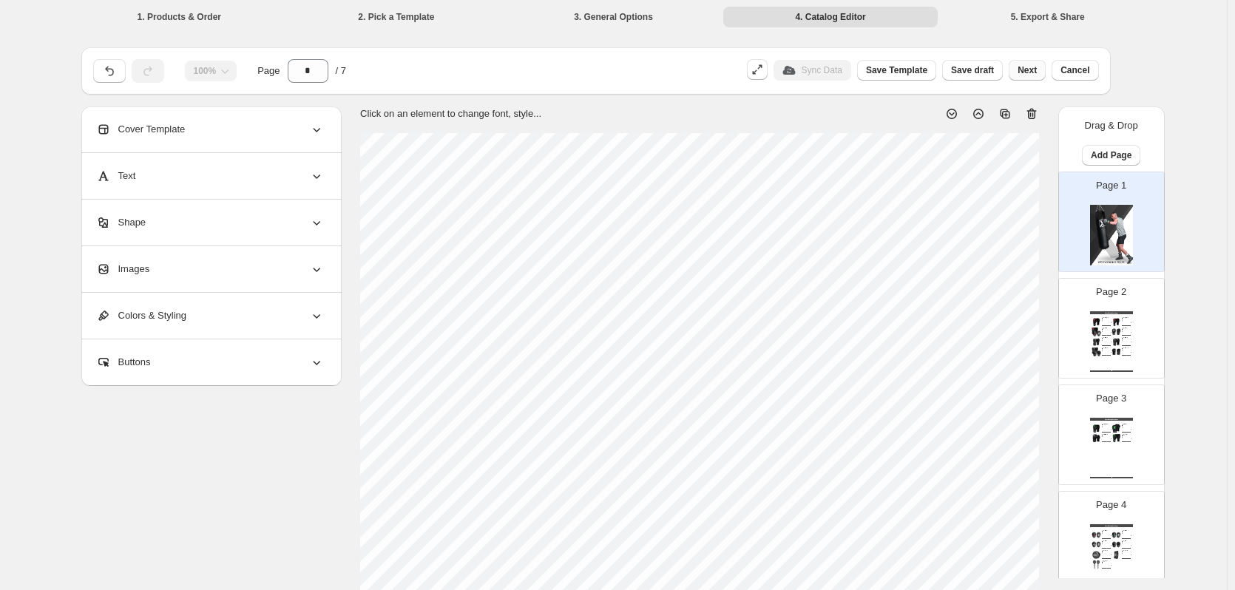
click at [1031, 78] on button "Next" at bounding box center [1026, 70] width 37 height 21
